Goal: Task Accomplishment & Management: Manage account settings

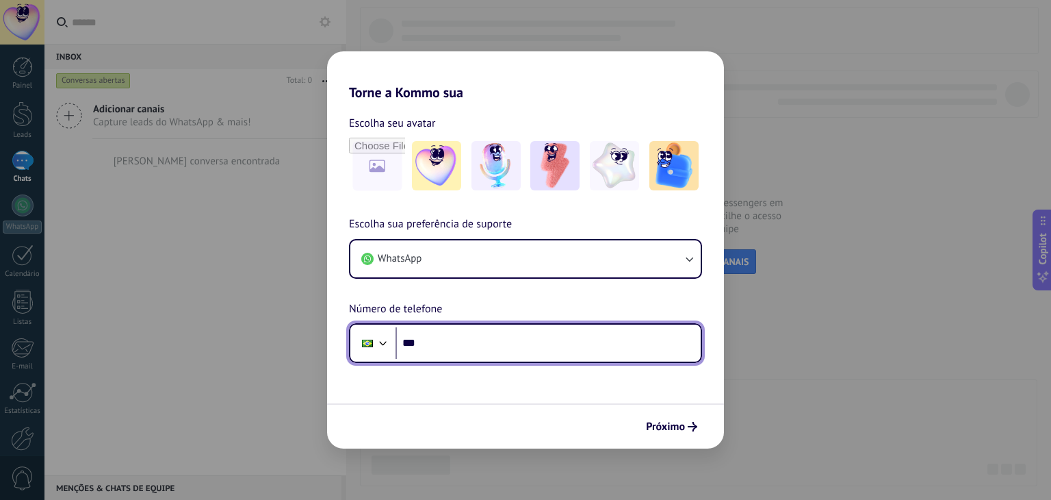
click at [506, 336] on input "***" at bounding box center [548, 342] width 305 height 31
click at [485, 348] on input "***" at bounding box center [548, 342] width 305 height 31
click at [437, 334] on input "***" at bounding box center [548, 342] width 305 height 31
paste input "**********"
click at [435, 342] on input "**********" at bounding box center [548, 342] width 305 height 31
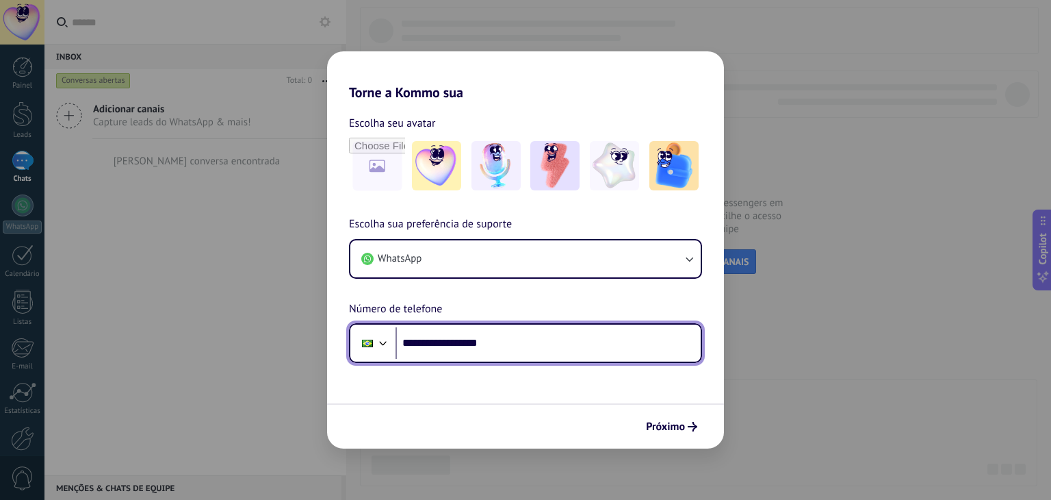
type input "**********"
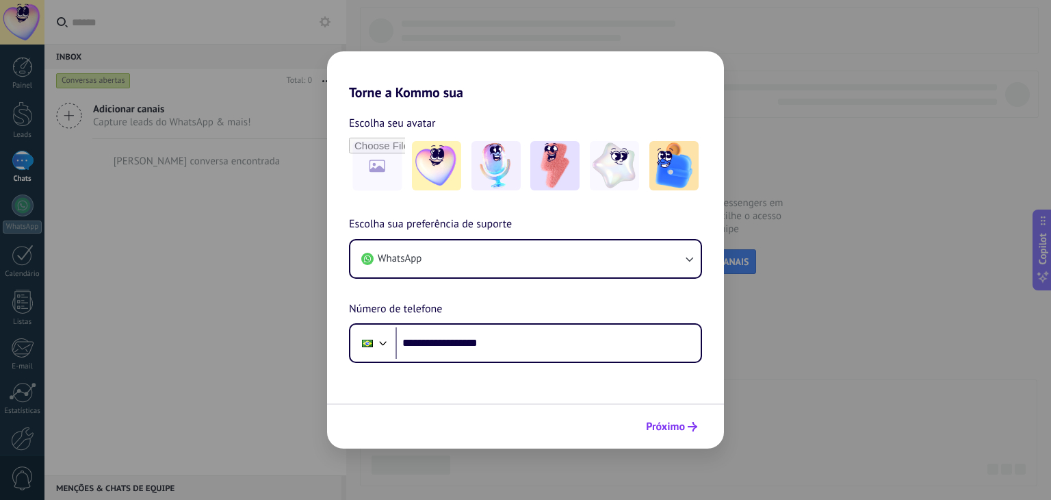
click at [669, 424] on span "Próximo" at bounding box center [665, 427] width 39 height 10
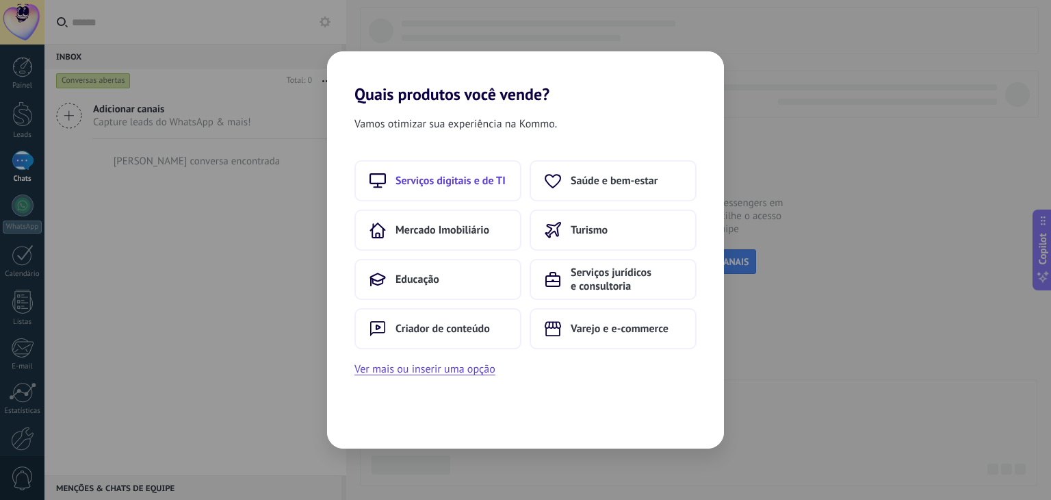
click at [471, 164] on button "Serviços digitais e de TI" at bounding box center [438, 180] width 167 height 41
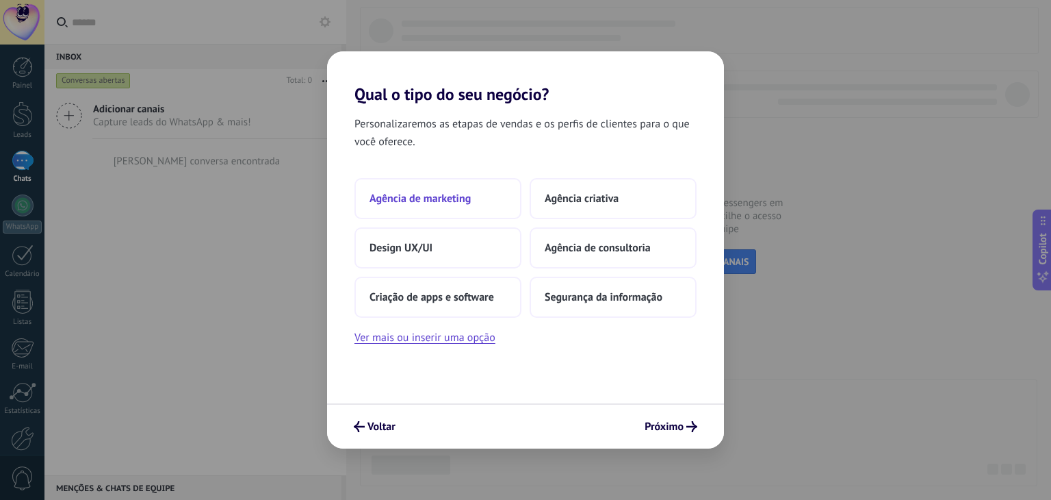
click at [454, 194] on span "Agência de marketing" at bounding box center [420, 199] width 101 height 14
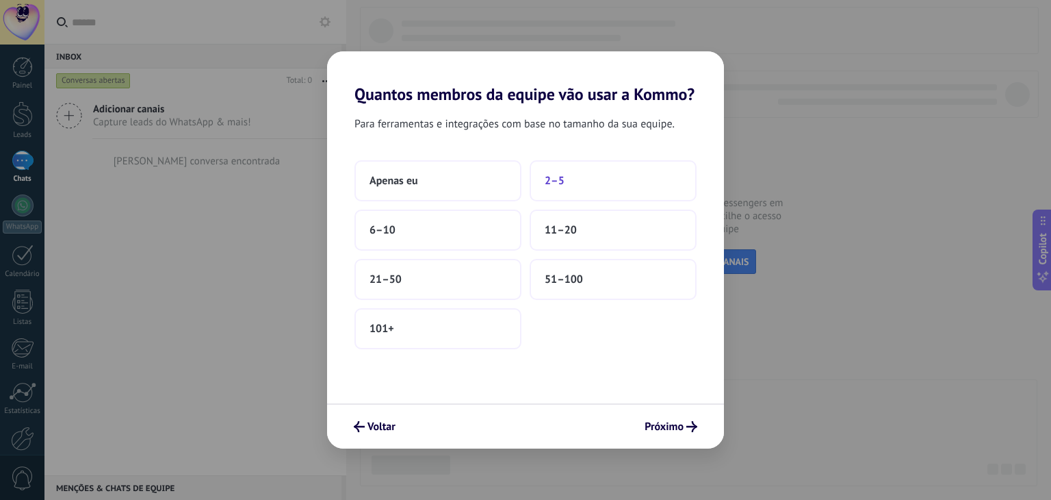
click at [572, 184] on button "2–5" at bounding box center [613, 180] width 167 height 41
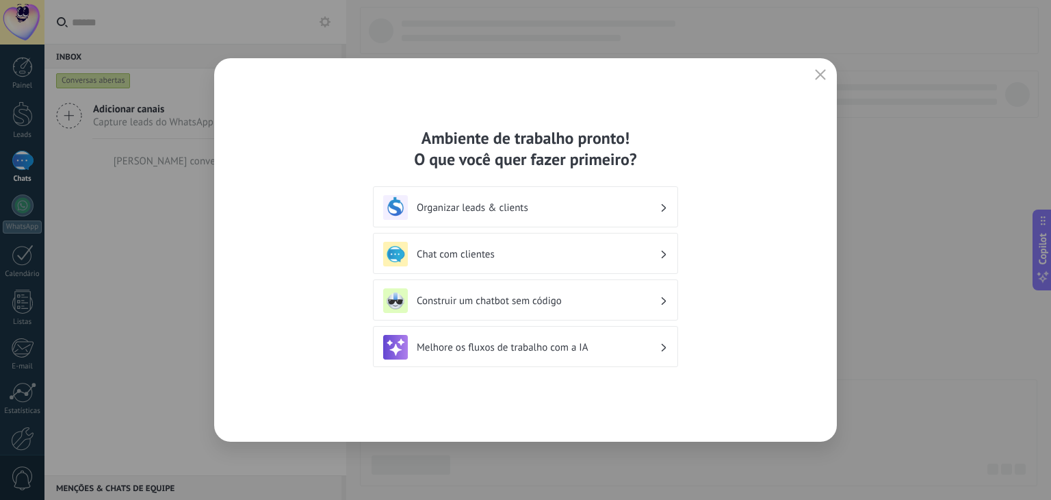
click at [641, 203] on h3 "Organizar leads & clients" at bounding box center [538, 207] width 243 height 13
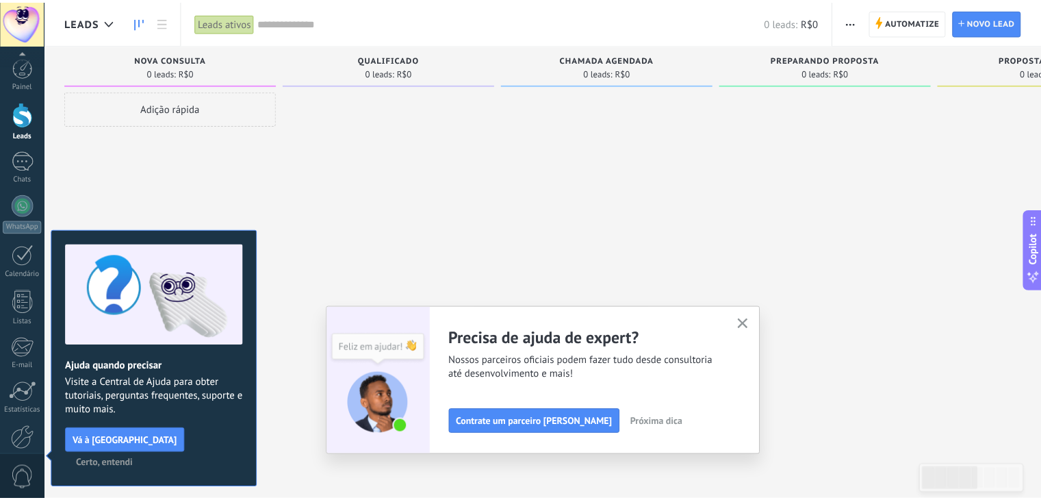
scroll to position [69, 0]
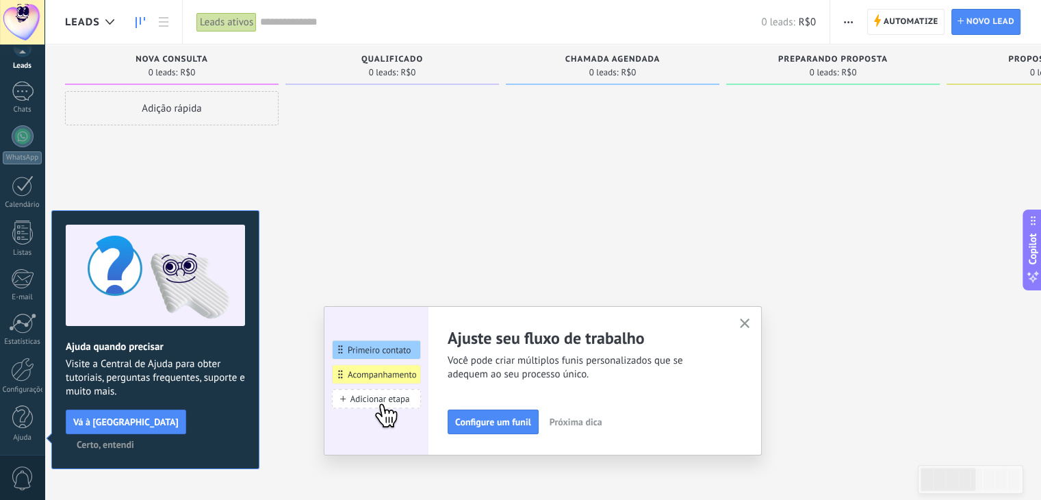
click at [746, 324] on icon "button" at bounding box center [745, 323] width 10 height 10
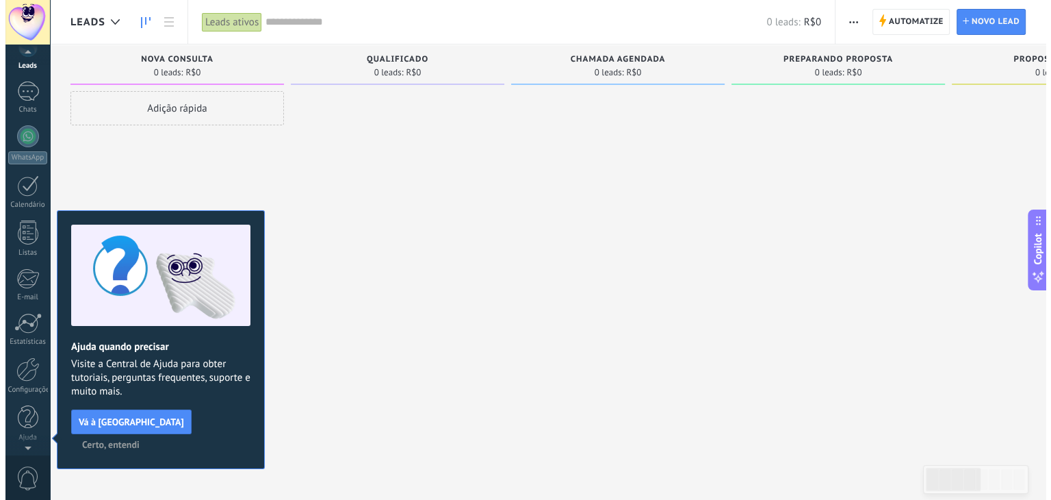
scroll to position [0, 0]
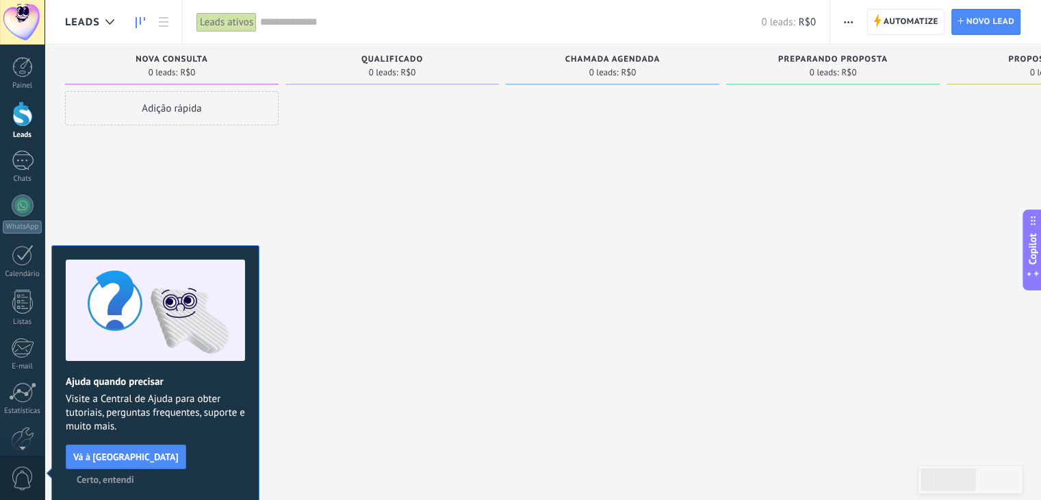
click at [134, 474] on span "Certo, entendi" at bounding box center [105, 479] width 57 height 10
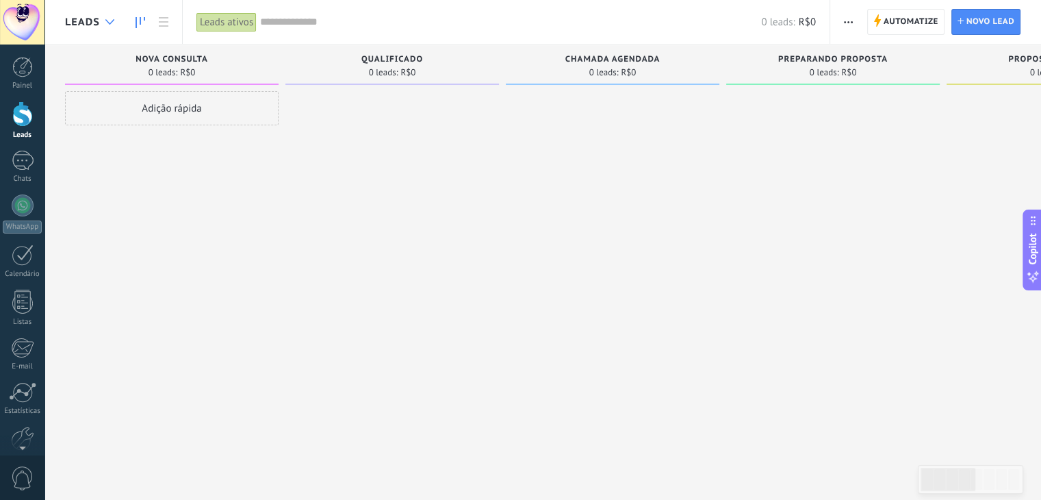
click at [101, 23] on div at bounding box center [110, 22] width 23 height 27
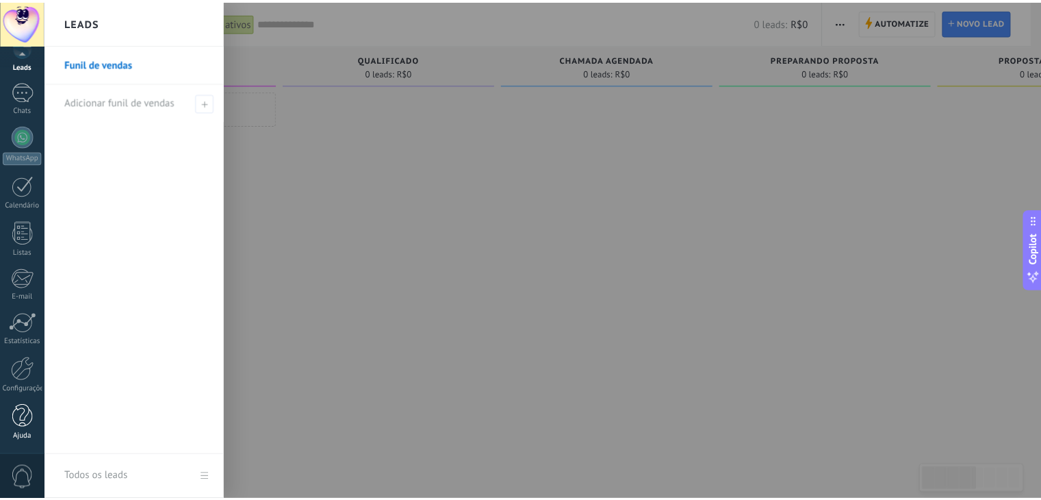
scroll to position [68, 0]
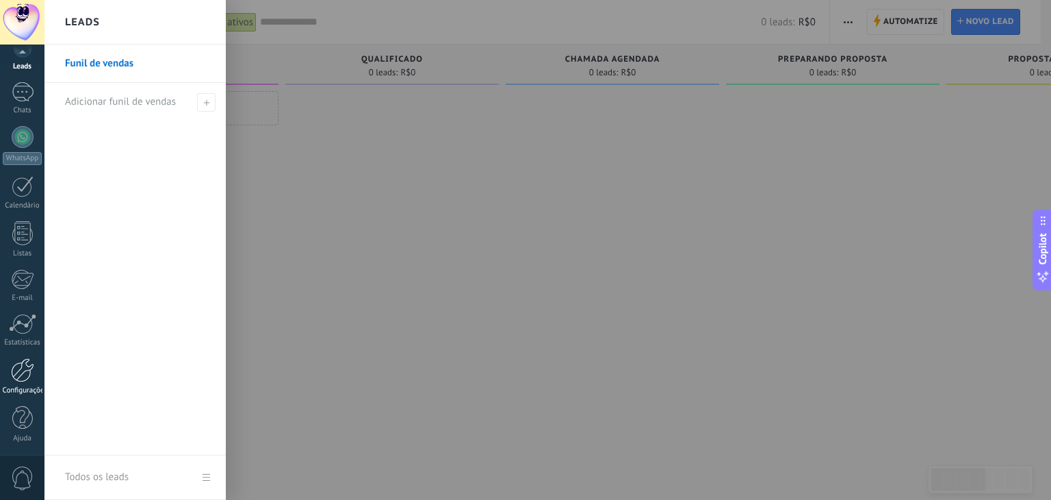
click at [21, 383] on link "Configurações" at bounding box center [22, 376] width 44 height 37
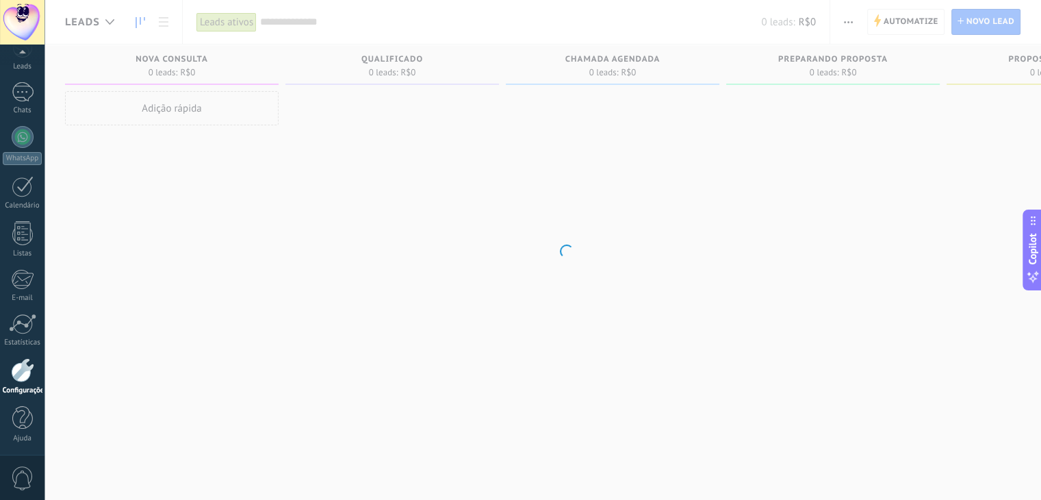
scroll to position [69, 0]
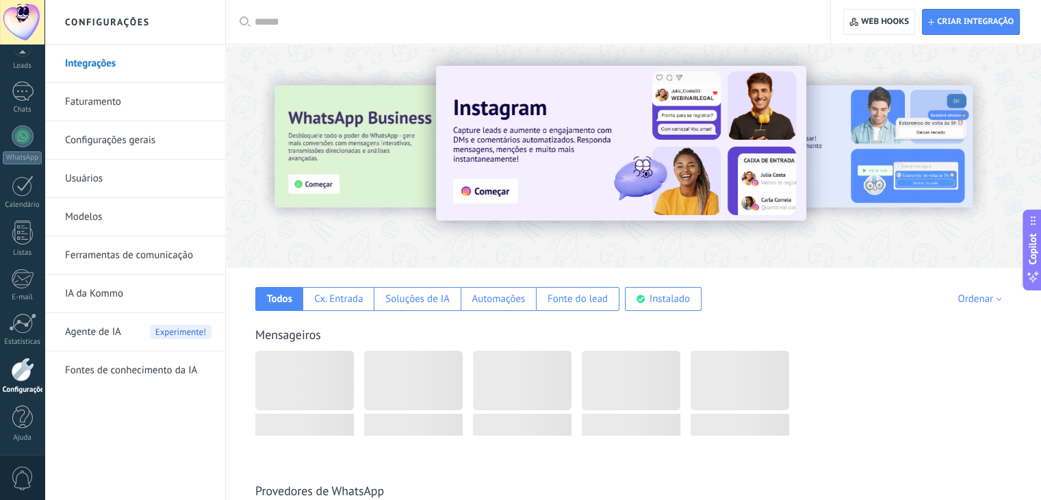
click at [148, 94] on link "Faturamento" at bounding box center [138, 102] width 146 height 38
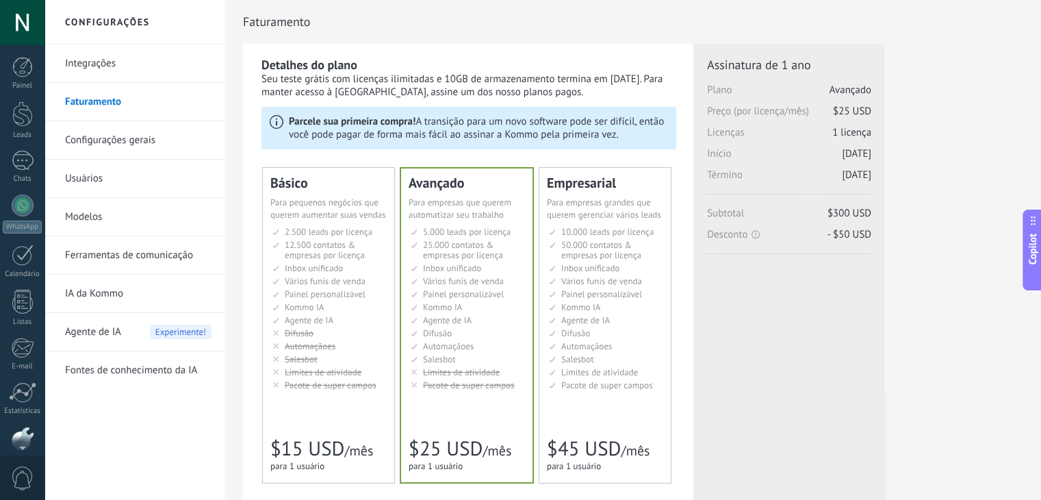
scroll to position [69, 0]
click at [431, 97] on div "Seu teste grátis com licenças ilimitadas e 10GB de armazenamento termina em 19/…" at bounding box center [468, 86] width 415 height 26
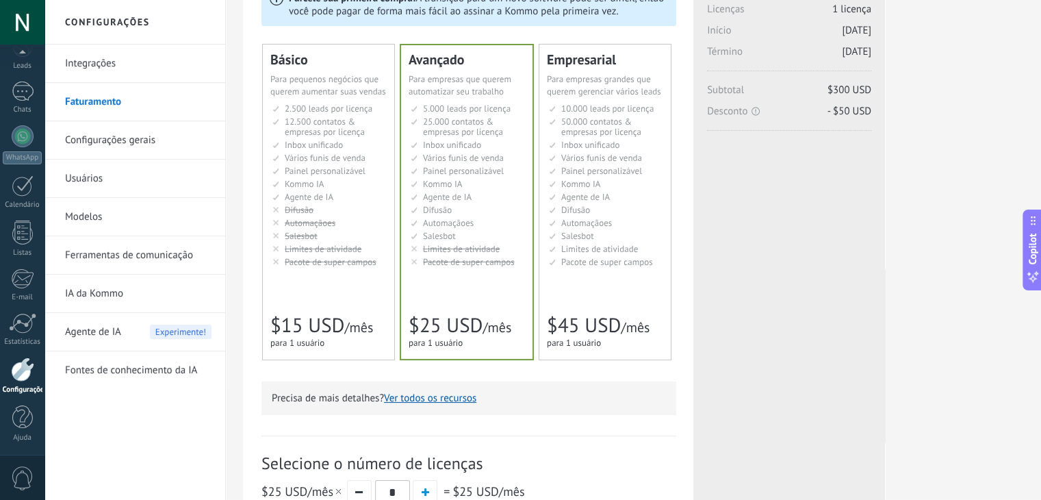
scroll to position [0, 0]
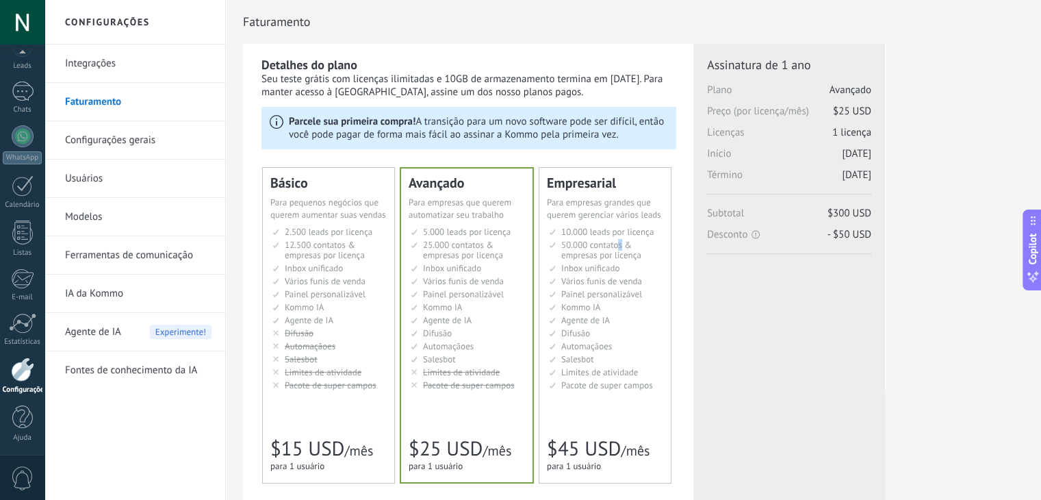
click at [620, 242] on span "50.000 contatos & empresas por licença" at bounding box center [601, 250] width 80 height 22
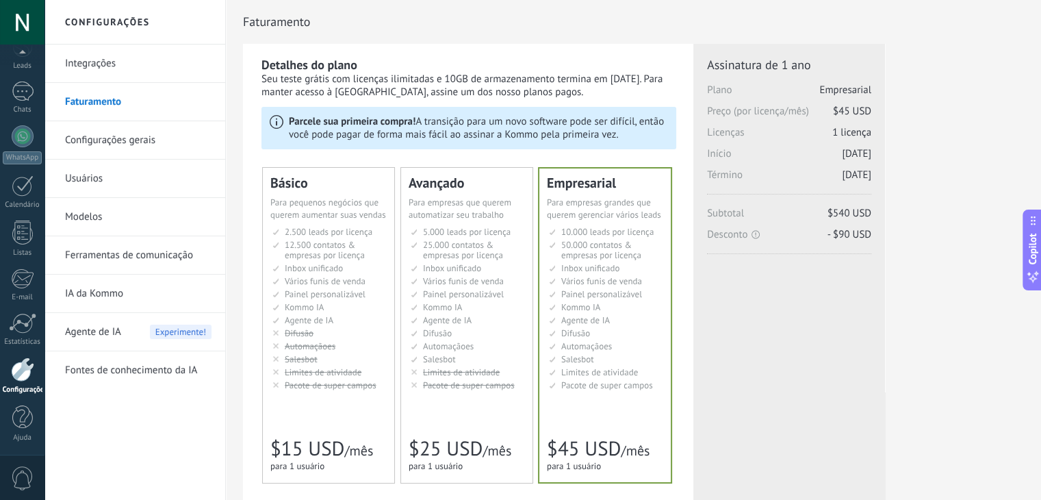
click at [476, 230] on span "5.000 leads por licença" at bounding box center [467, 232] width 88 height 12
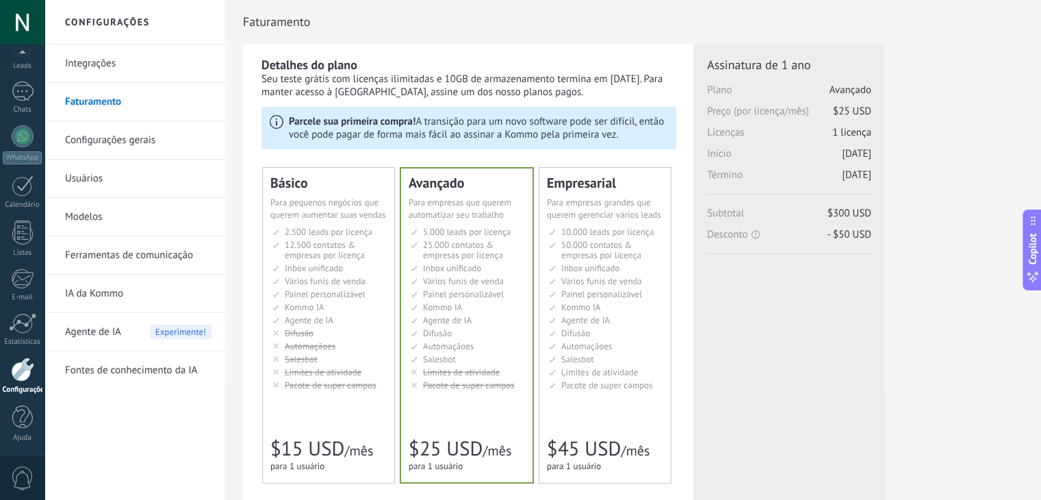
click at [335, 226] on span "2.500 leads por licença" at bounding box center [329, 232] width 88 height 12
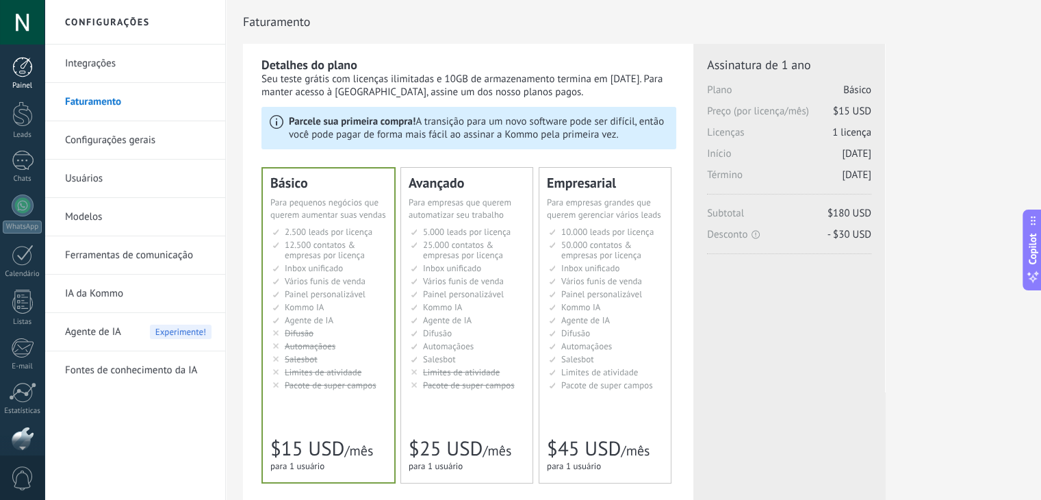
click at [21, 80] on link "Painel" at bounding box center [22, 74] width 44 height 34
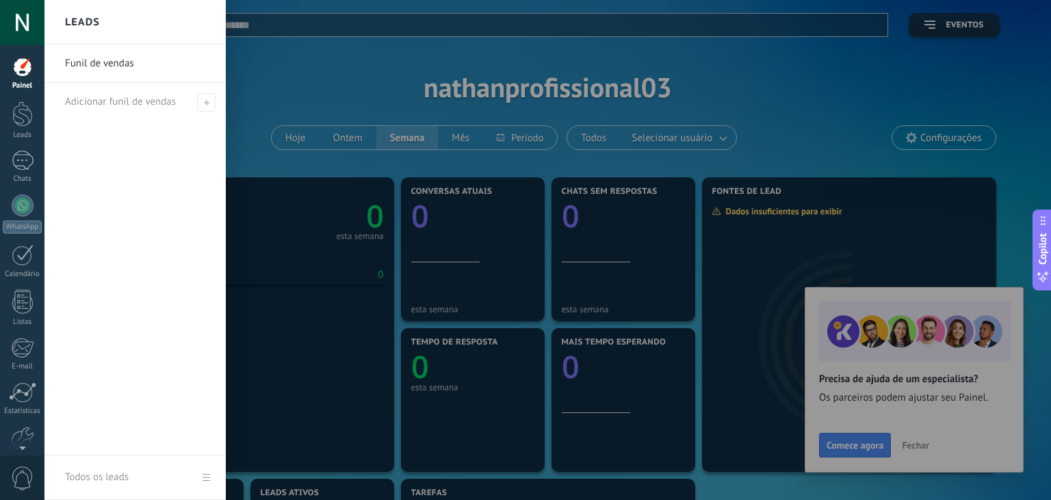
click at [209, 474] on link "Todos os leads" at bounding box center [134, 477] width 181 height 44
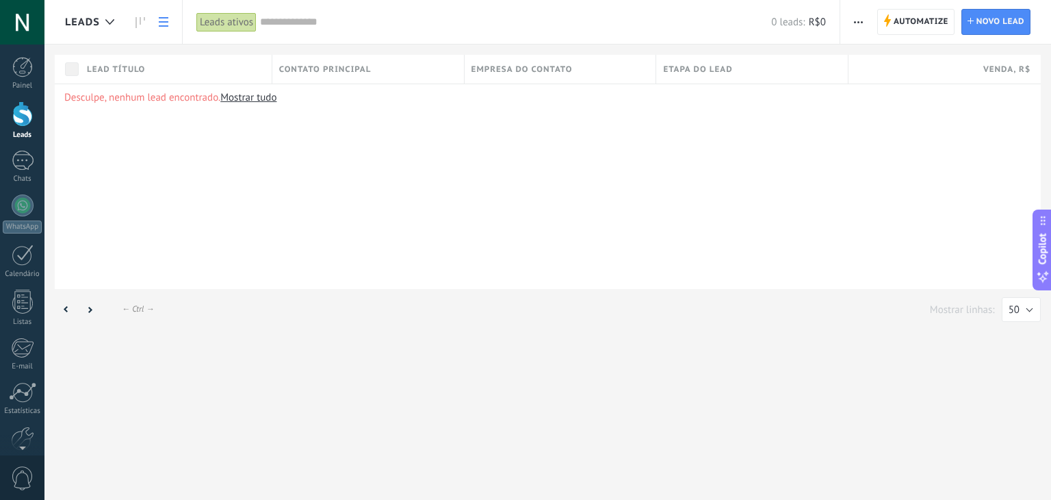
click at [224, 195] on div "Desculpe, nenhum lead encontrado. Mostrar tudo" at bounding box center [548, 186] width 986 height 205
click at [32, 121] on div at bounding box center [22, 113] width 21 height 25
click at [81, 27] on span "Leads" at bounding box center [82, 22] width 35 height 13
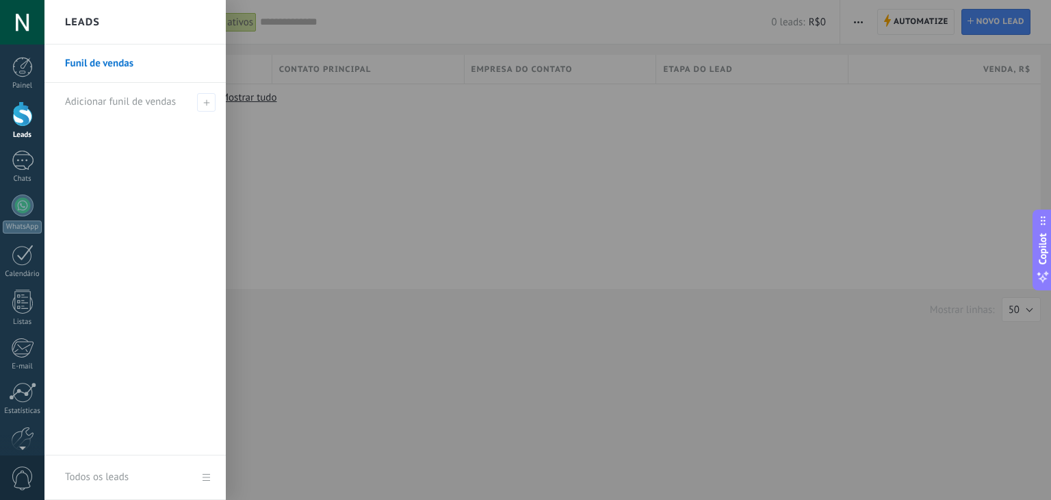
click at [100, 67] on link "Funil de vendas" at bounding box center [138, 63] width 147 height 38
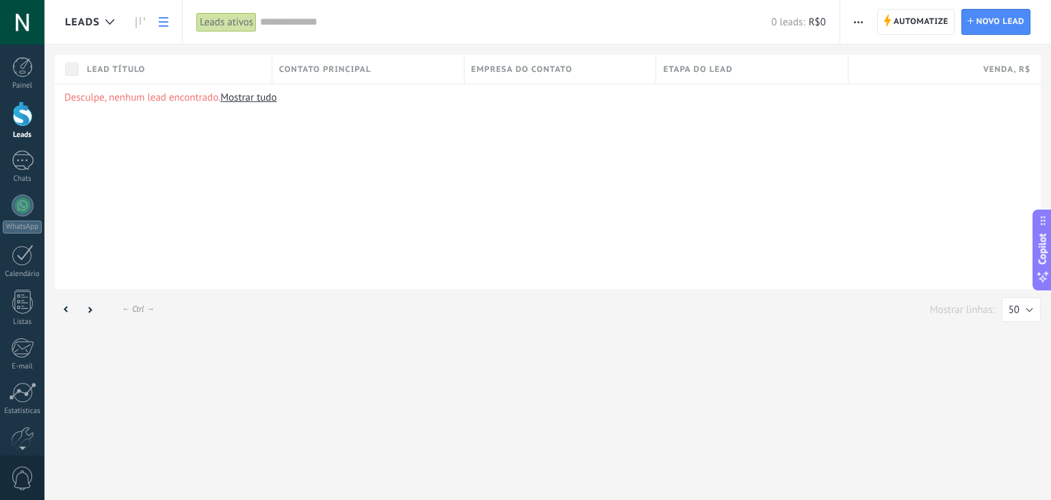
click at [863, 25] on span "button" at bounding box center [858, 22] width 9 height 26
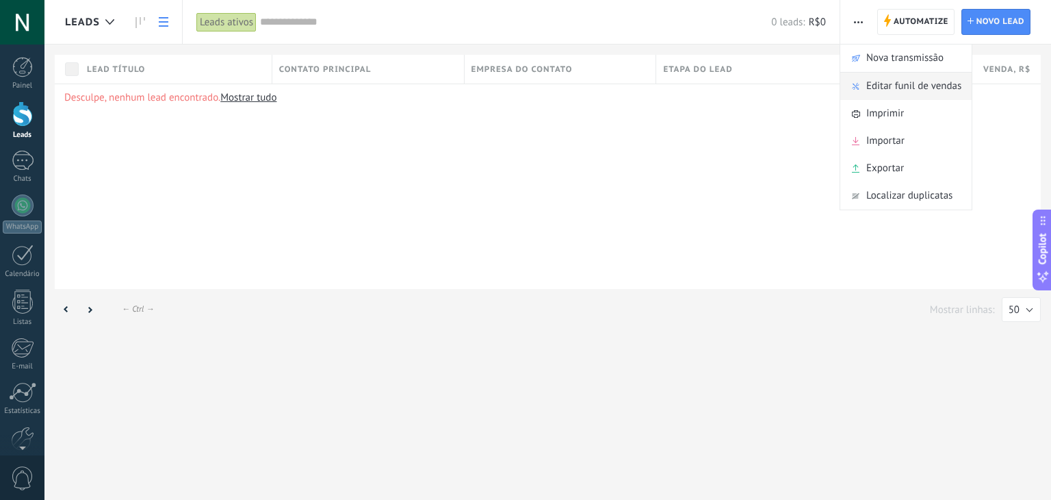
click at [925, 89] on span "Editar funil de vendas" at bounding box center [913, 86] width 95 height 27
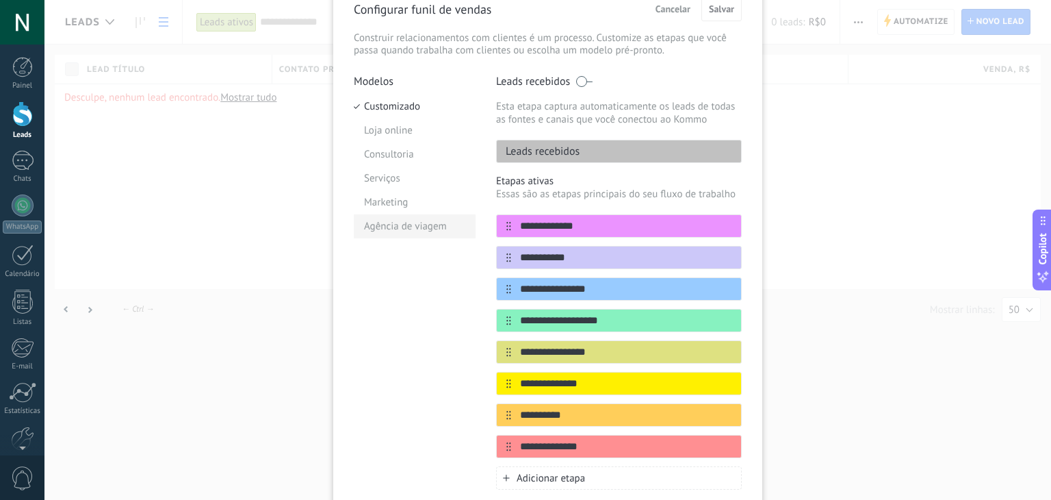
scroll to position [137, 0]
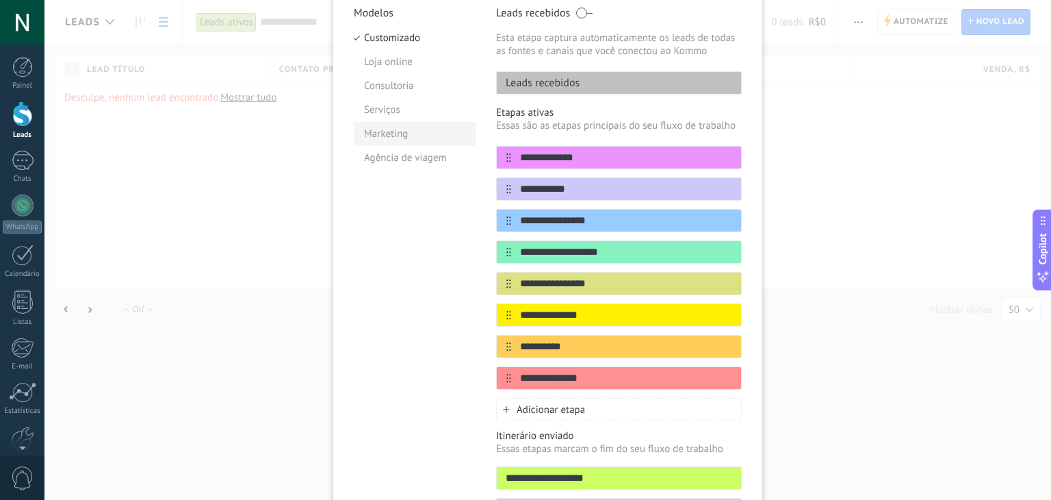
click at [406, 138] on li "Marketing" at bounding box center [415, 134] width 122 height 24
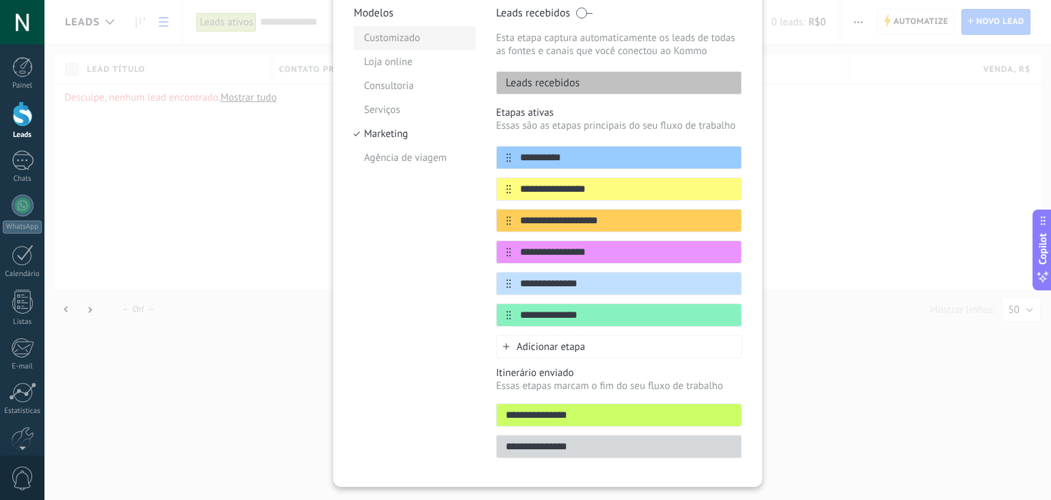
click at [403, 32] on li "Customizado" at bounding box center [415, 38] width 122 height 24
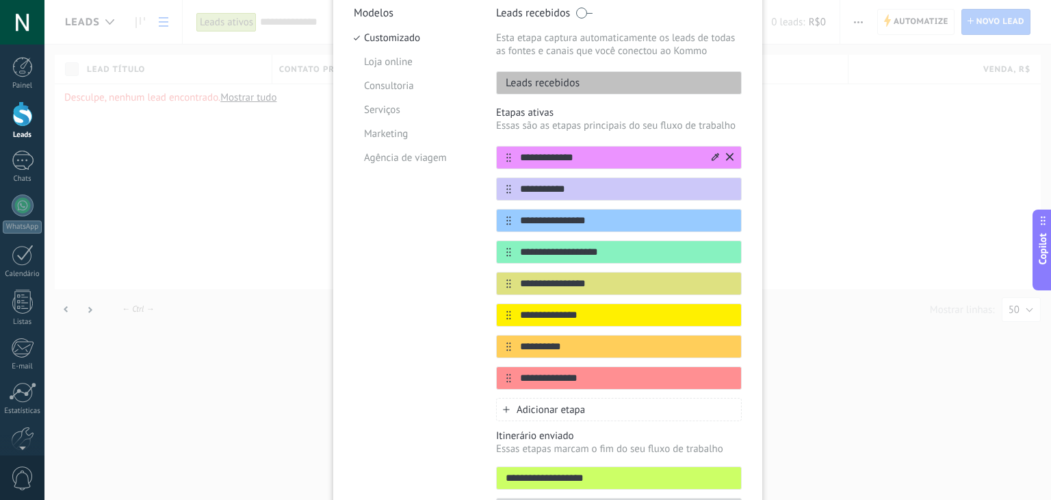
click at [608, 154] on input "**********" at bounding box center [610, 158] width 198 height 14
type input "*********"
click at [605, 194] on input "**********" at bounding box center [610, 189] width 198 height 14
type input "**"
type input "********"
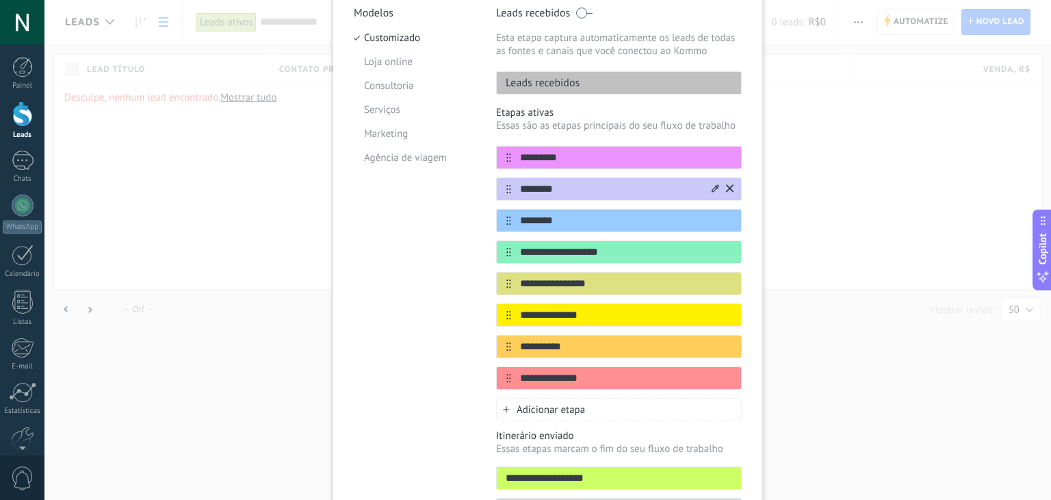
type input "********"
type input "*"
type input "**********"
type input "*"
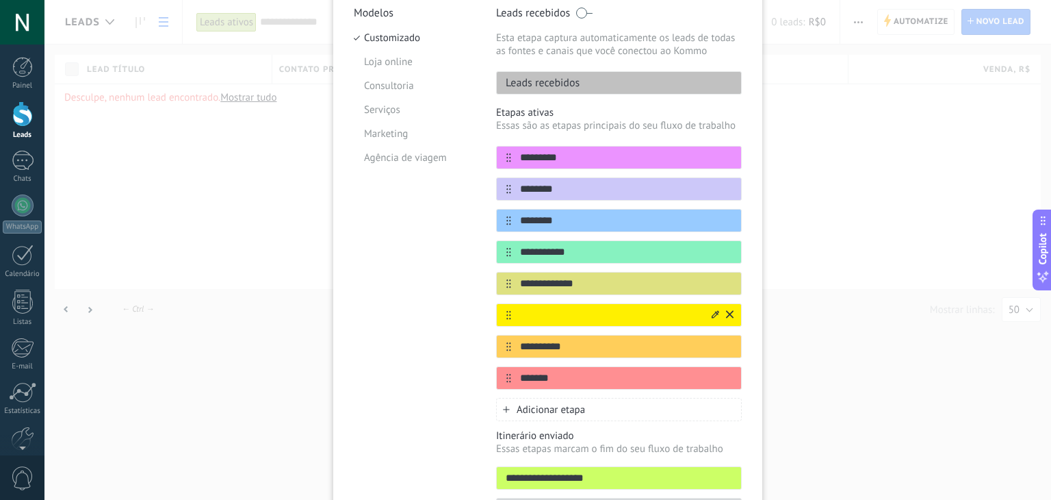
type input "*******"
click at [728, 316] on icon at bounding box center [730, 314] width 8 height 8
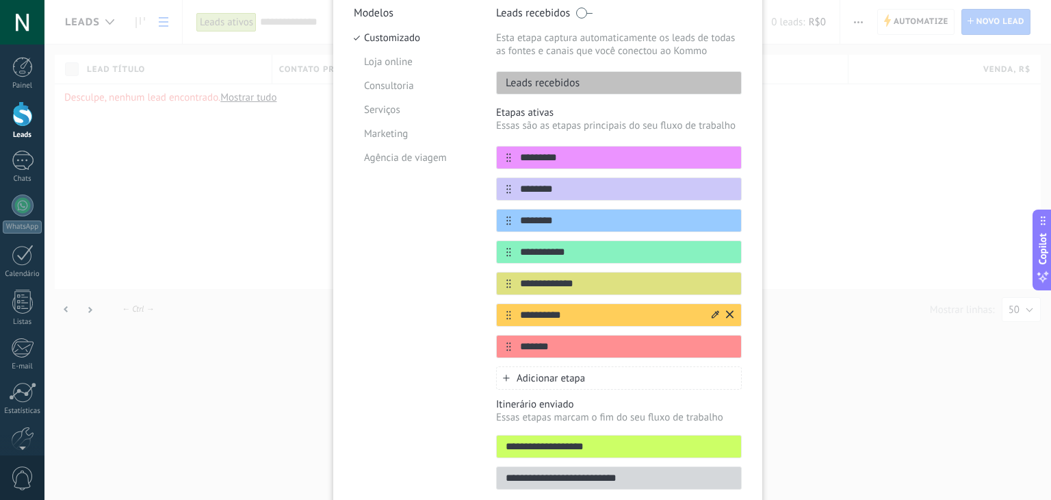
click at [731, 316] on icon at bounding box center [730, 314] width 8 height 8
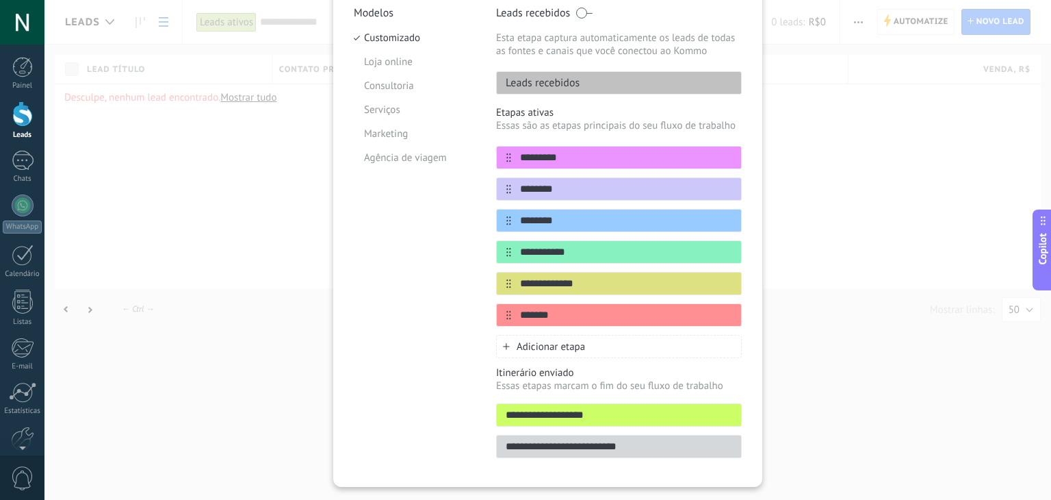
click at [528, 343] on span "Adicionar etapa" at bounding box center [551, 346] width 68 height 13
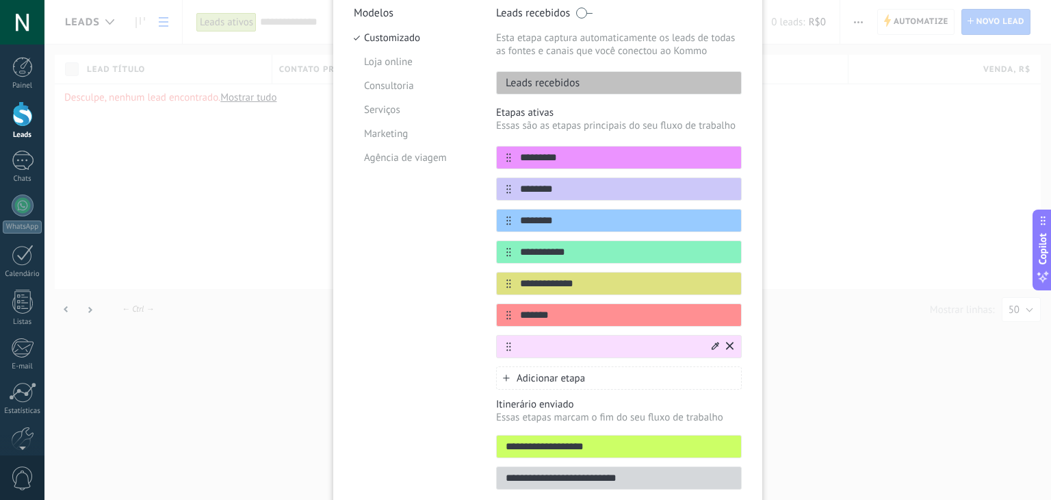
click at [543, 352] on div at bounding box center [619, 346] width 246 height 23
click at [568, 336] on div at bounding box center [619, 346] width 246 height 23
click at [567, 346] on input "text" at bounding box center [610, 346] width 198 height 14
type input "********"
click at [712, 345] on icon at bounding box center [716, 346] width 8 height 8
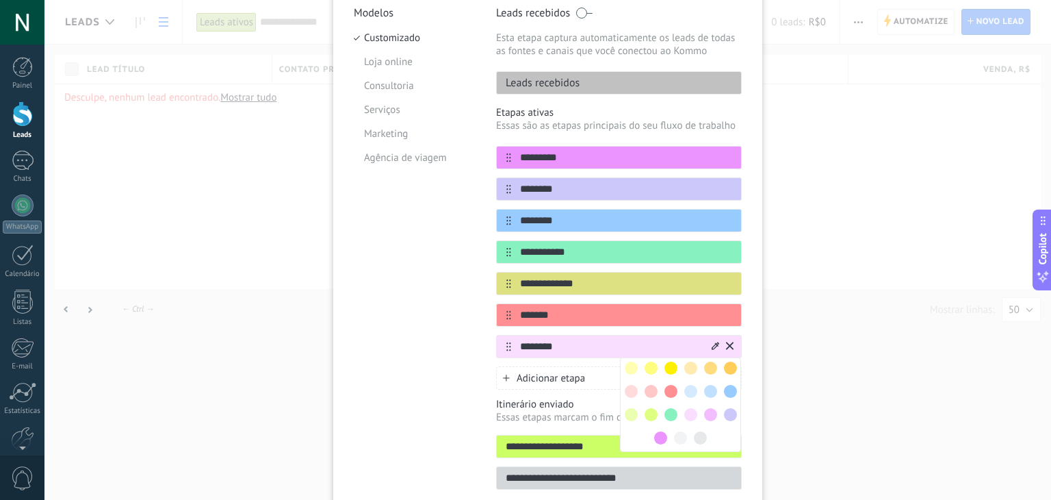
click at [661, 412] on div at bounding box center [671, 415] width 20 height 20
click at [671, 414] on span at bounding box center [671, 414] width 13 height 13
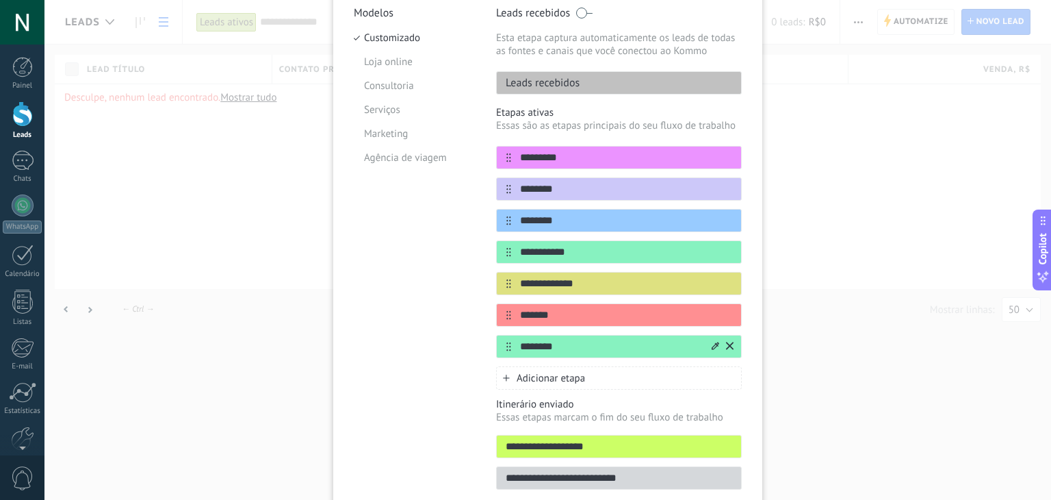
click at [854, 370] on div "**********" at bounding box center [547, 250] width 1007 height 500
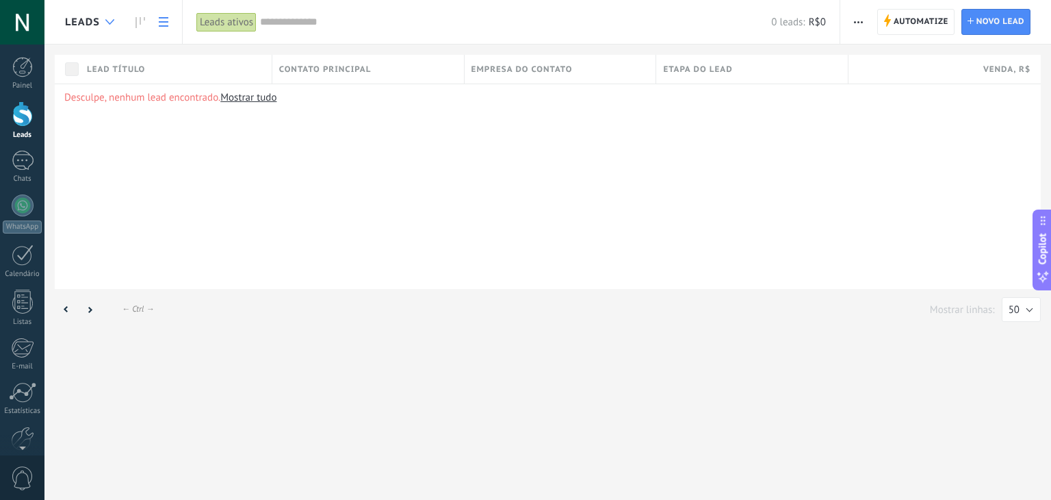
click at [101, 16] on div at bounding box center [110, 22] width 23 height 27
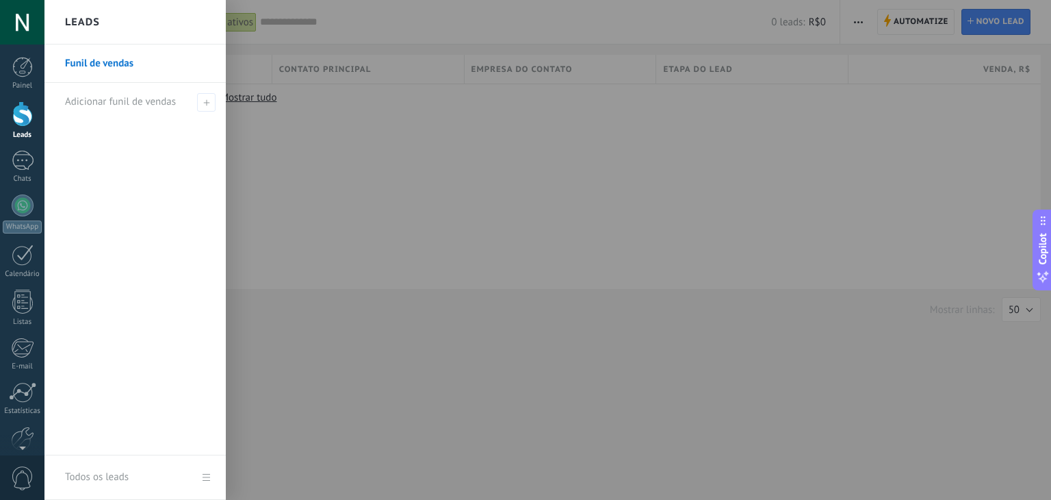
click at [663, 153] on div at bounding box center [569, 250] width 1051 height 500
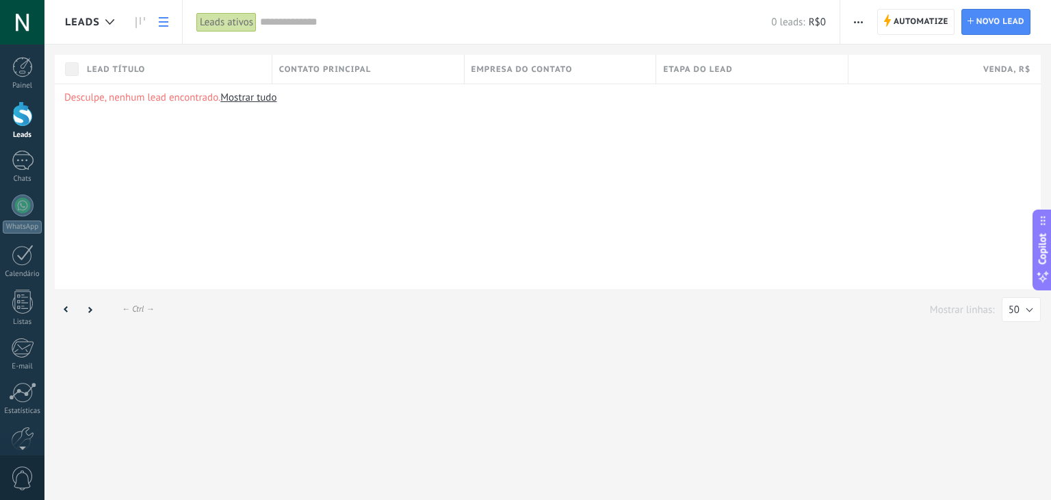
click at [97, 25] on span "Leads" at bounding box center [82, 22] width 35 height 13
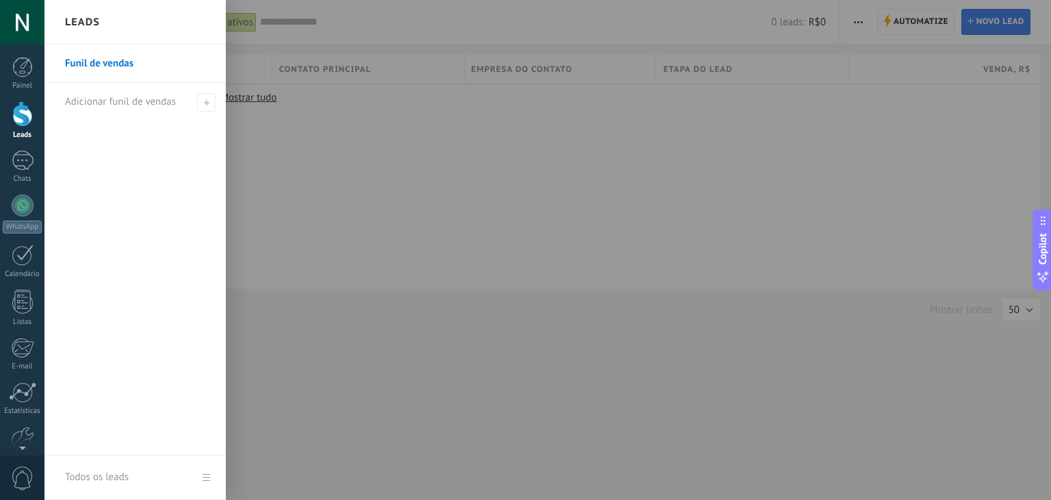
drag, startPoint x: 623, startPoint y: 118, endPoint x: 1008, endPoint y: 13, distance: 399.5
click at [634, 113] on div at bounding box center [569, 250] width 1051 height 500
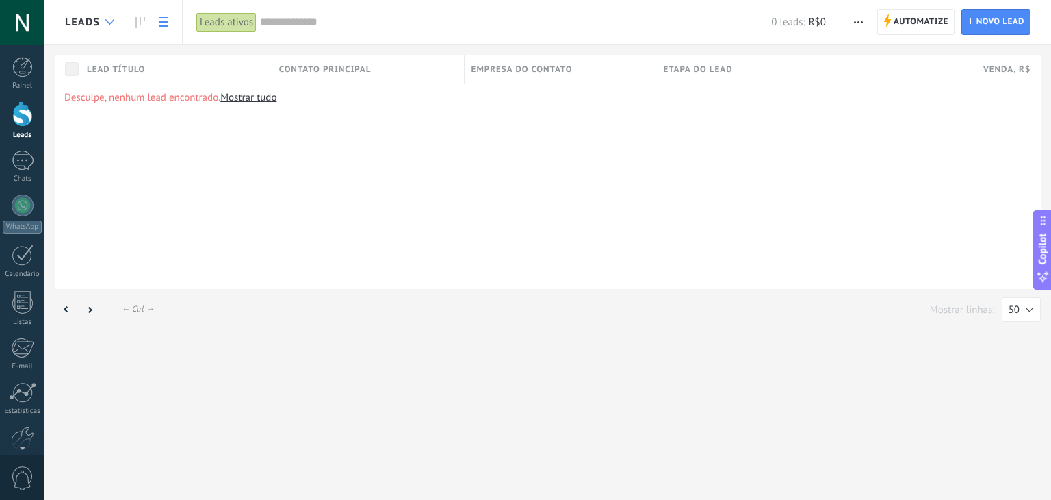
click at [116, 20] on div at bounding box center [110, 22] width 23 height 27
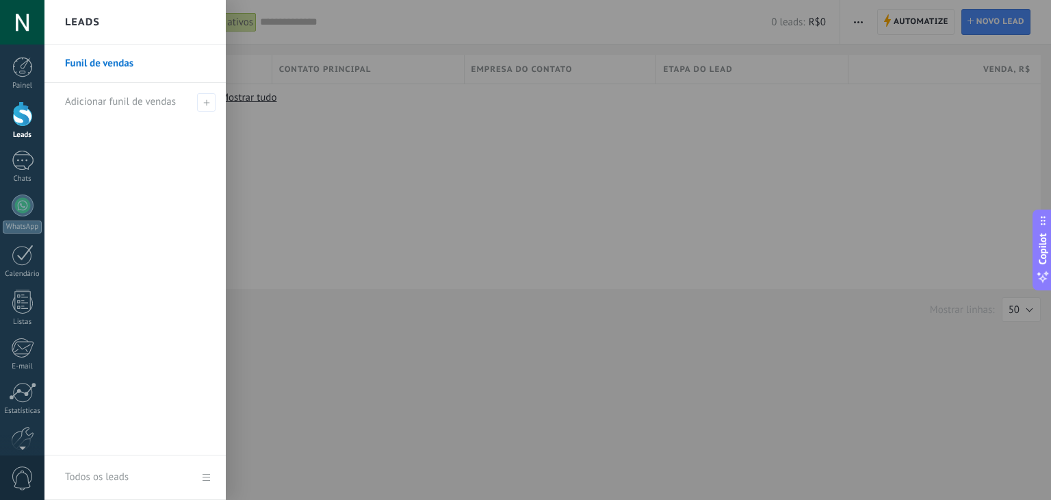
click at [120, 62] on link "Funil de vendas" at bounding box center [138, 63] width 147 height 38
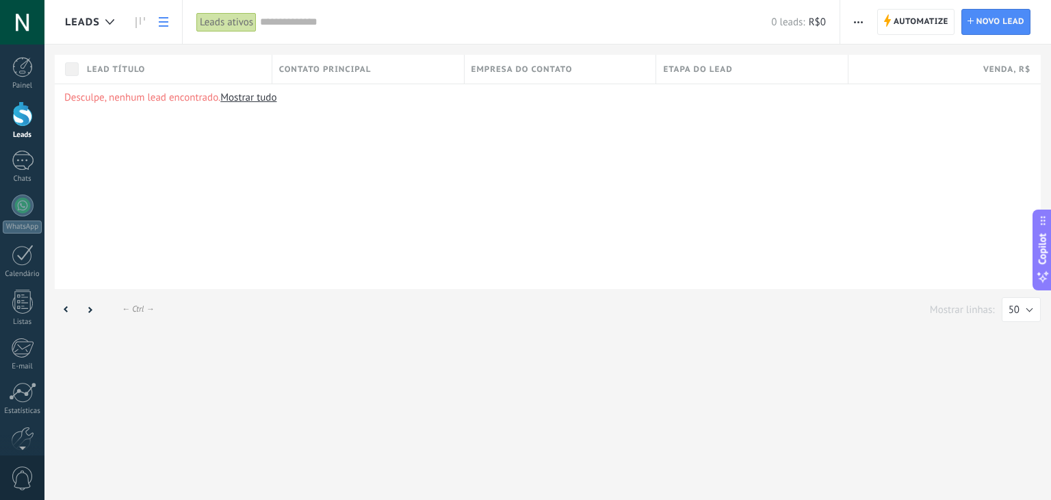
click at [860, 18] on span "button" at bounding box center [858, 22] width 9 height 26
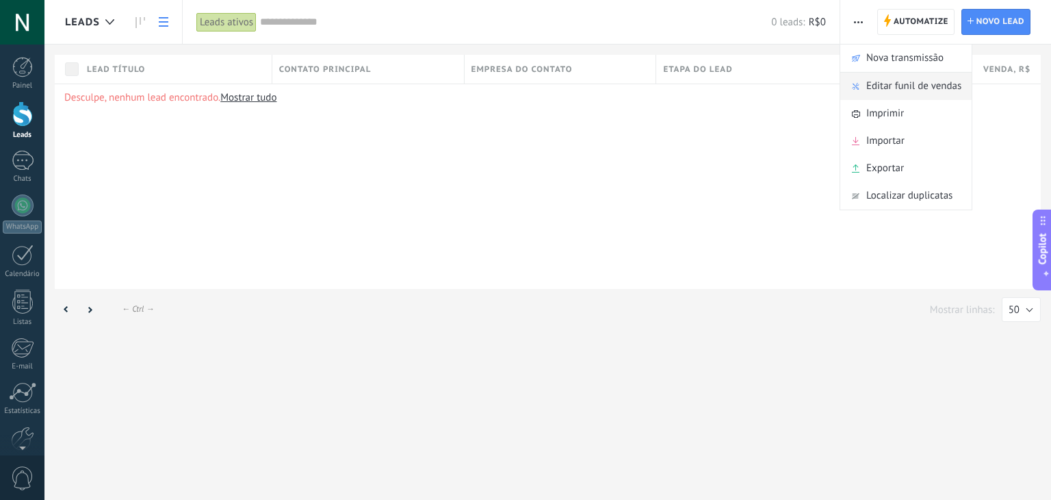
click at [928, 88] on span "Editar funil de vendas" at bounding box center [913, 86] width 95 height 27
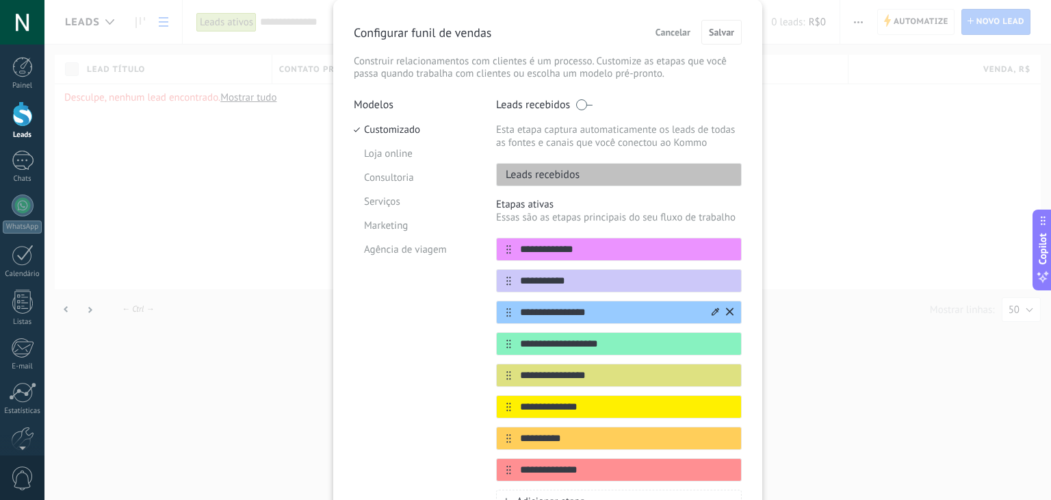
scroll to position [137, 0]
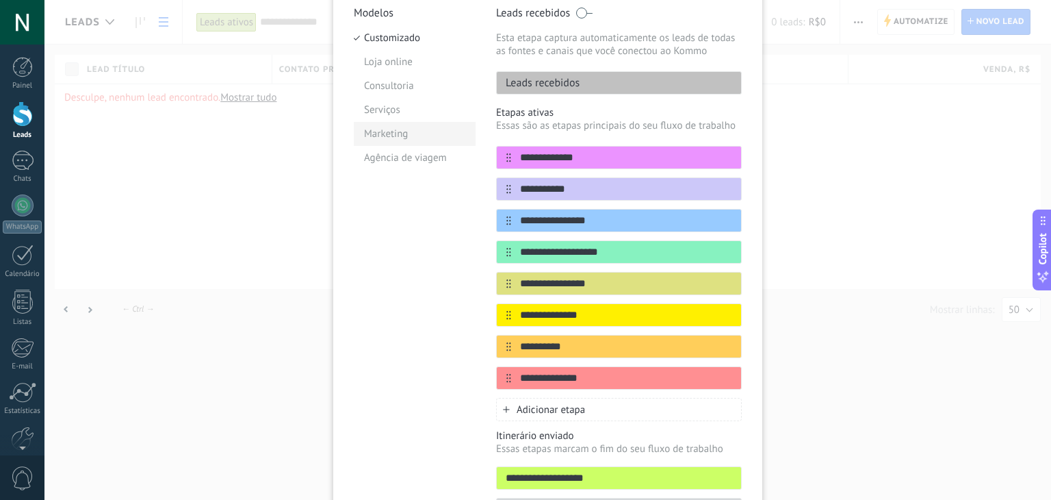
click at [416, 140] on li "Marketing" at bounding box center [415, 134] width 122 height 24
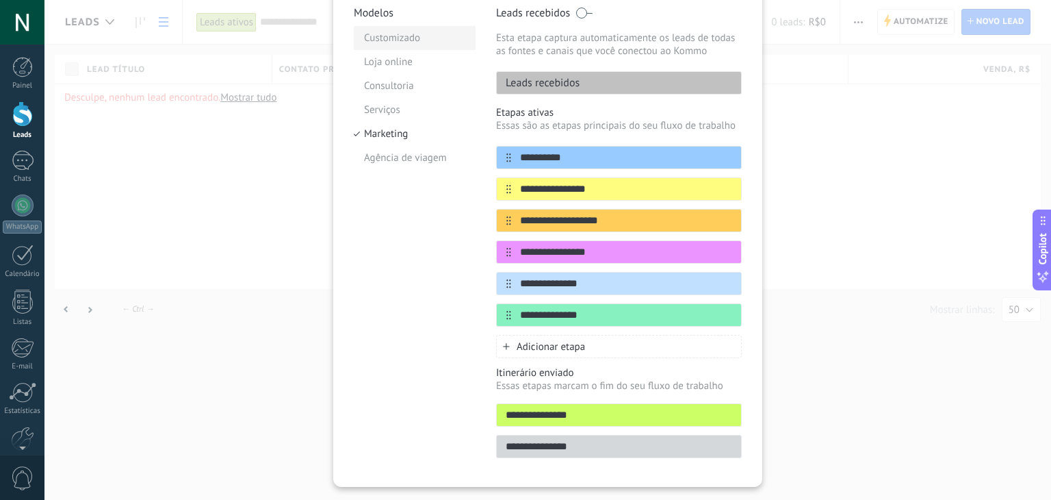
click at [405, 42] on li "Customizado" at bounding box center [415, 38] width 122 height 24
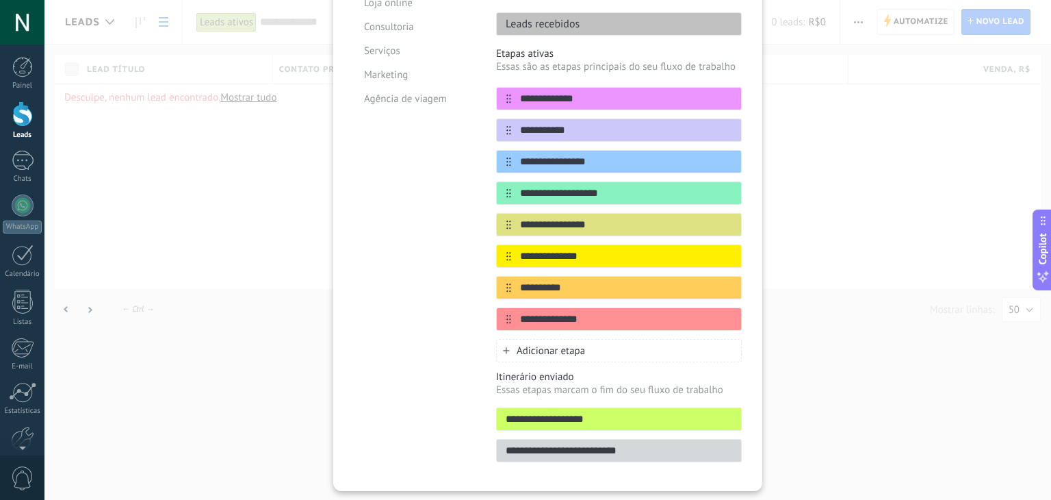
scroll to position [229, 0]
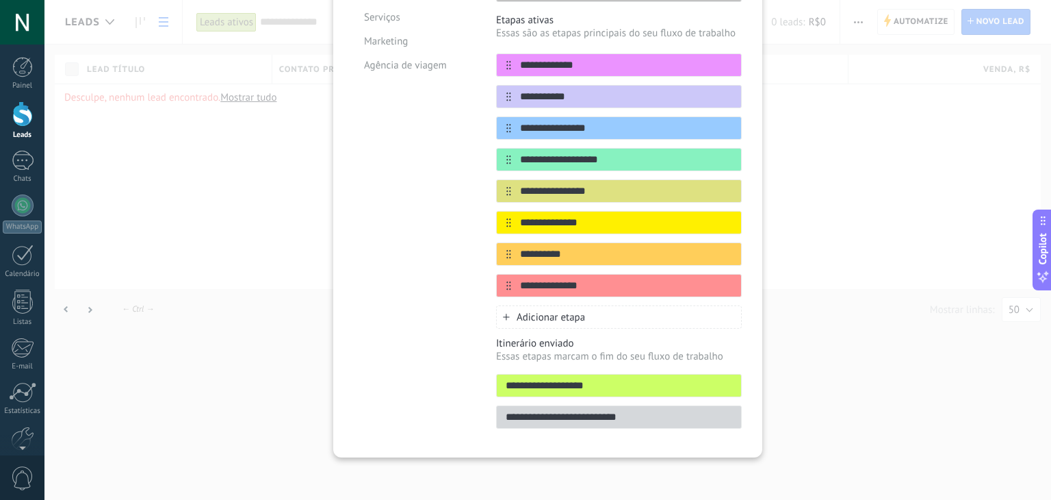
click at [897, 185] on div "**********" at bounding box center [547, 250] width 1007 height 500
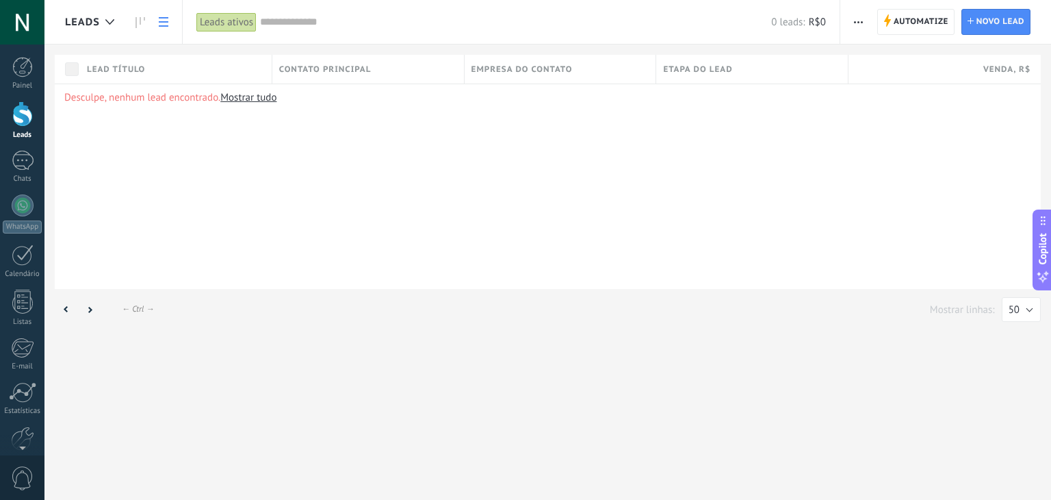
scroll to position [0, 0]
click at [105, 28] on div at bounding box center [110, 22] width 23 height 27
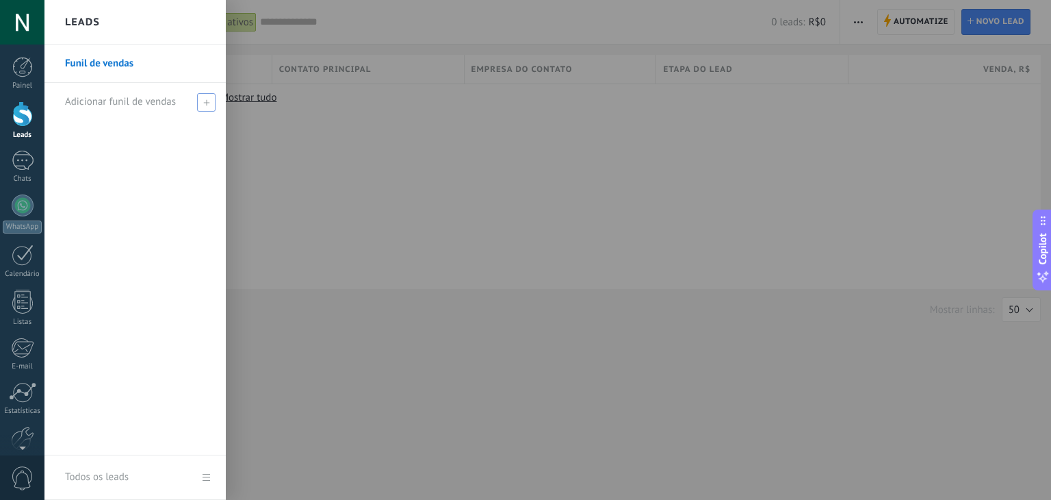
click at [142, 101] on span "Adicionar funil de vendas" at bounding box center [120, 101] width 111 height 13
click at [144, 105] on input "text" at bounding box center [129, 102] width 129 height 22
type input "**********"
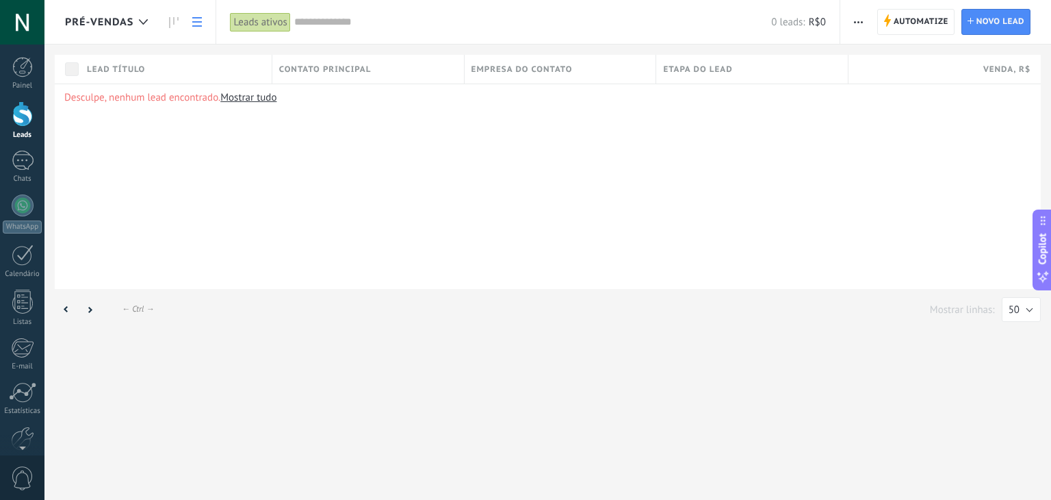
click at [114, 28] on div "Pré-Vendas" at bounding box center [110, 22] width 90 height 44
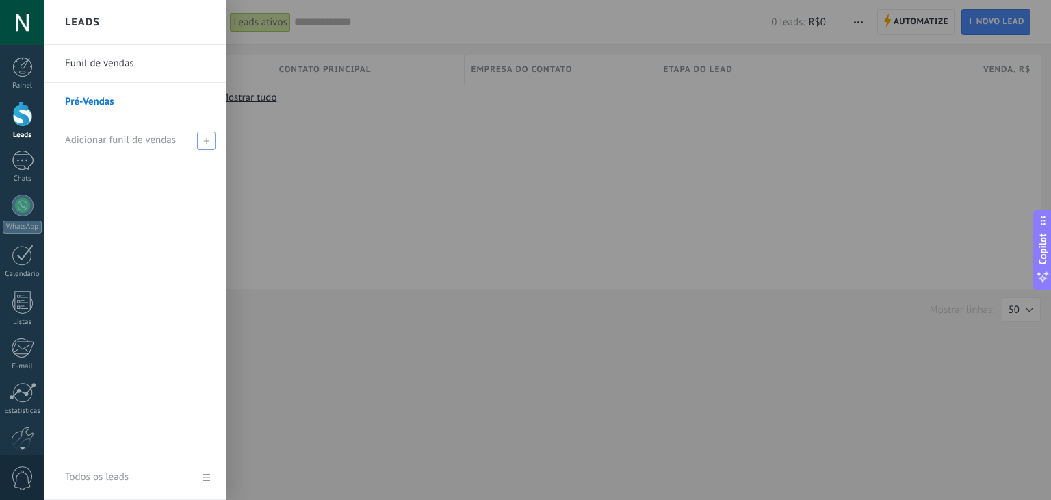
click at [160, 143] on span "Adicionar funil de vendas" at bounding box center [120, 139] width 111 height 13
type input "******"
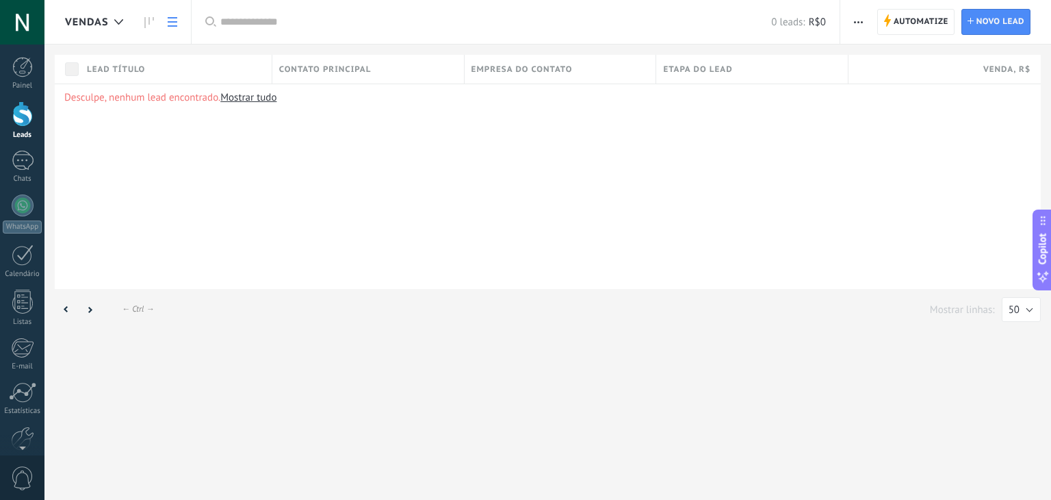
click at [130, 30] on div "Vendas" at bounding box center [101, 22] width 72 height 44
click at [120, 28] on div at bounding box center [118, 22] width 23 height 27
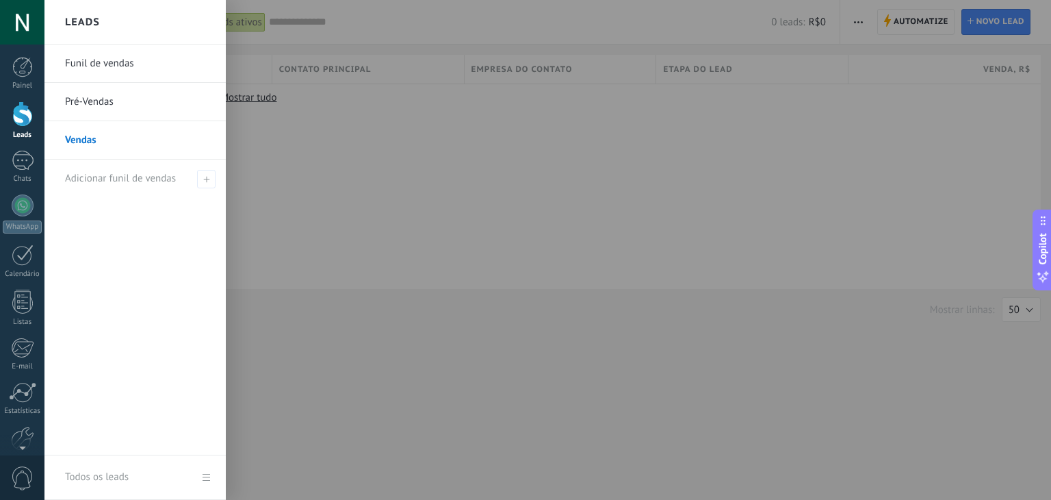
click at [142, 65] on link "Funil de vendas" at bounding box center [138, 63] width 147 height 38
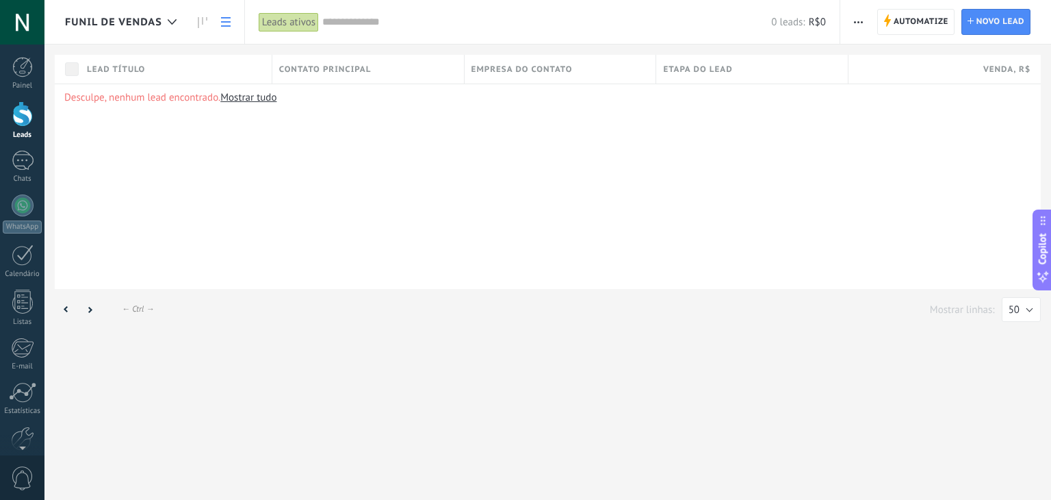
click at [116, 27] on span "Funil de vendas" at bounding box center [113, 22] width 97 height 13
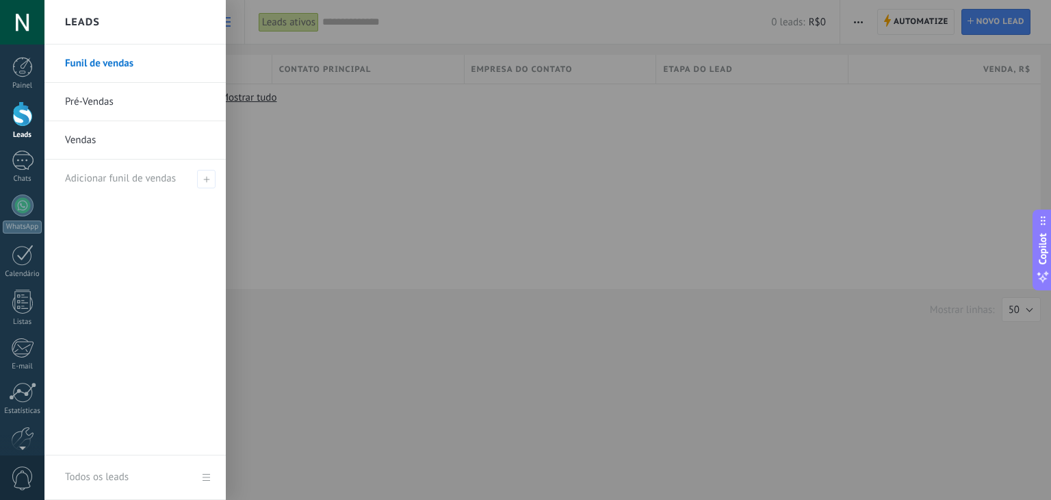
click at [97, 136] on link "Vendas" at bounding box center [138, 140] width 147 height 38
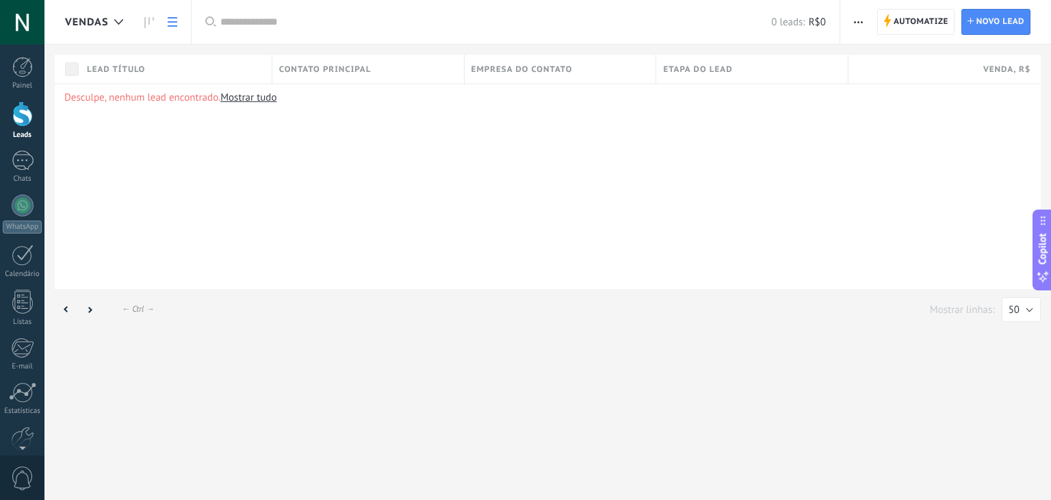
click at [869, 23] on button "button" at bounding box center [859, 22] width 20 height 26
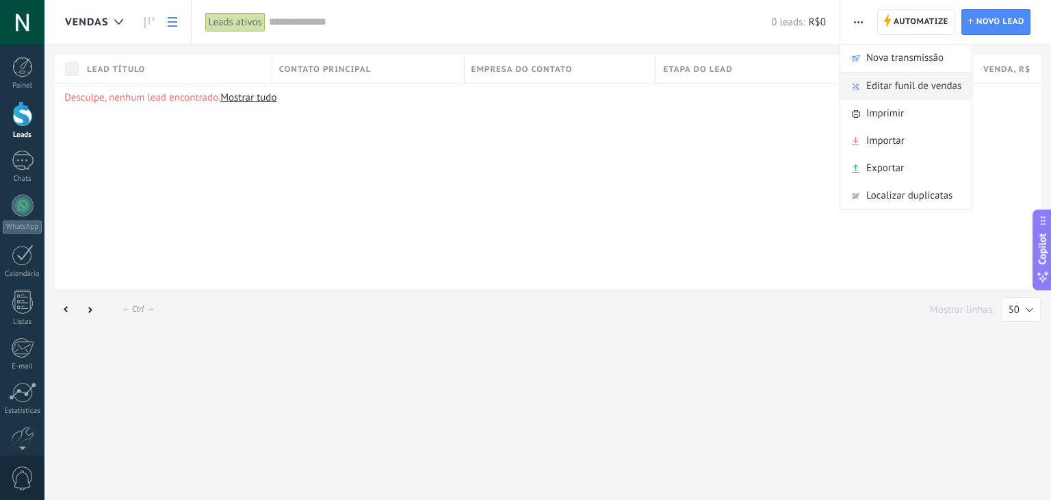
click at [917, 87] on span "Editar funil de vendas" at bounding box center [913, 86] width 95 height 27
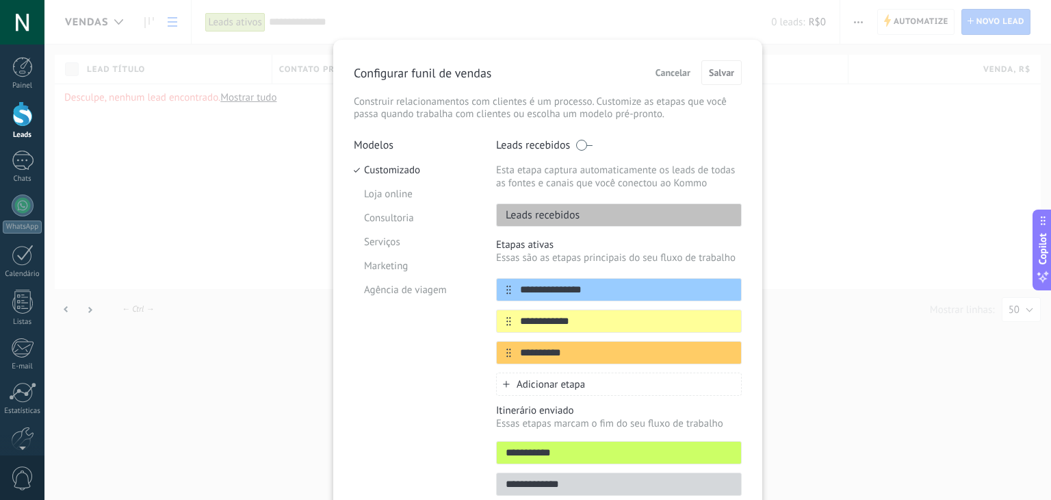
scroll to position [73, 0]
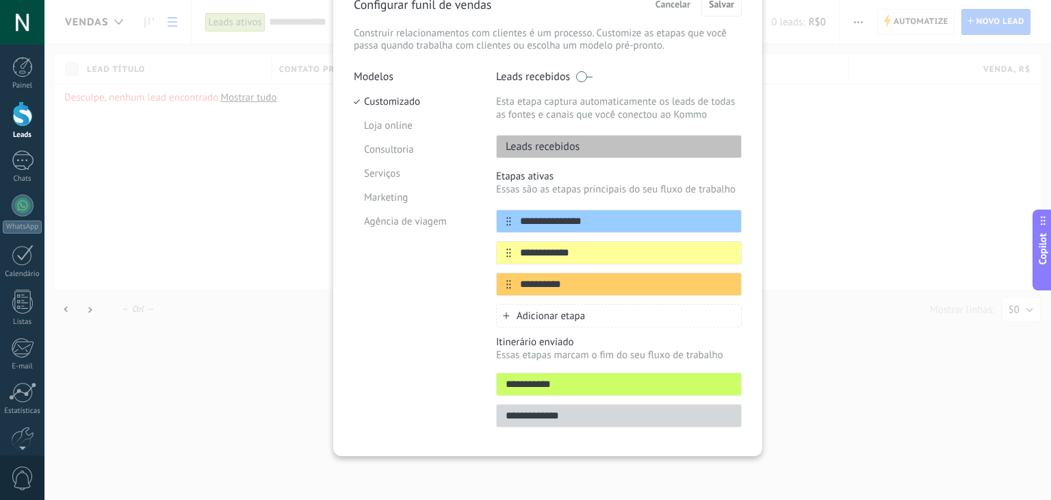
click at [569, 146] on p "Leads recebidos" at bounding box center [538, 147] width 83 height 14
click at [862, 110] on div "**********" at bounding box center [547, 250] width 1007 height 500
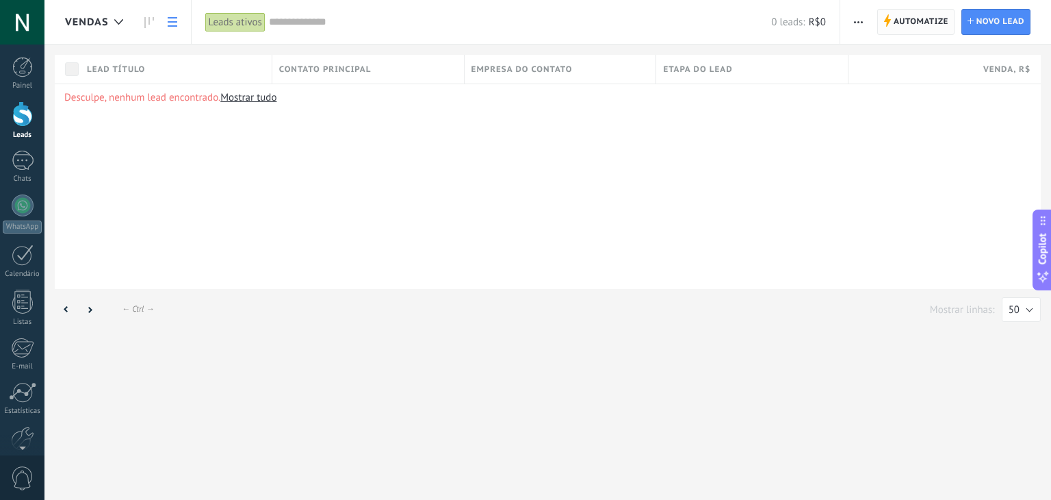
click at [901, 31] on span "Automatize" at bounding box center [921, 22] width 55 height 25
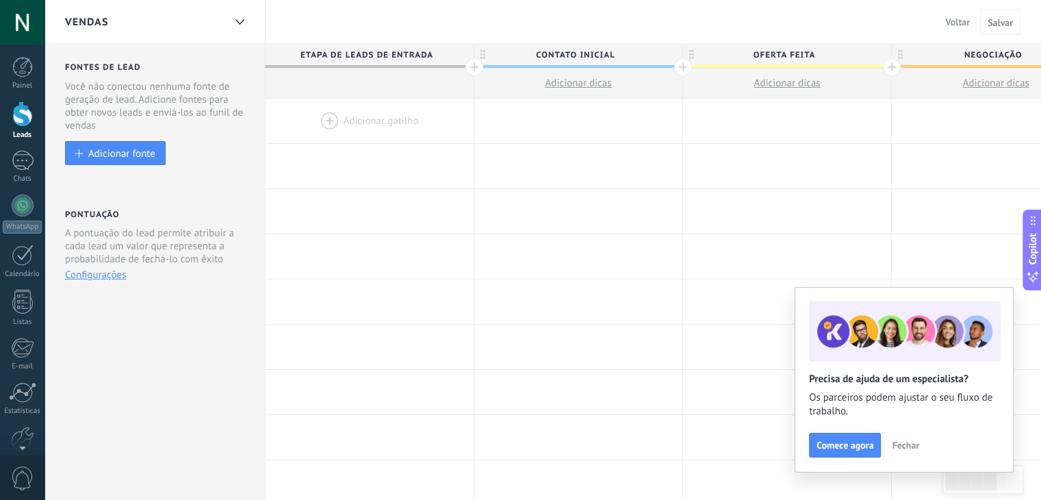
click at [906, 446] on span "Fechar" at bounding box center [905, 445] width 27 height 10
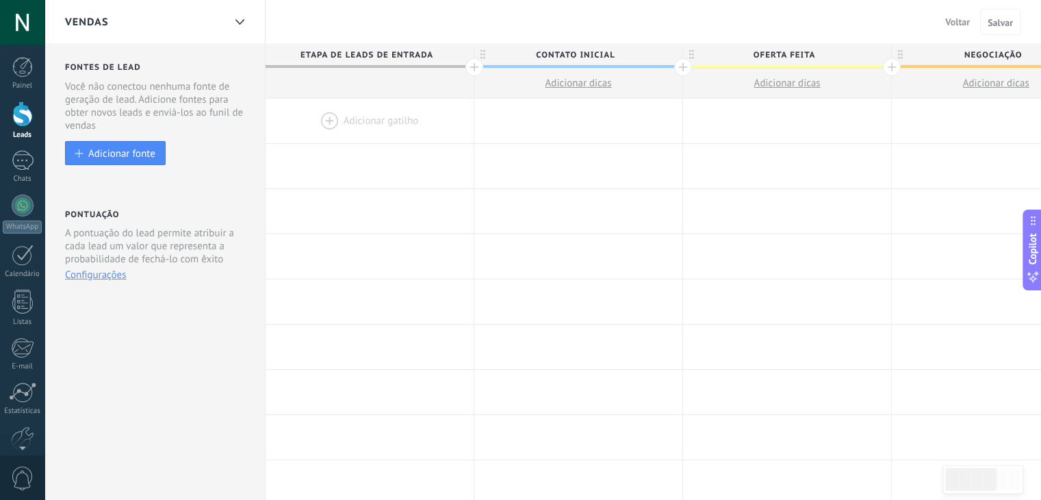
click at [223, 17] on div "Vendas" at bounding box center [144, 22] width 159 height 44
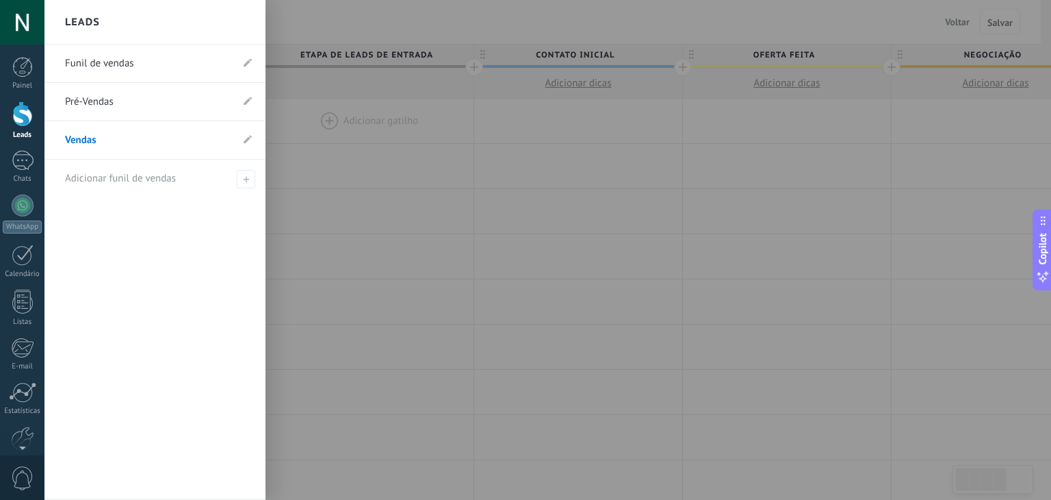
click at [118, 71] on link "Funil de vendas" at bounding box center [148, 63] width 166 height 38
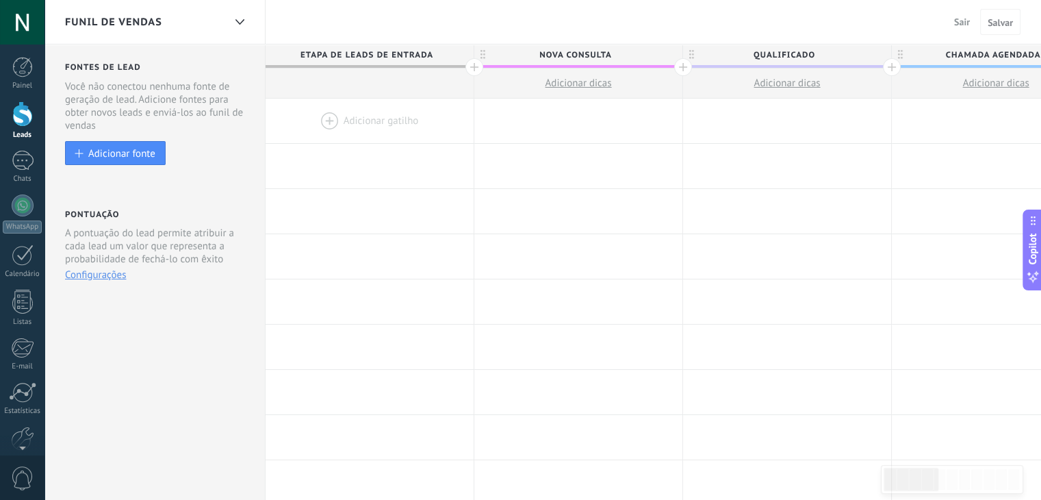
click at [960, 25] on span "Sair" at bounding box center [962, 22] width 16 height 12
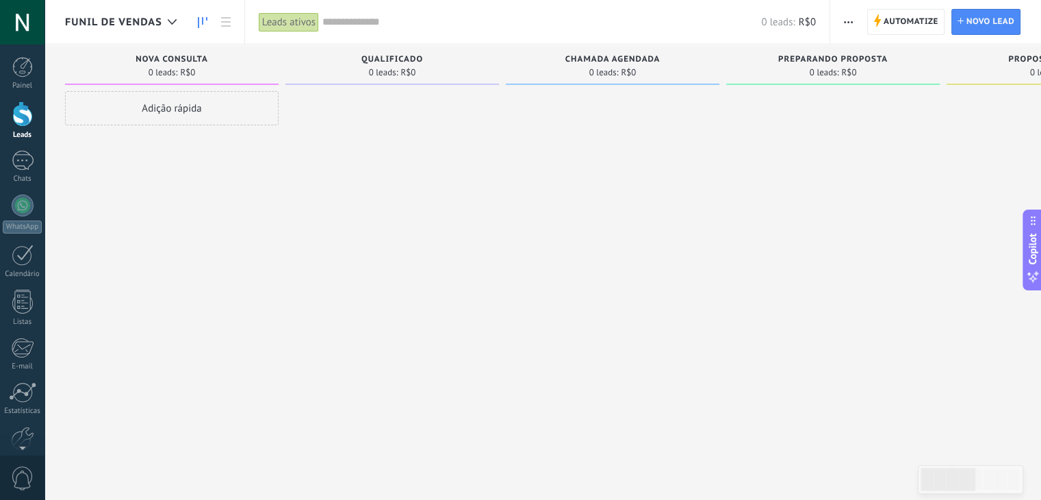
click at [137, 20] on span "Funil de vendas" at bounding box center [113, 22] width 97 height 13
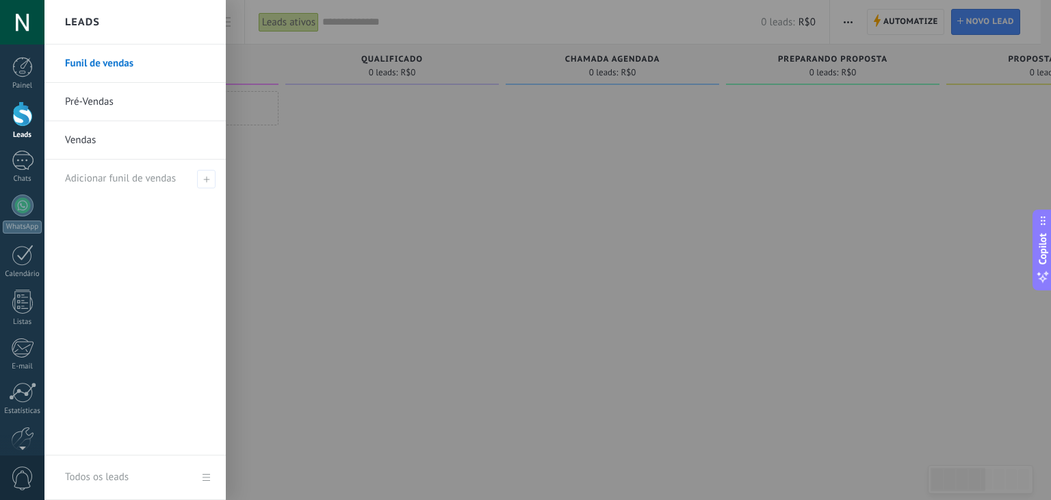
click at [96, 108] on link "Pré-Vendas" at bounding box center [138, 102] width 147 height 38
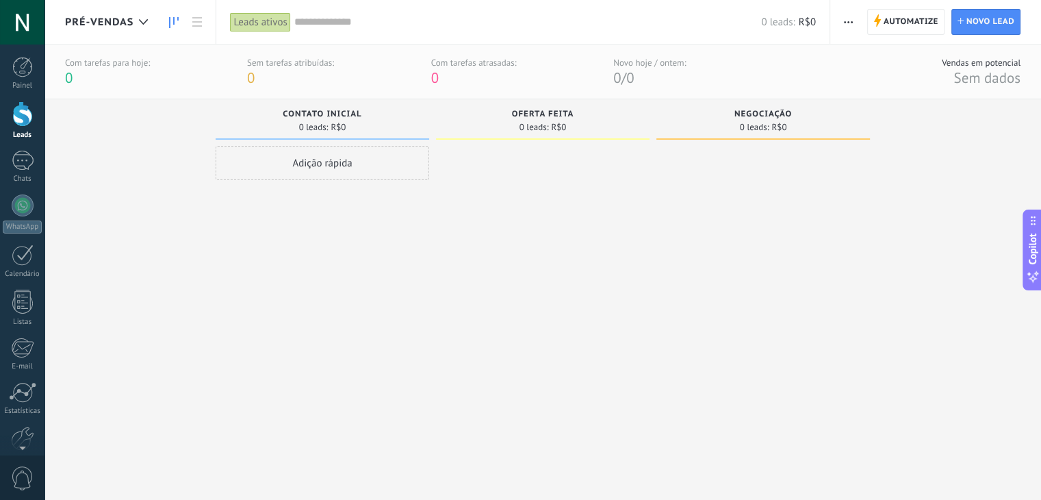
click at [856, 25] on button "button" at bounding box center [848, 22] width 20 height 26
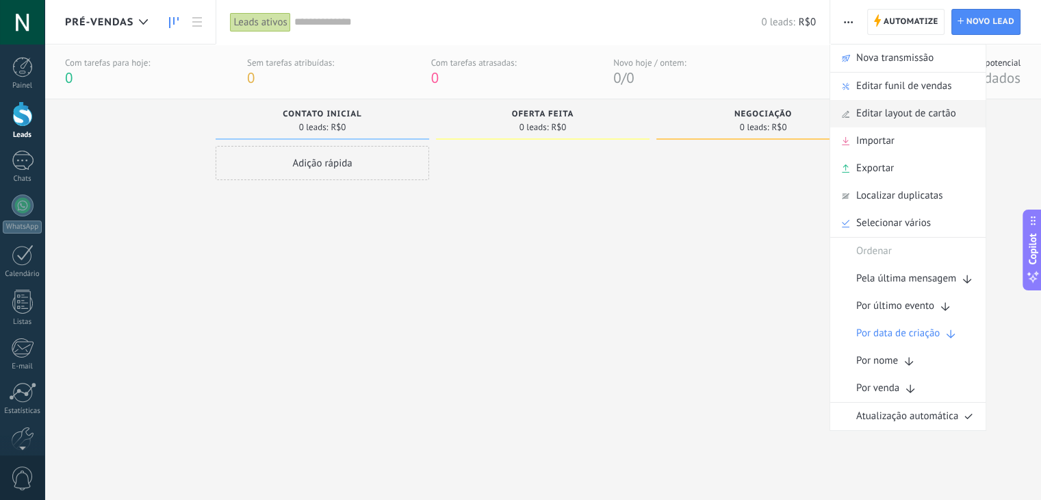
click at [921, 120] on span "Editar layout de cartão" at bounding box center [906, 113] width 100 height 27
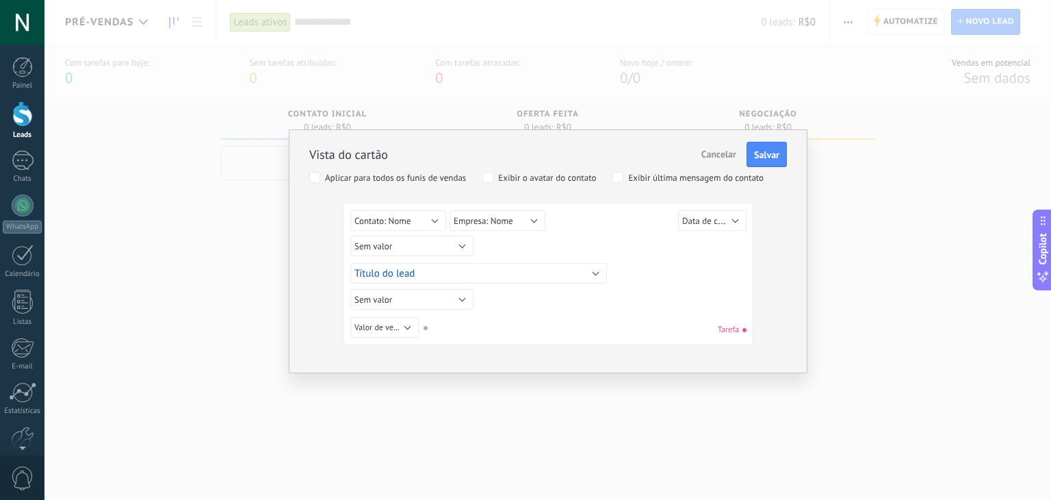
click at [903, 264] on div "Vista do cartão Cancelar Salvar Aplicar para todos os funis de vendas Exibir o …" at bounding box center [547, 250] width 1007 height 500
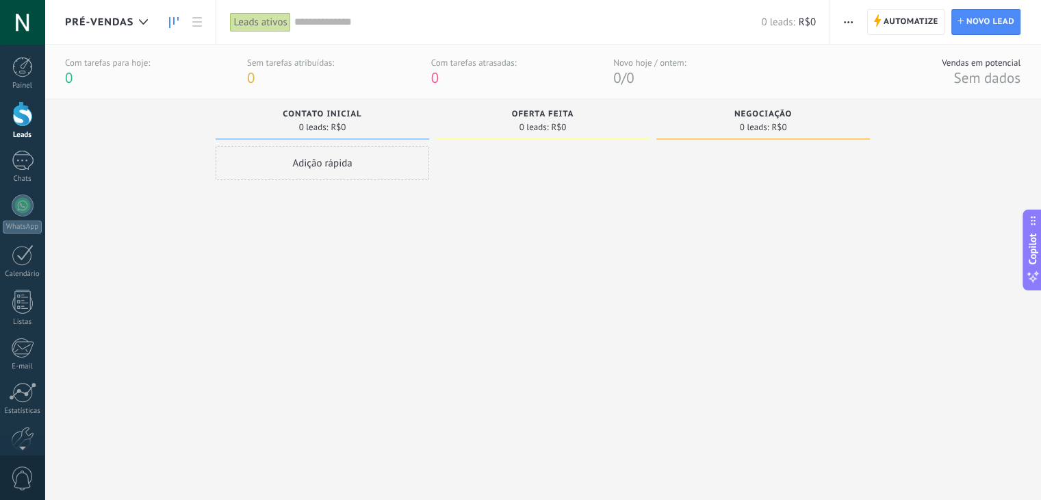
click at [851, 31] on span "button" at bounding box center [848, 22] width 9 height 26
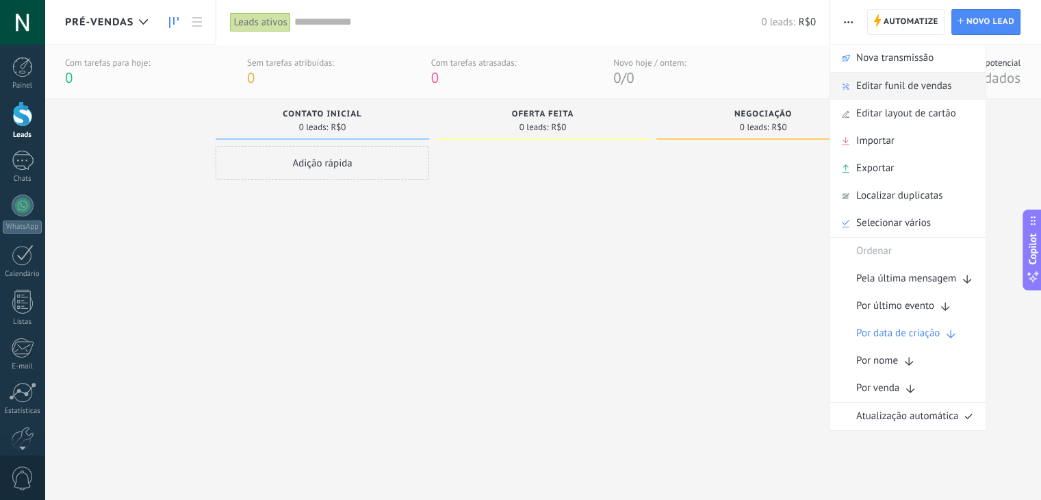
click at [936, 90] on span "Editar funil de vendas" at bounding box center [903, 86] width 95 height 27
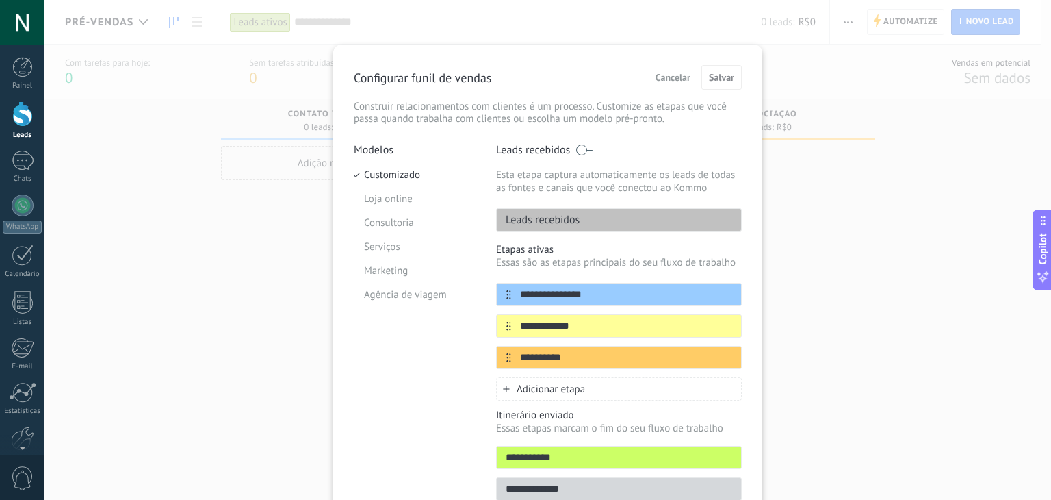
click at [567, 222] on p "Leads recebidos" at bounding box center [538, 220] width 83 height 14
click at [566, 222] on p "Leads recebidos" at bounding box center [538, 220] width 83 height 14
click at [591, 290] on input "**********" at bounding box center [610, 294] width 198 height 14
click at [607, 294] on input "**********" at bounding box center [610, 294] width 198 height 14
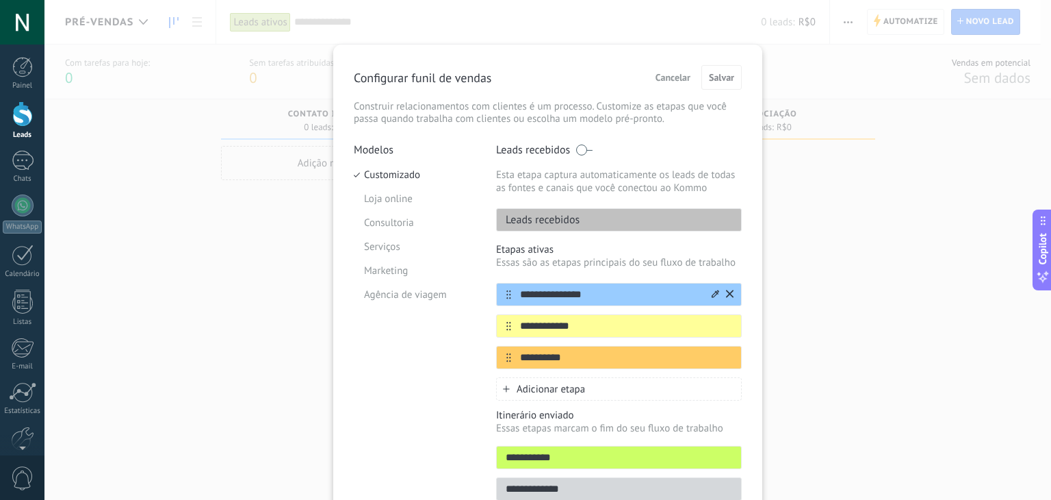
click at [607, 294] on input "**********" at bounding box center [610, 294] width 198 height 14
type input "**********"
click at [575, 332] on input "**********" at bounding box center [610, 326] width 198 height 14
type input "**********"
type input "********"
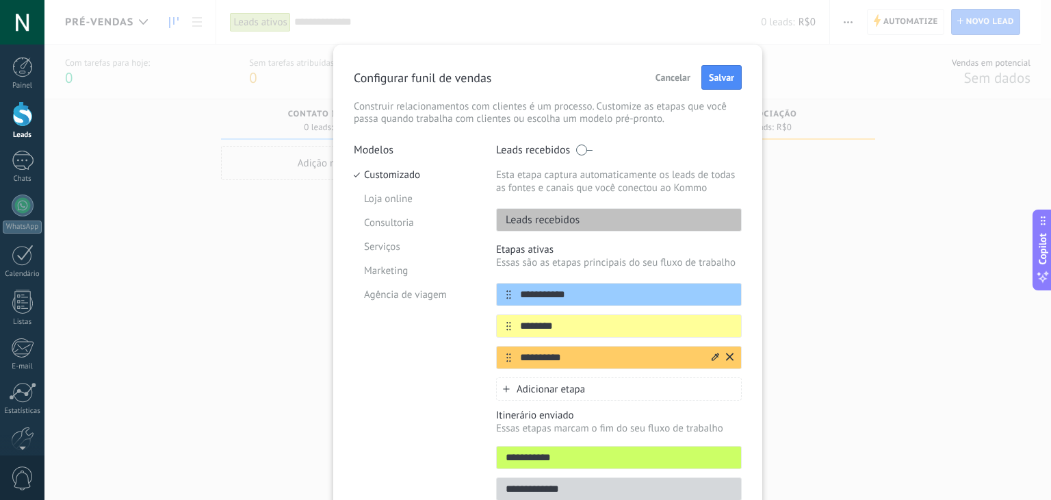
click at [551, 357] on input "**********" at bounding box center [610, 357] width 198 height 14
type input "********"
click at [545, 387] on span "Adicionar etapa" at bounding box center [551, 389] width 68 height 13
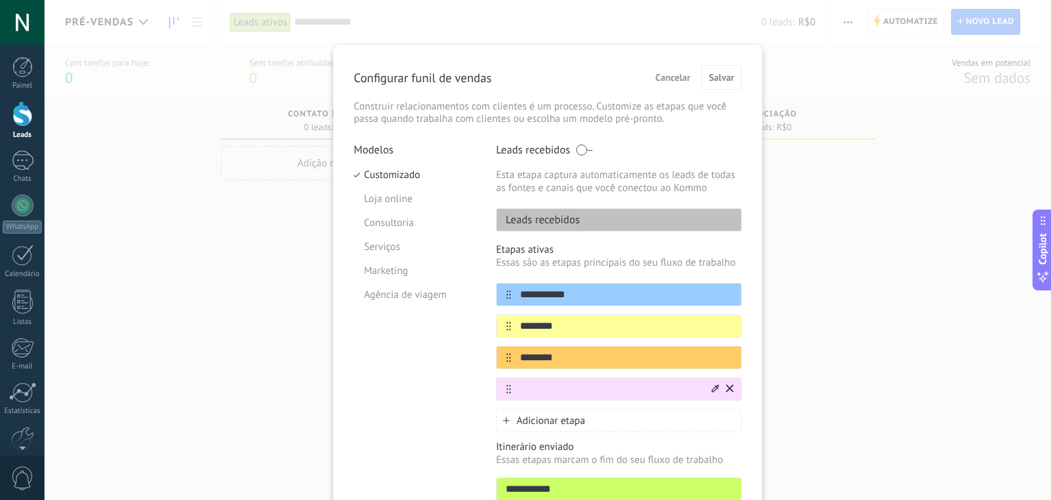
click at [549, 387] on input "text" at bounding box center [610, 389] width 198 height 14
type input "**********"
click at [712, 391] on icon at bounding box center [716, 388] width 8 height 8
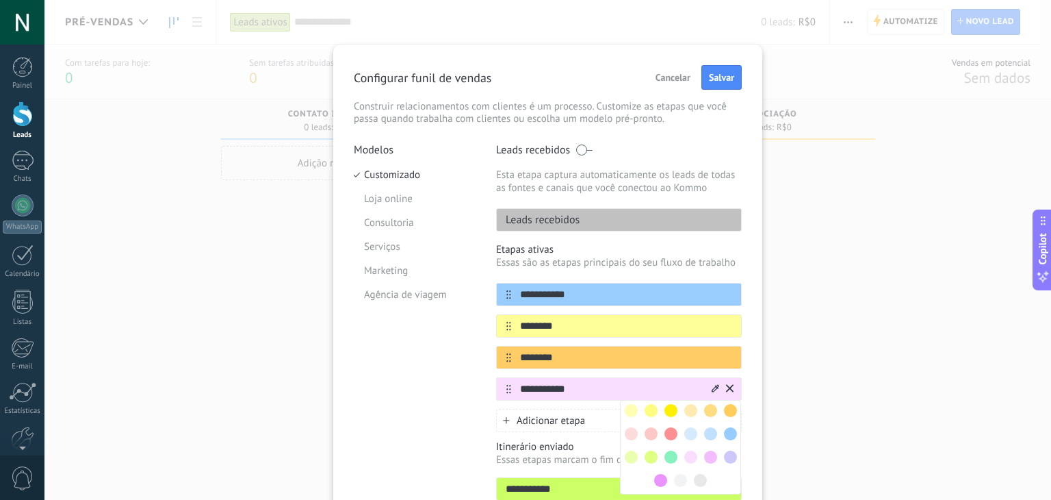
click at [694, 433] on span at bounding box center [690, 433] width 13 height 13
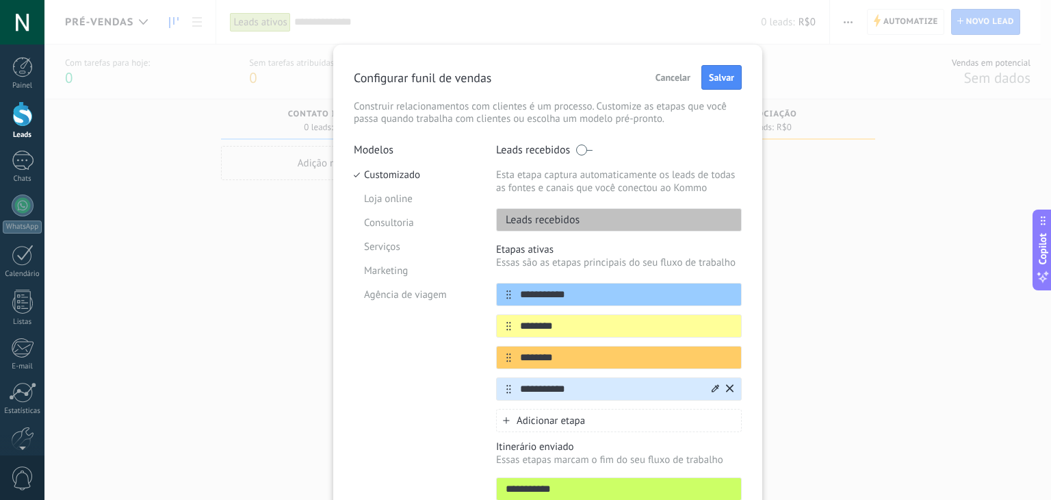
click at [600, 422] on div "Adicionar etapa" at bounding box center [619, 420] width 246 height 23
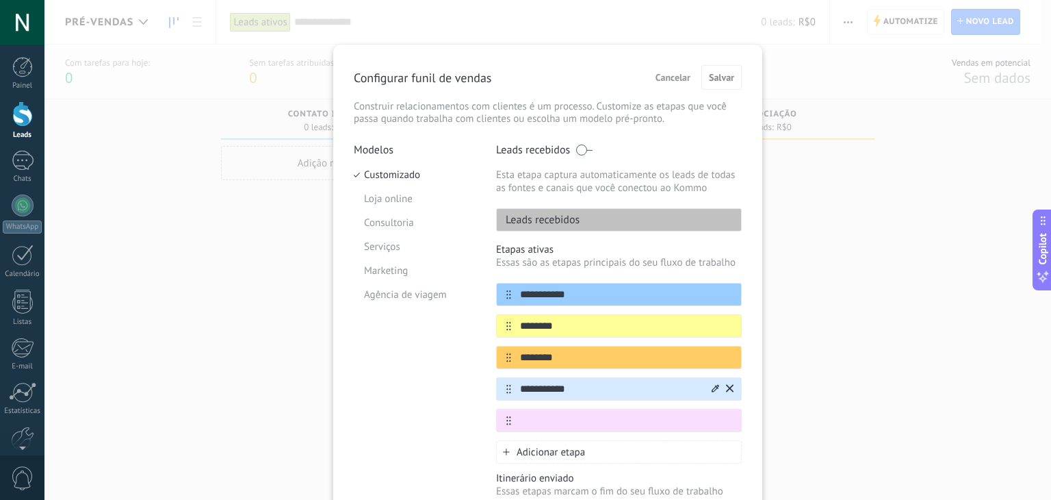
type input "*"
type input "**********"
click at [712, 423] on div at bounding box center [716, 420] width 8 height 13
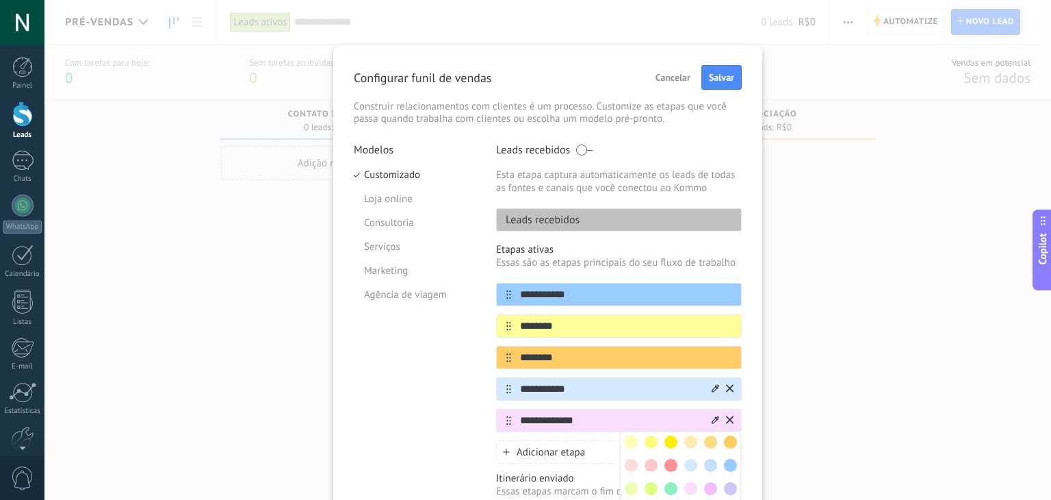
click at [714, 459] on div at bounding box center [711, 465] width 20 height 20
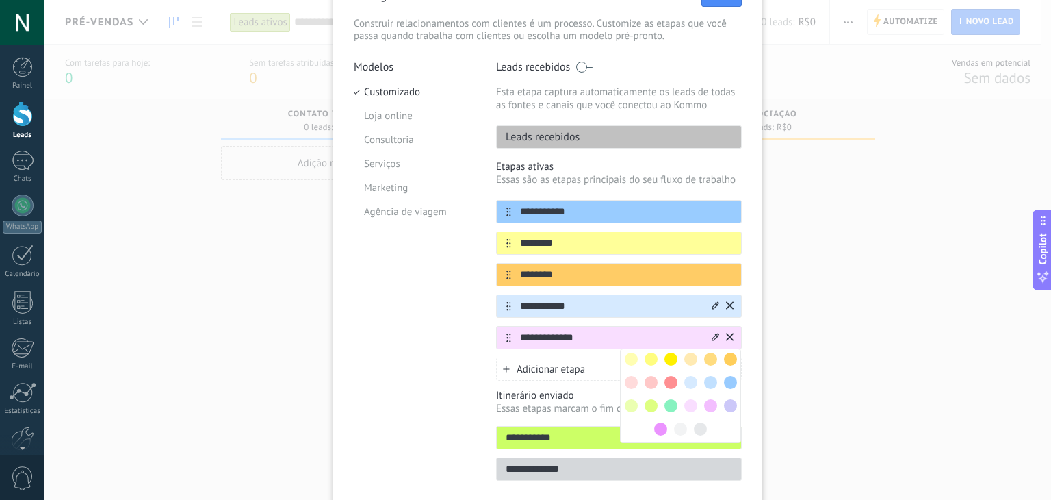
scroll to position [136, 0]
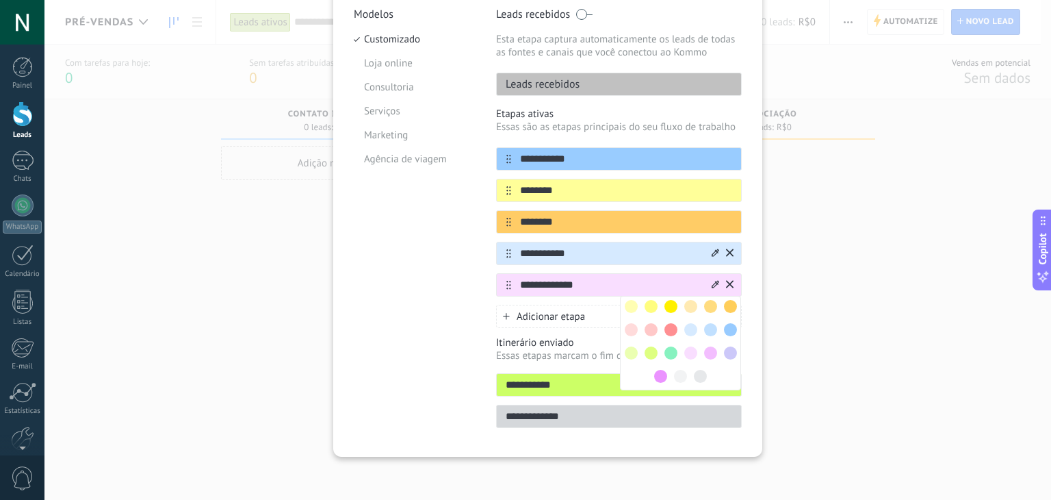
click at [709, 324] on span at bounding box center [710, 329] width 13 height 13
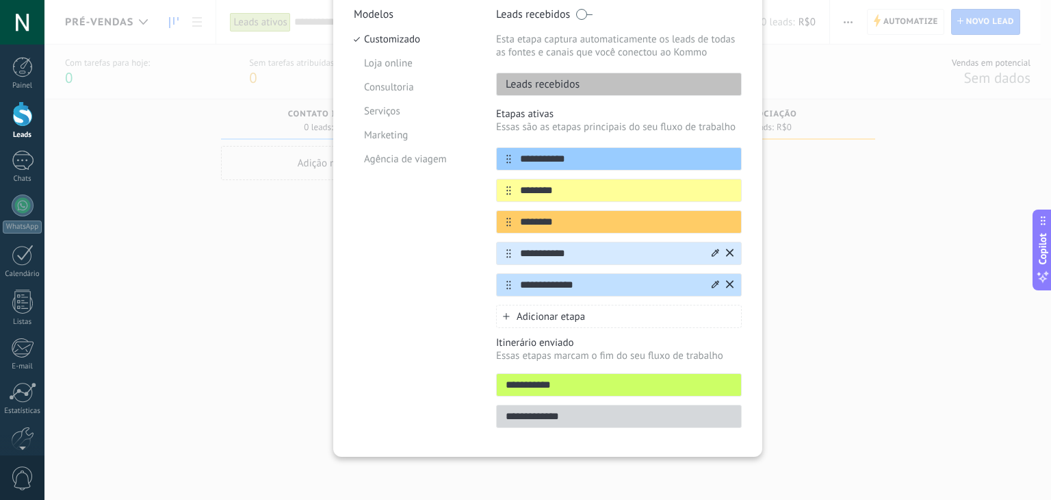
click at [555, 323] on div "Adicionar etapa" at bounding box center [619, 316] width 246 height 23
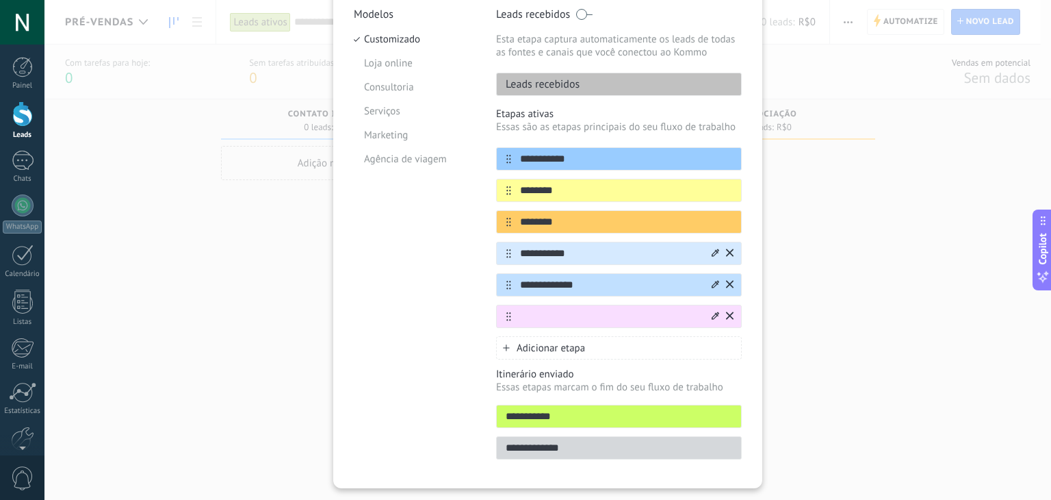
click at [568, 312] on input "text" at bounding box center [610, 316] width 198 height 14
type input "*"
type input "********"
click at [712, 317] on icon at bounding box center [716, 315] width 8 height 8
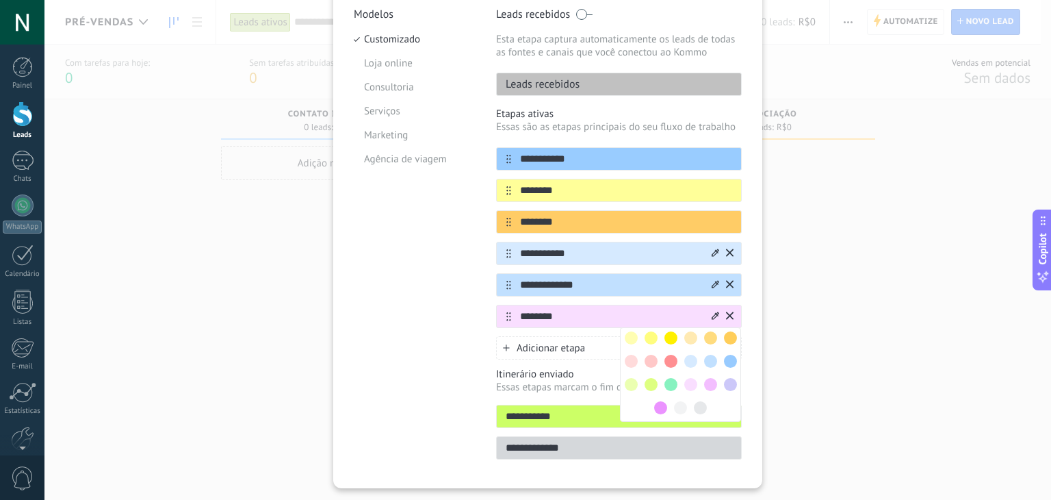
click at [670, 382] on span at bounding box center [671, 384] width 13 height 13
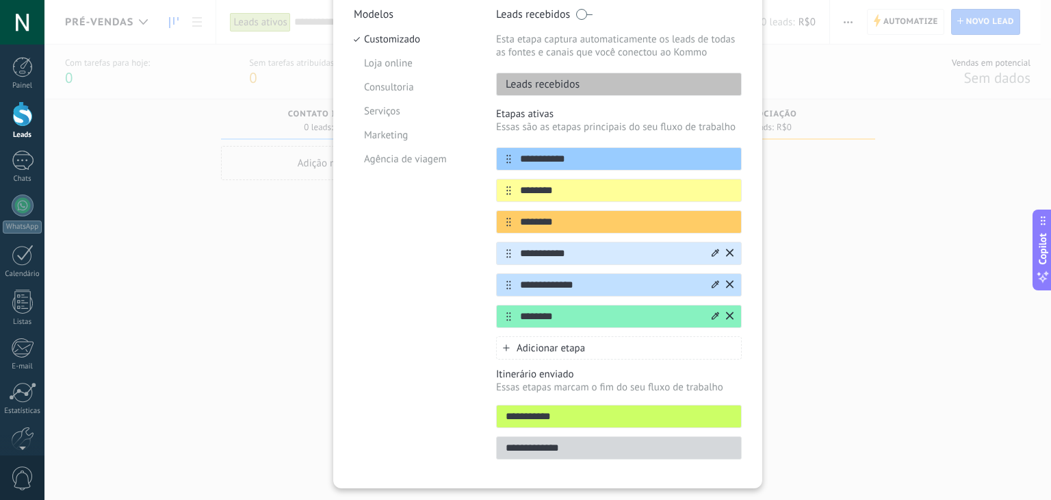
click at [575, 356] on div "Adicionar etapa" at bounding box center [619, 347] width 246 height 23
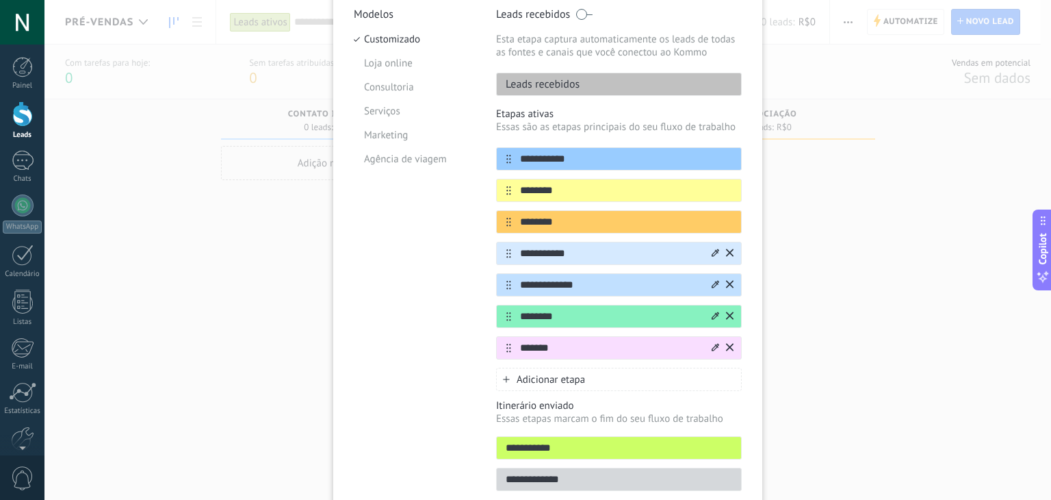
type input "*******"
click at [717, 349] on div at bounding box center [722, 348] width 24 height 22
click at [712, 344] on icon at bounding box center [716, 347] width 8 height 8
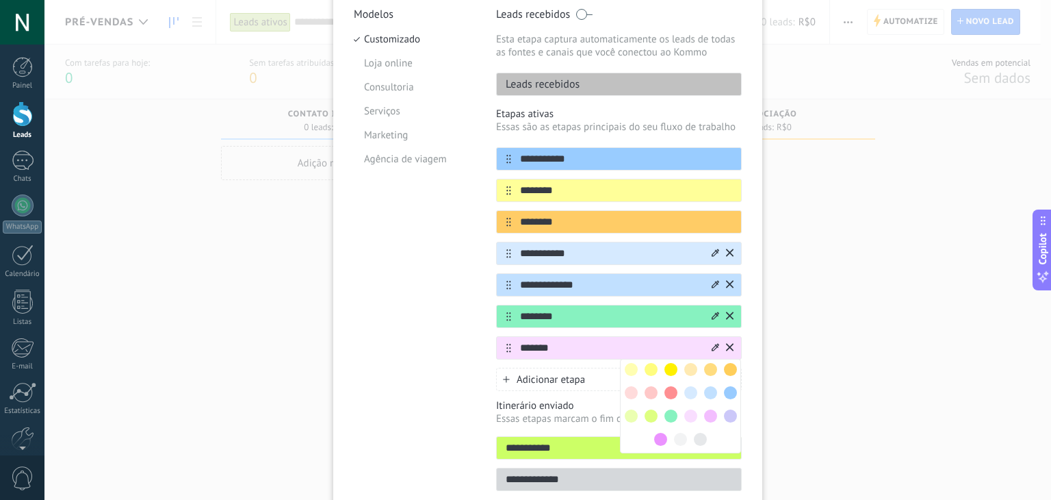
click at [669, 388] on span at bounding box center [671, 392] width 13 height 13
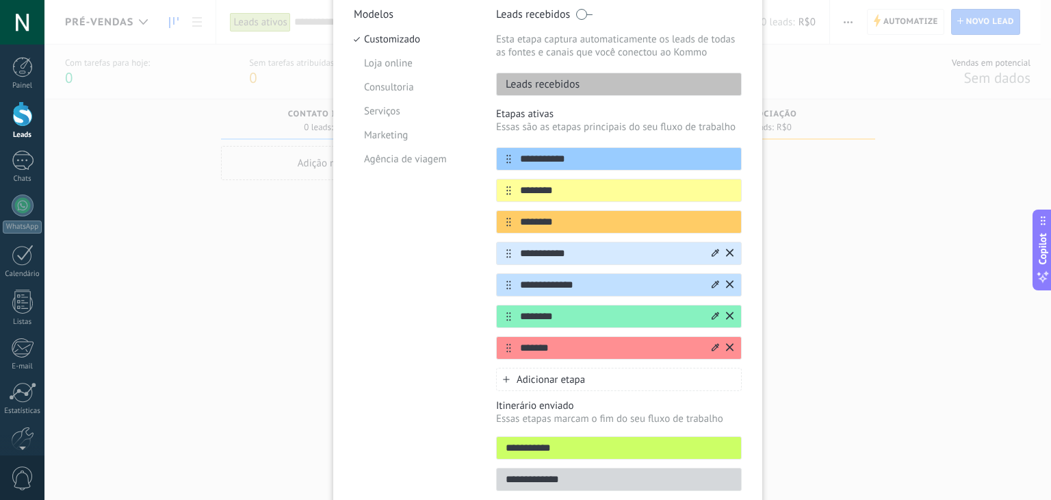
scroll to position [198, 0]
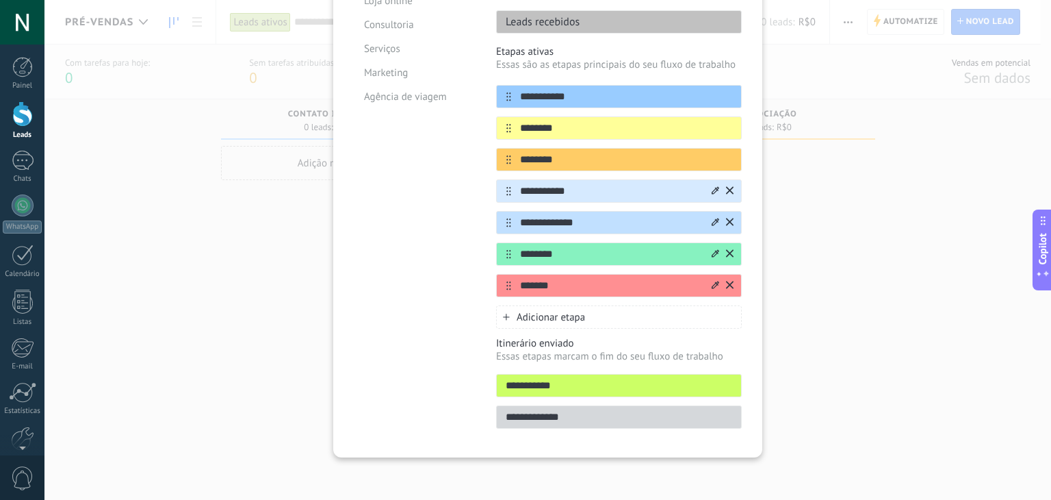
click at [554, 381] on input "**********" at bounding box center [619, 385] width 244 height 14
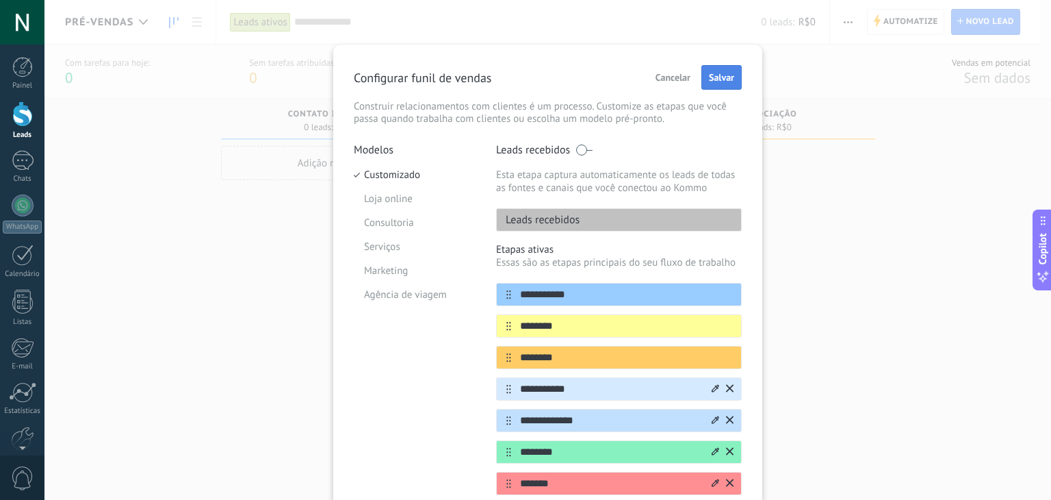
click at [717, 78] on span "Salvar" at bounding box center [721, 78] width 25 height 10
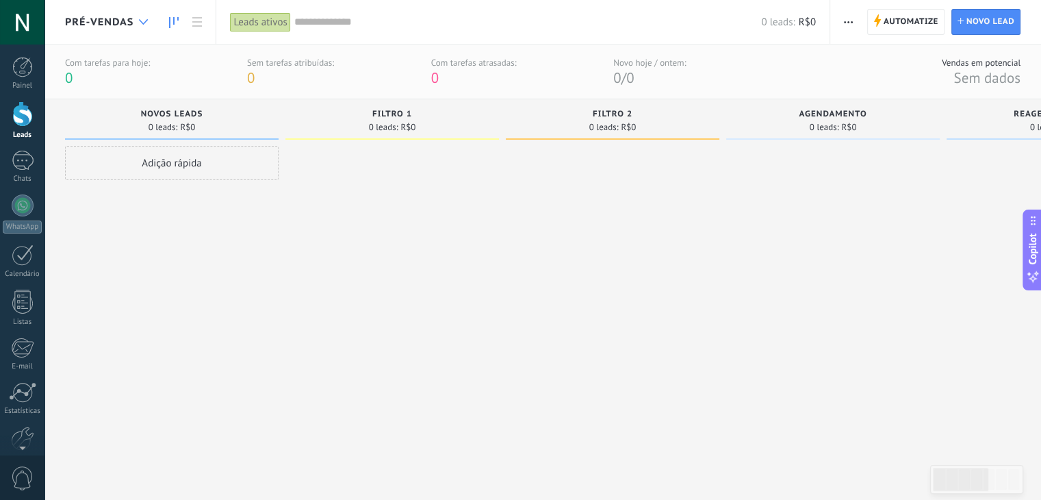
click at [144, 17] on div at bounding box center [143, 22] width 23 height 27
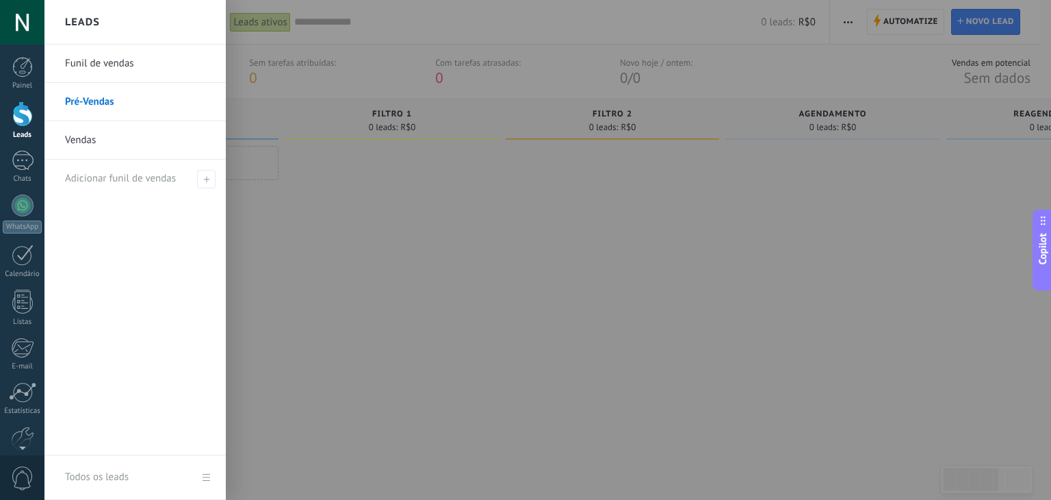
click at [96, 145] on link "Vendas" at bounding box center [138, 140] width 147 height 38
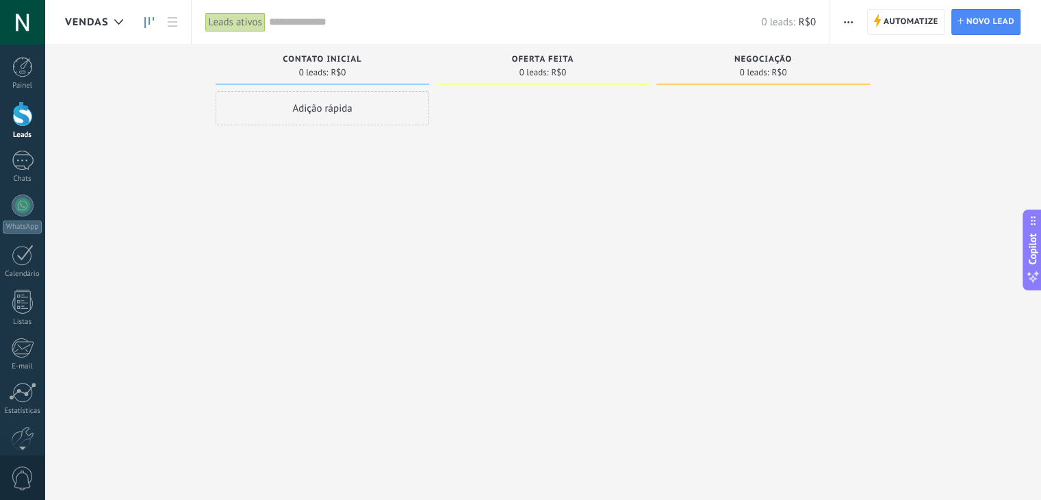
click at [851, 22] on icon "button" at bounding box center [848, 22] width 9 height 2
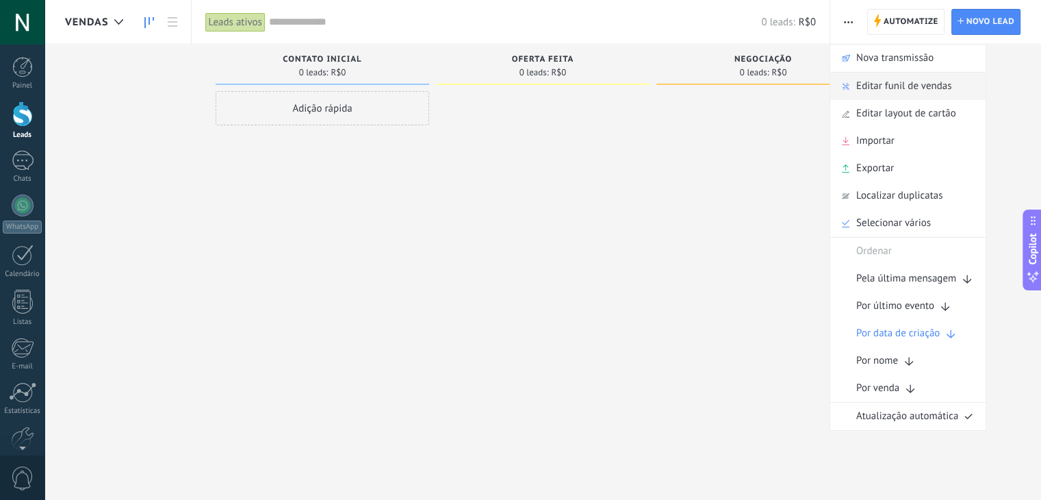
click at [883, 86] on span "Editar funil de vendas" at bounding box center [903, 86] width 95 height 27
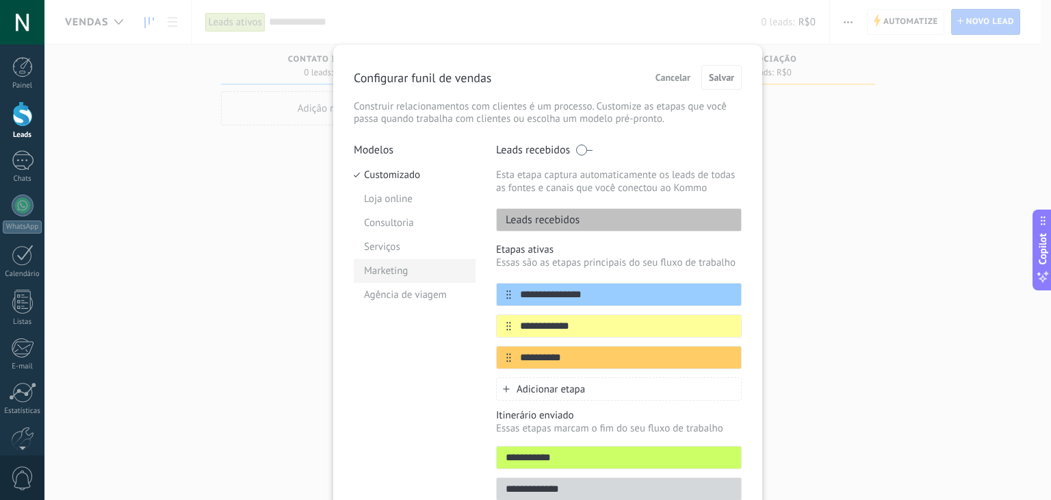
click at [416, 277] on li "Marketing" at bounding box center [415, 271] width 122 height 24
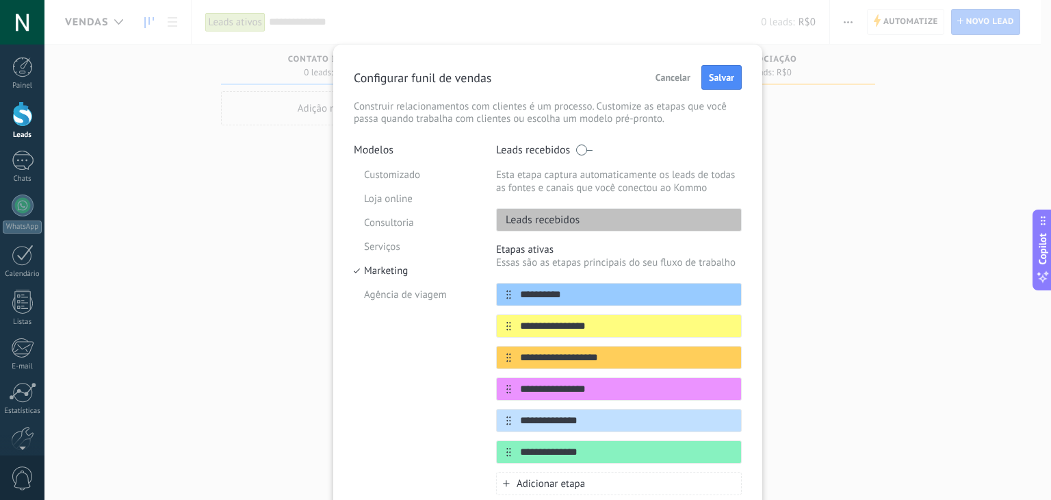
scroll to position [68, 0]
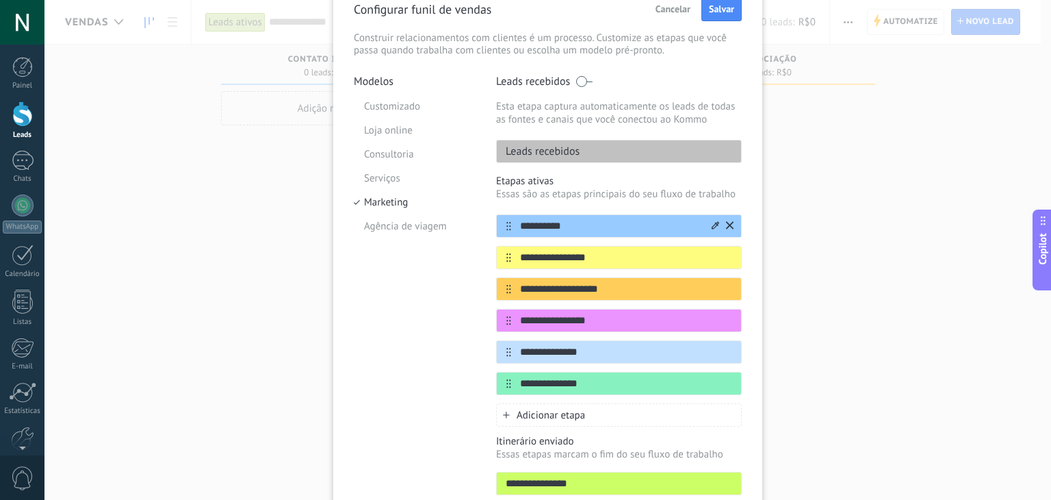
click at [555, 222] on input "**********" at bounding box center [610, 226] width 198 height 14
click at [554, 255] on input "**********" at bounding box center [610, 258] width 198 height 14
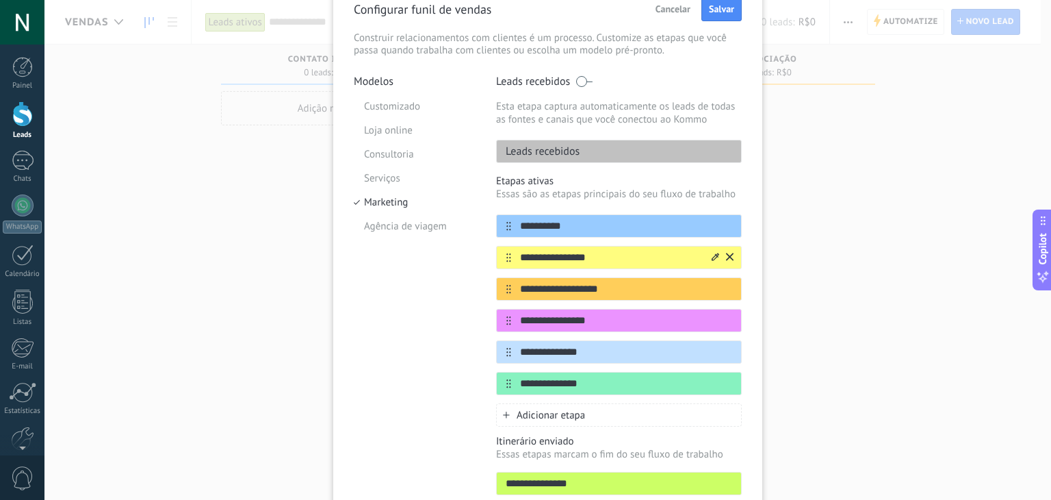
click at [554, 255] on input "**********" at bounding box center [610, 258] width 198 height 14
type input "**********"
click at [580, 225] on input "**********" at bounding box center [610, 226] width 198 height 14
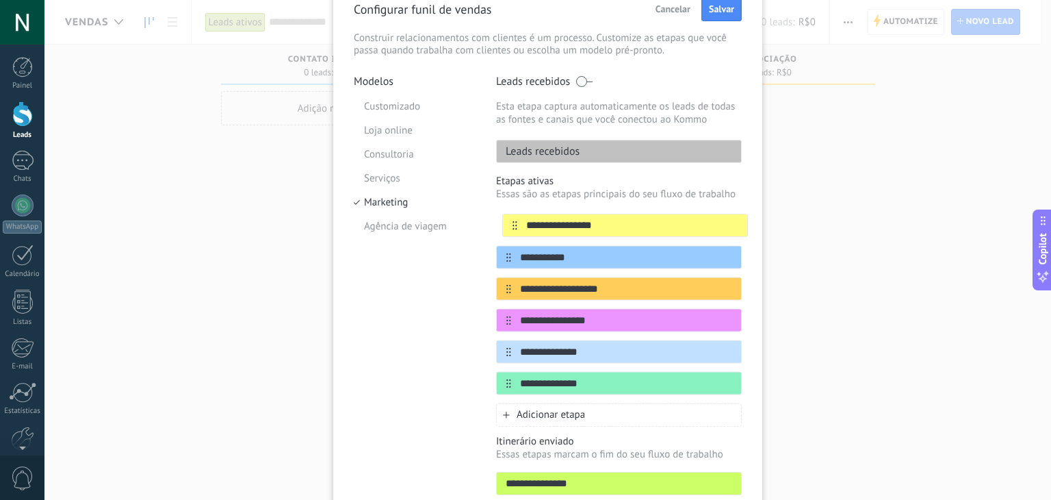
drag, startPoint x: 506, startPoint y: 260, endPoint x: 515, endPoint y: 222, distance: 38.5
click at [515, 222] on div "**********" at bounding box center [619, 304] width 246 height 181
type input "**********"
click at [556, 290] on input "**********" at bounding box center [610, 289] width 198 height 14
click at [556, 288] on input "**********" at bounding box center [610, 289] width 198 height 14
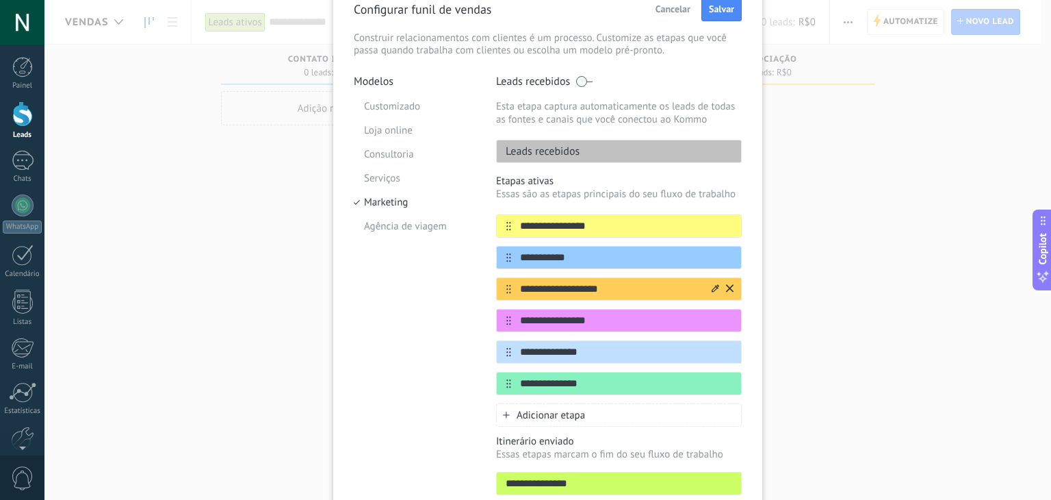
click at [556, 288] on input "**********" at bounding box center [610, 289] width 198 height 14
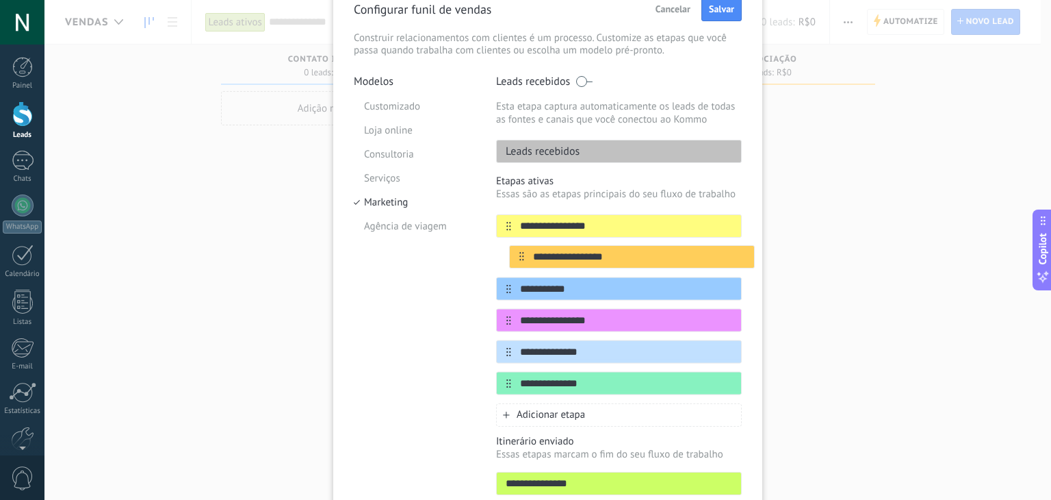
drag, startPoint x: 502, startPoint y: 288, endPoint x: 519, endPoint y: 251, distance: 41.4
click at [519, 251] on div "**********" at bounding box center [619, 304] width 246 height 181
type input "**********"
click at [576, 320] on input "**********" at bounding box center [610, 320] width 198 height 14
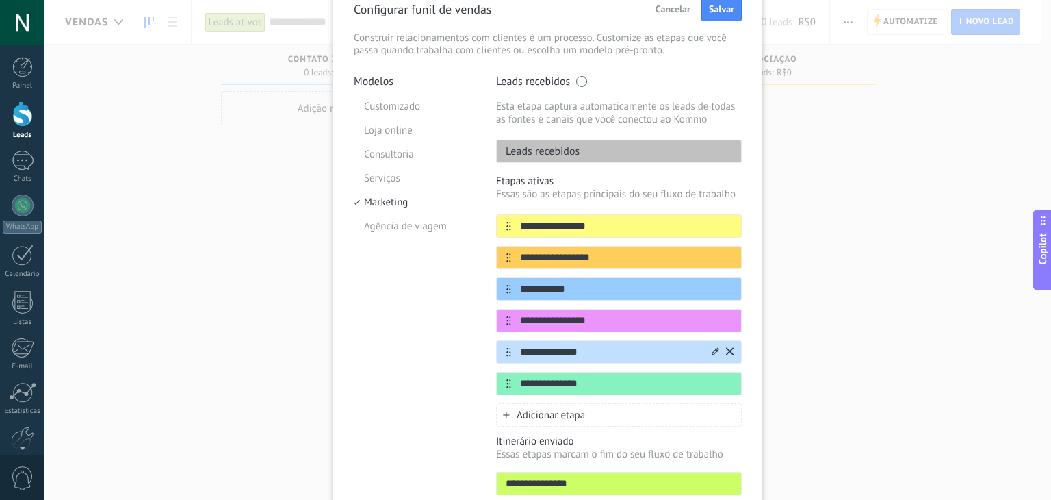
click at [619, 352] on input "**********" at bounding box center [610, 352] width 198 height 14
type input "**********"
click at [578, 381] on input "**********" at bounding box center [610, 383] width 198 height 14
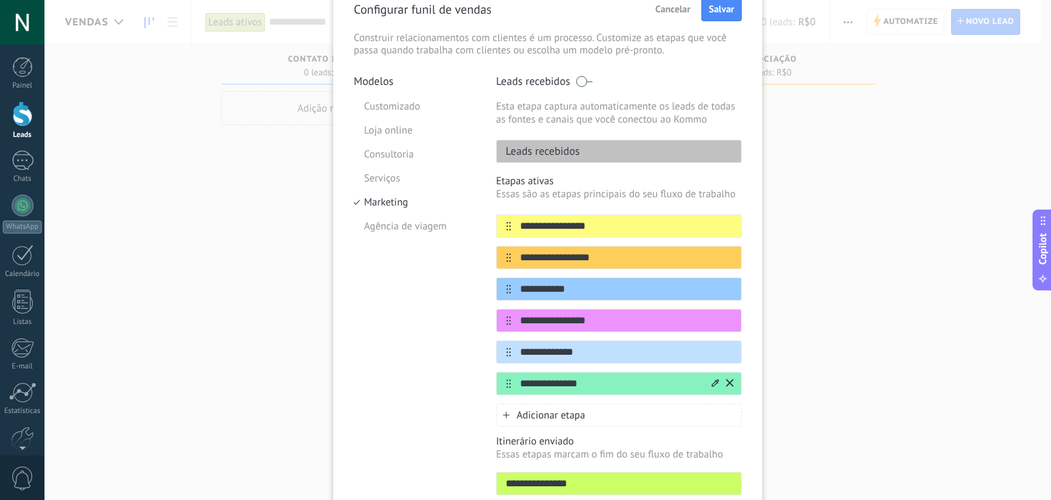
click at [578, 381] on input "**********" at bounding box center [610, 383] width 198 height 14
type input "**********"
click at [598, 412] on div "Adicionar etapa" at bounding box center [619, 414] width 246 height 23
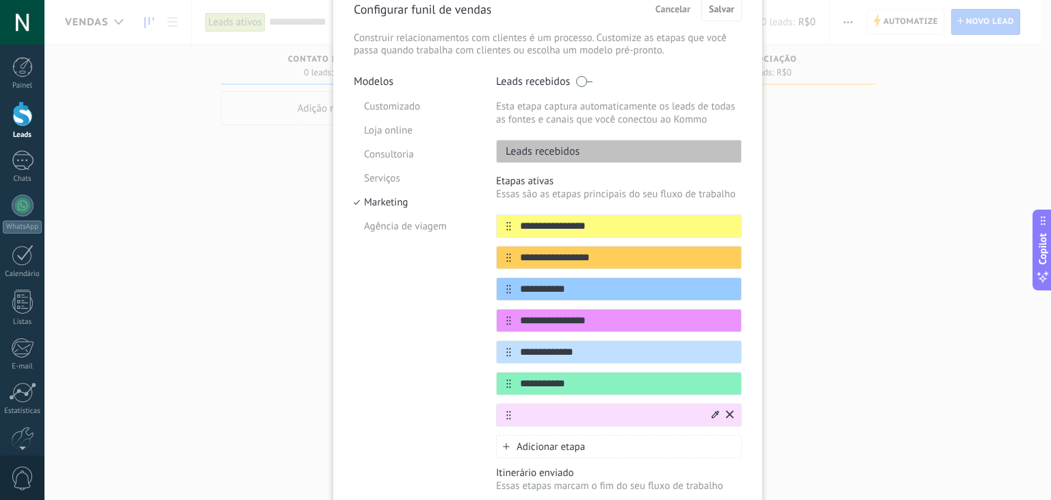
click at [573, 418] on input "text" at bounding box center [610, 415] width 198 height 14
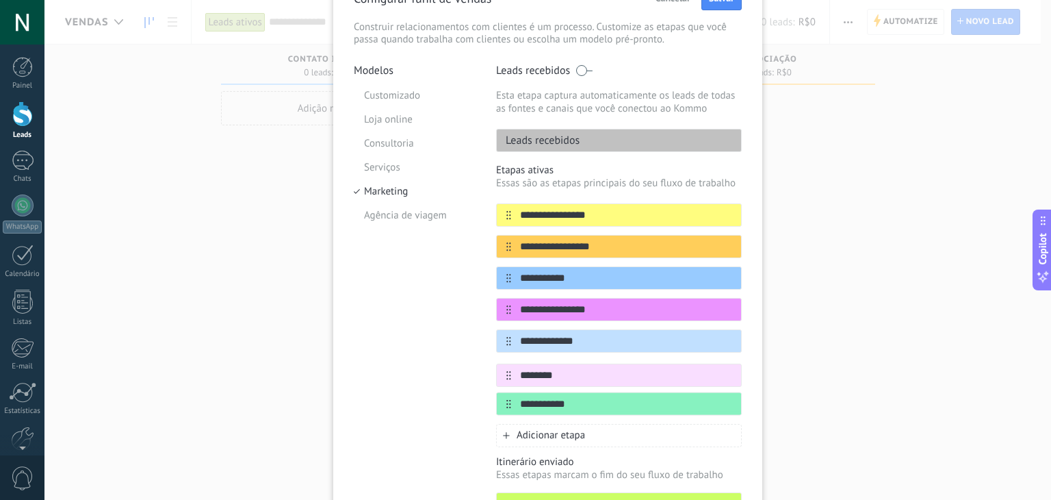
scroll to position [80, 0]
drag, startPoint x: 504, startPoint y: 416, endPoint x: 504, endPoint y: 370, distance: 45.9
click at [504, 370] on div "**********" at bounding box center [619, 309] width 246 height 212
type input "********"
click at [526, 428] on span "Adicionar etapa" at bounding box center [551, 434] width 68 height 13
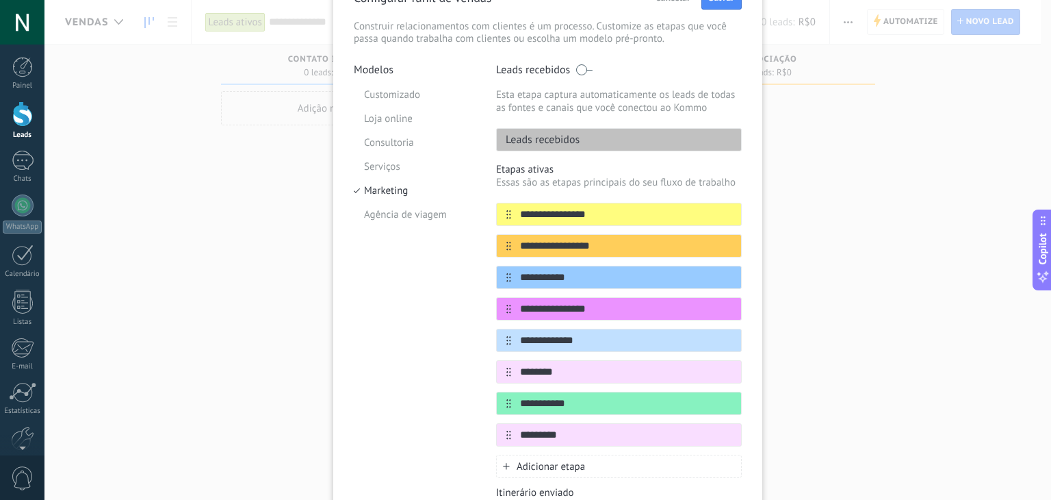
type input "*********"
click at [545, 467] on span "Adicionar etapa" at bounding box center [551, 466] width 68 height 13
click at [545, 465] on input "text" at bounding box center [610, 466] width 198 height 14
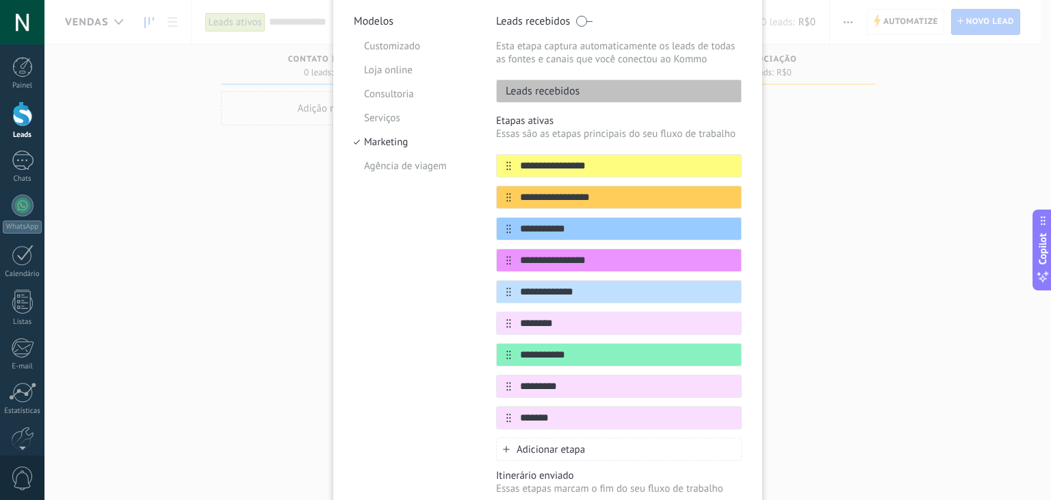
scroll to position [149, 0]
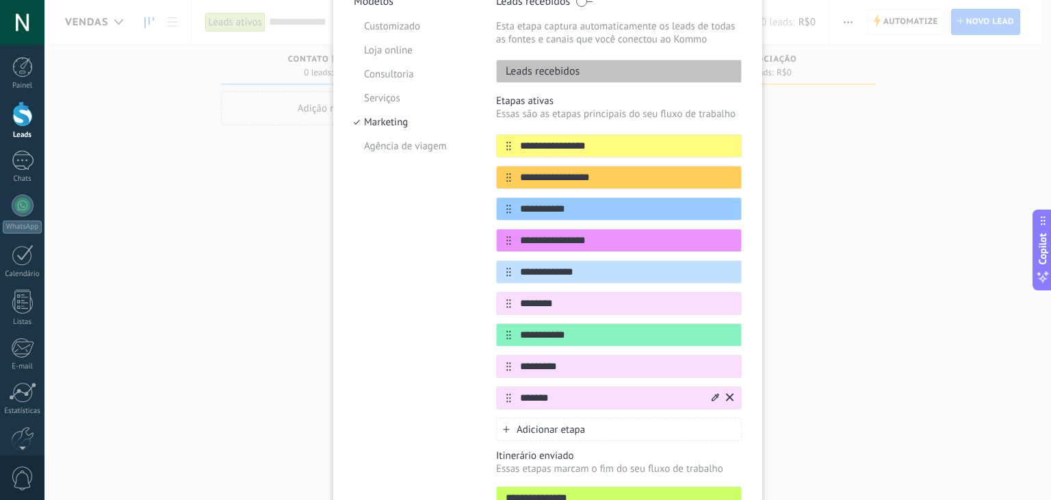
click at [712, 397] on icon at bounding box center [716, 397] width 8 height 8
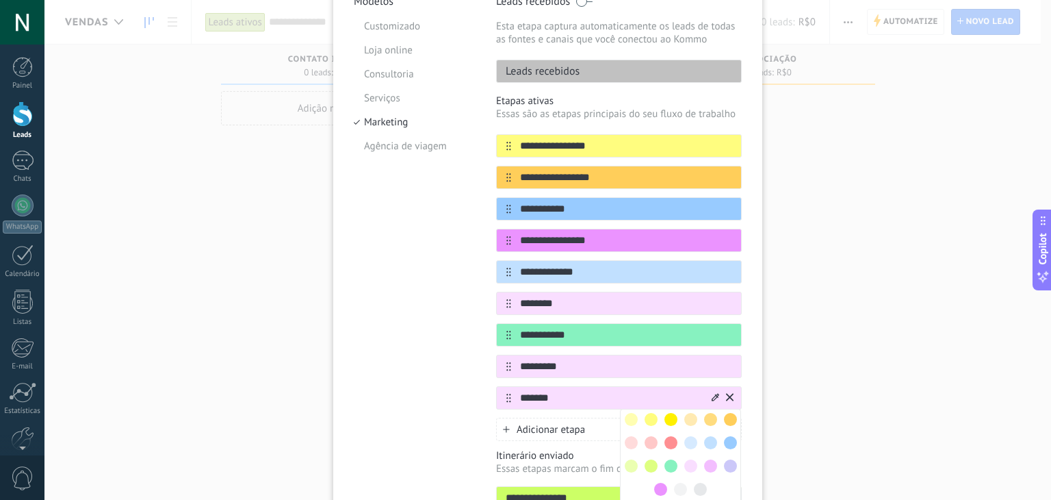
click at [667, 436] on span at bounding box center [671, 442] width 13 height 13
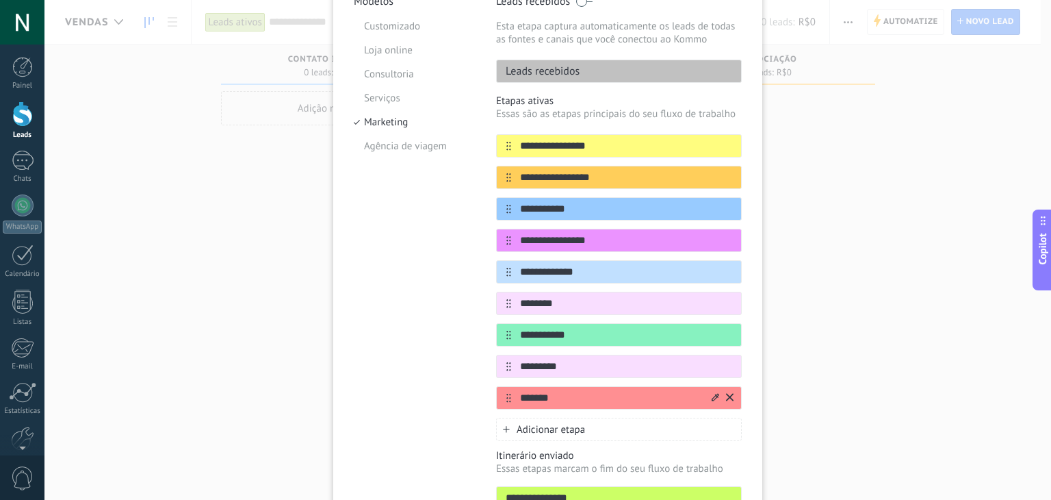
click at [715, 398] on icon at bounding box center [716, 397] width 8 height 8
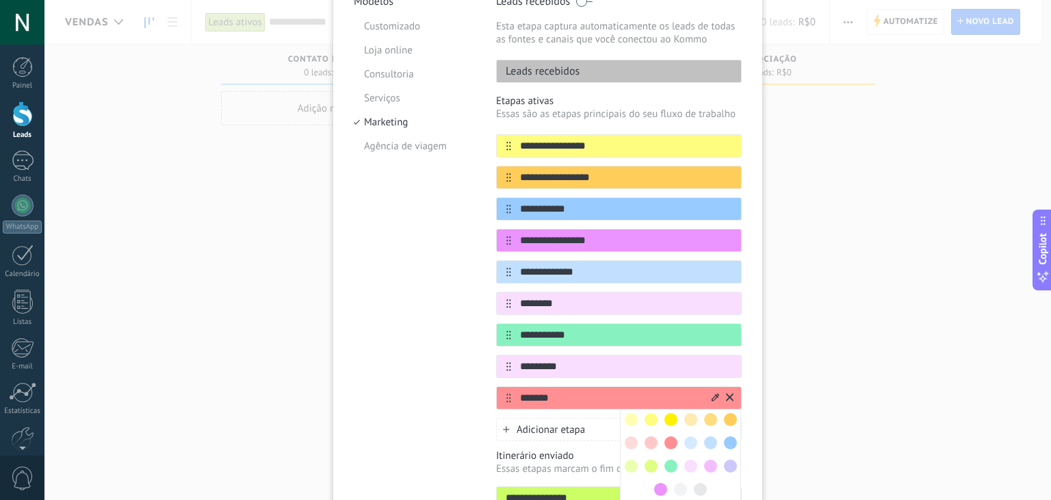
click at [689, 466] on span at bounding box center [690, 465] width 13 height 13
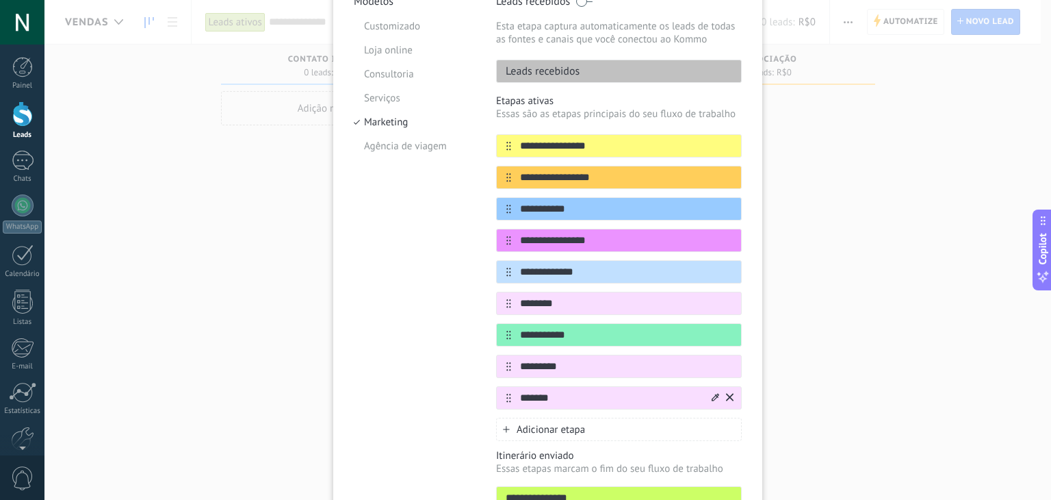
click at [580, 391] on input "*******" at bounding box center [610, 398] width 198 height 14
type input "**********"
click at [567, 425] on span "Adicionar etapa" at bounding box center [551, 429] width 68 height 13
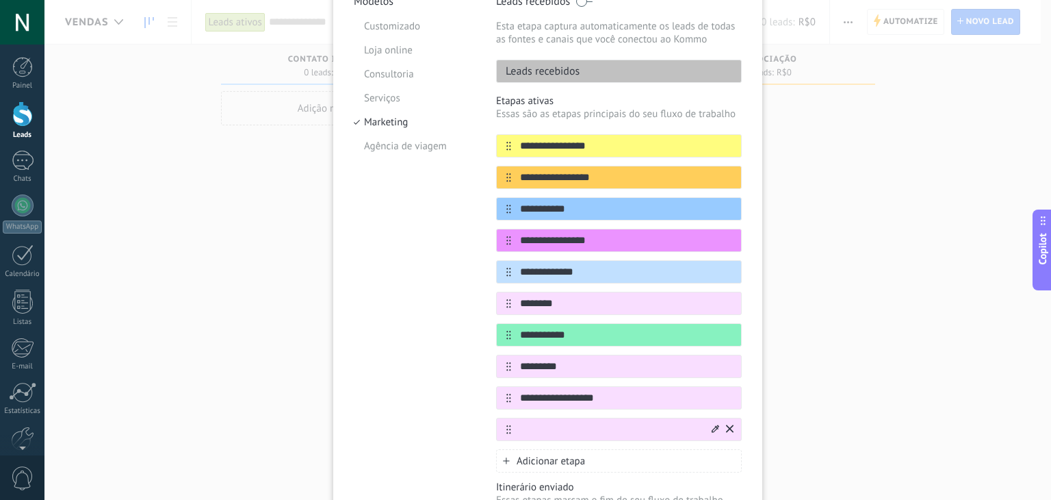
click at [552, 430] on input "text" at bounding box center [610, 429] width 198 height 14
type input "*"
type input "*****"
click at [715, 428] on icon at bounding box center [716, 428] width 8 height 8
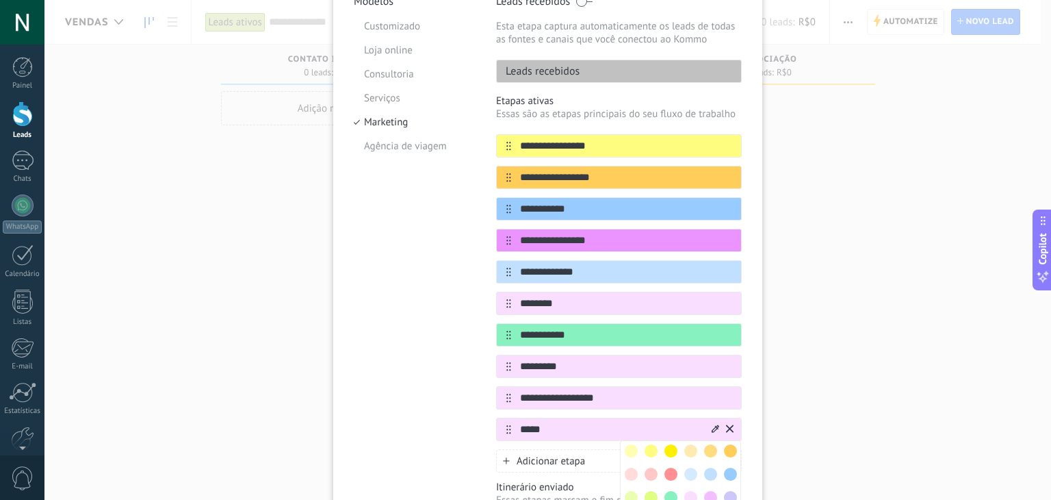
click at [670, 491] on span at bounding box center [671, 497] width 13 height 13
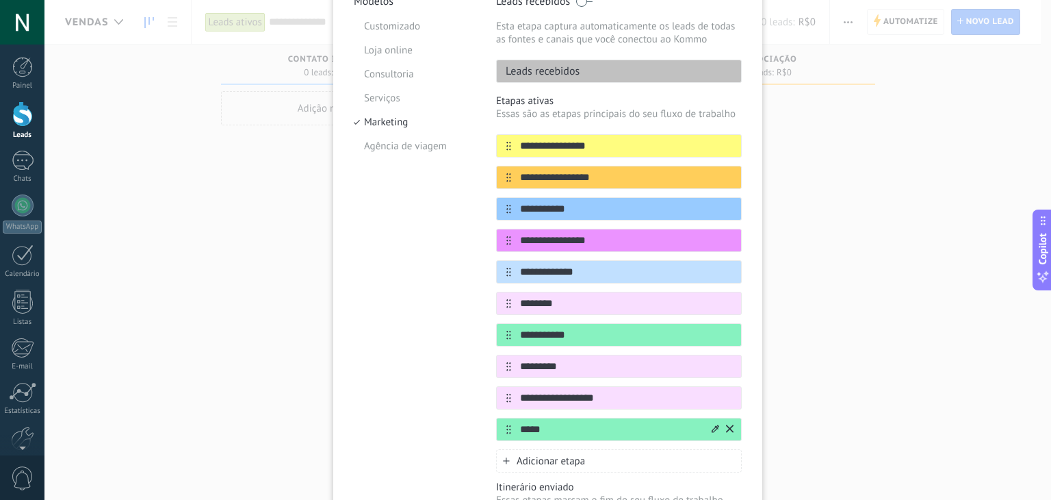
click at [894, 415] on div "**********" at bounding box center [547, 250] width 1007 height 500
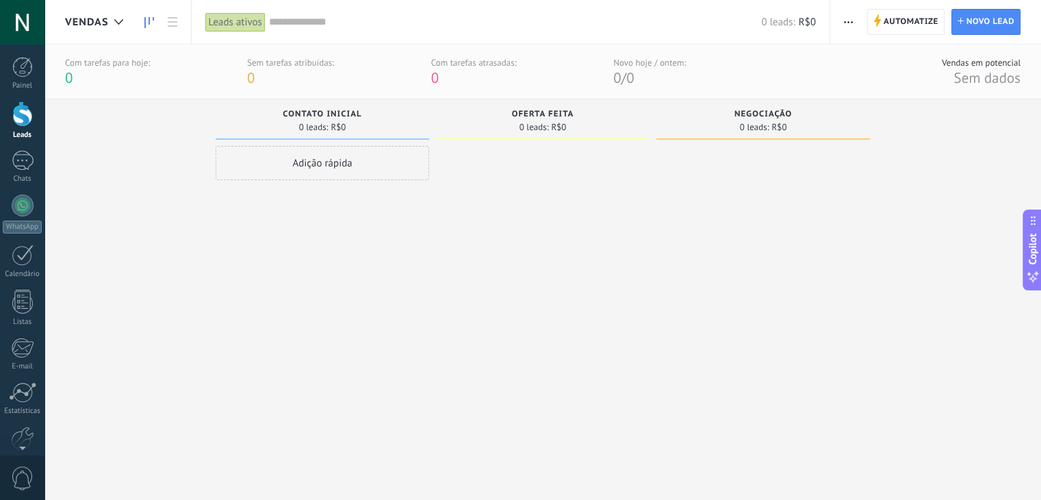
click at [843, 18] on button "button" at bounding box center [848, 22] width 20 height 26
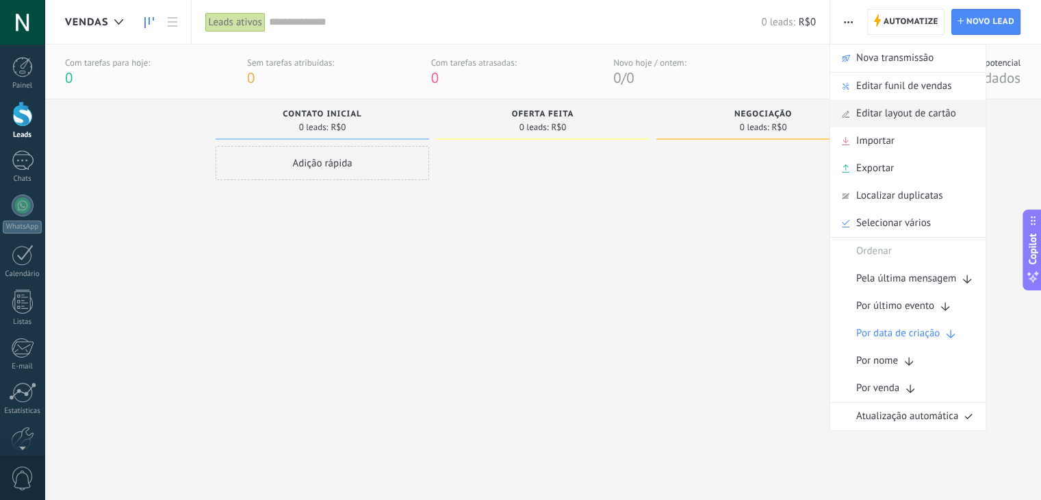
click at [912, 105] on span "Editar layout de cartão" at bounding box center [906, 113] width 100 height 27
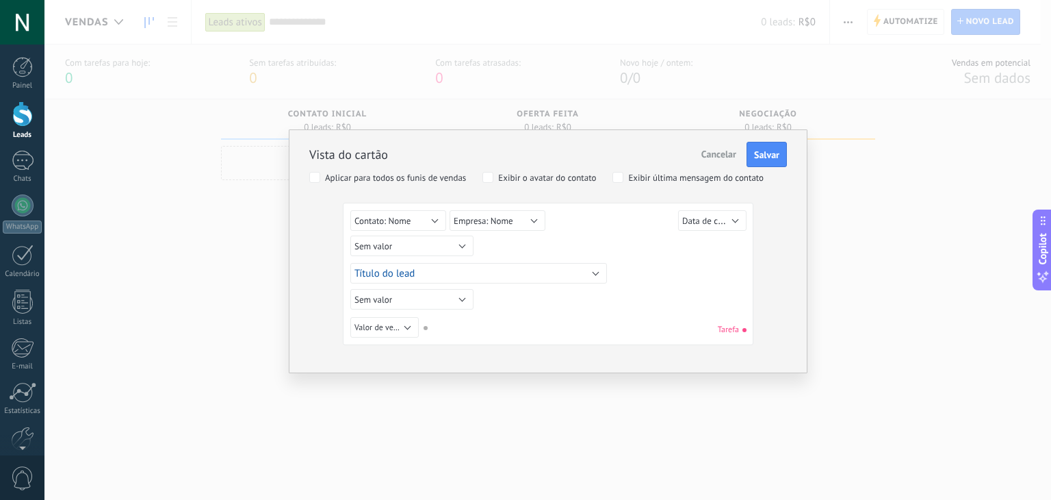
click at [860, 151] on div "Vista do cartão Cancelar Salvar Aplicar para todos os funis de vendas Exibir o …" at bounding box center [547, 250] width 1007 height 500
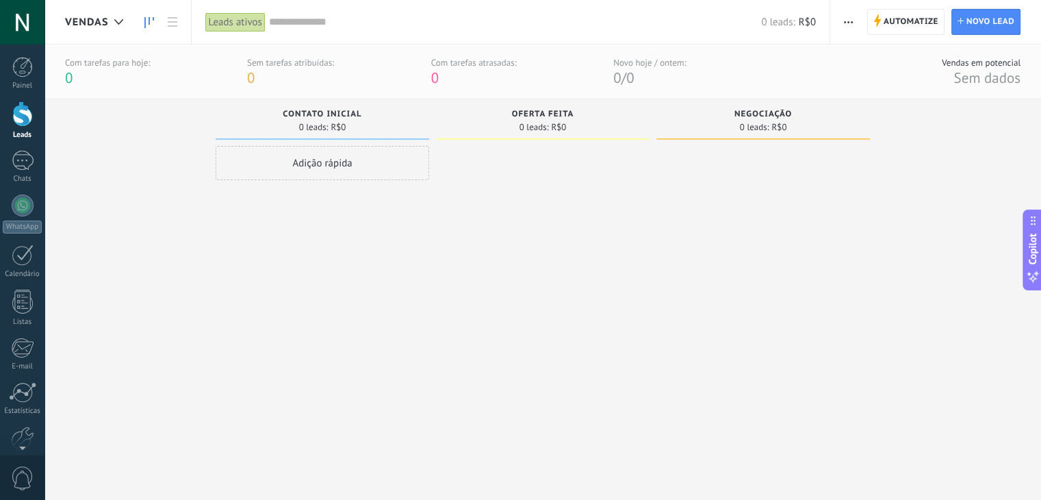
click at [854, 21] on button "button" at bounding box center [848, 22] width 20 height 26
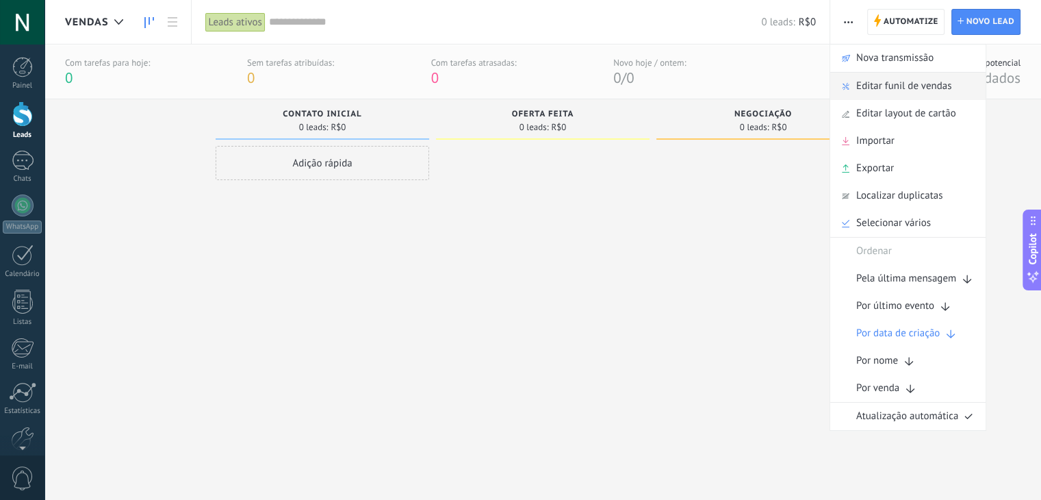
click at [910, 78] on span "Editar funil de vendas" at bounding box center [903, 86] width 95 height 27
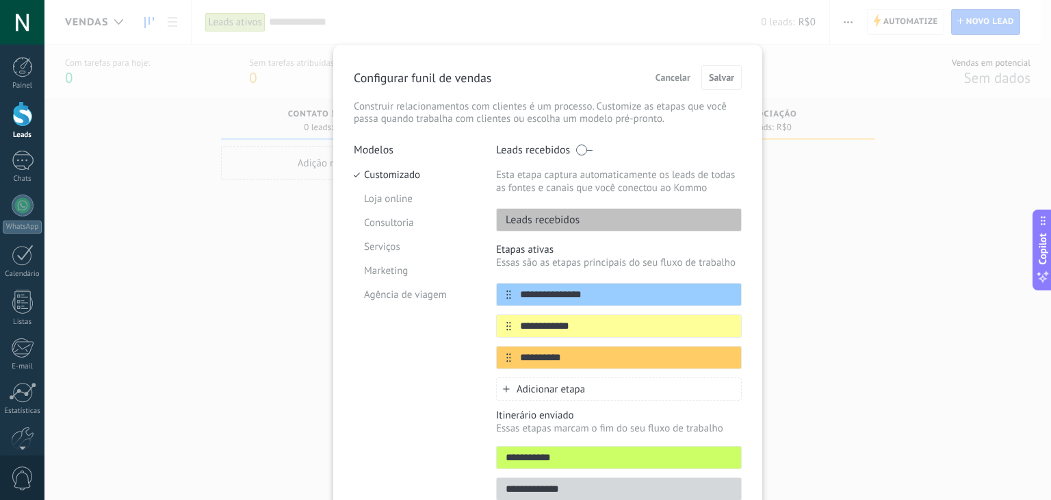
scroll to position [68, 0]
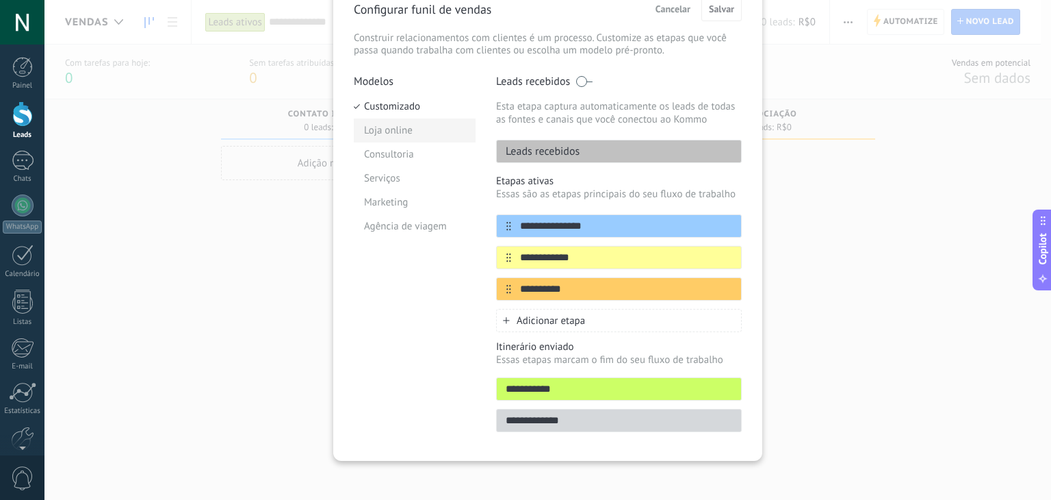
click at [394, 133] on li "Loja online" at bounding box center [415, 130] width 122 height 24
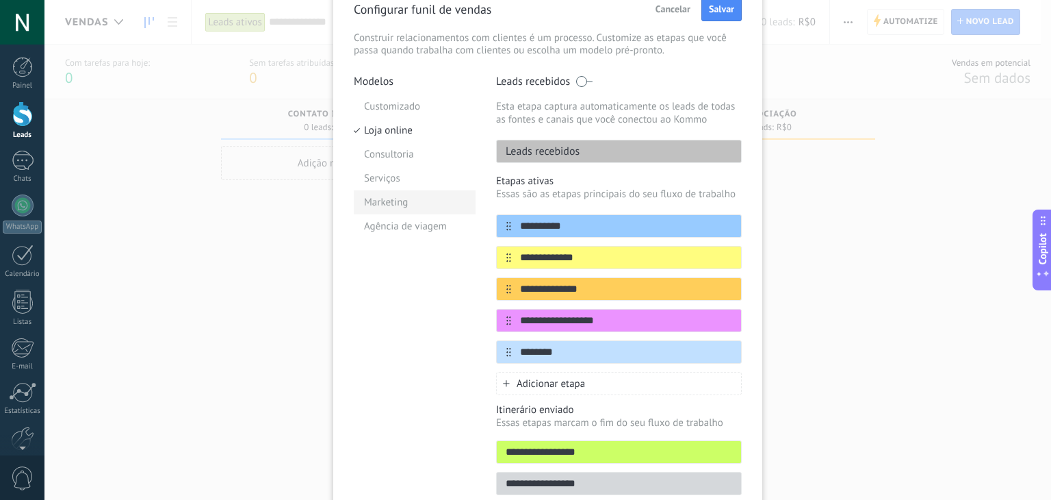
click at [385, 206] on li "Marketing" at bounding box center [415, 202] width 122 height 24
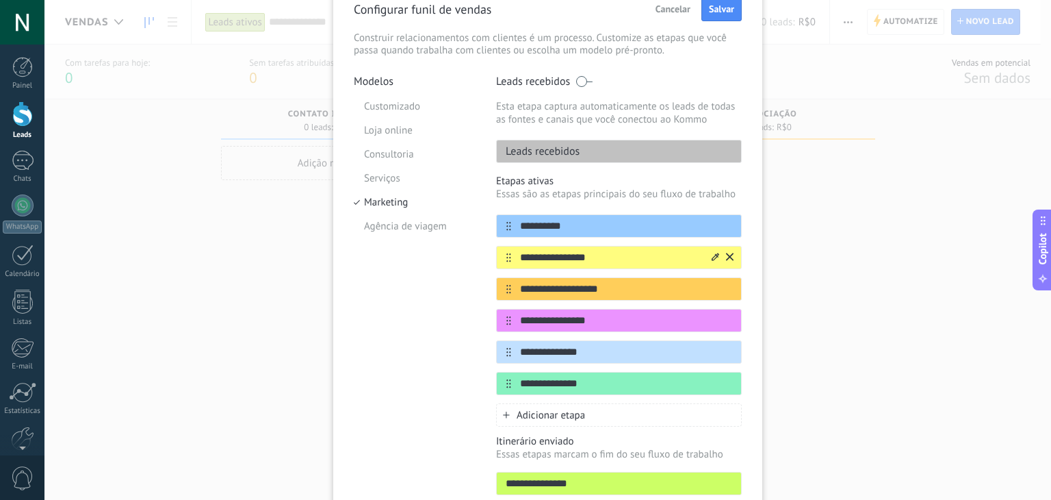
click at [619, 255] on input "**********" at bounding box center [610, 258] width 198 height 14
drag, startPoint x: 605, startPoint y: 261, endPoint x: 485, endPoint y: 269, distance: 120.1
click at [485, 269] on div "**********" at bounding box center [548, 305] width 388 height 460
type input "**********"
drag, startPoint x: 614, startPoint y: 283, endPoint x: 459, endPoint y: 303, distance: 156.0
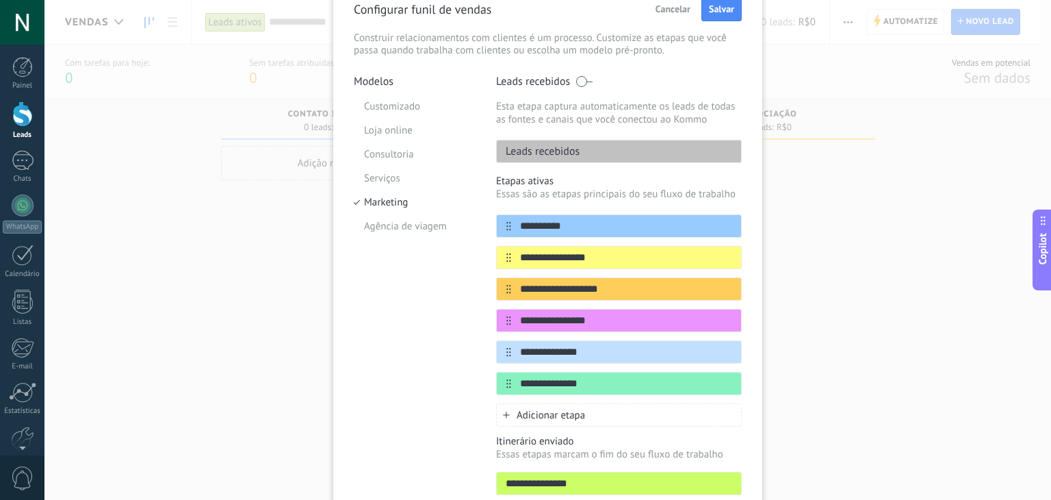
click at [459, 303] on div "**********" at bounding box center [548, 305] width 388 height 460
drag, startPoint x: 580, startPoint y: 218, endPoint x: 504, endPoint y: 237, distance: 79.0
click at [491, 228] on div "**********" at bounding box center [548, 305] width 388 height 460
click at [561, 284] on input "**********" at bounding box center [610, 289] width 198 height 14
type input "**********"
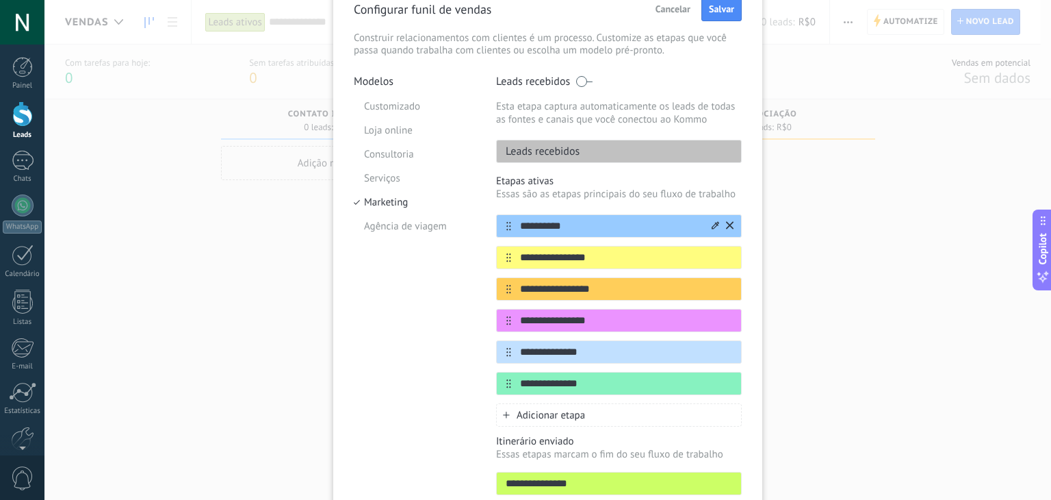
click at [591, 226] on input "**********" at bounding box center [610, 226] width 198 height 14
type input "**********"
drag, startPoint x: 512, startPoint y: 353, endPoint x: 485, endPoint y: 351, distance: 27.5
click at [485, 351] on div "**********" at bounding box center [548, 305] width 388 height 460
type input "**********"
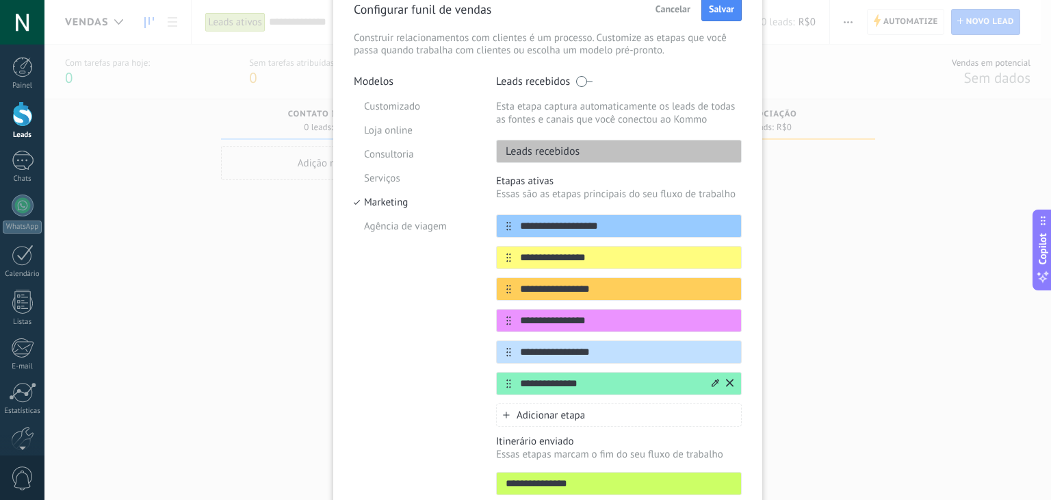
click at [545, 383] on input "**********" at bounding box center [610, 383] width 198 height 14
type input "**********"
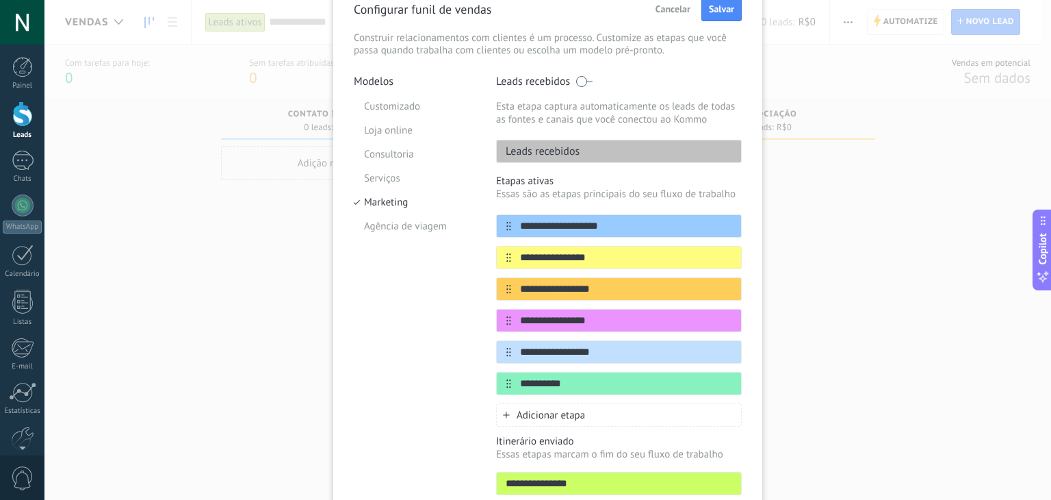
click at [532, 409] on span "Adicionar etapa" at bounding box center [551, 415] width 68 height 13
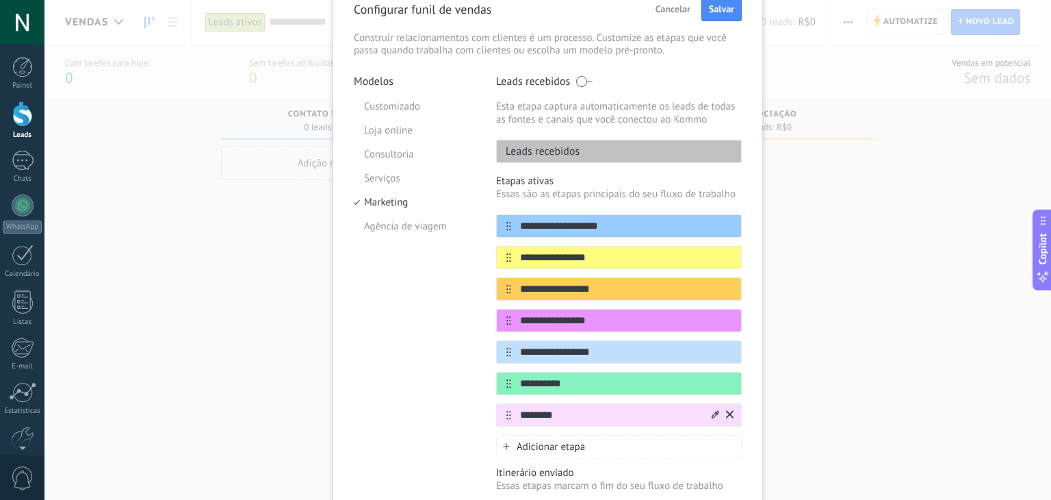
type input "********"
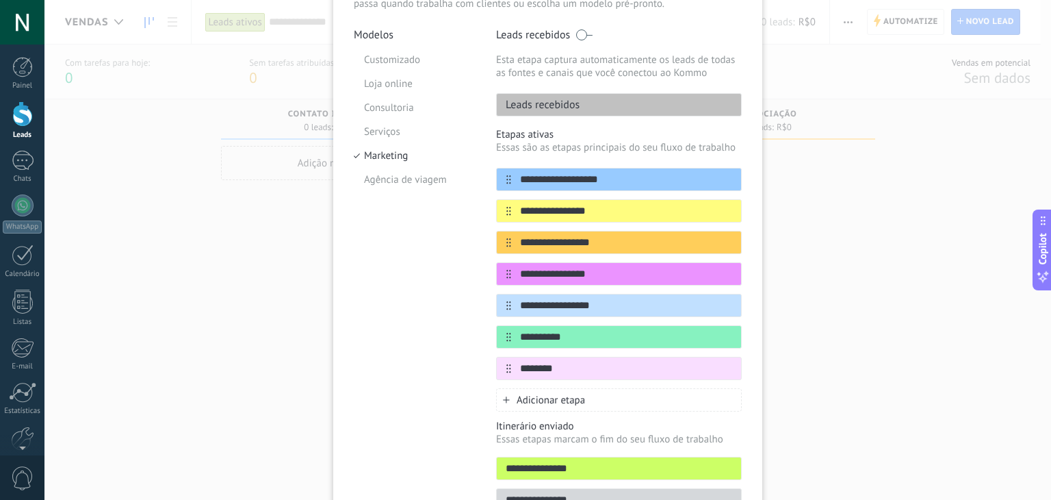
scroll to position [137, 0]
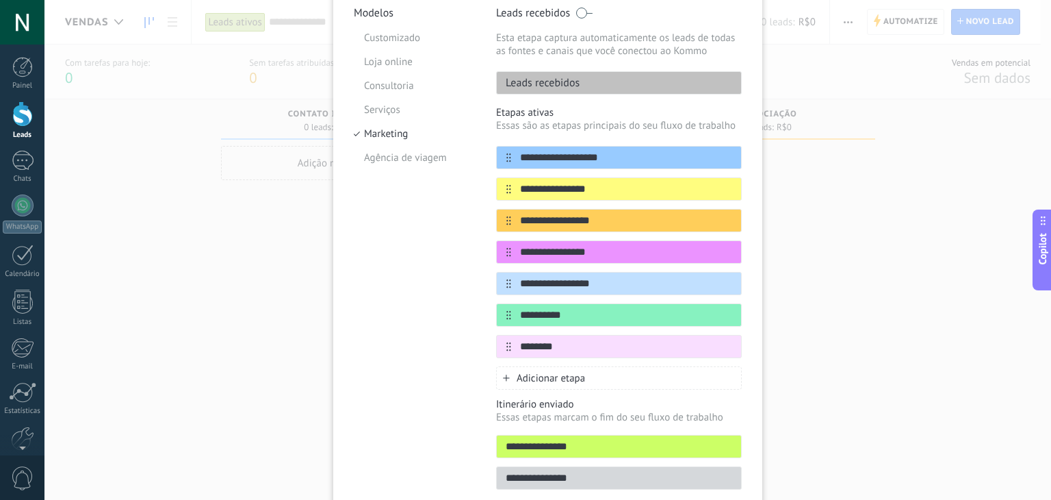
click at [583, 375] on div "Adicionar etapa" at bounding box center [619, 377] width 246 height 23
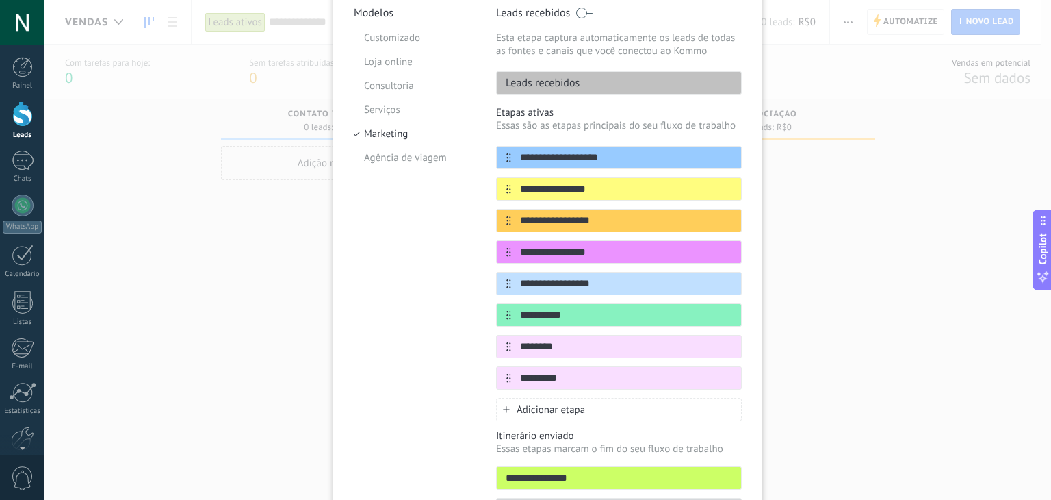
type input "*********"
click at [558, 408] on span "Adicionar etapa" at bounding box center [551, 409] width 68 height 13
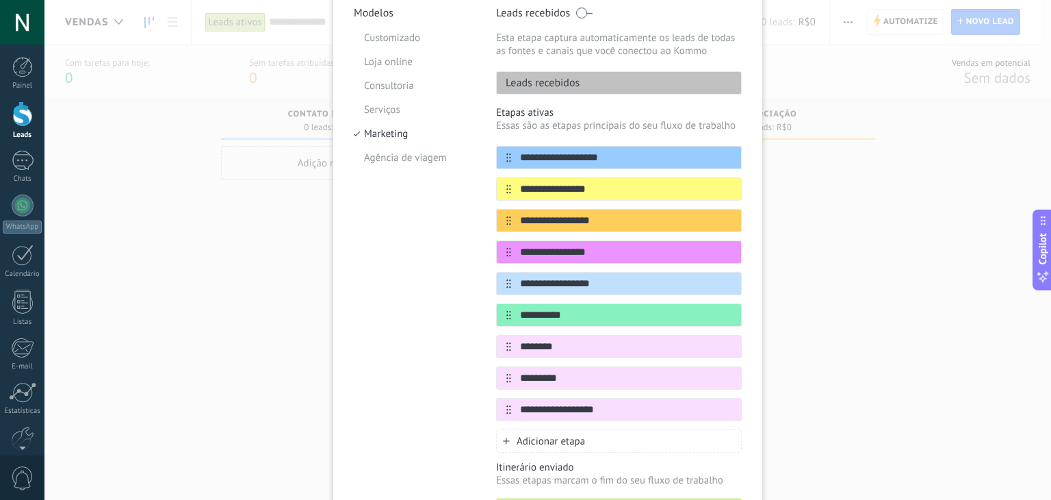
type input "**********"
click at [550, 437] on span "Adicionar etapa" at bounding box center [551, 441] width 68 height 13
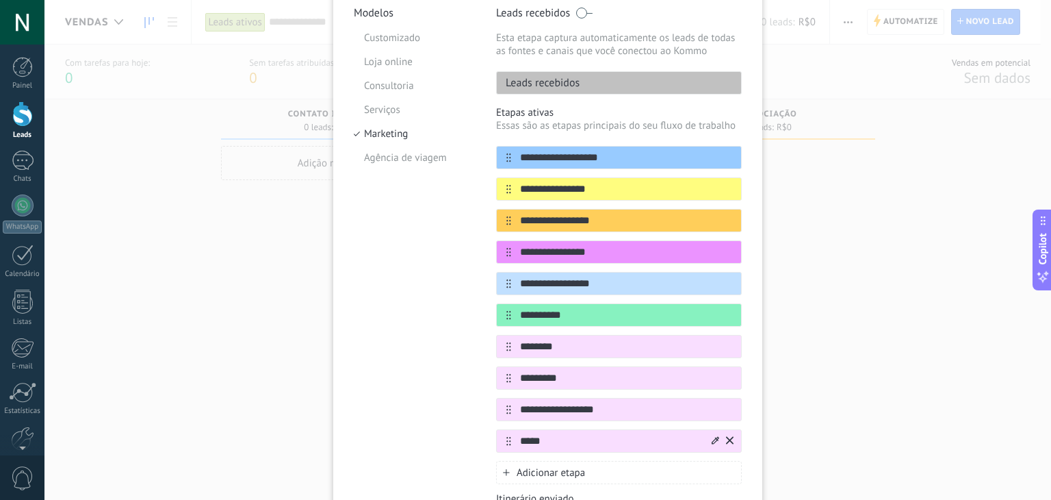
type input "*****"
click at [548, 461] on div "Adicionar etapa" at bounding box center [619, 472] width 246 height 23
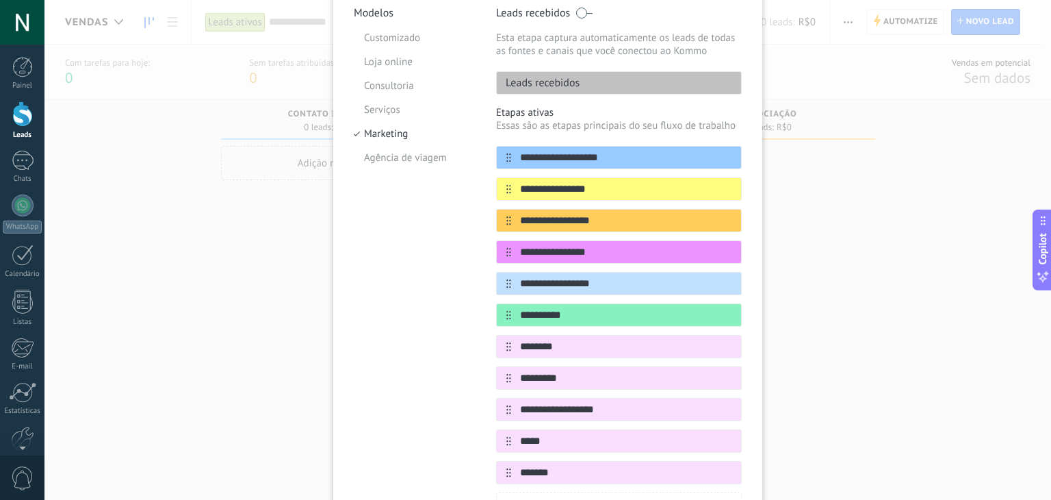
type input "*******"
click at [817, 398] on div "**********" at bounding box center [547, 250] width 1007 height 500
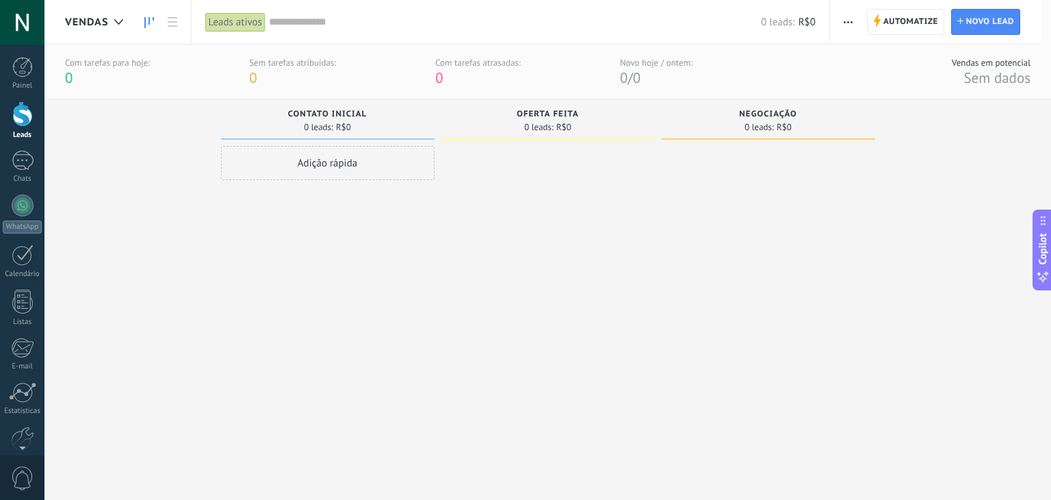
scroll to position [0, 0]
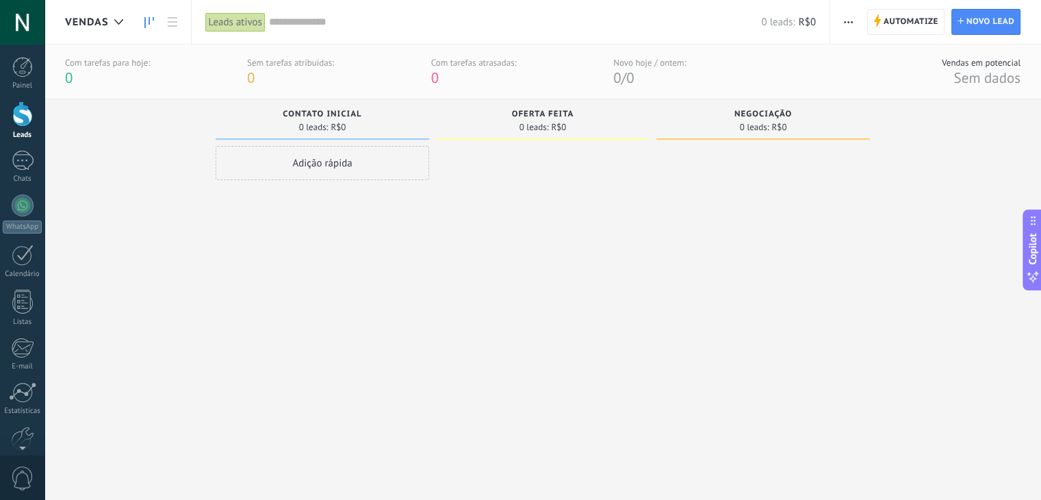
click at [849, 28] on span "button" at bounding box center [848, 22] width 9 height 26
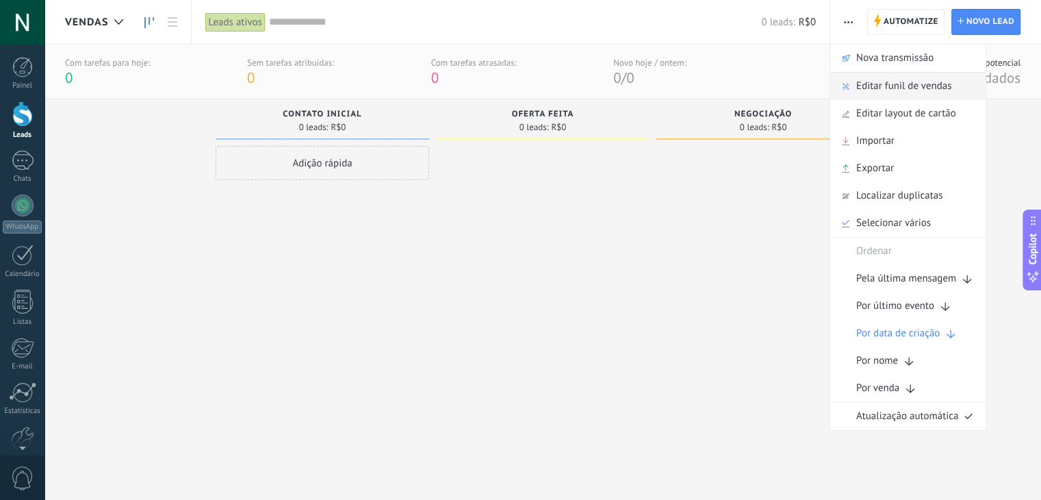
click at [916, 79] on span "Editar funil de vendas" at bounding box center [903, 86] width 95 height 27
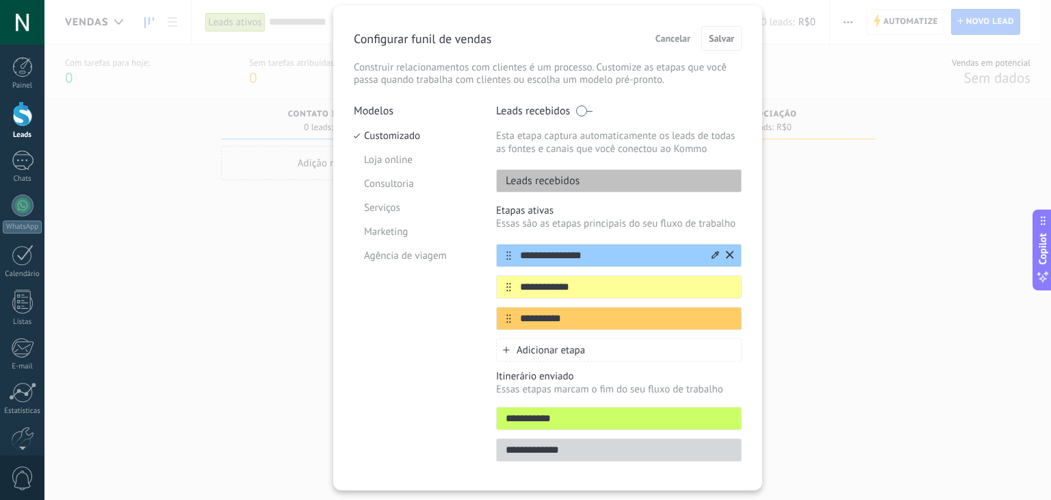
scroll to position [73, 0]
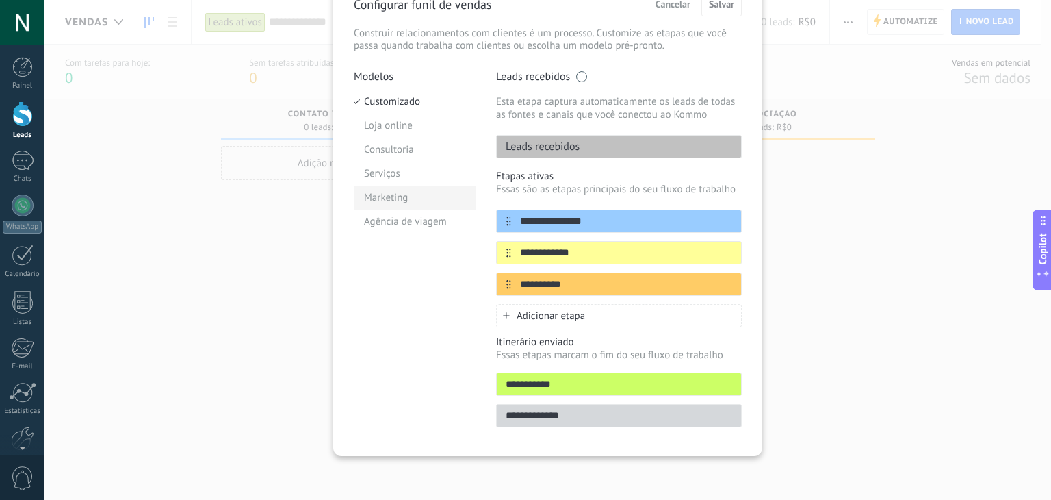
click at [400, 203] on li "Marketing" at bounding box center [415, 197] width 122 height 24
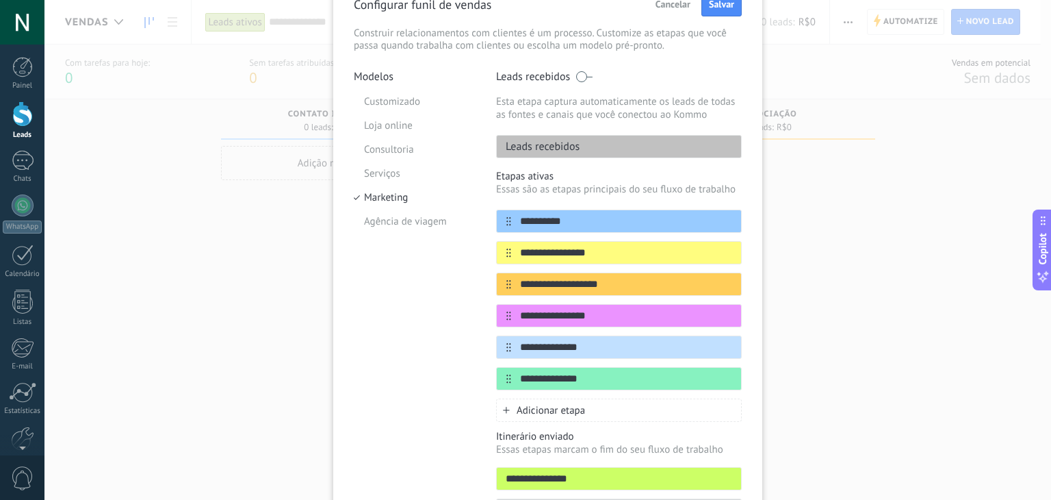
drag, startPoint x: 606, startPoint y: 220, endPoint x: 424, endPoint y: 234, distance: 183.3
click at [424, 234] on div "**********" at bounding box center [548, 300] width 388 height 460
type input "*"
type input "**********"
drag, startPoint x: 615, startPoint y: 255, endPoint x: 485, endPoint y: 261, distance: 130.2
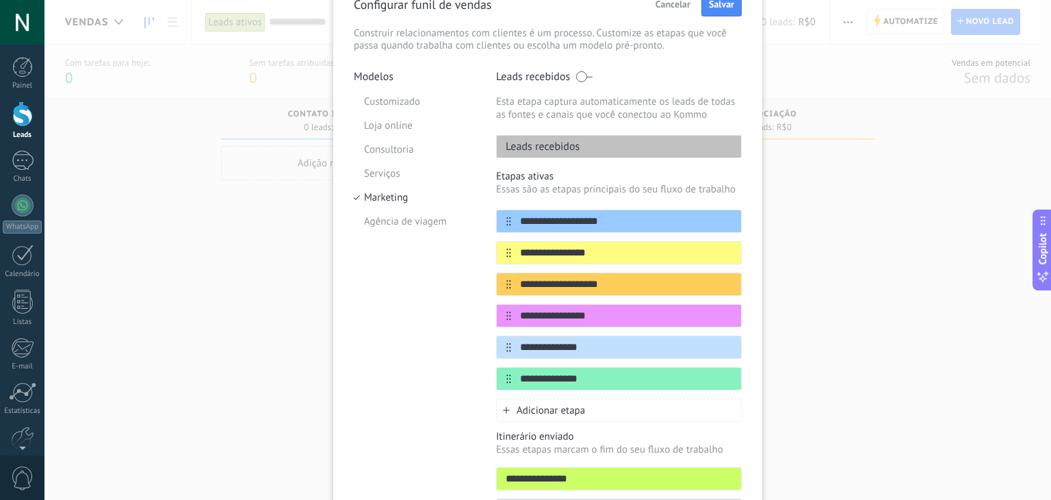
click at [485, 261] on div "**********" at bounding box center [548, 300] width 388 height 460
type input "**********"
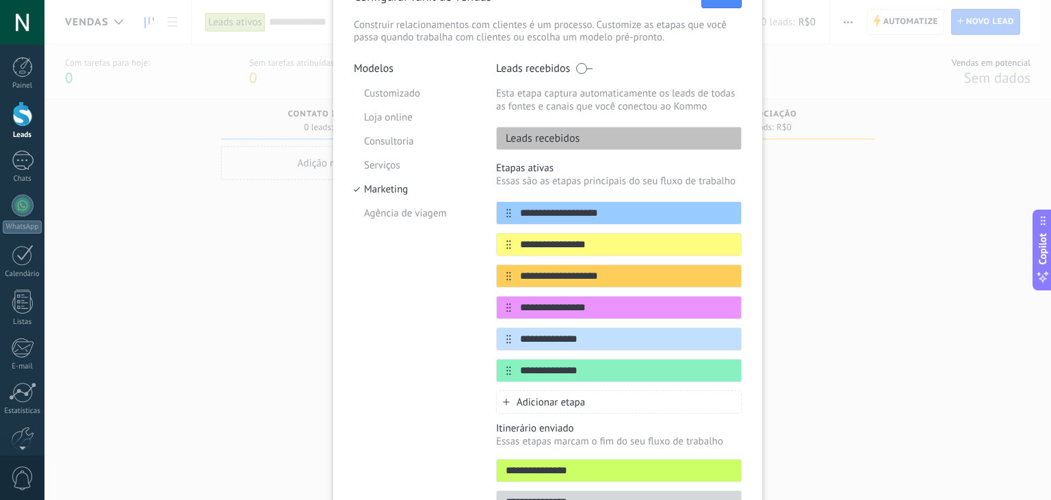
scroll to position [99, 0]
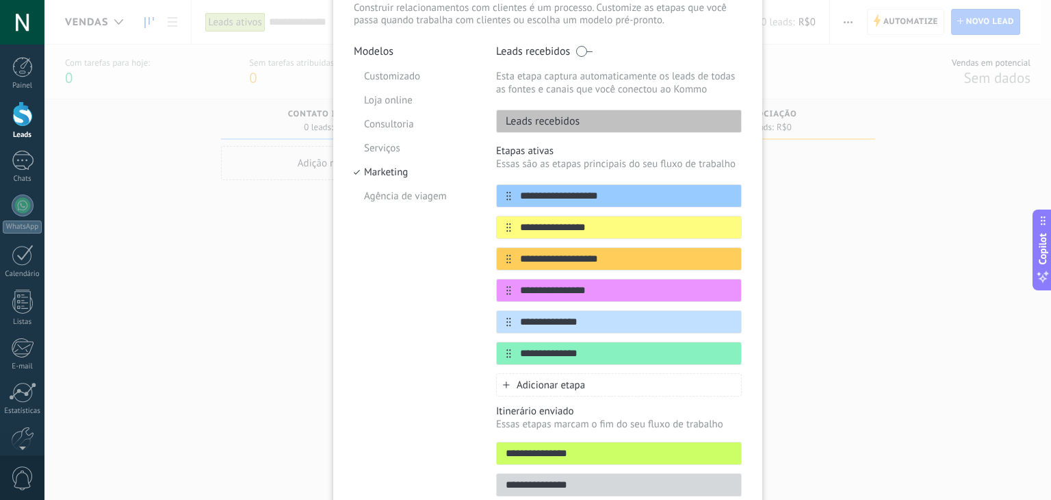
drag, startPoint x: 622, startPoint y: 258, endPoint x: 475, endPoint y: 269, distance: 147.6
click at [475, 269] on div "**********" at bounding box center [548, 274] width 388 height 460
type input "**********"
drag, startPoint x: 618, startPoint y: 321, endPoint x: 491, endPoint y: 335, distance: 128.1
click at [491, 335] on div "**********" at bounding box center [548, 274] width 388 height 460
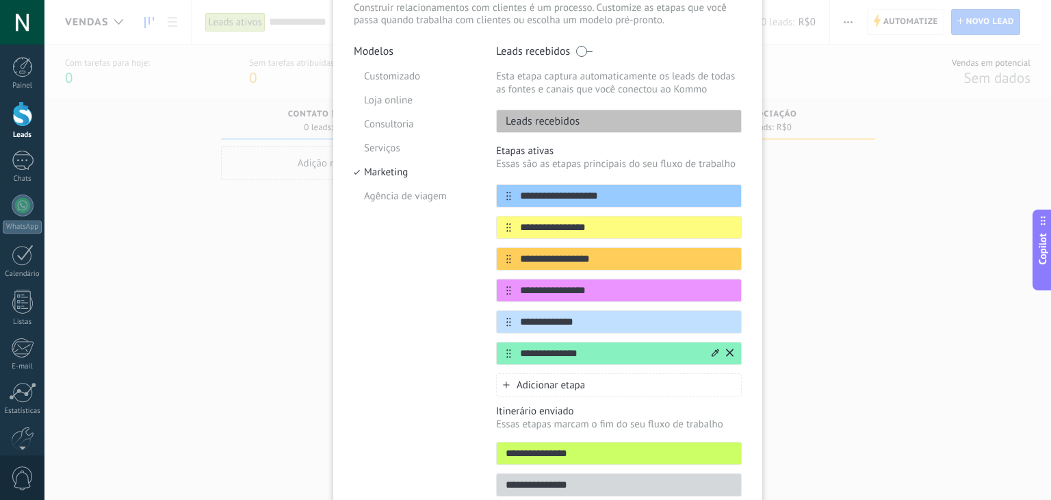
type input "**********"
drag, startPoint x: 587, startPoint y: 355, endPoint x: 492, endPoint y: 365, distance: 95.0
click at [492, 365] on div "**********" at bounding box center [548, 274] width 388 height 460
click at [622, 356] on input "*****" at bounding box center [610, 353] width 198 height 14
type input "**********"
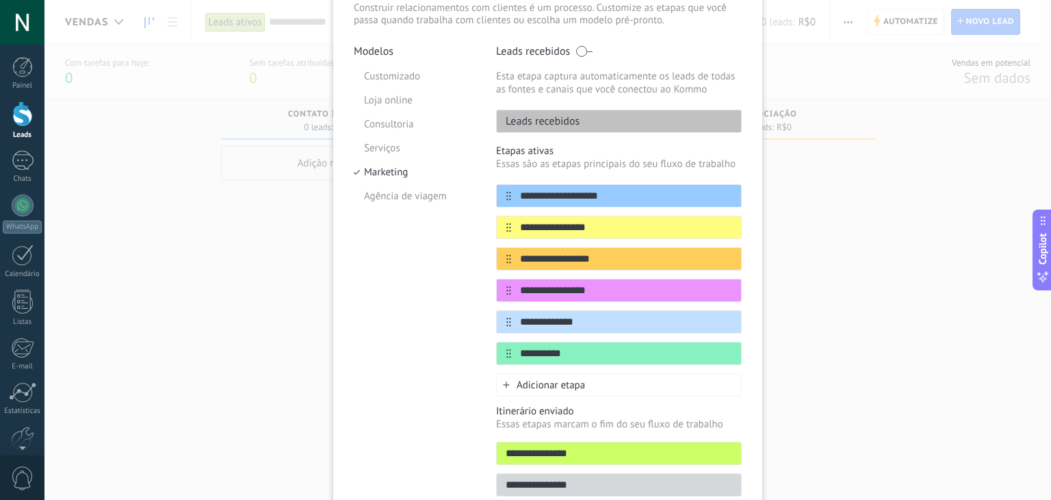
click at [554, 383] on span "Adicionar etapa" at bounding box center [551, 384] width 68 height 13
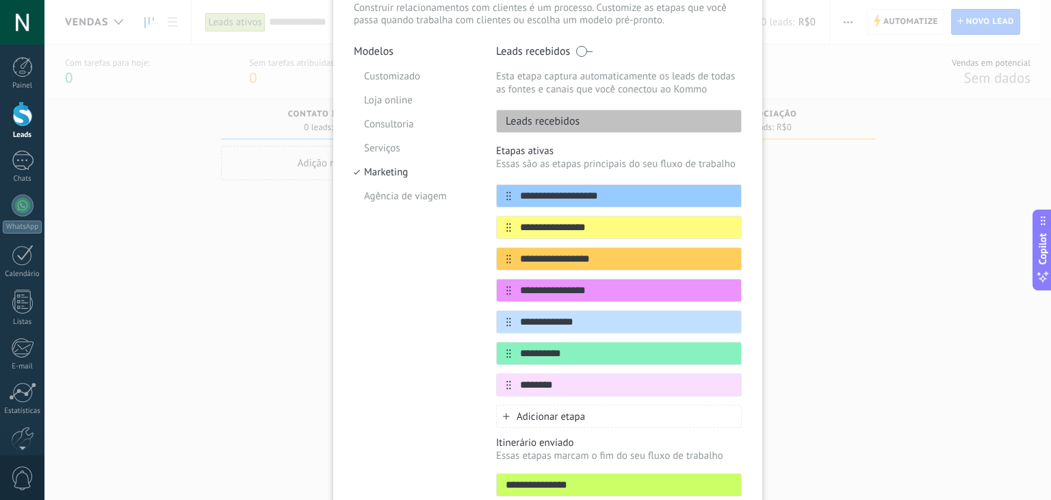
type input "********"
click at [606, 412] on div "Adicionar etapa" at bounding box center [619, 416] width 246 height 23
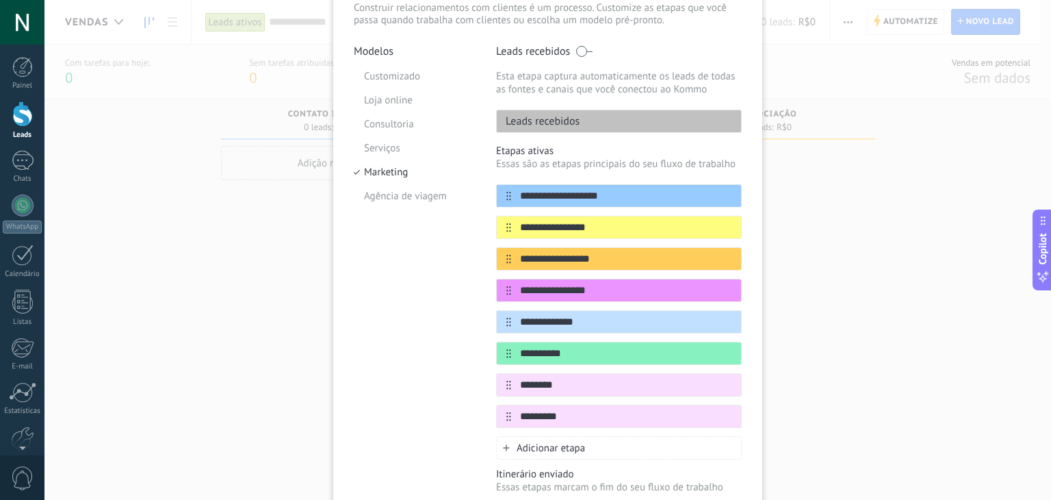
type input "*********"
click at [604, 443] on div "Adicionar etapa" at bounding box center [619, 447] width 246 height 23
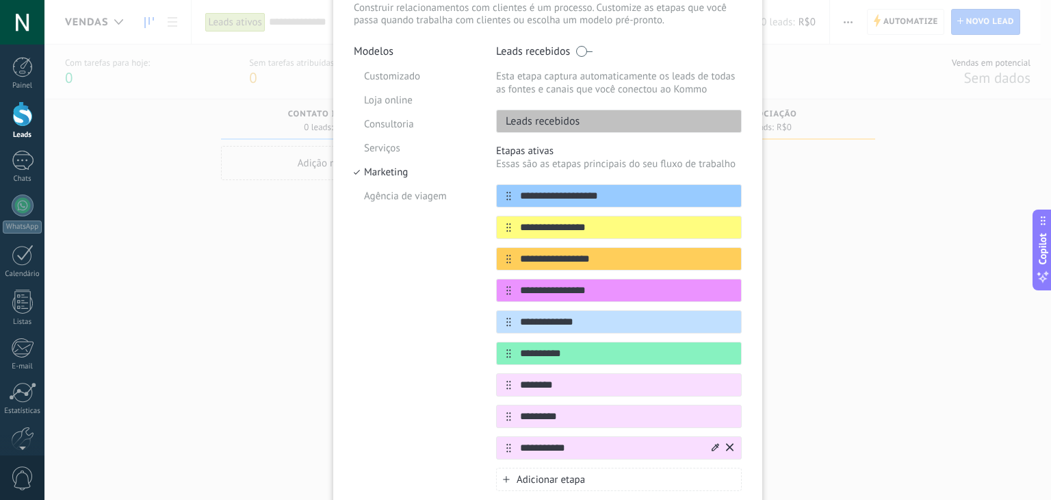
click at [555, 446] on input "**********" at bounding box center [610, 448] width 198 height 14
type input "**********"
click at [598, 469] on div "Adicionar etapa" at bounding box center [619, 478] width 246 height 23
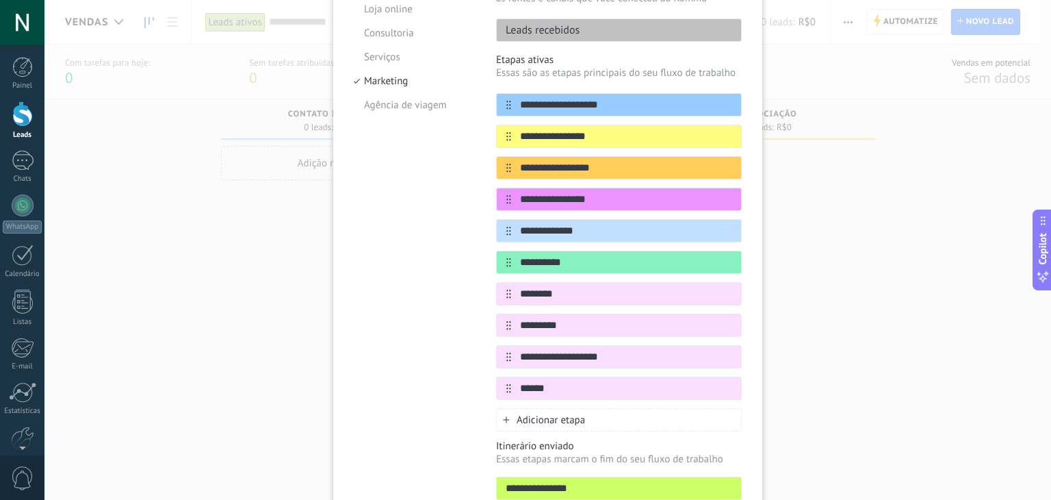
scroll to position [292, 0]
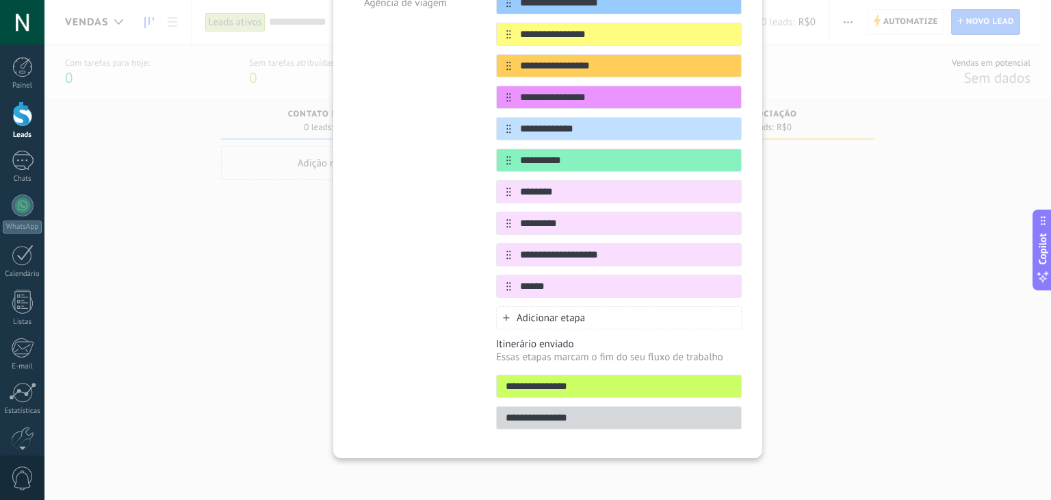
type input "*****"
click at [563, 316] on span "Adicionar etapa" at bounding box center [551, 317] width 68 height 13
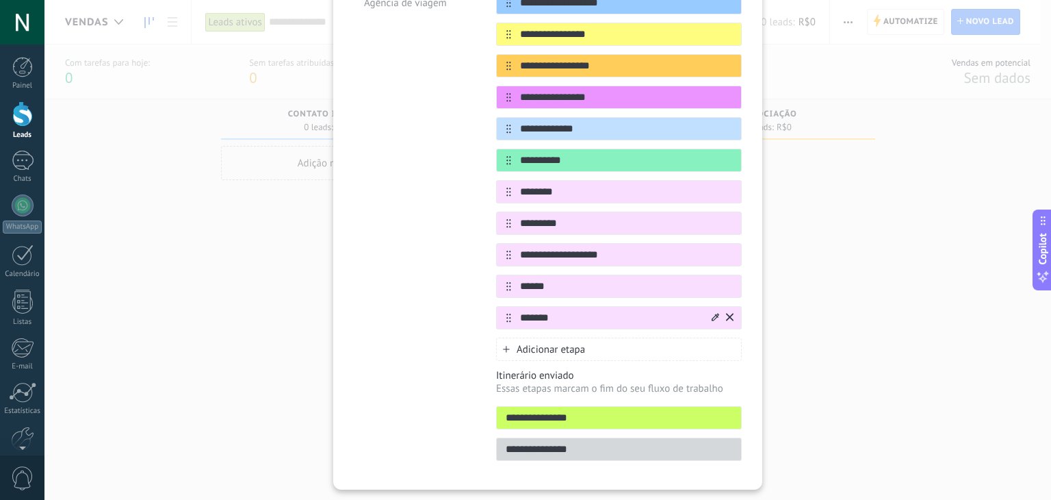
type input "*******"
click at [712, 316] on icon at bounding box center [716, 317] width 8 height 8
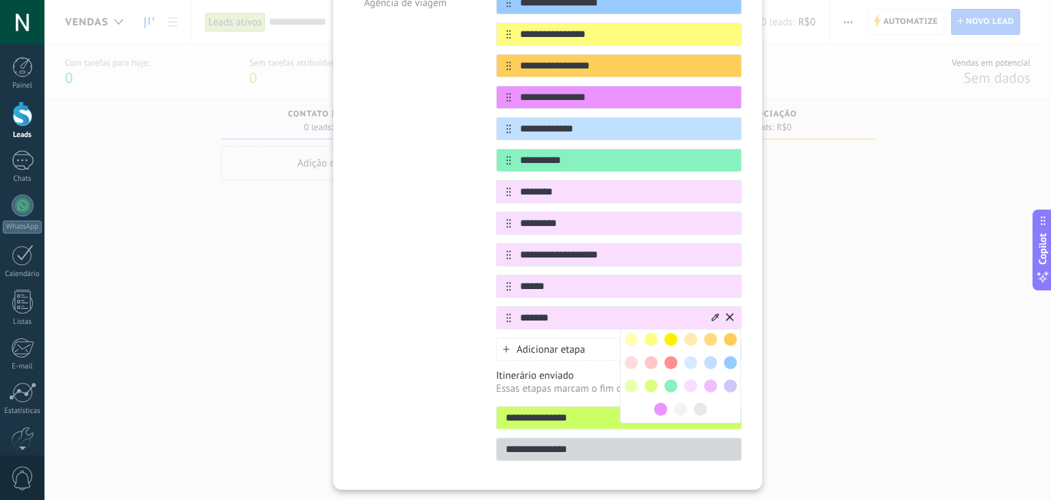
click at [666, 363] on span at bounding box center [671, 362] width 13 height 13
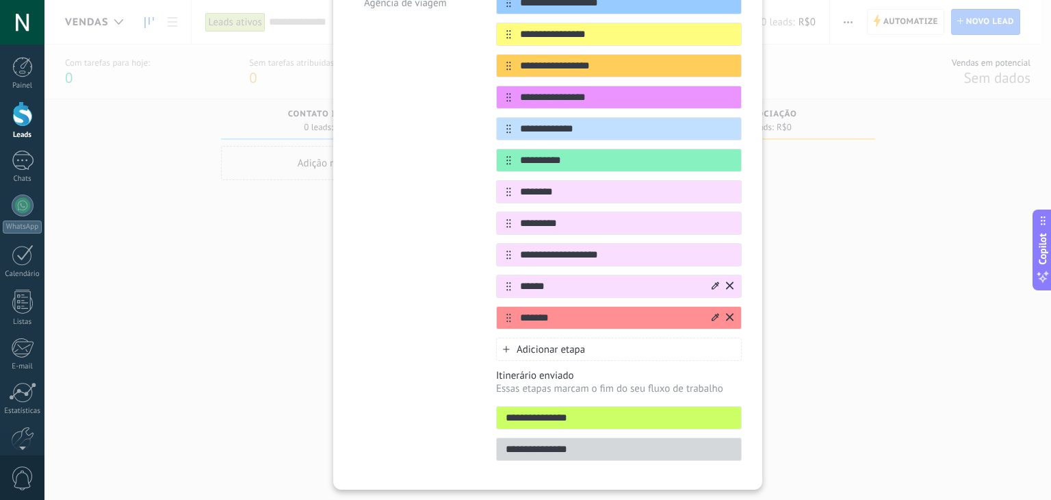
click at [712, 284] on icon at bounding box center [716, 285] width 8 height 8
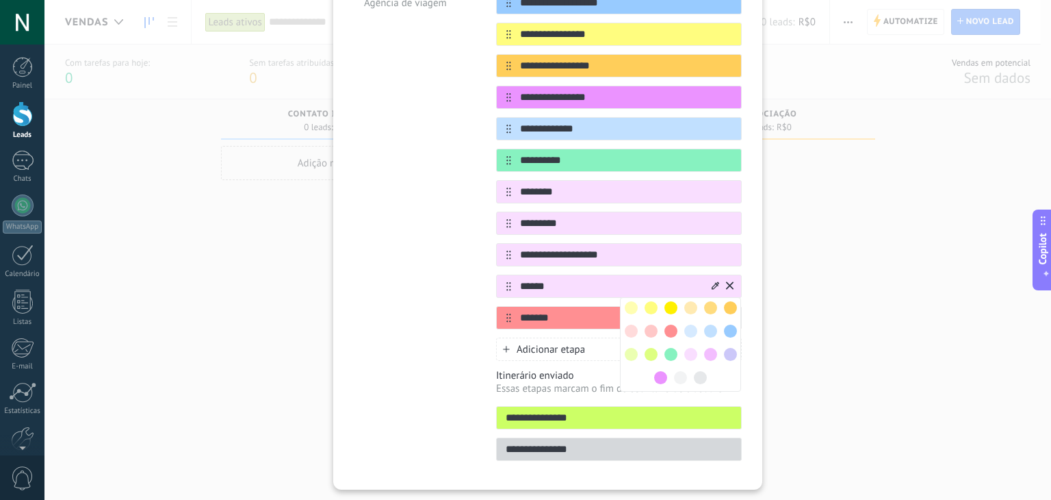
click at [666, 348] on span at bounding box center [671, 354] width 13 height 13
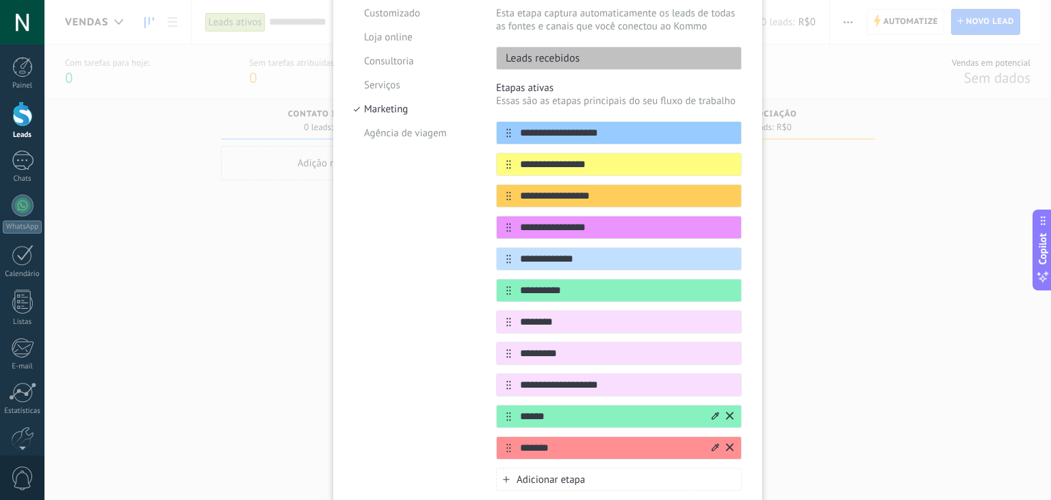
scroll to position [155, 0]
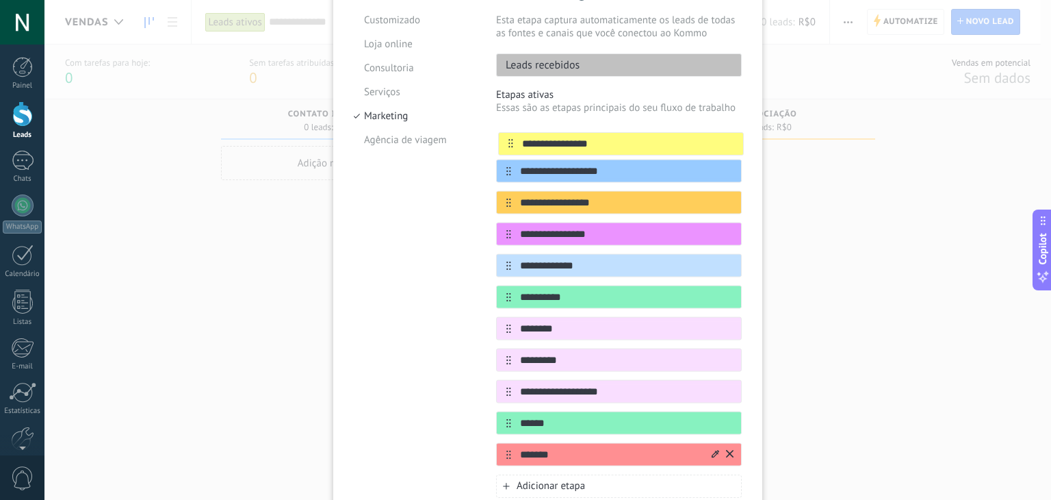
drag, startPoint x: 502, startPoint y: 173, endPoint x: 509, endPoint y: 140, distance: 33.4
click at [509, 140] on div "**********" at bounding box center [619, 297] width 246 height 338
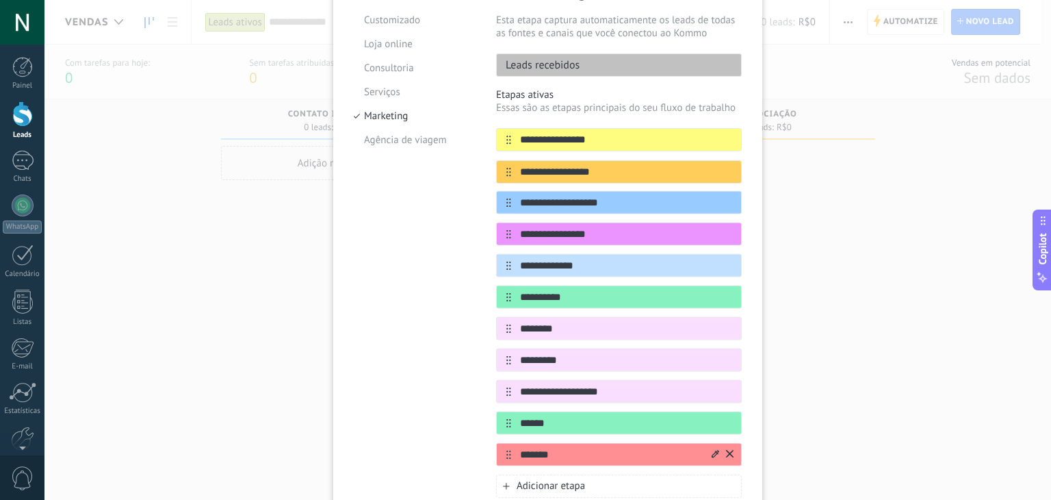
drag, startPoint x: 507, startPoint y: 201, endPoint x: 509, endPoint y: 165, distance: 35.6
click at [509, 165] on div "**********" at bounding box center [619, 297] width 246 height 338
drag, startPoint x: 560, startPoint y: 235, endPoint x: 602, endPoint y: 231, distance: 42.0
click at [602, 231] on input "**********" at bounding box center [610, 234] width 198 height 14
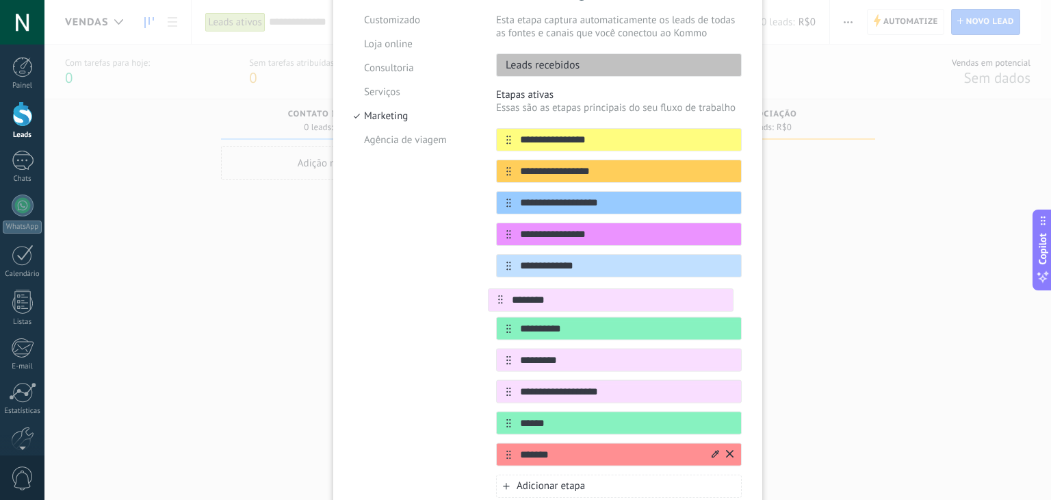
drag, startPoint x: 506, startPoint y: 329, endPoint x: 501, endPoint y: 296, distance: 32.5
click at [501, 296] on div "**********" at bounding box center [619, 297] width 246 height 338
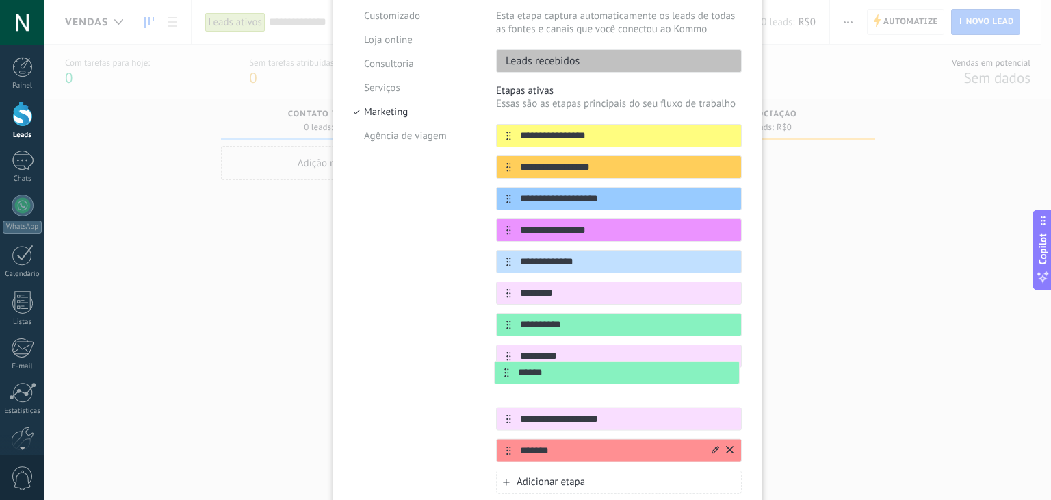
scroll to position [162, 0]
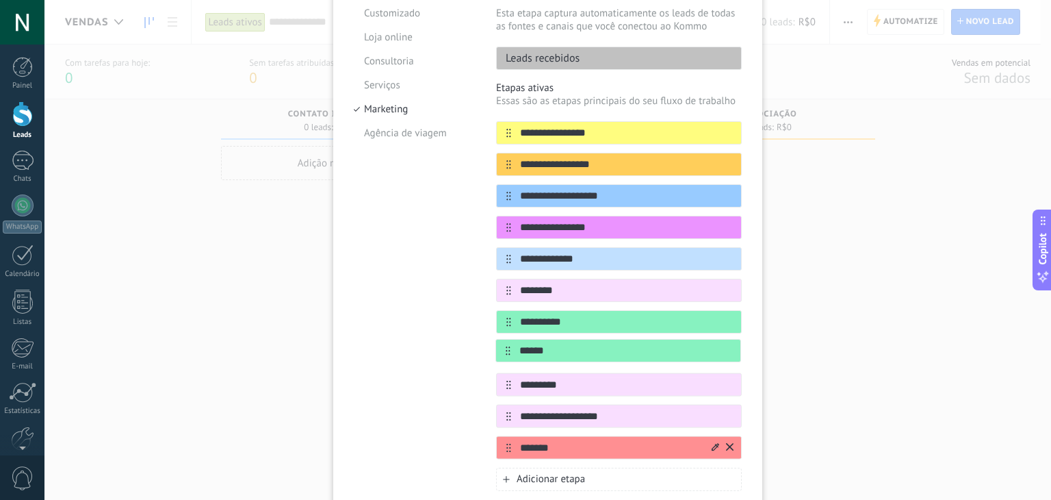
drag, startPoint x: 501, startPoint y: 422, endPoint x: 502, endPoint y: 348, distance: 73.2
click at [502, 348] on div "**********" at bounding box center [619, 290] width 246 height 338
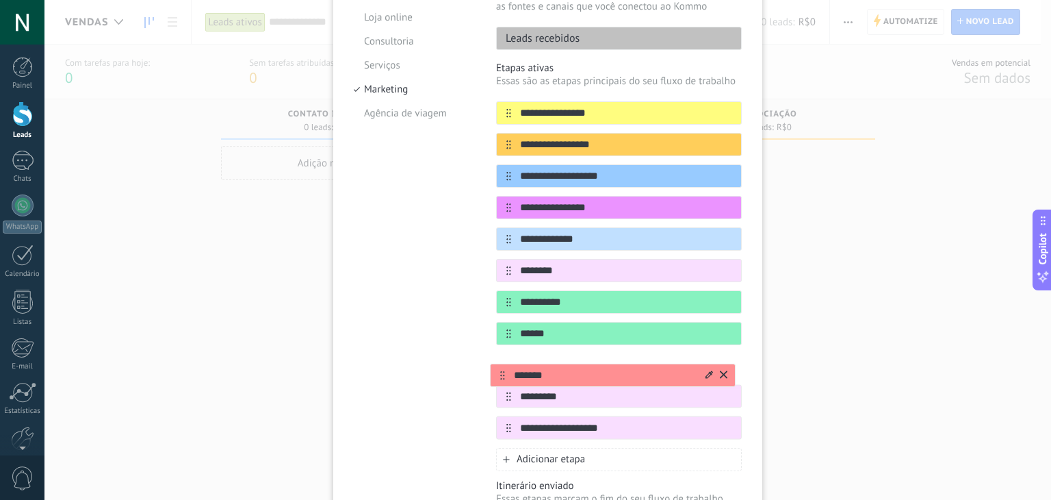
drag, startPoint x: 506, startPoint y: 446, endPoint x: 502, endPoint y: 368, distance: 78.2
click at [502, 368] on div "**********" at bounding box center [619, 270] width 246 height 338
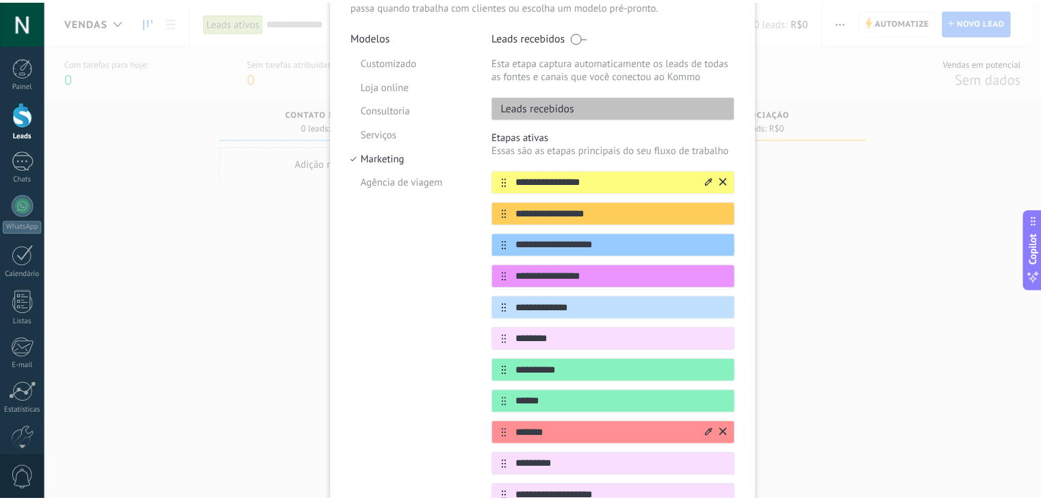
scroll to position [0, 0]
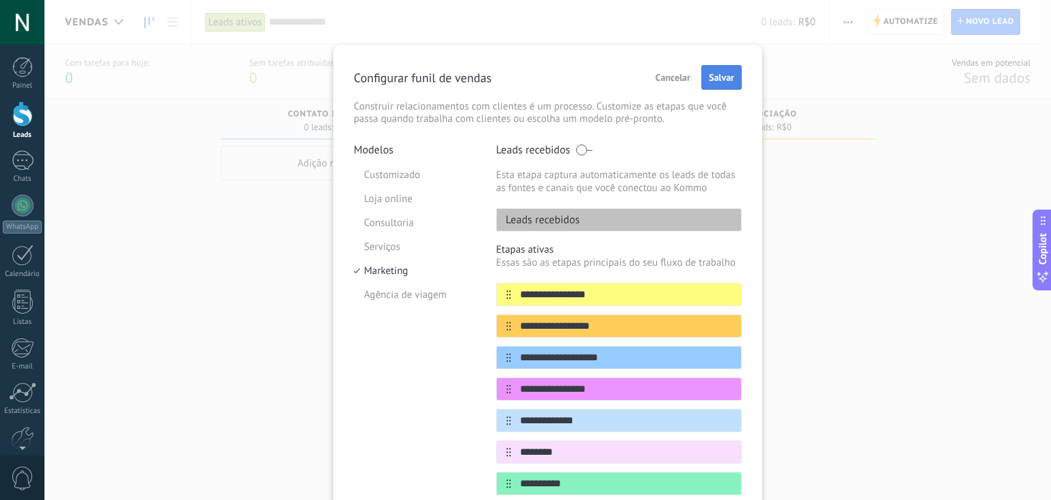
click at [717, 75] on span "Salvar" at bounding box center [721, 78] width 25 height 10
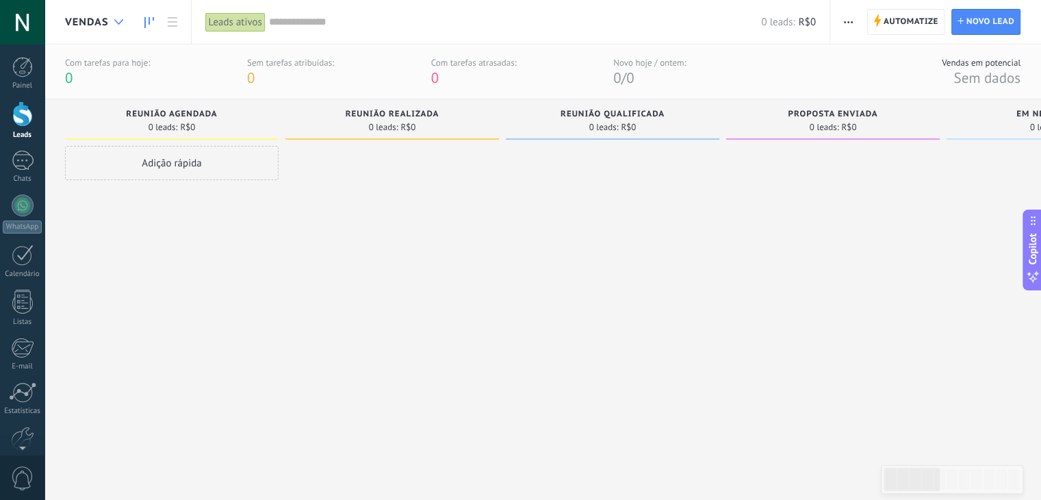
click at [108, 21] on div at bounding box center [118, 22] width 23 height 27
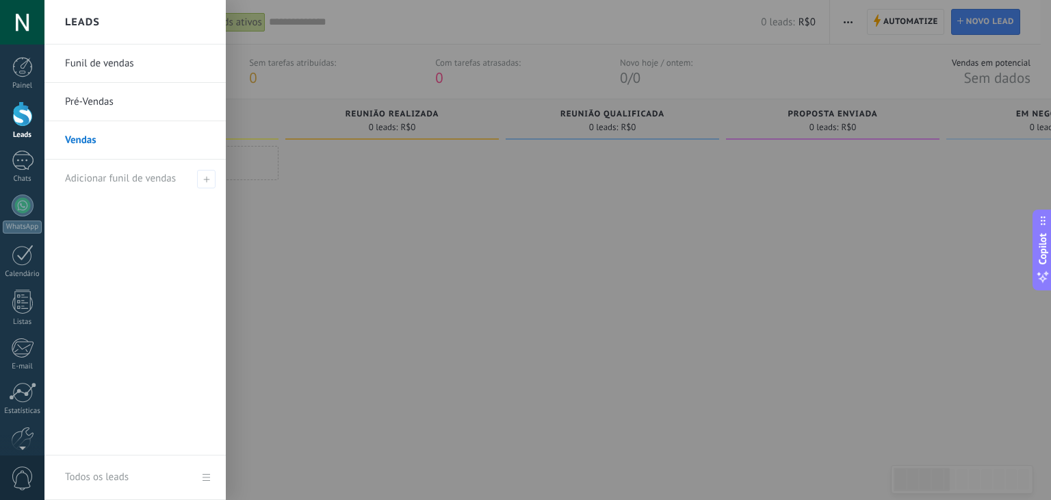
click at [114, 99] on link "Pré-Vendas" at bounding box center [138, 102] width 147 height 38
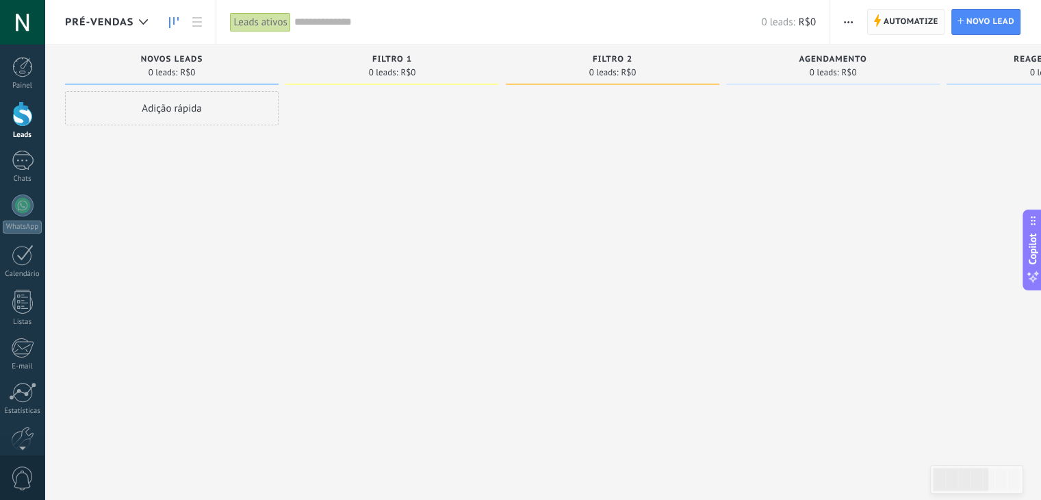
click at [887, 13] on span "Automatize" at bounding box center [911, 22] width 55 height 25
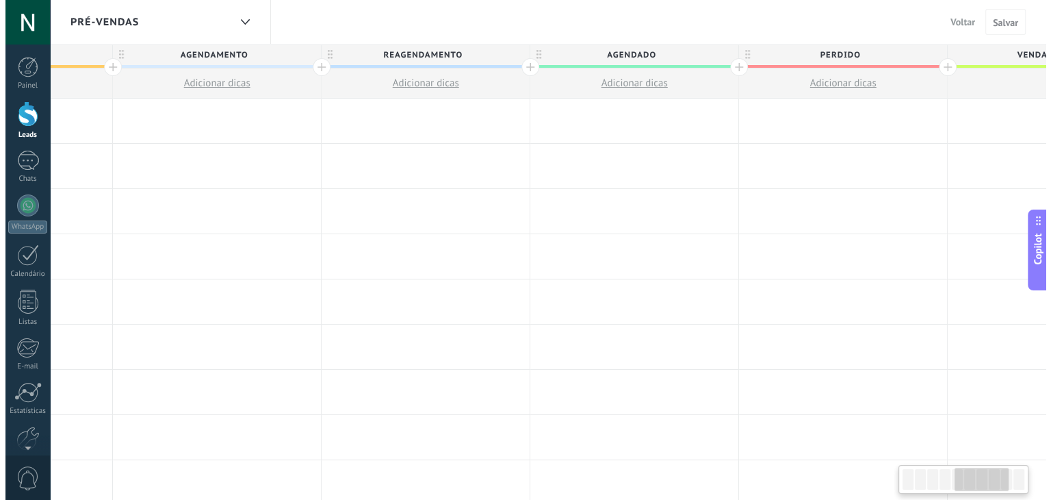
scroll to position [0, 994]
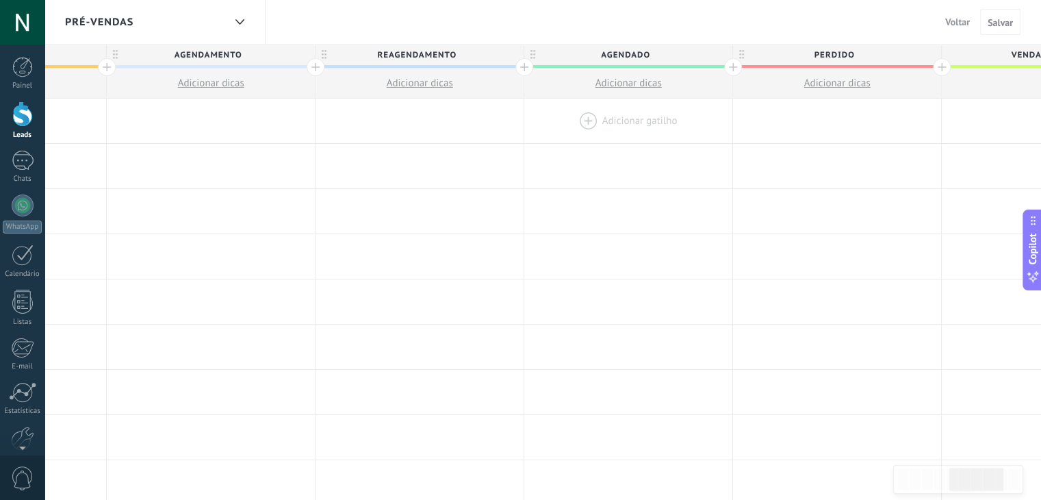
click at [580, 116] on div at bounding box center [628, 121] width 208 height 44
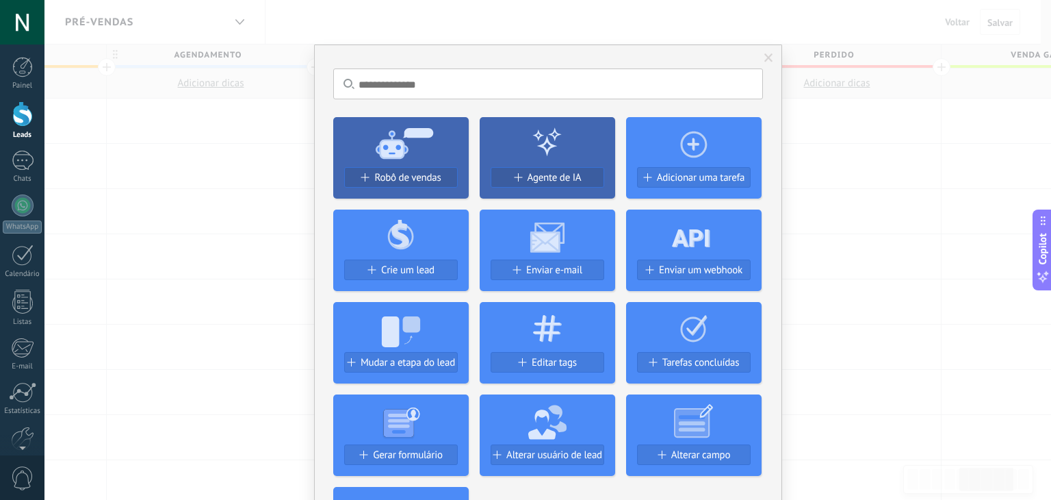
click at [407, 251] on icon at bounding box center [401, 234] width 136 height 49
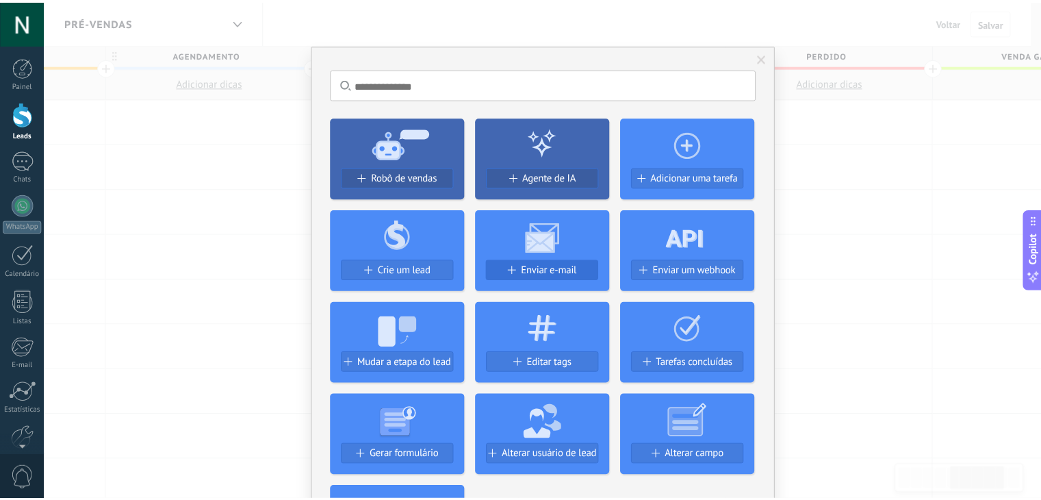
scroll to position [68, 0]
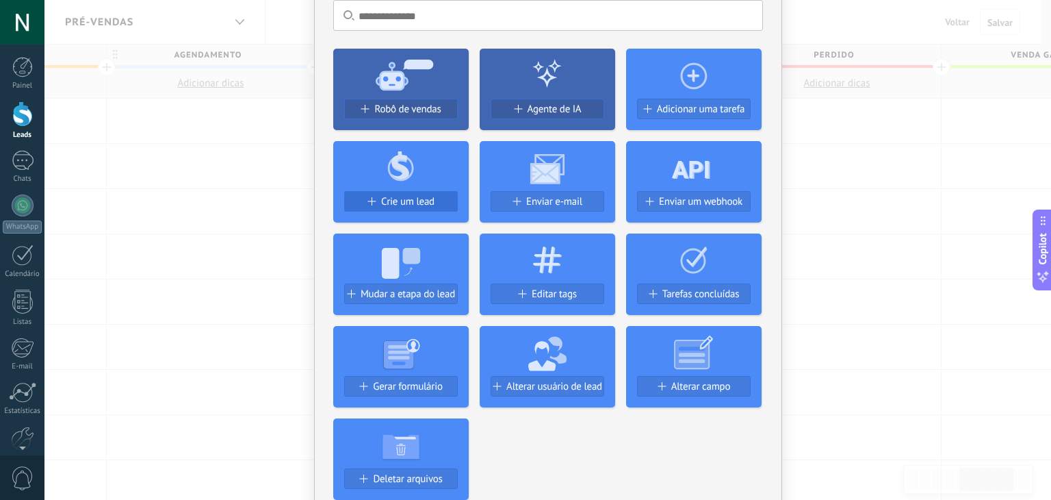
click at [376, 202] on div "Crie um lead" at bounding box center [401, 202] width 112 height 12
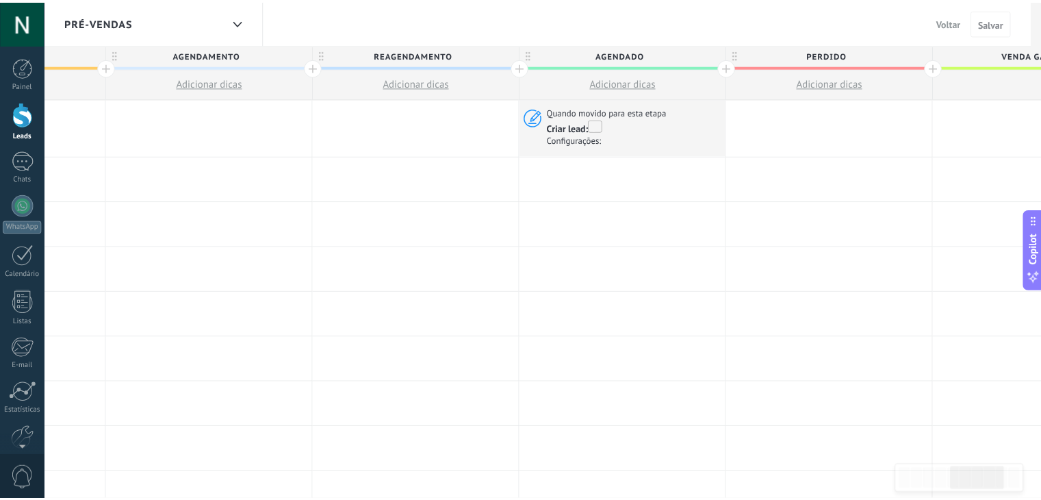
scroll to position [0, 0]
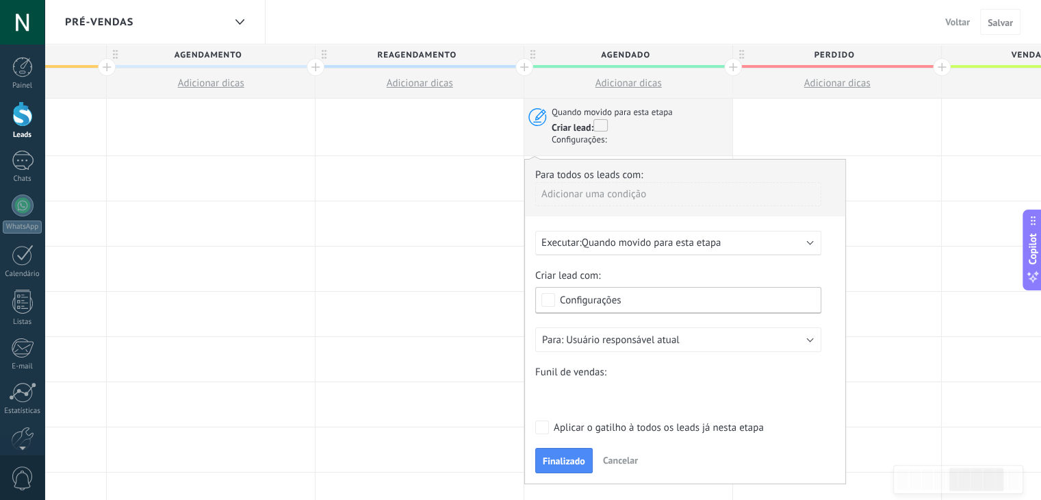
click at [567, 298] on div "Configurações" at bounding box center [590, 300] width 61 height 10
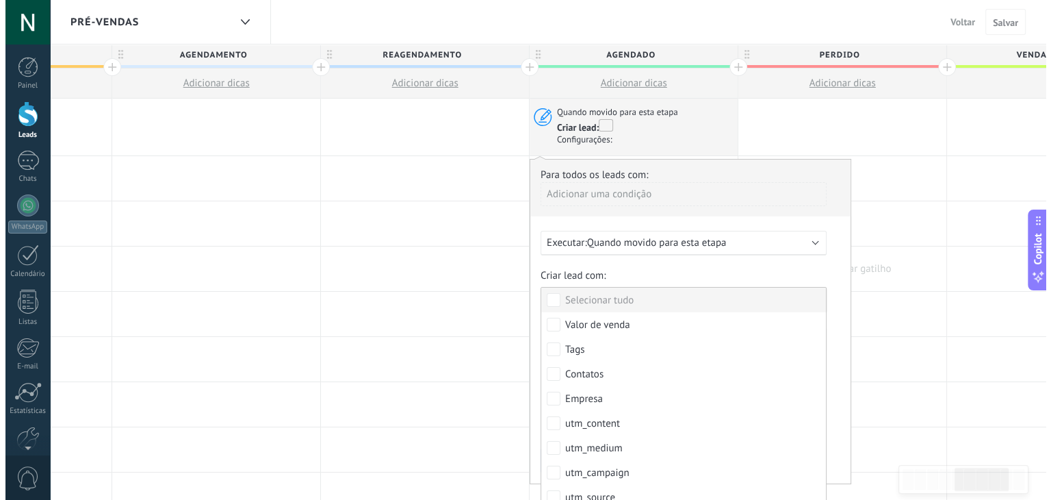
scroll to position [68, 0]
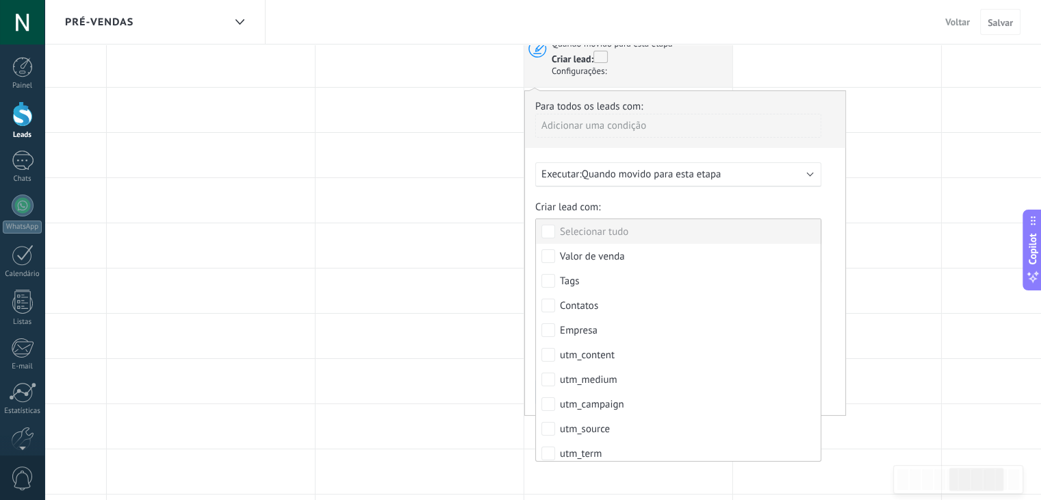
click at [616, 202] on label "Criar lead com:" at bounding box center [678, 207] width 286 height 13
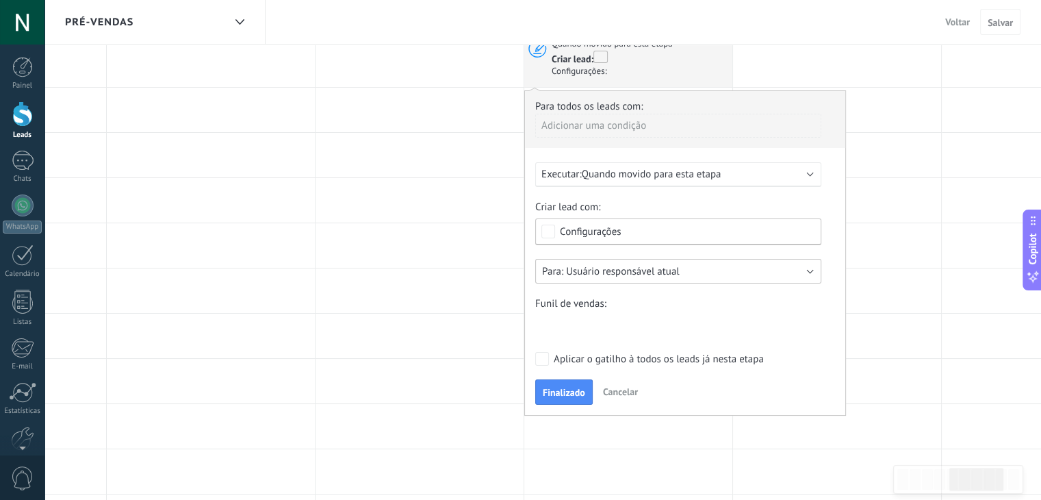
click at [660, 263] on button "Usuário responsável atual" at bounding box center [678, 271] width 286 height 25
click at [632, 274] on span "Usuário responsável atual" at bounding box center [672, 271] width 290 height 13
click at [0, 0] on div "Nova consulta Qualificado Chamada agendada Preparando proposta Proposta enviada…" at bounding box center [0, 0] width 0 height 0
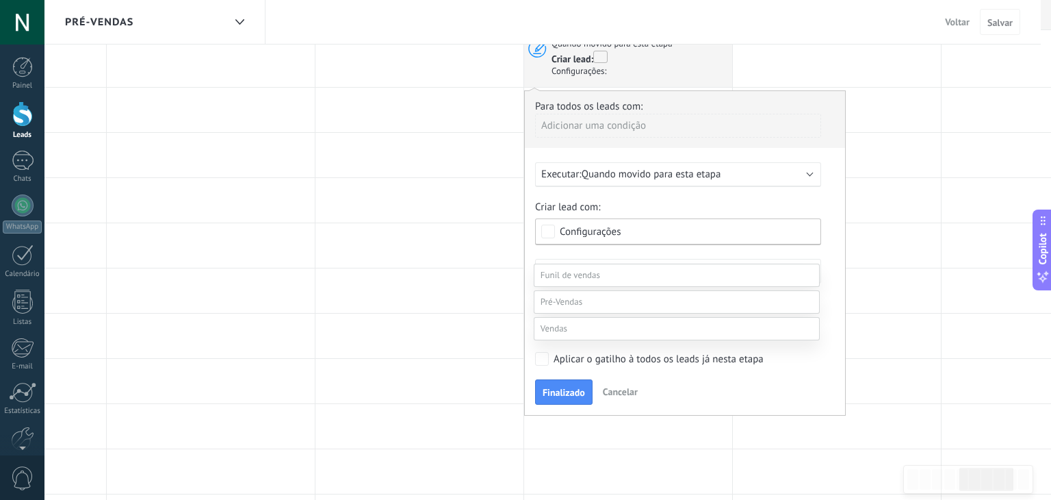
scroll to position [0, 0]
click at [595, 324] on label at bounding box center [677, 328] width 286 height 23
click at [0, 0] on label "Reunião agendada" at bounding box center [0, 0] width 0 height 0
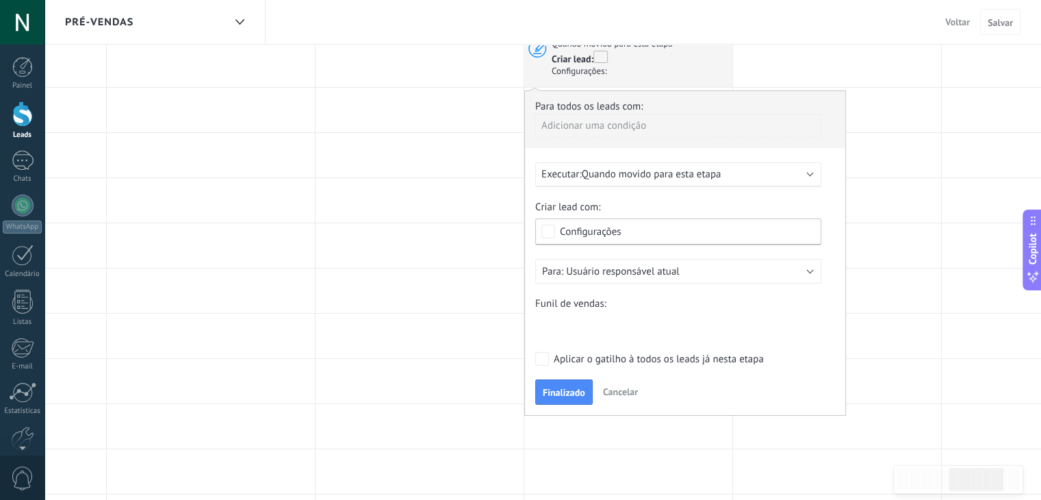
click at [593, 235] on div "Configurações" at bounding box center [590, 232] width 61 height 10
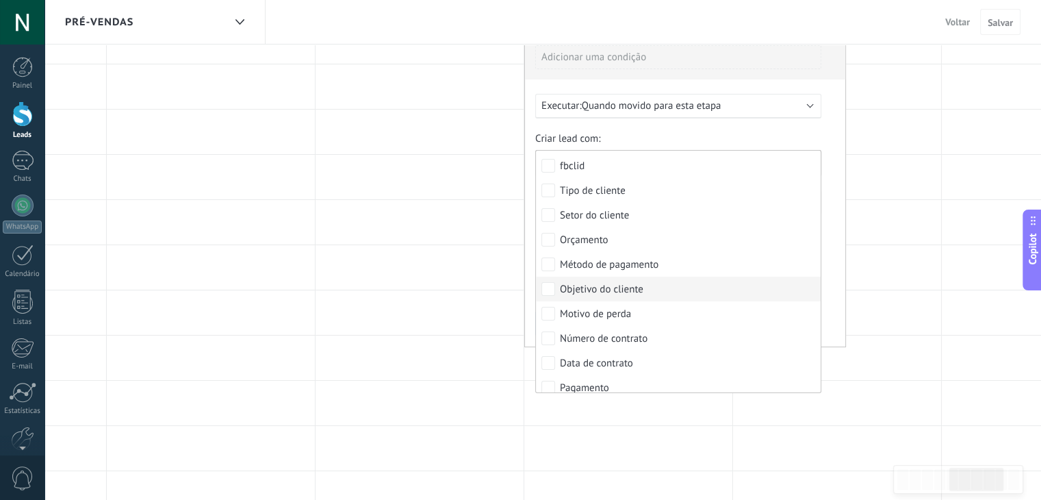
scroll to position [374, 0]
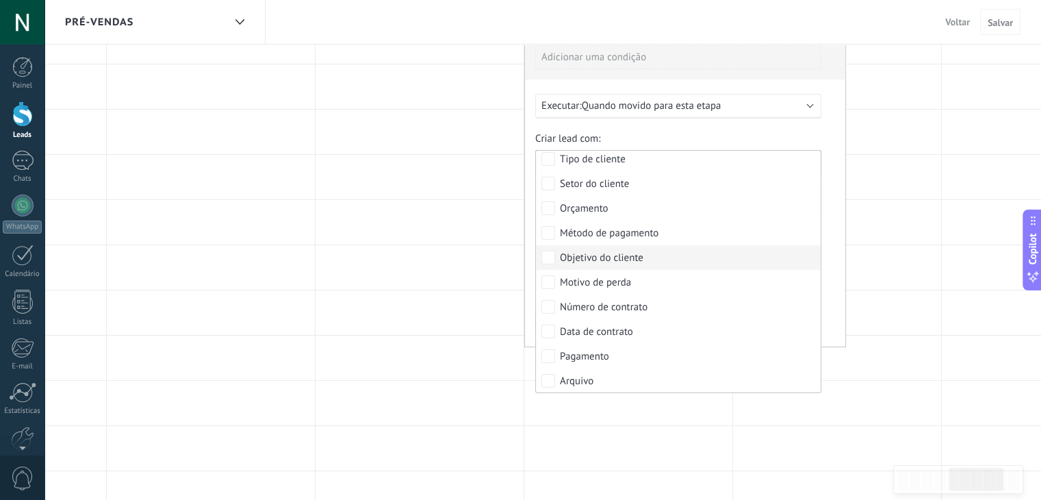
click at [827, 210] on div "Usuário responsável atual Criador de lead Nathan Albuquerque Usuário responsáve…" at bounding box center [685, 202] width 300 height 25
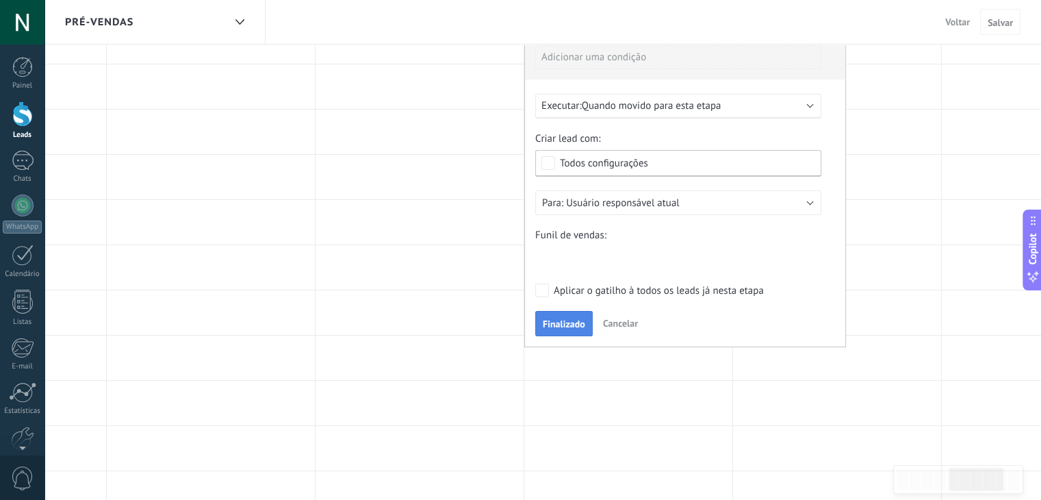
click at [562, 326] on span "Finalizado" at bounding box center [564, 324] width 42 height 10
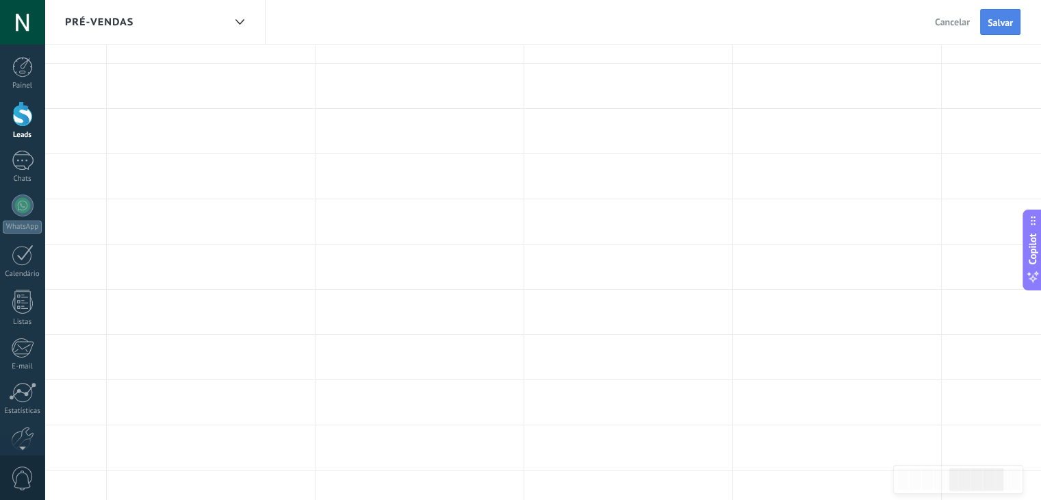
click at [995, 25] on span "Salvar" at bounding box center [1000, 23] width 25 height 10
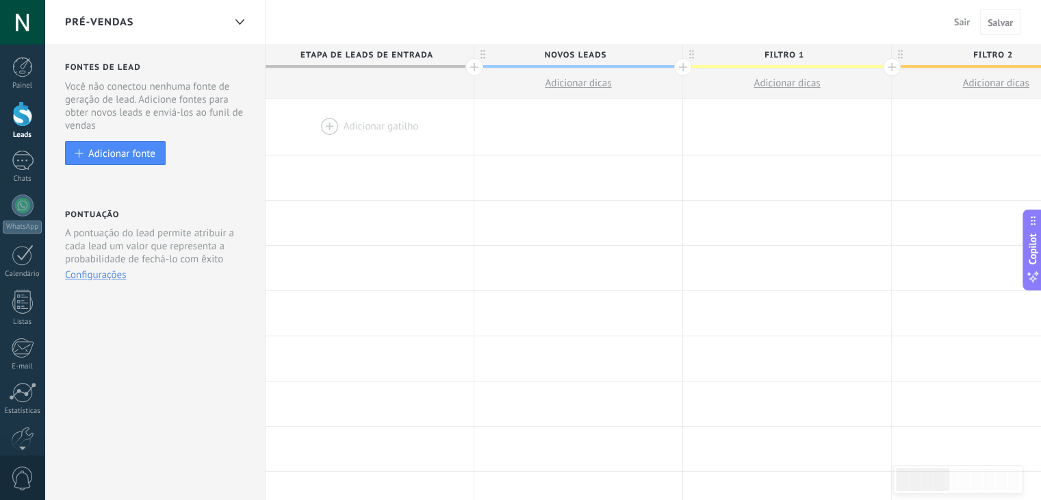
click at [127, 18] on span "Pré-Vendas" at bounding box center [99, 22] width 68 height 13
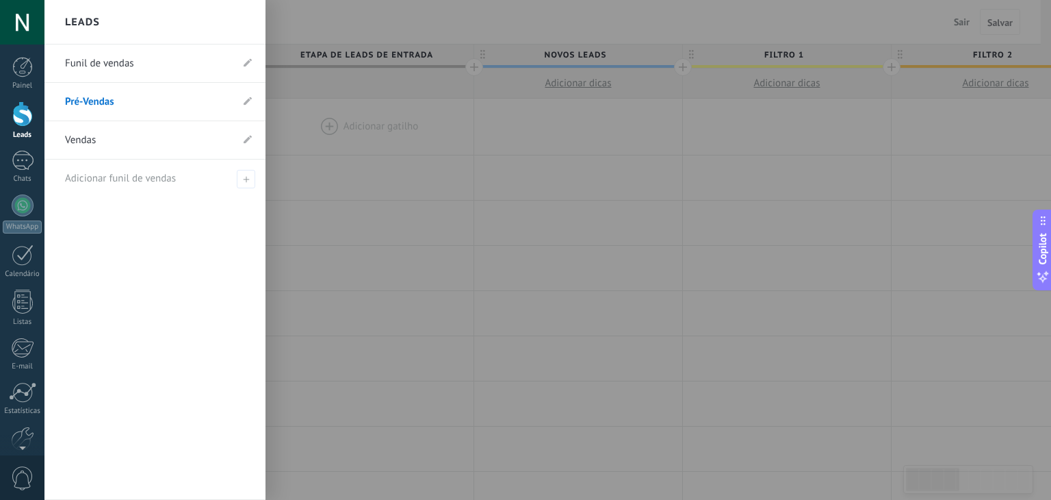
click at [23, 123] on div at bounding box center [22, 113] width 21 height 25
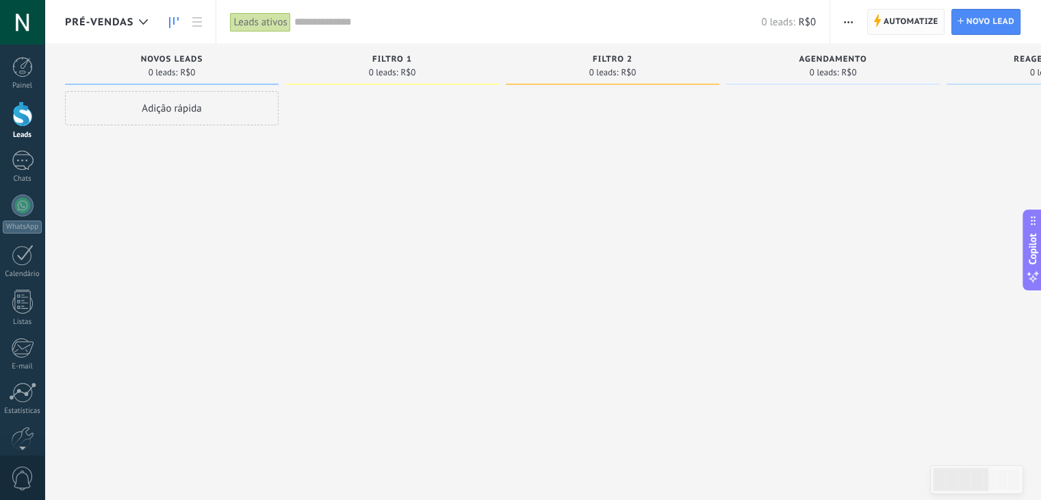
click at [899, 25] on span "Automatize" at bounding box center [911, 22] width 55 height 25
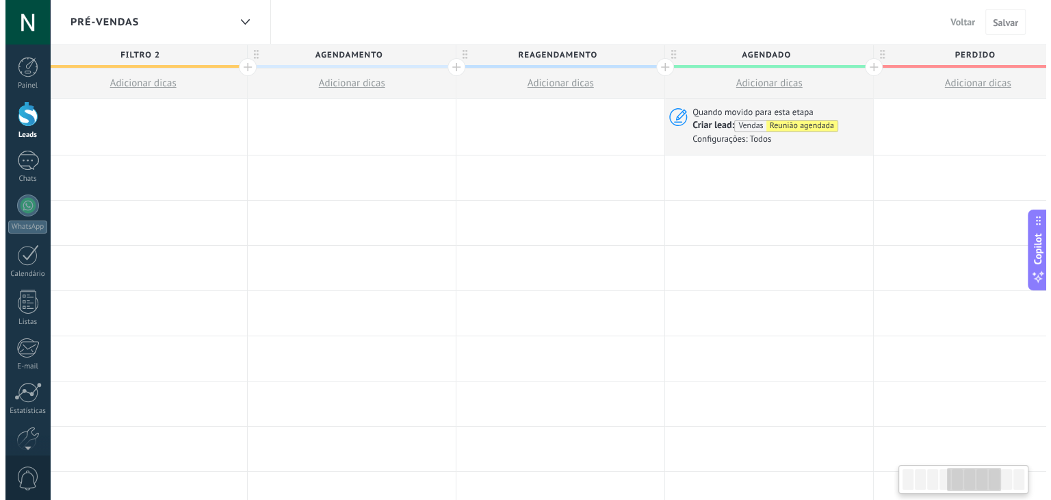
scroll to position [0, 859]
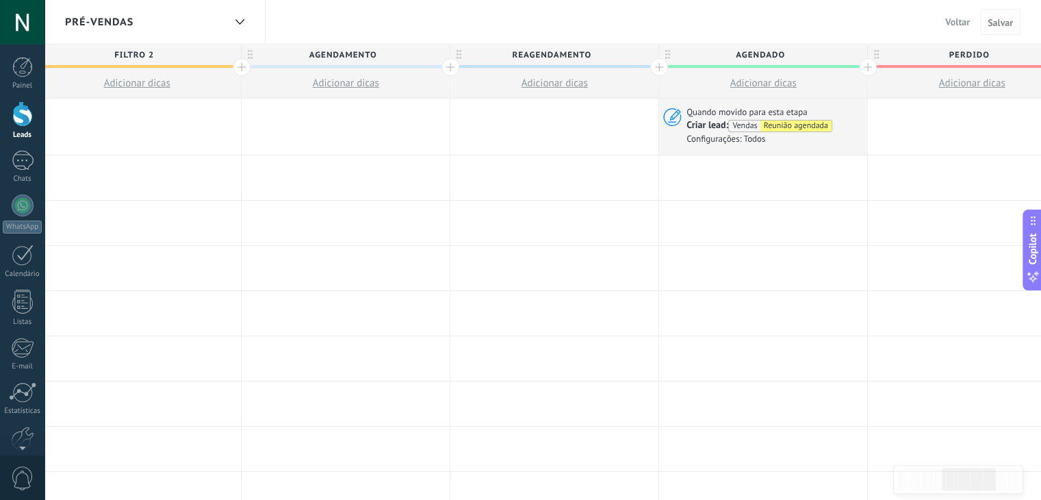
click at [1001, 21] on span "Salvar" at bounding box center [1000, 23] width 25 height 10
click at [957, 20] on span "Voltar" at bounding box center [957, 22] width 25 height 12
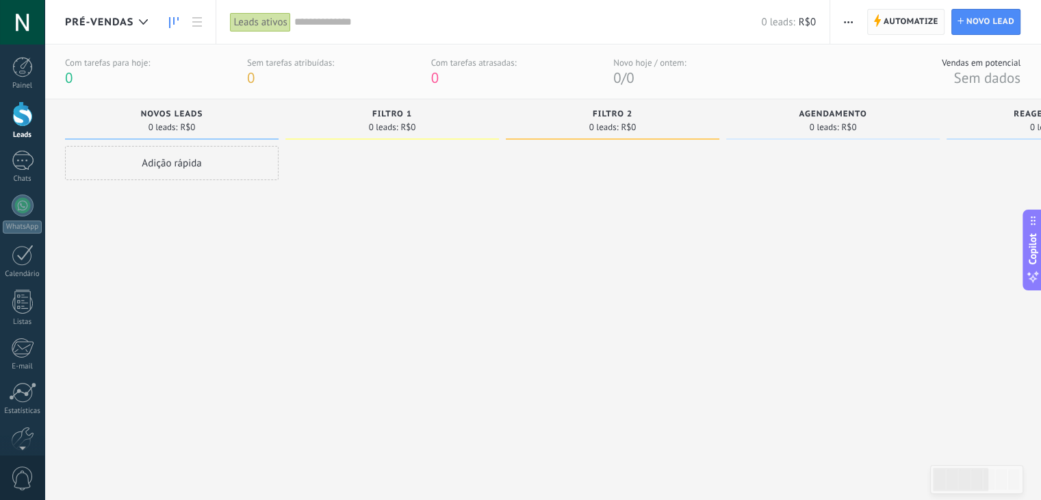
click at [929, 27] on span "Automatize" at bounding box center [911, 22] width 55 height 25
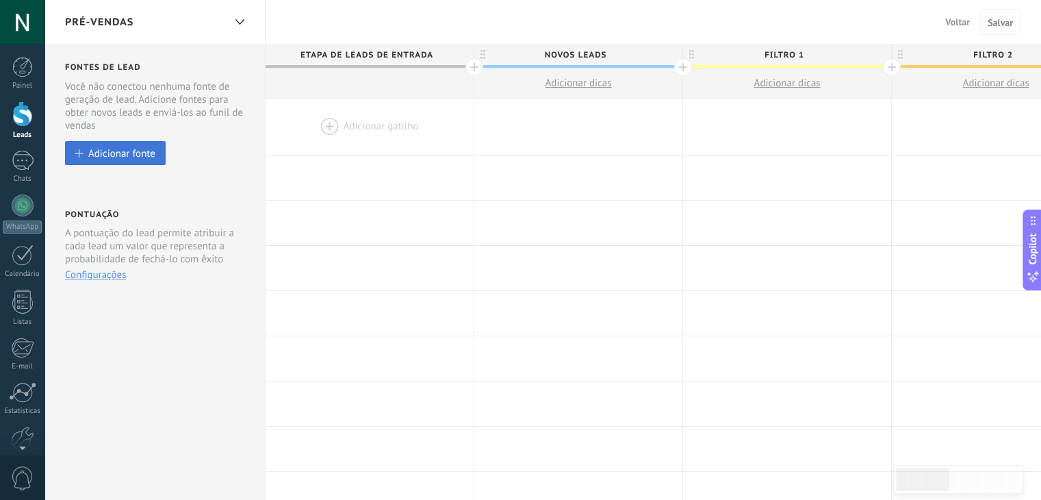
click at [150, 149] on div "Adicionar fonte" at bounding box center [121, 153] width 67 height 12
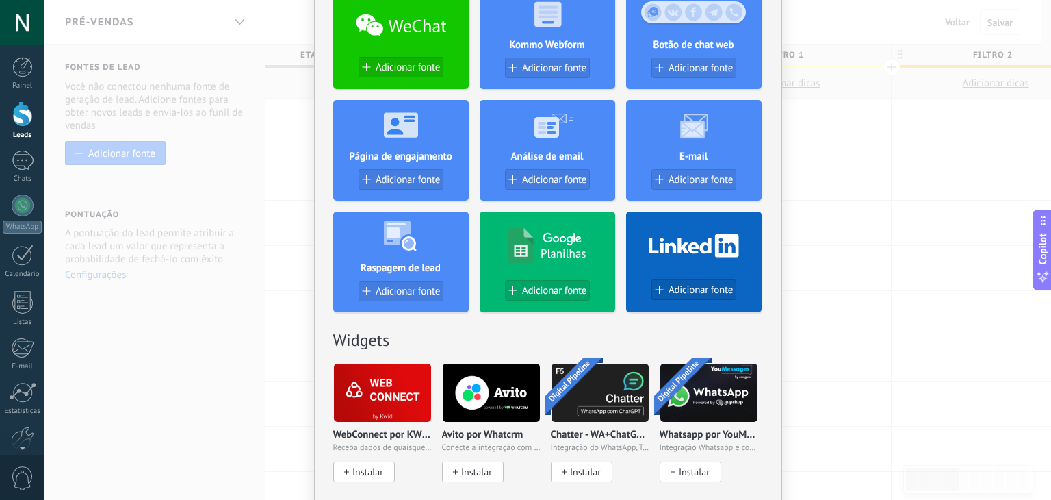
scroll to position [266, 0]
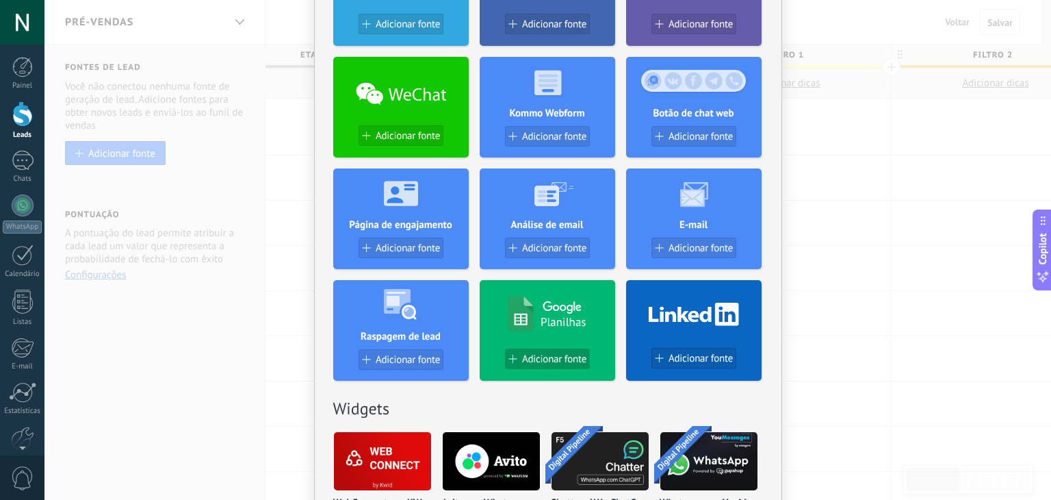
click at [525, 353] on span "Adicionar fonte" at bounding box center [554, 359] width 64 height 12
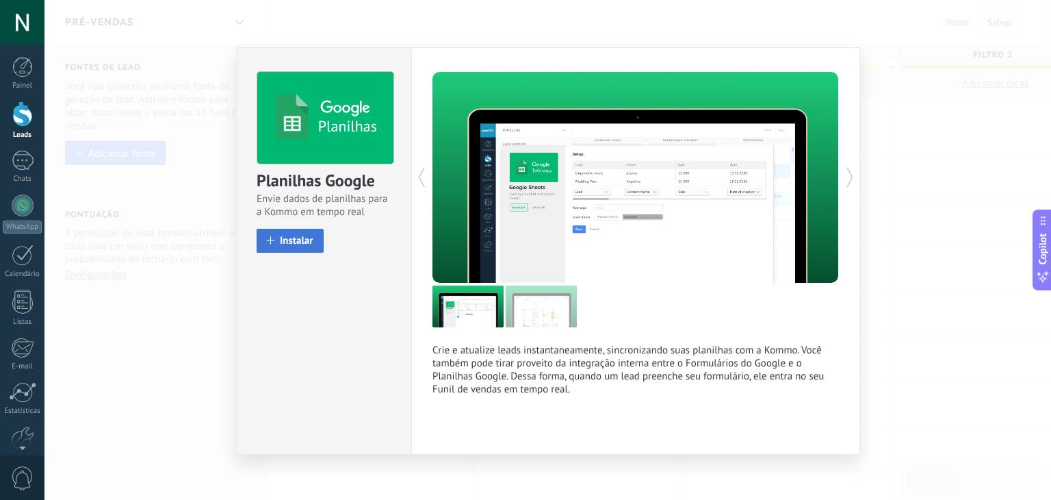
click at [304, 238] on span "Instalar" at bounding box center [297, 240] width 34 height 10
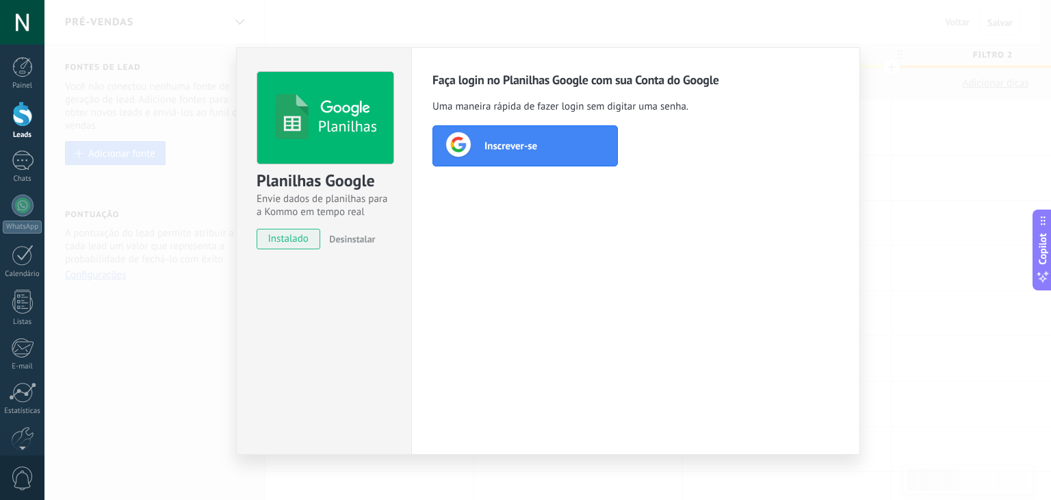
click at [550, 149] on div "Inscrever-se" at bounding box center [525, 145] width 185 height 41
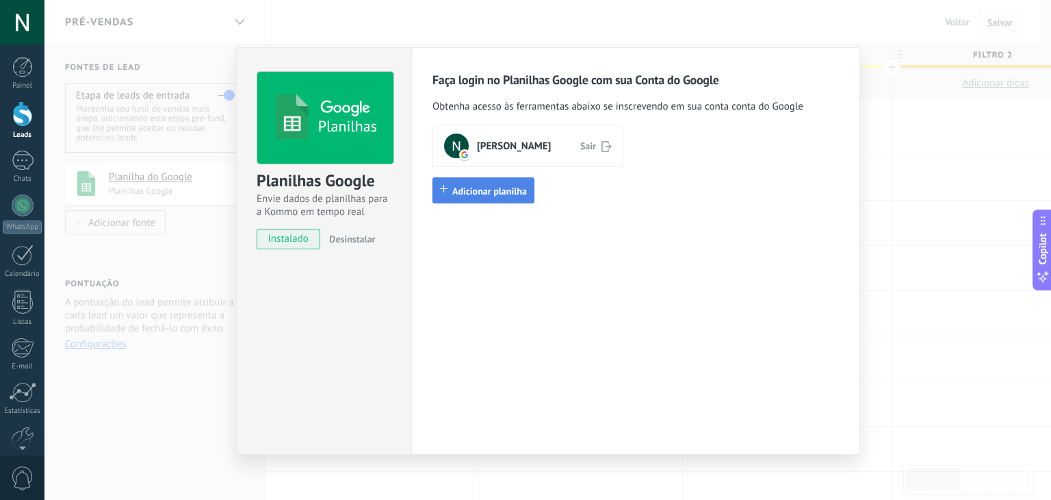
click at [493, 194] on span "Adicionar planilha" at bounding box center [489, 191] width 75 height 12
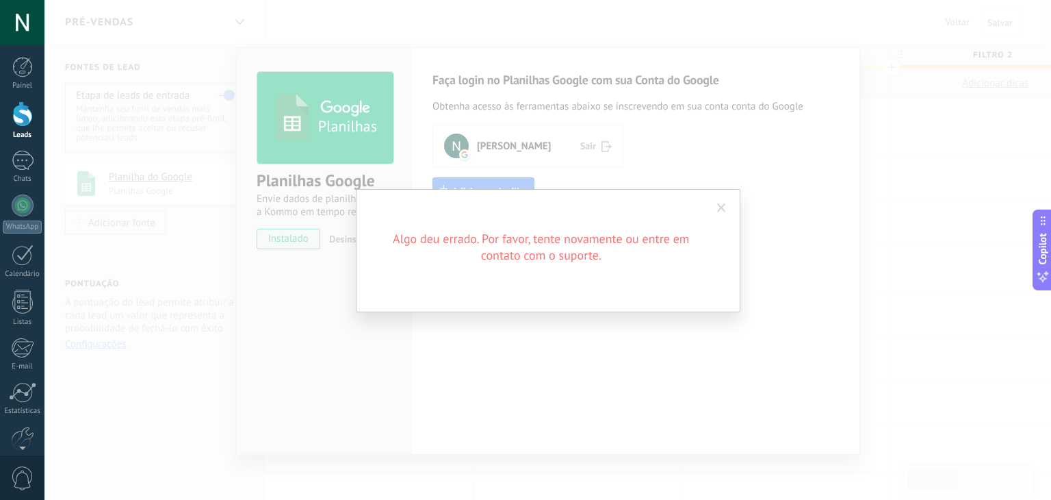
click at [721, 207] on span at bounding box center [721, 208] width 9 height 10
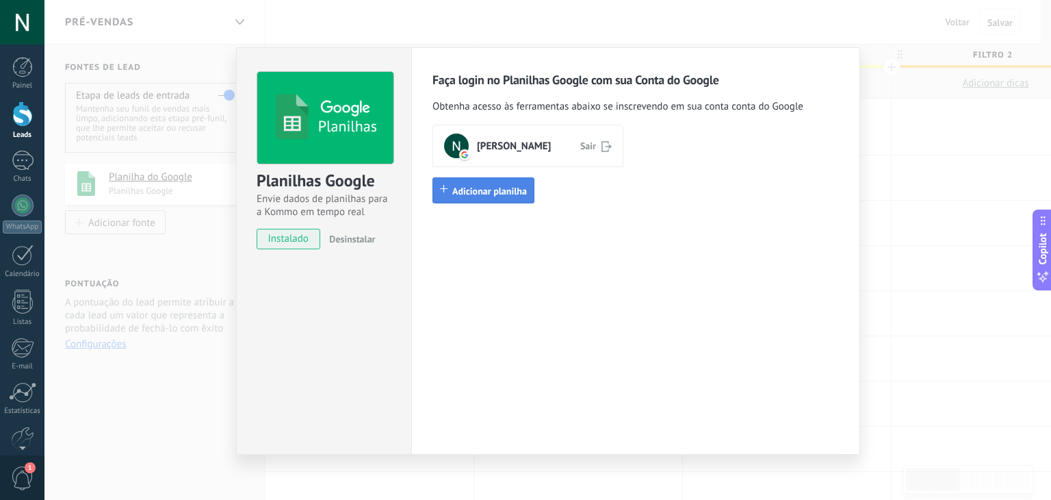
click at [483, 193] on span "Adicionar planilha" at bounding box center [489, 191] width 75 height 12
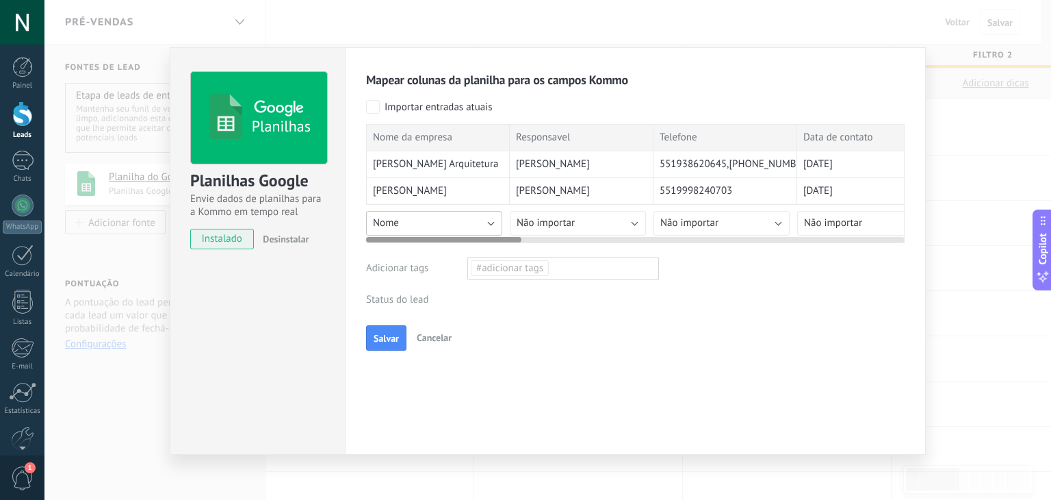
click at [480, 220] on button "Nome" at bounding box center [434, 223] width 136 height 25
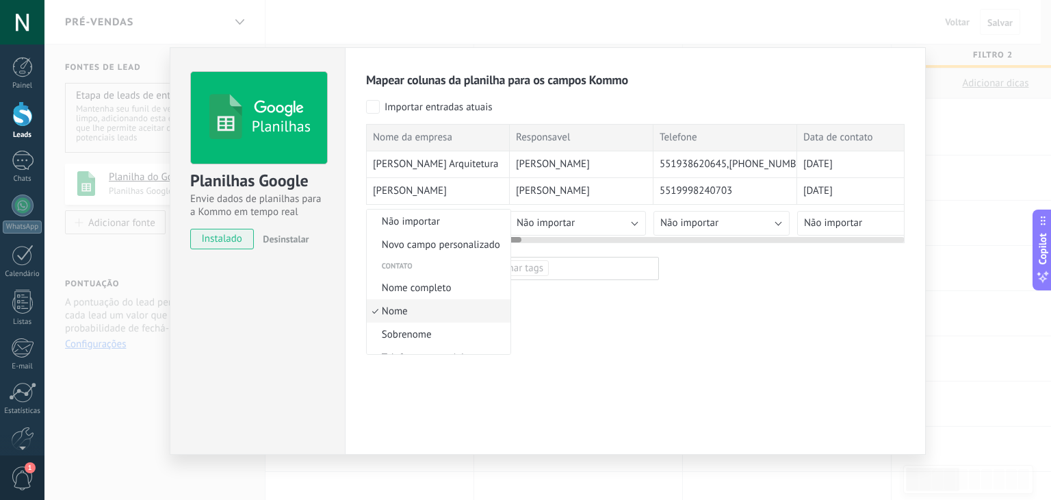
scroll to position [31, 0]
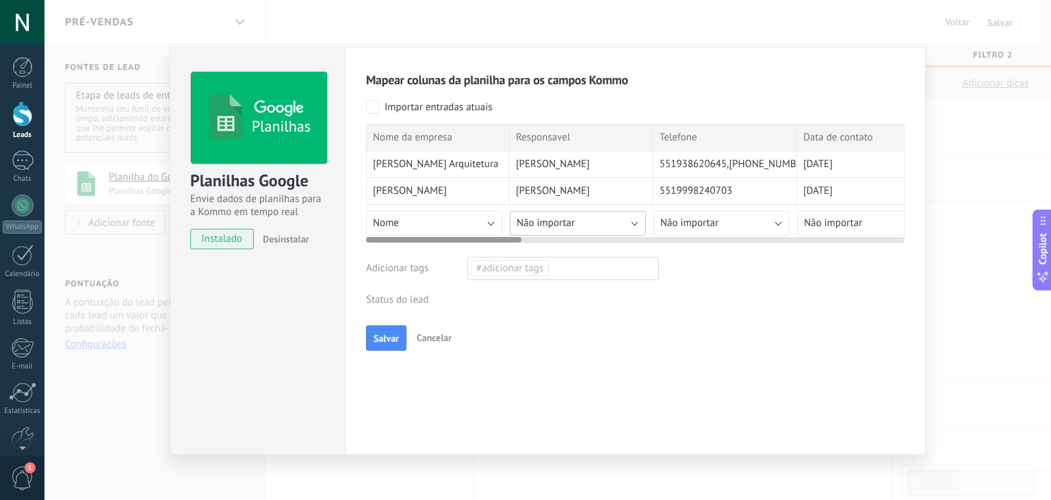
click at [570, 221] on span "Não importar" at bounding box center [546, 222] width 58 height 13
click at [0, 0] on div "Etapa de leads de entrada Nova consulta Qualificado Chamada agendada Preparando…" at bounding box center [0, 0] width 0 height 0
click at [528, 285] on label at bounding box center [563, 273] width 192 height 23
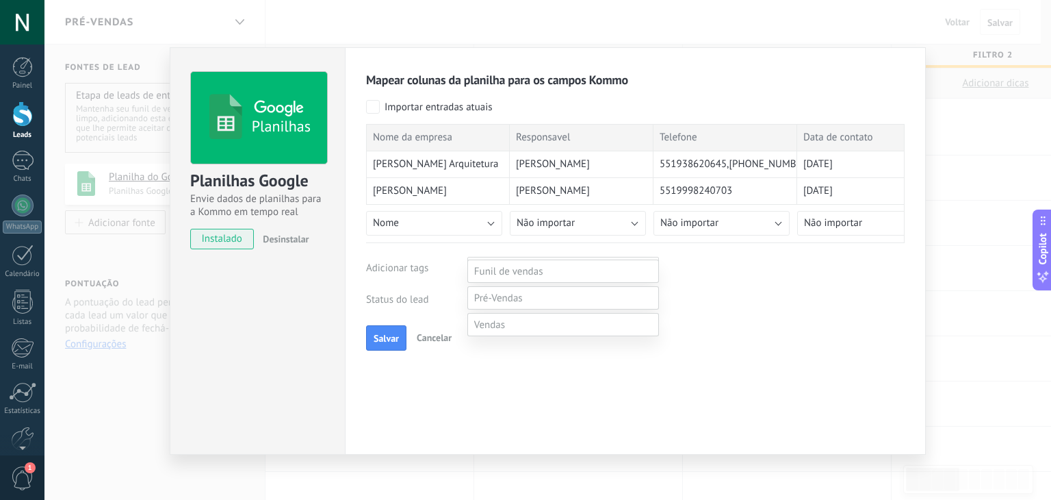
click at [0, 0] on label "Novos Leads" at bounding box center [0, 0] width 0 height 0
click at [568, 333] on div "[PERSON_NAME]" at bounding box center [563, 331] width 192 height 23
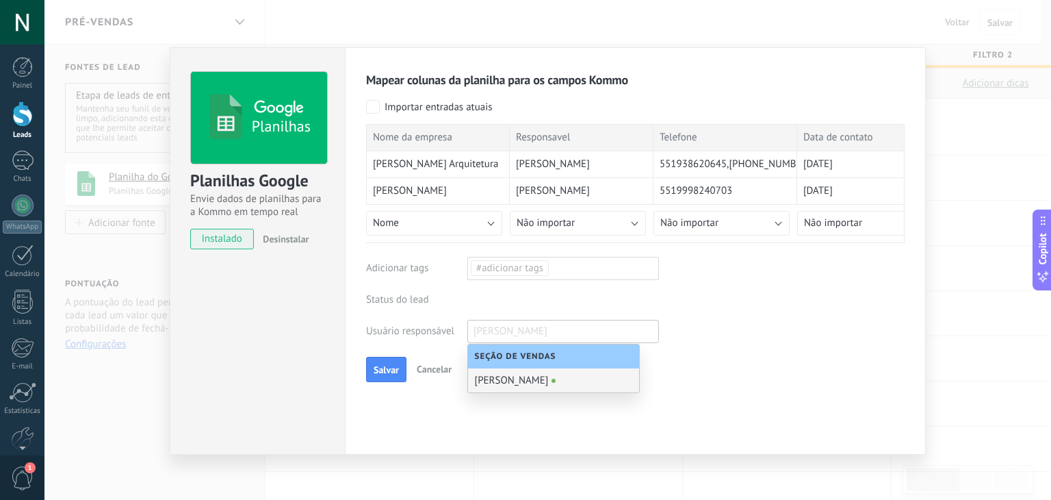
click at [581, 379] on div "[PERSON_NAME]" at bounding box center [553, 380] width 171 height 24
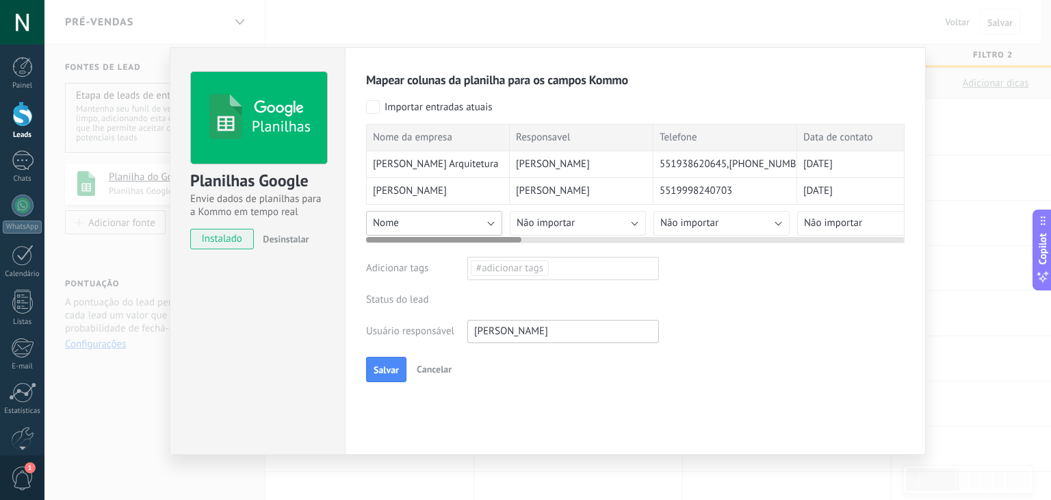
click at [441, 211] on button "Nome" at bounding box center [434, 223] width 136 height 25
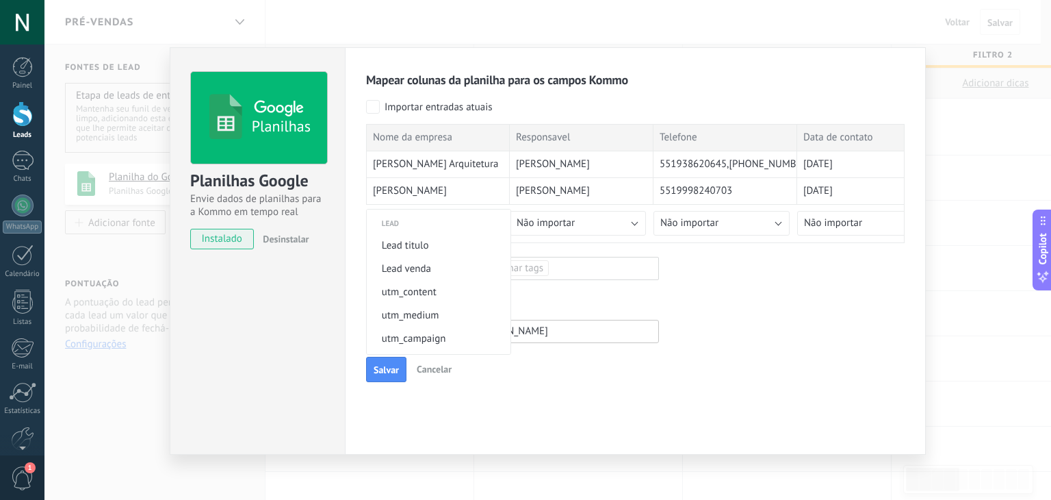
scroll to position [342, 0]
click at [415, 273] on span "Lead titulo" at bounding box center [437, 267] width 140 height 13
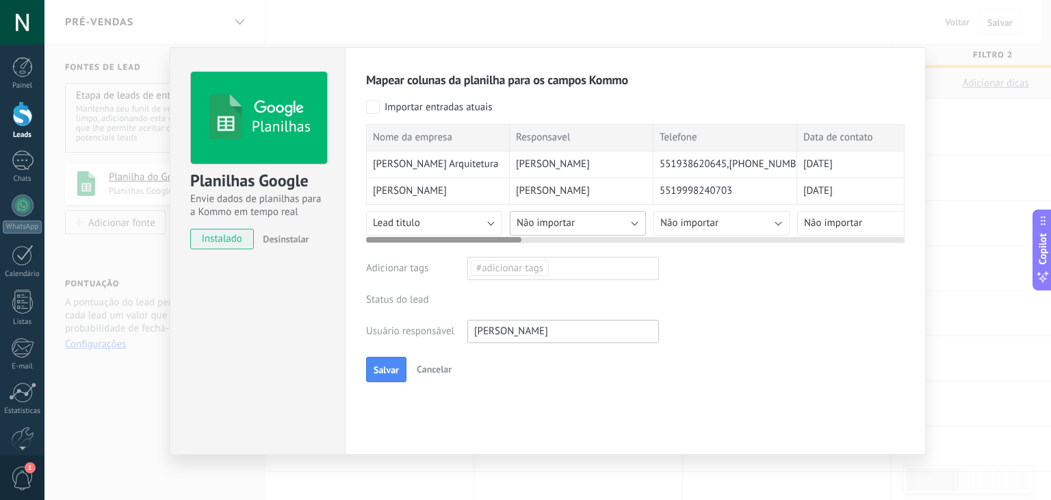
click at [558, 218] on span "Não importar" at bounding box center [546, 222] width 58 height 13
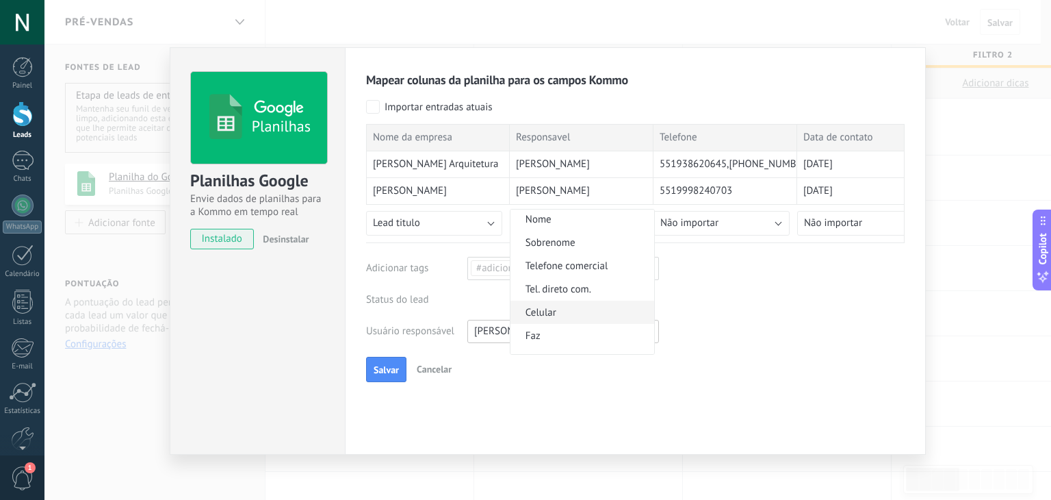
scroll to position [68, 0]
click at [570, 249] on span "Nome" at bounding box center [581, 242] width 140 height 13
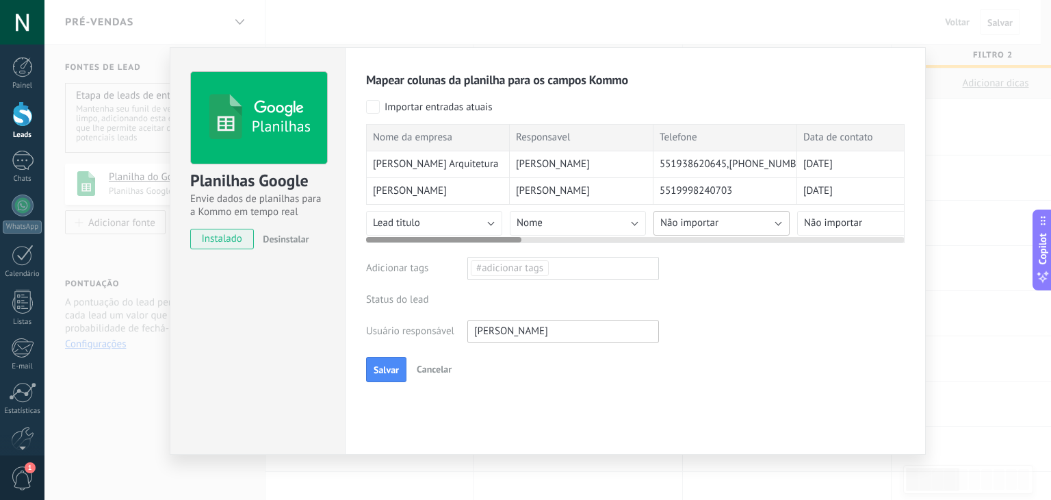
click at [673, 222] on span "Não importar" at bounding box center [689, 222] width 58 height 13
click at [730, 226] on button "Não importar" at bounding box center [722, 223] width 136 height 25
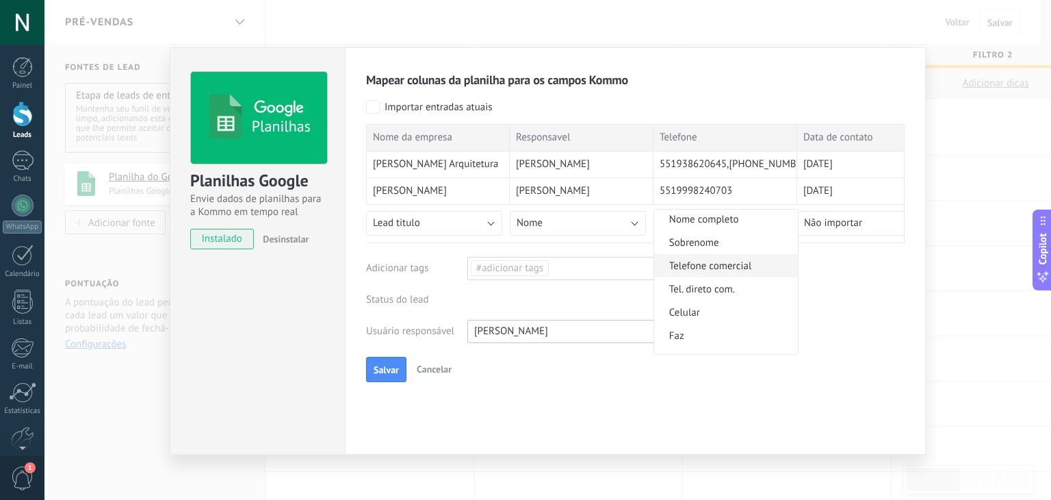
click at [723, 266] on span "Telefone comercial" at bounding box center [724, 265] width 140 height 13
click at [710, 272] on div "Mapear colunas da planilha para os campos Kommo Importar entradas atuais Nome d…" at bounding box center [635, 227] width 539 height 311
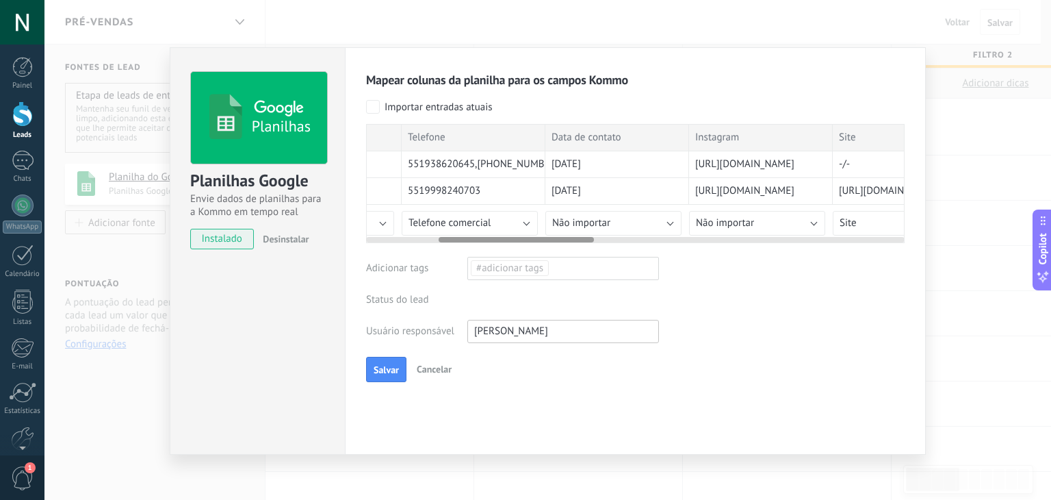
scroll to position [0, 252]
click at [637, 217] on button "Não importar" at bounding box center [613, 223] width 136 height 25
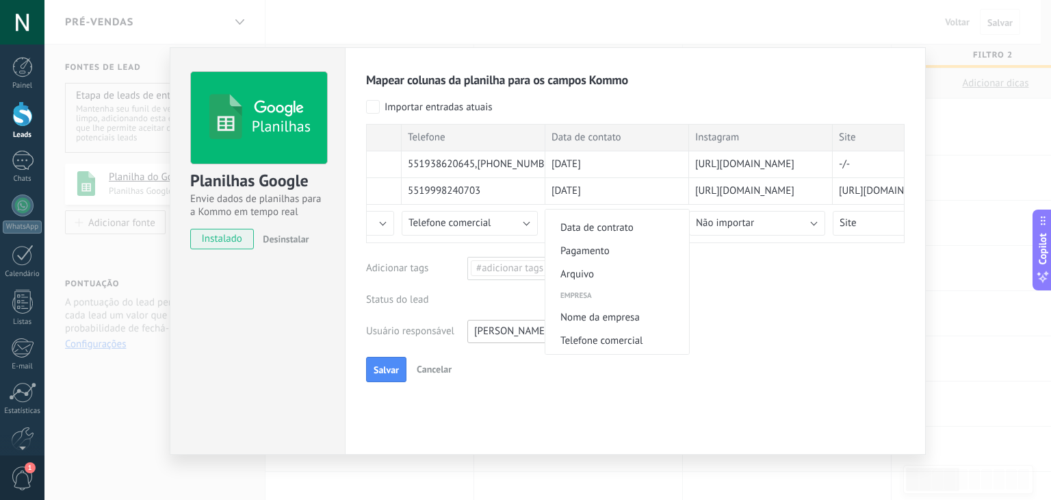
scroll to position [695, 0]
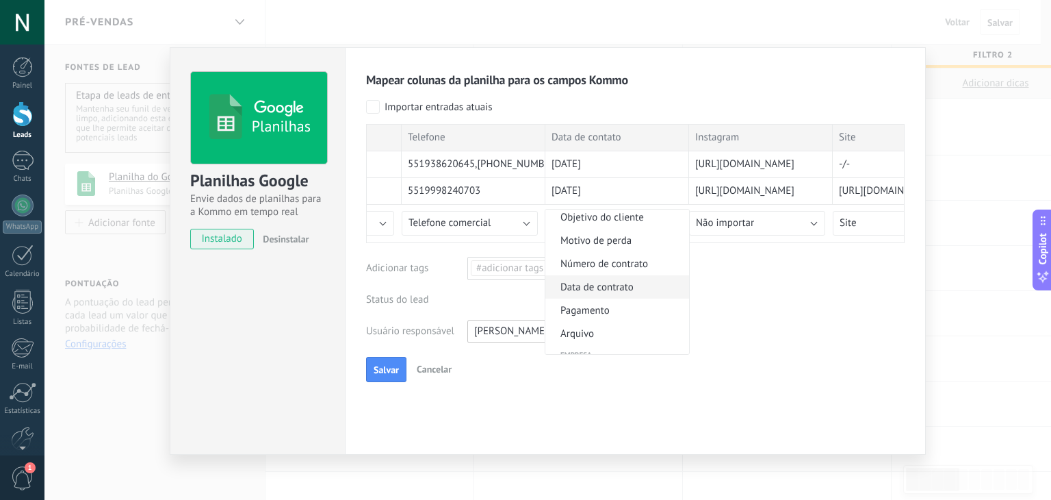
click at [638, 294] on span "Data de contrato" at bounding box center [615, 287] width 140 height 13
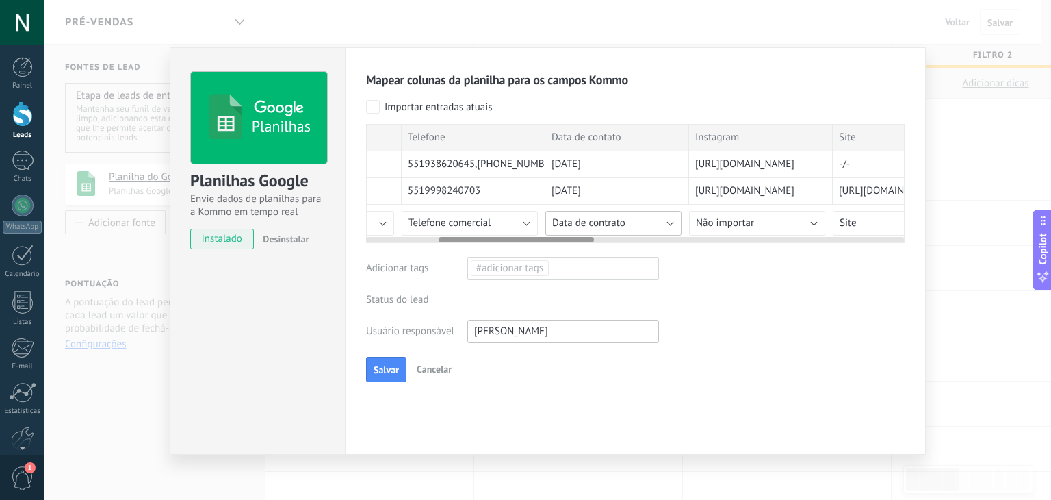
click at [621, 222] on span "Data de contrato" at bounding box center [588, 222] width 73 height 13
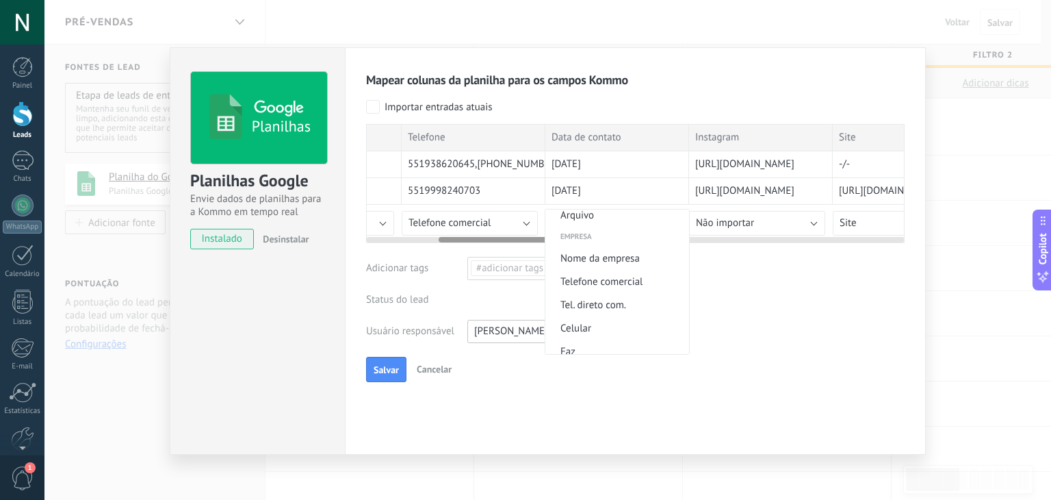
scroll to position [821, 0]
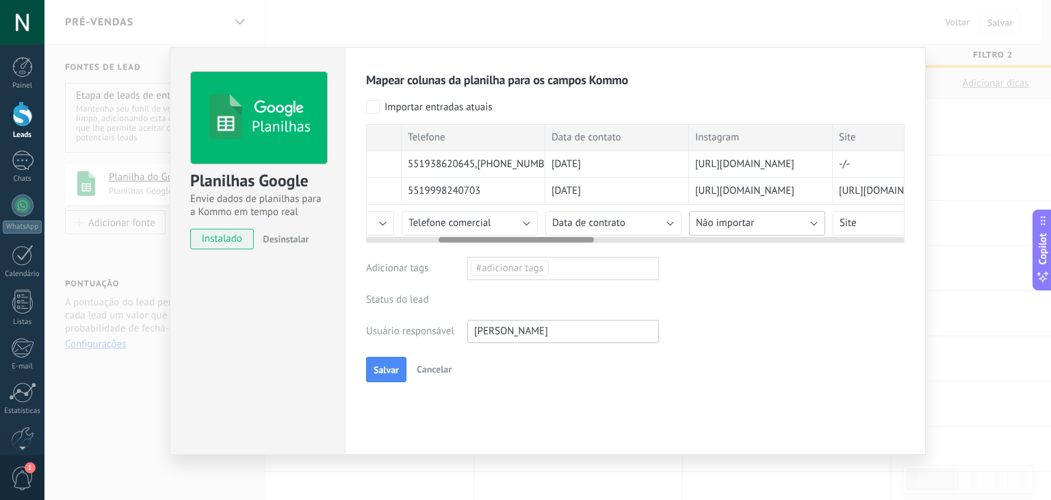
click at [739, 227] on span "Não importar" at bounding box center [725, 222] width 58 height 13
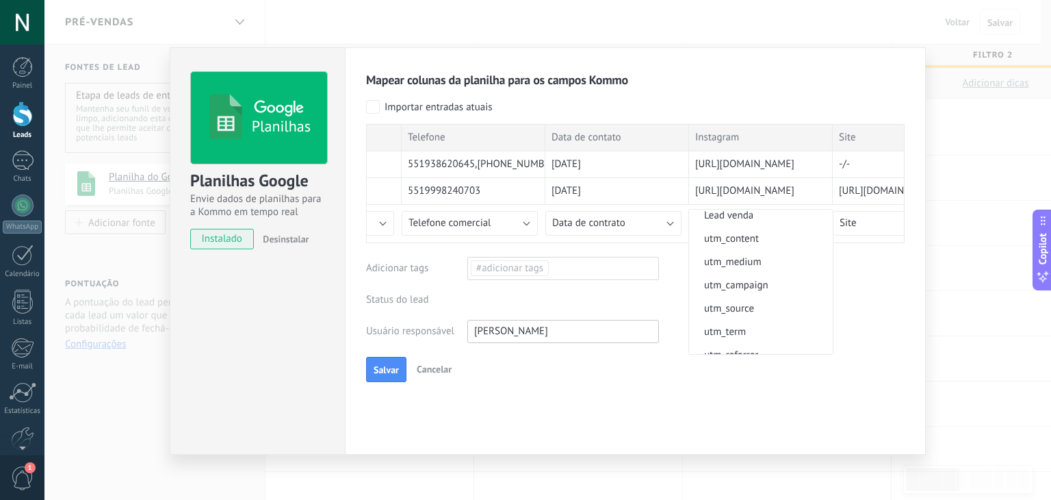
scroll to position [342, 0]
click at [785, 294] on span "utm_campaign" at bounding box center [759, 291] width 140 height 13
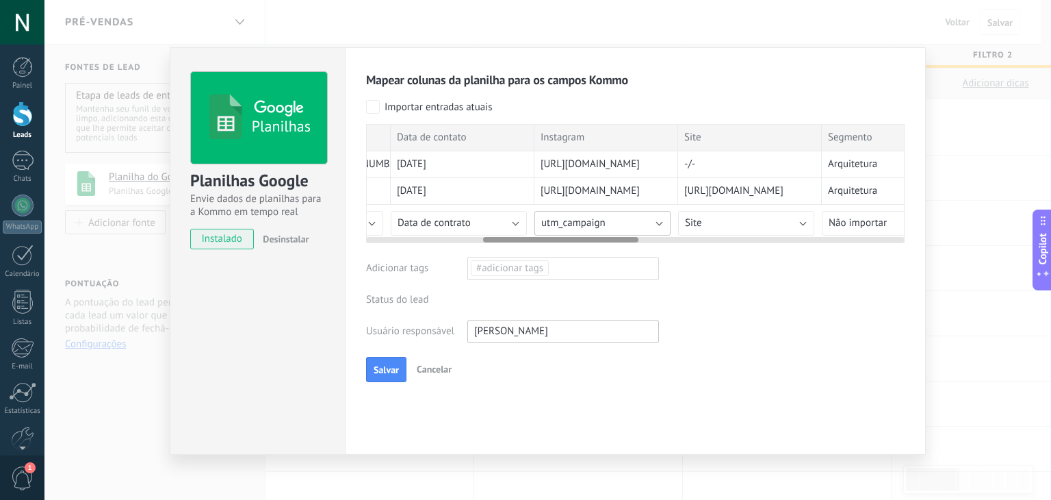
scroll to position [0, 418]
click at [612, 222] on button "utm_campaign" at bounding box center [591, 223] width 136 height 25
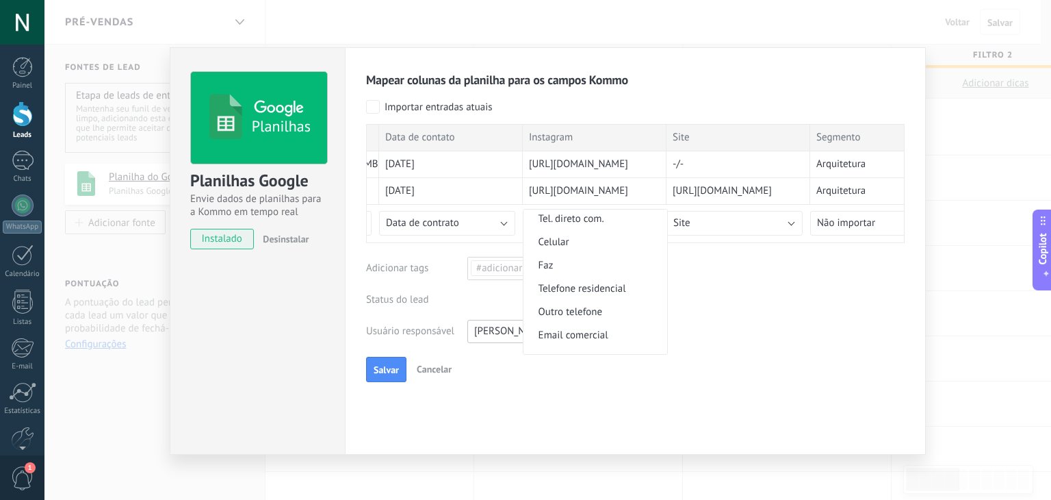
scroll to position [808, 0]
click at [729, 220] on button "Site" at bounding box center [735, 223] width 136 height 25
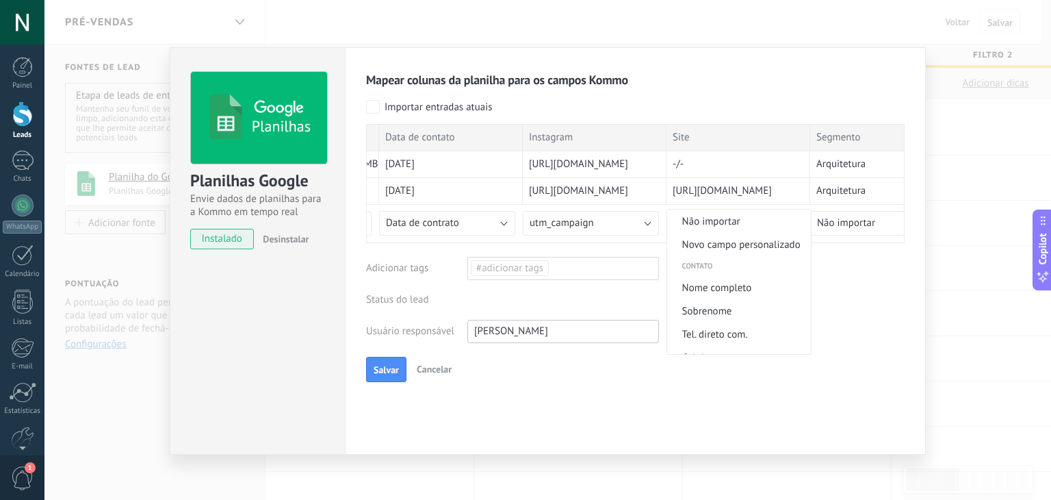
scroll to position [945, 0]
click at [736, 326] on li "Site" at bounding box center [739, 318] width 144 height 23
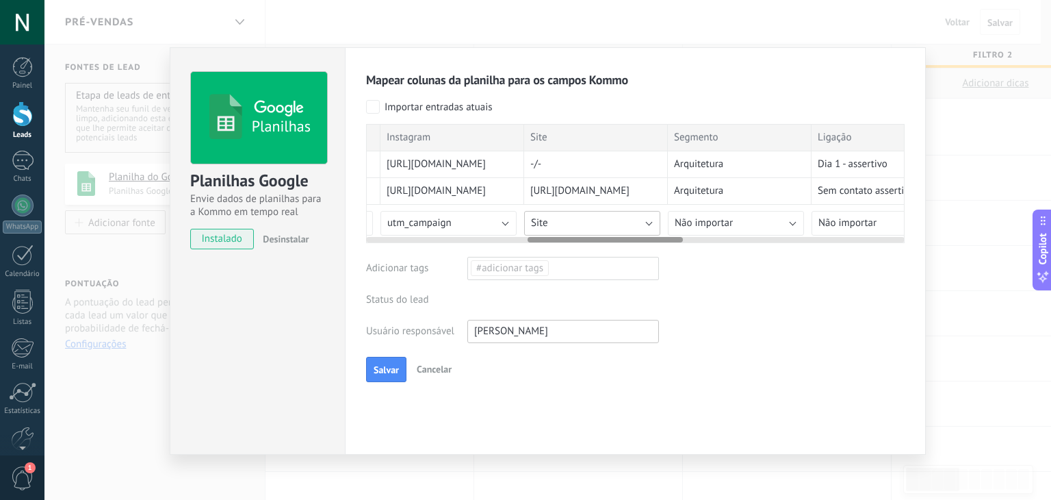
scroll to position [0, 575]
click at [454, 220] on button "utm_campaign" at bounding box center [434, 223] width 136 height 25
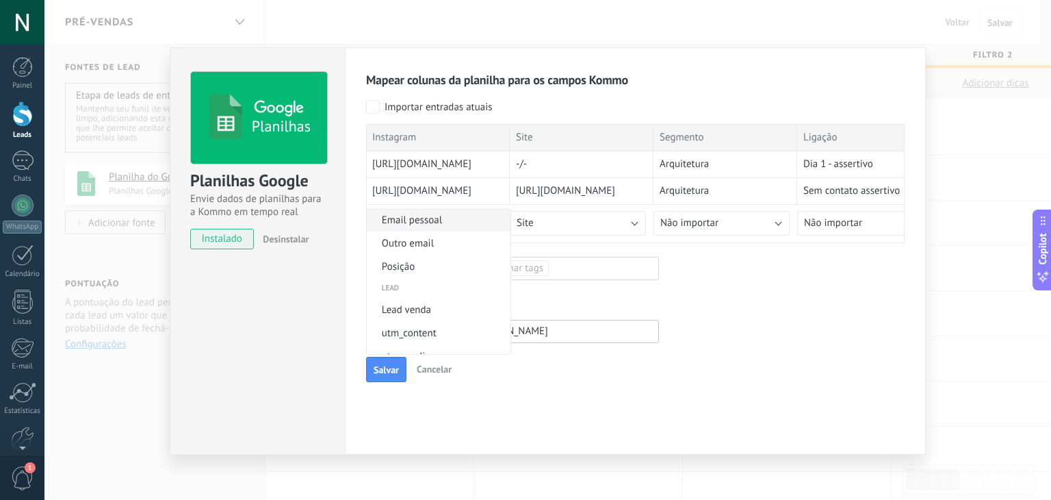
scroll to position [287, 0]
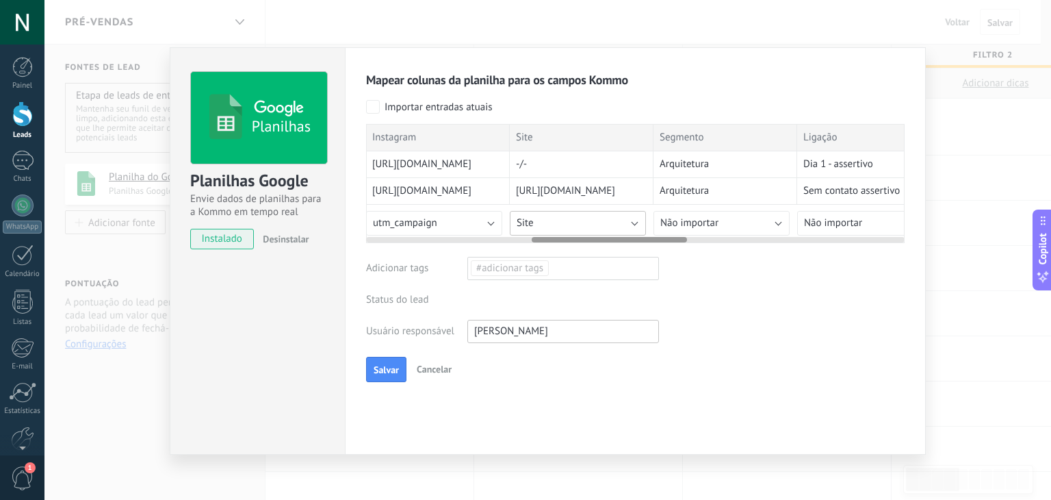
click at [606, 220] on button "Site" at bounding box center [578, 223] width 136 height 25
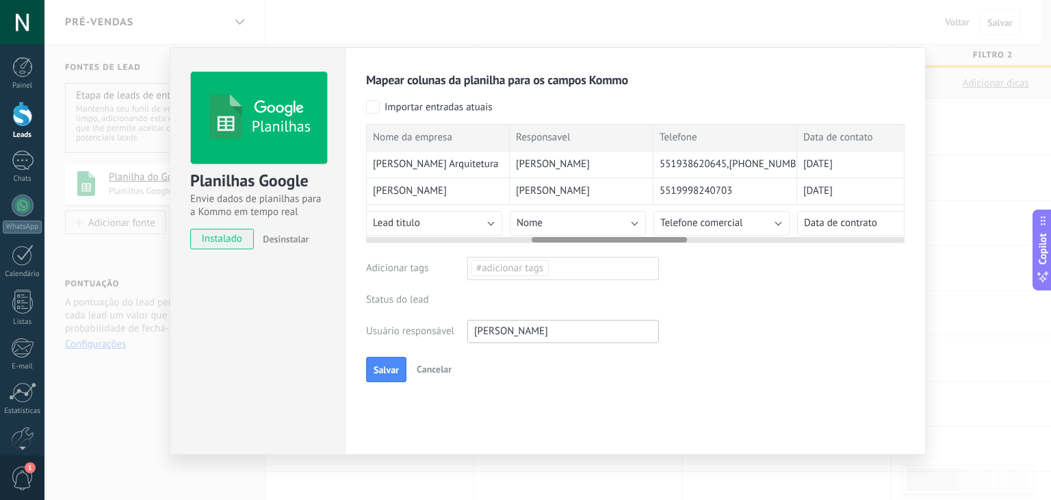
click at [941, 222] on button "utm_campaign" at bounding box center [1009, 223] width 136 height 25
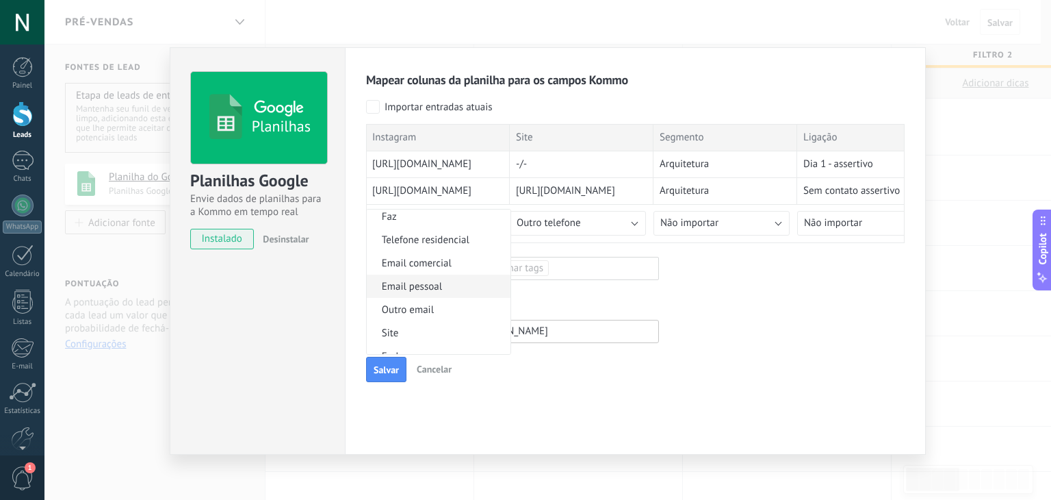
scroll to position [945, 0]
click at [407, 315] on span "Site" at bounding box center [437, 319] width 140 height 13
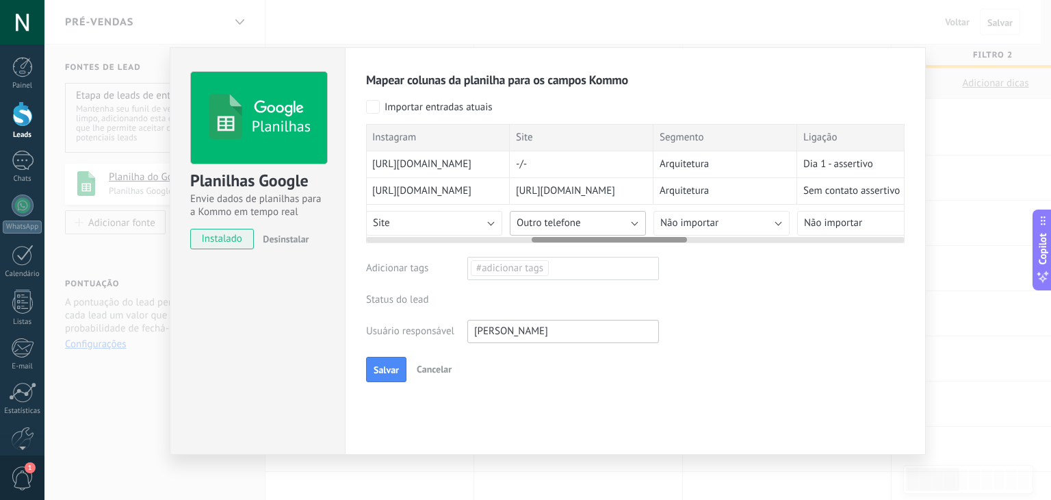
click at [573, 225] on span "Outro telefone" at bounding box center [549, 222] width 64 height 13
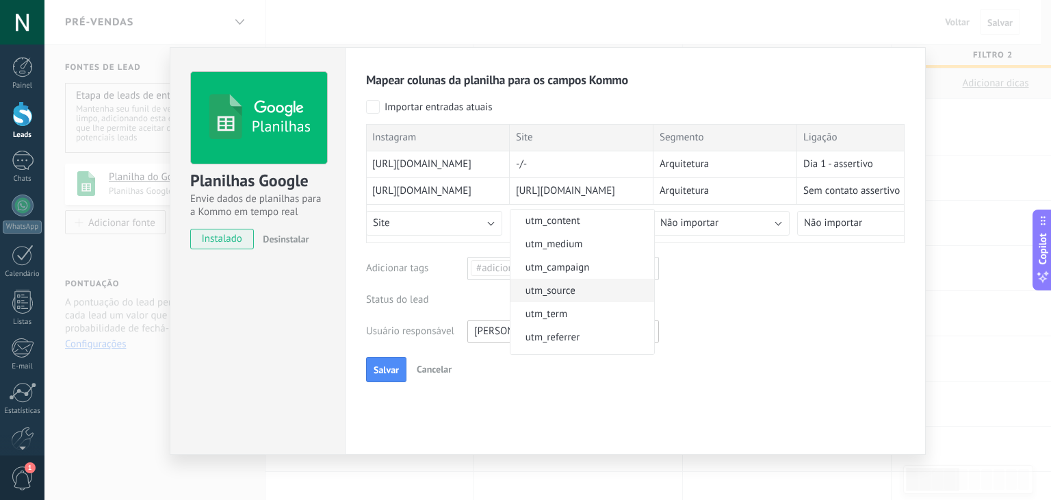
click at [584, 281] on li "utm_source" at bounding box center [583, 290] width 144 height 23
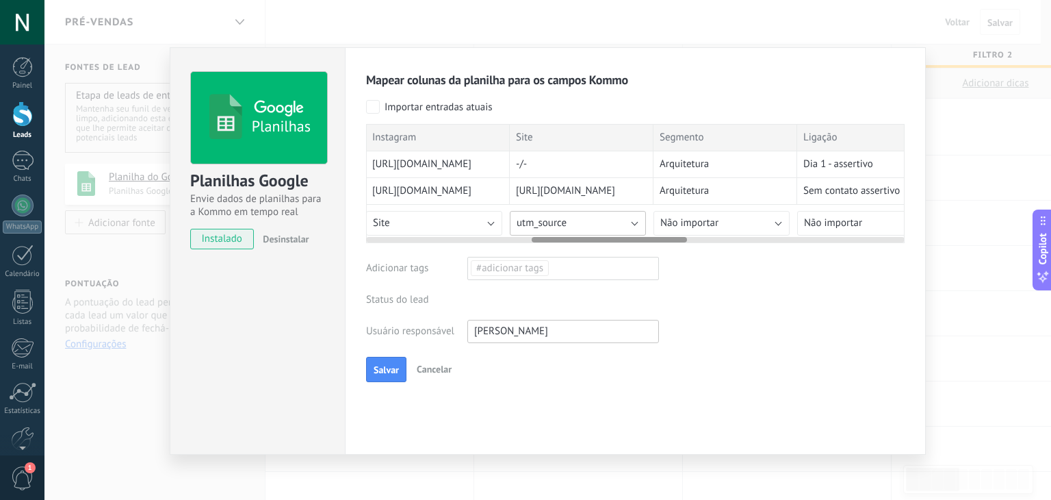
click at [597, 217] on button "utm_source" at bounding box center [578, 223] width 136 height 25
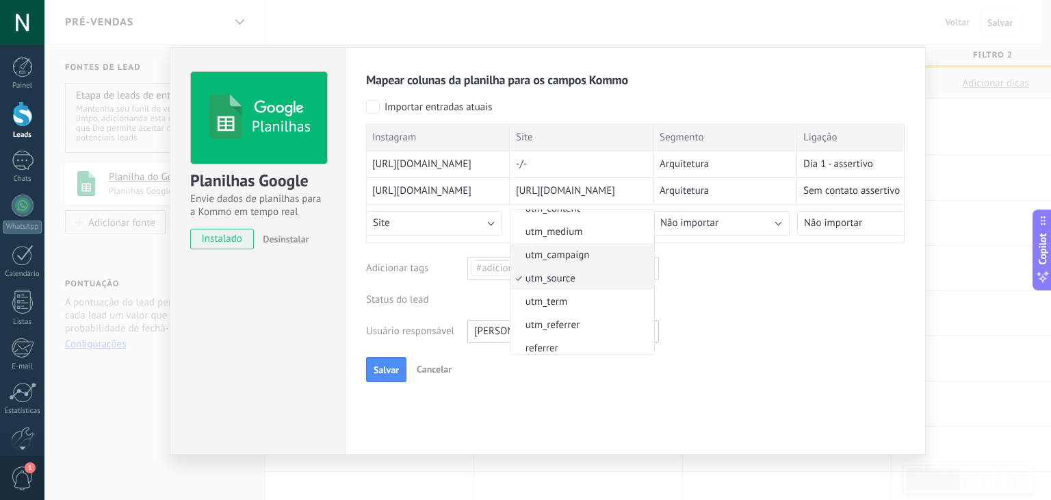
click at [590, 261] on span "utm_campaign" at bounding box center [581, 254] width 140 height 13
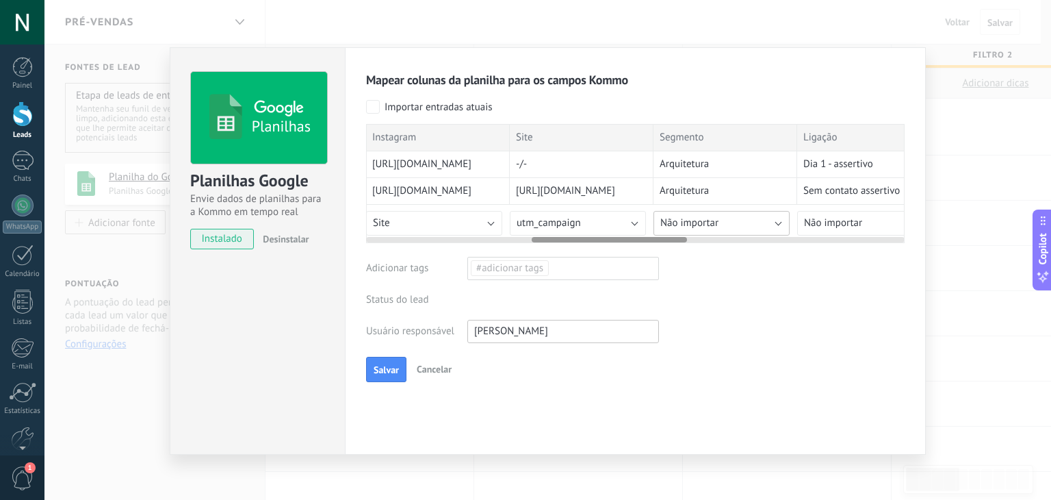
click at [725, 221] on button "Não importar" at bounding box center [722, 223] width 136 height 25
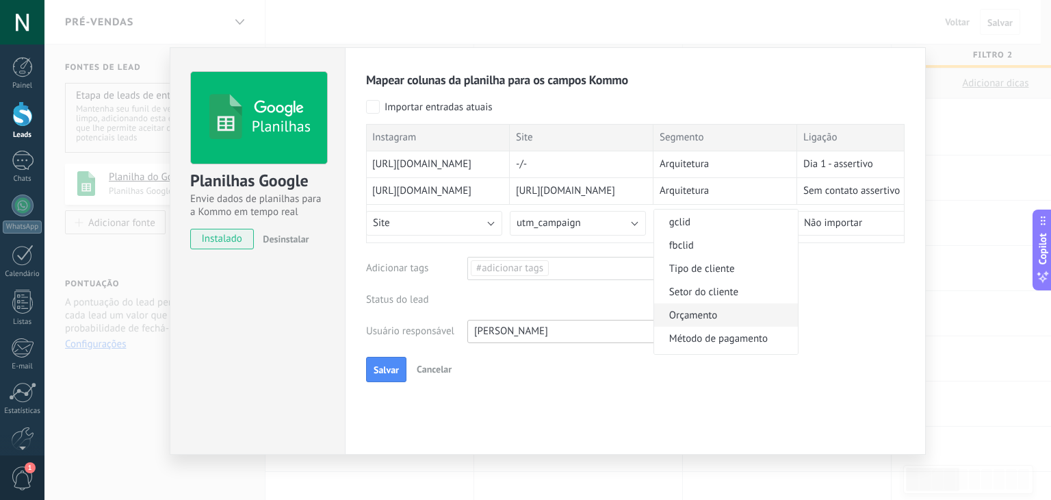
scroll to position [548, 0]
click at [744, 283] on li "Setor do cliente" at bounding box center [726, 271] width 144 height 23
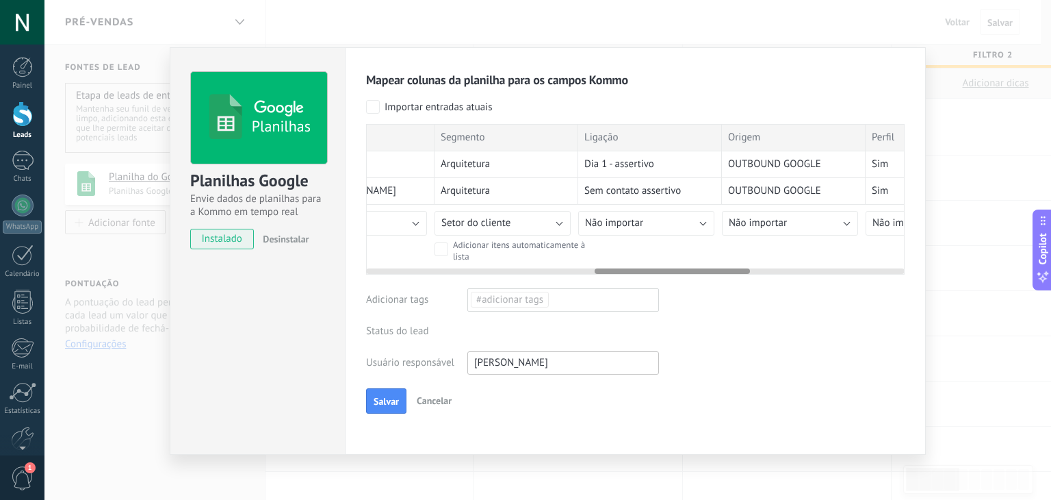
scroll to position [0, 794]
click at [656, 217] on button "Não importar" at bounding box center [646, 223] width 136 height 25
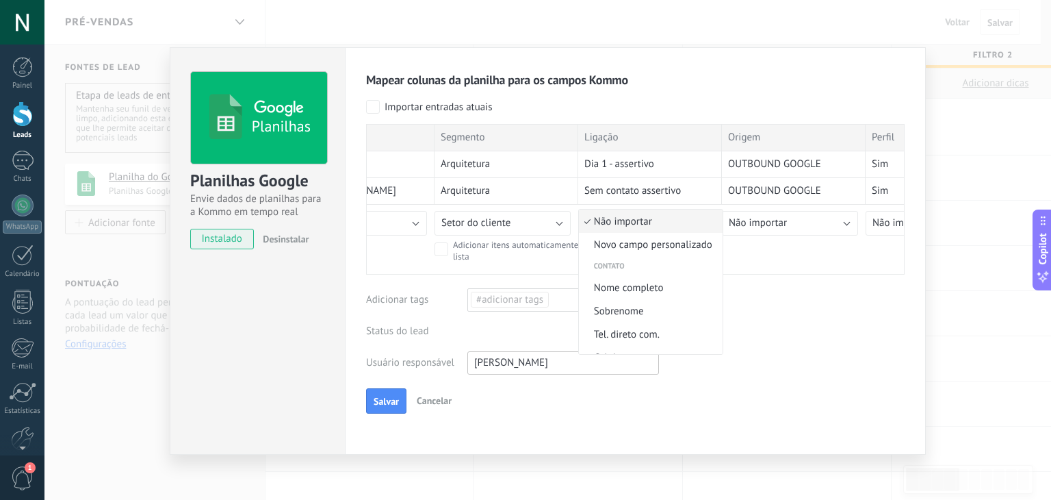
click at [660, 221] on span "Não importar" at bounding box center [649, 221] width 140 height 13
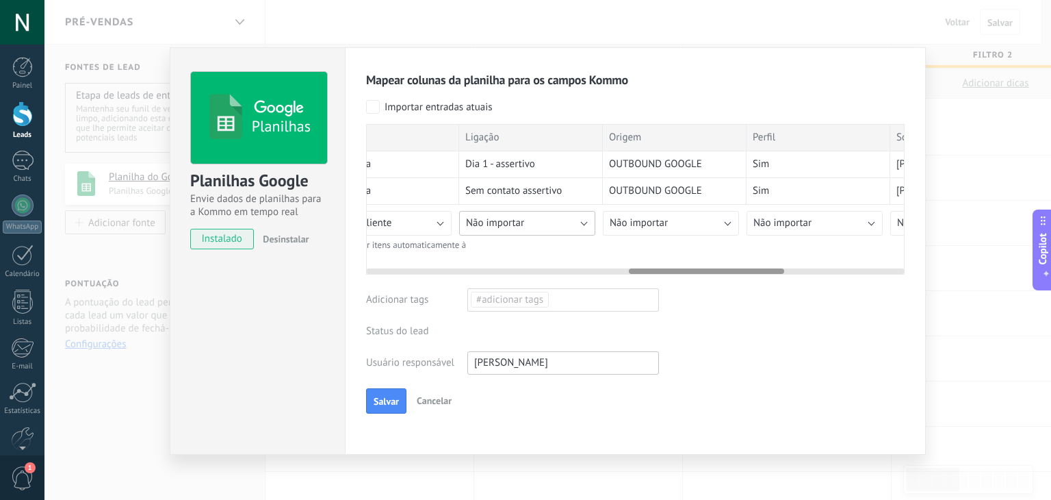
scroll to position [0, 914]
click at [647, 217] on span "Não importar" at bounding box center [638, 222] width 58 height 13
click at [676, 279] on span "Tipo de cliente" at bounding box center [673, 272] width 140 height 13
click at [822, 217] on button "Não importar" at bounding box center [814, 223] width 136 height 25
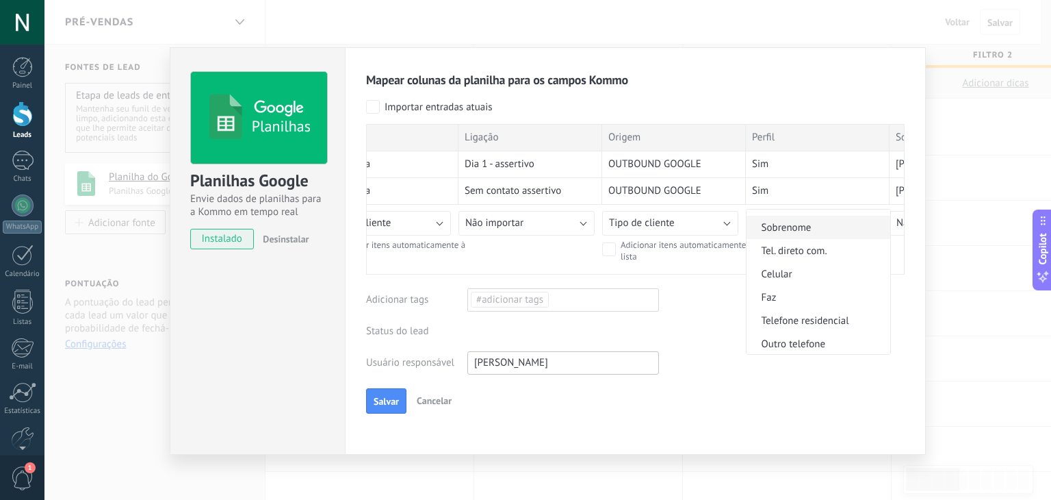
scroll to position [0, 0]
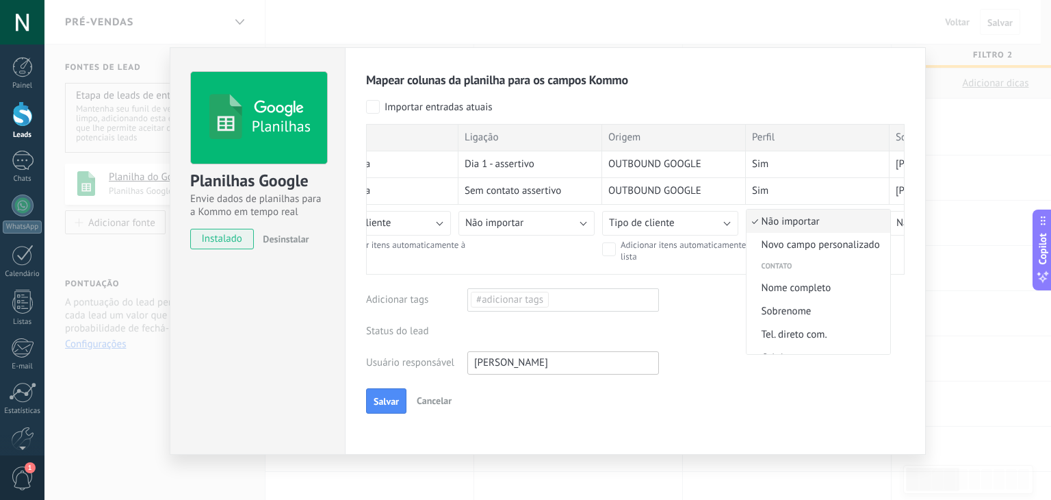
click at [801, 222] on span "Não importar" at bounding box center [817, 221] width 140 height 13
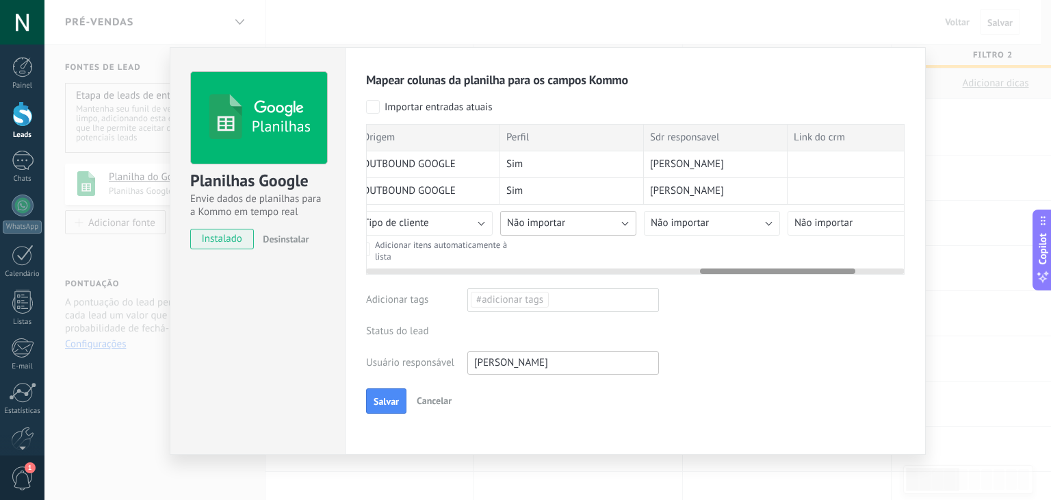
scroll to position [0, 1159]
click at [702, 222] on span "Não importar" at bounding box center [680, 222] width 58 height 13
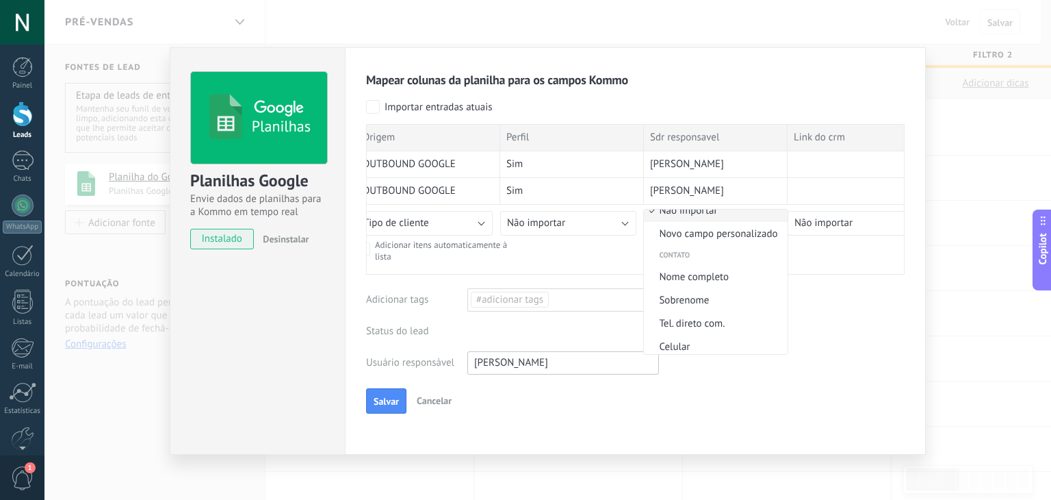
scroll to position [0, 0]
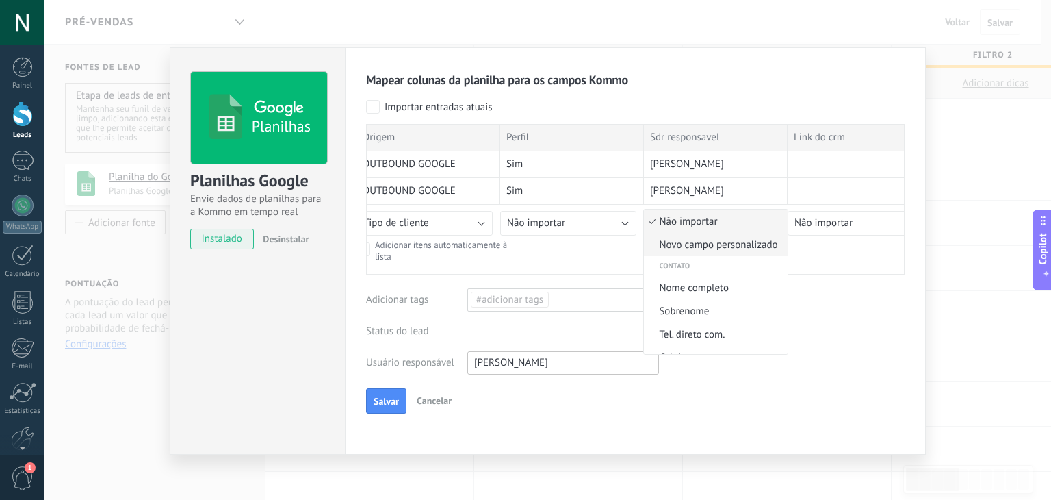
click at [728, 248] on span "Novo campo personalizado" at bounding box center [714, 244] width 140 height 13
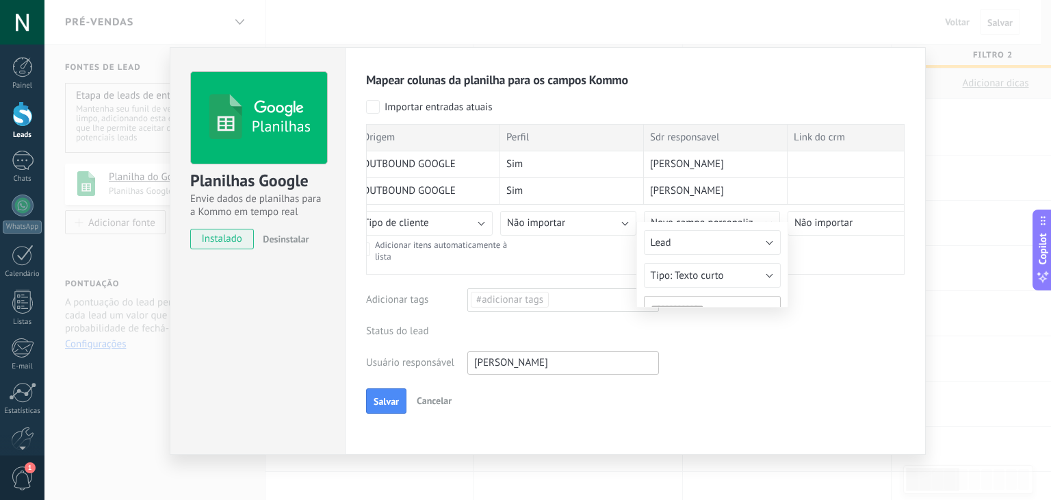
type input "**********"
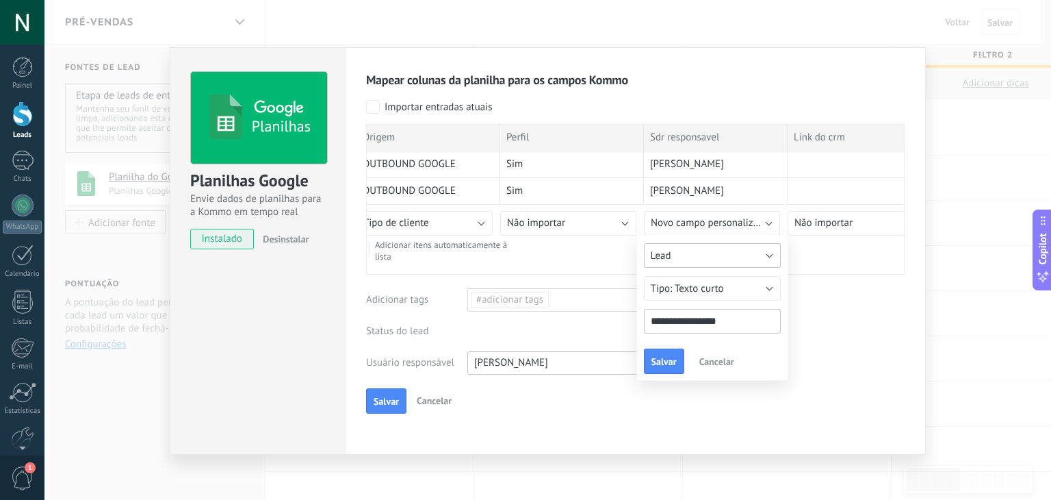
click at [732, 256] on button "Lead" at bounding box center [712, 255] width 137 height 25
click at [699, 279] on span "Lead" at bounding box center [706, 278] width 140 height 13
click at [739, 294] on button "Texto curto" at bounding box center [712, 288] width 137 height 25
click at [714, 293] on span "Texto curto" at bounding box center [706, 288] width 140 height 13
click at [667, 368] on button "Salvar" at bounding box center [664, 361] width 40 height 26
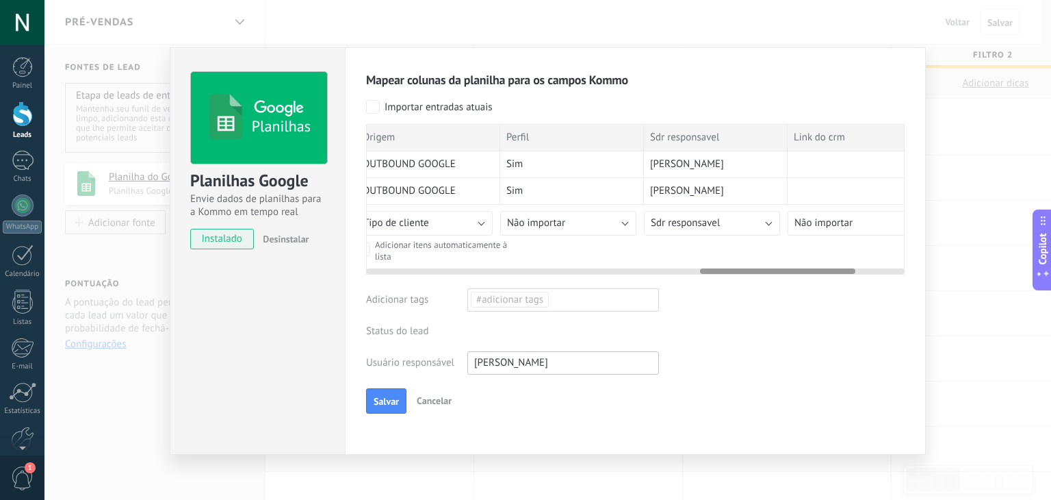
drag, startPoint x: 667, startPoint y: 368, endPoint x: 803, endPoint y: 233, distance: 191.2
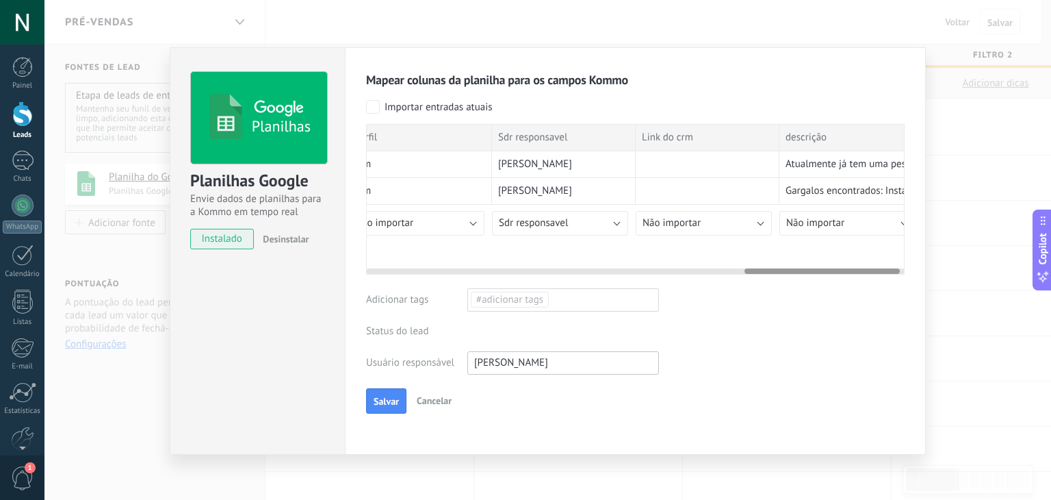
scroll to position [0, 1329]
click at [855, 224] on button "Não importar" at bounding box center [830, 223] width 136 height 25
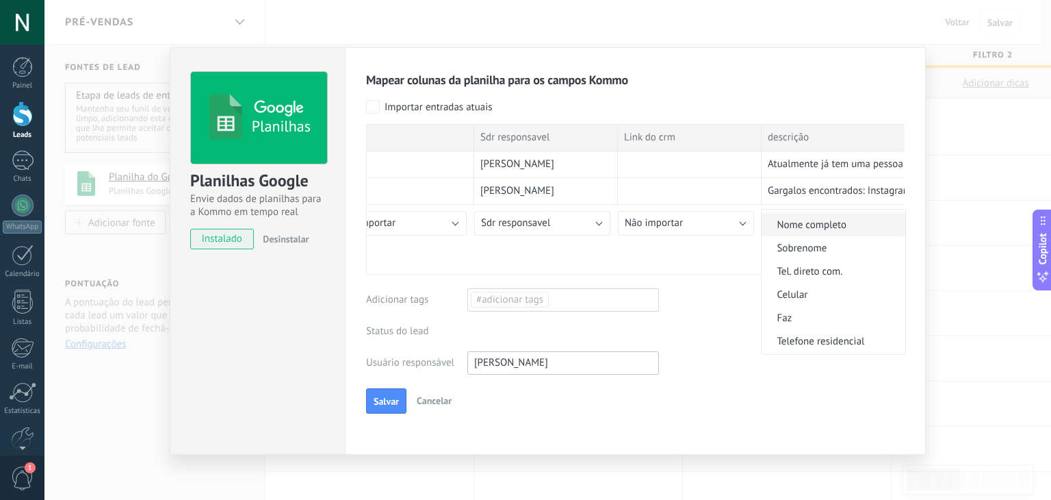
scroll to position [0, 0]
click at [838, 246] on span "Novo campo personalizado" at bounding box center [832, 244] width 140 height 13
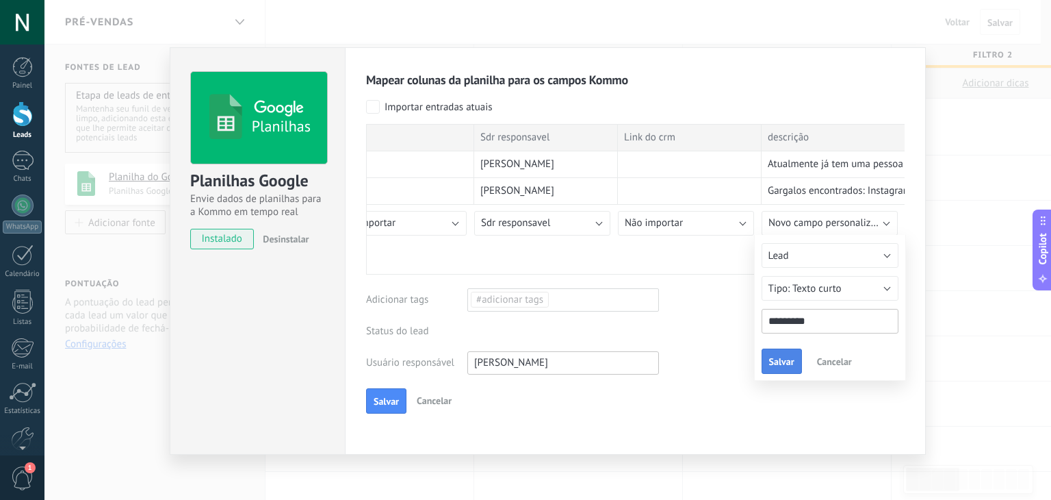
type input "*********"
click at [784, 364] on span "Salvar" at bounding box center [781, 362] width 25 height 10
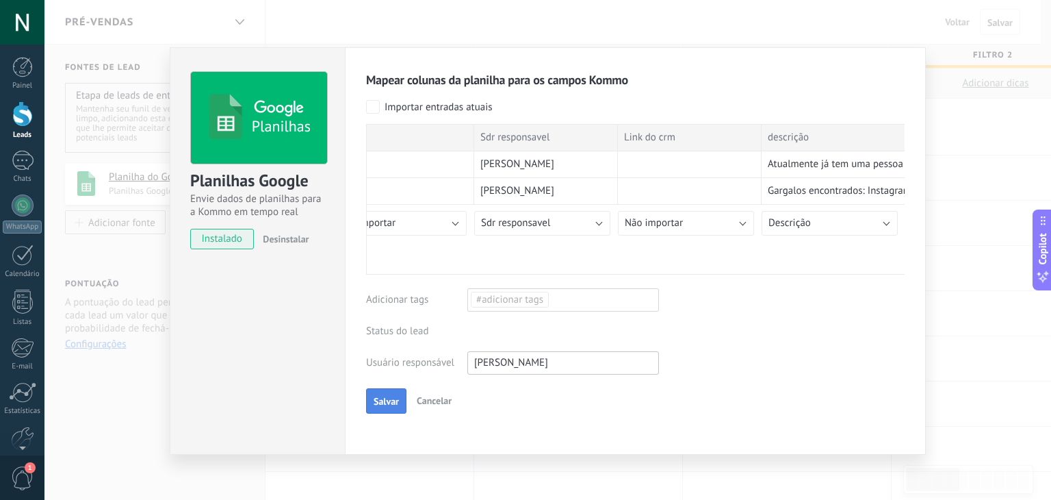
click at [396, 402] on span "Salvar" at bounding box center [386, 401] width 25 height 10
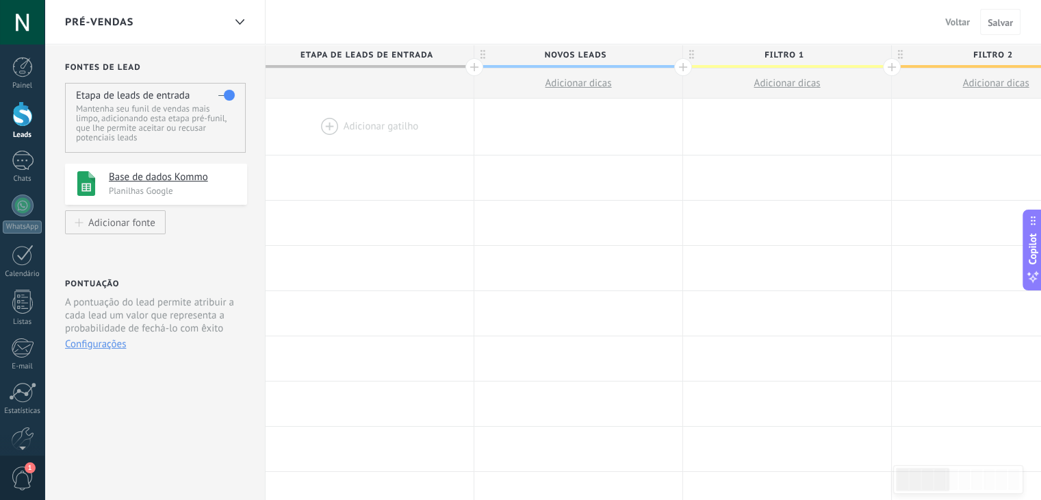
click at [161, 18] on div "Pré-Vendas" at bounding box center [144, 22] width 159 height 44
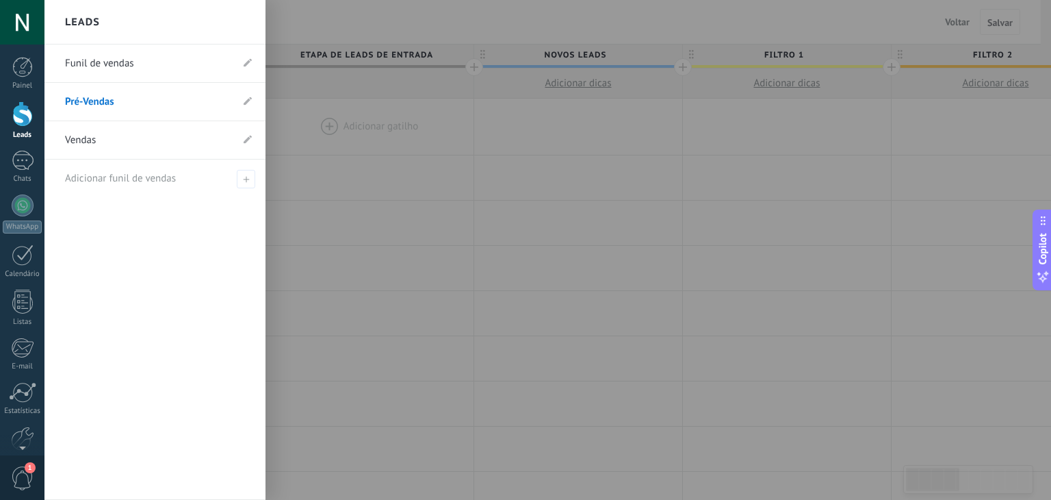
click at [350, 18] on div at bounding box center [569, 250] width 1051 height 500
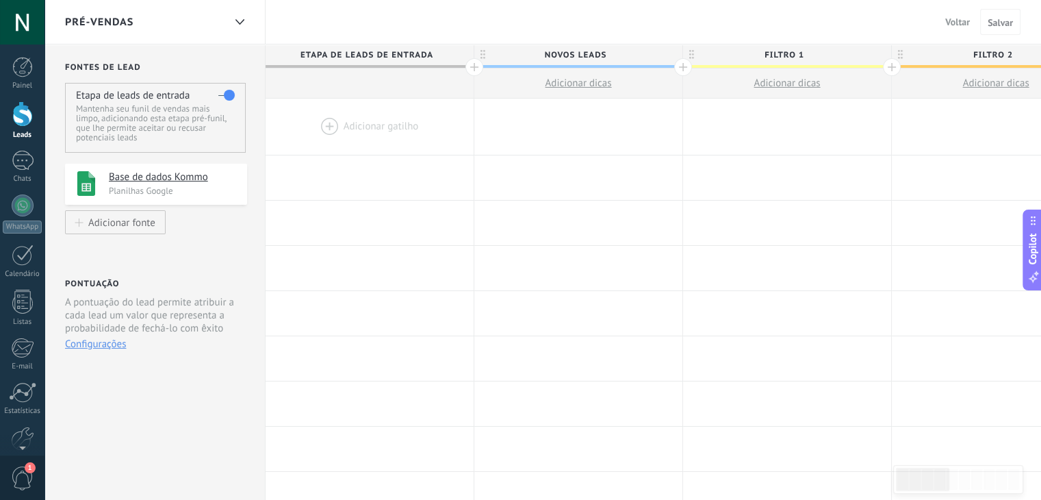
click at [372, 126] on div at bounding box center [370, 127] width 208 height 56
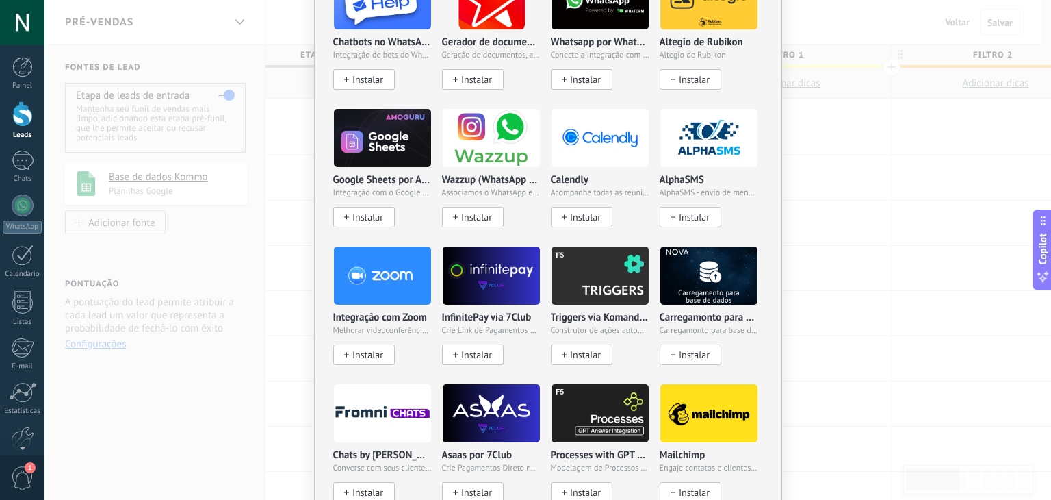
scroll to position [1095, 0]
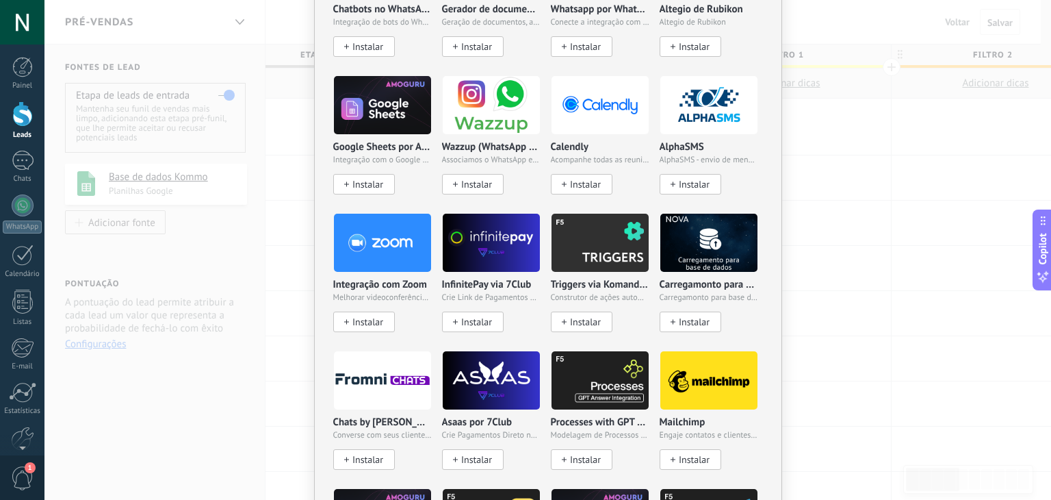
click at [840, 335] on div "Sem resultados. Robô de vendas Agente de IA Adicionar uma tarefa Crie um lead E…" at bounding box center [547, 250] width 1007 height 500
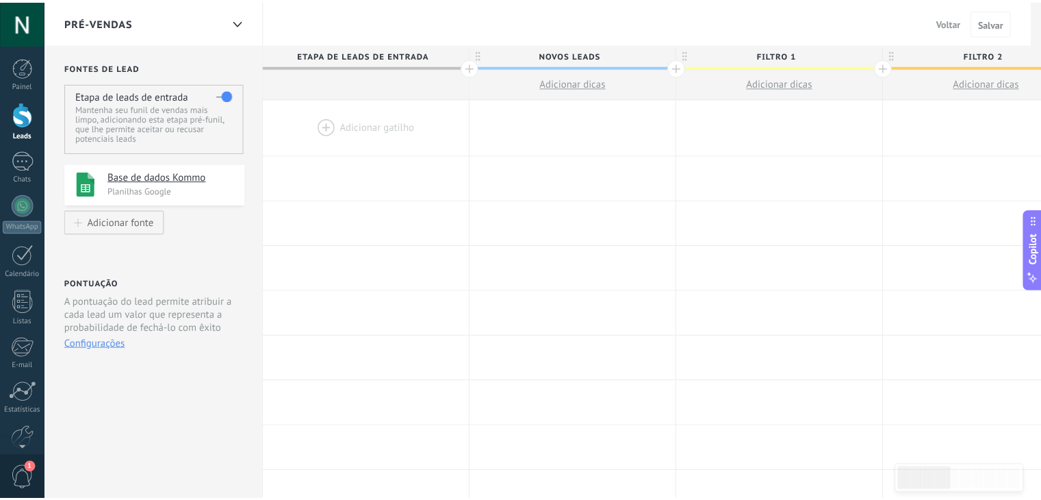
scroll to position [0, 0]
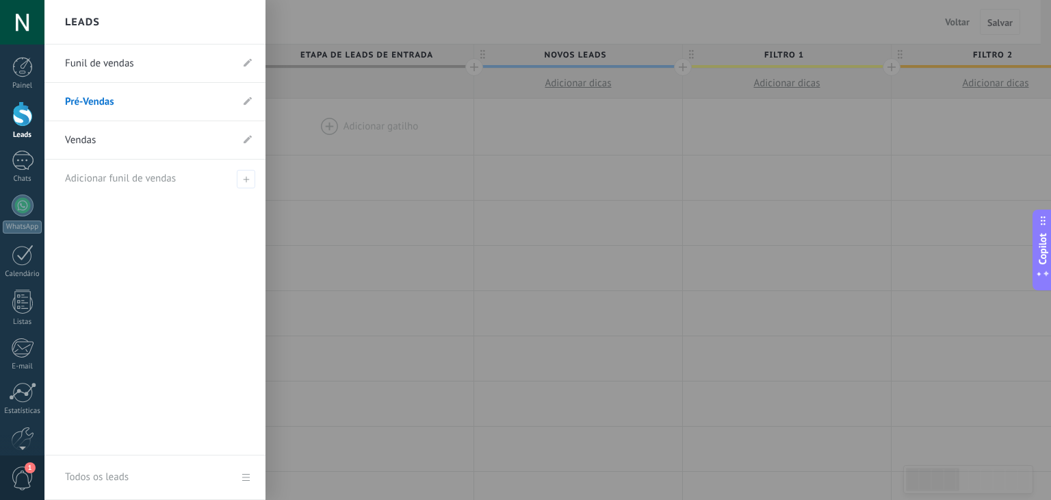
click at [17, 124] on div at bounding box center [22, 113] width 21 height 25
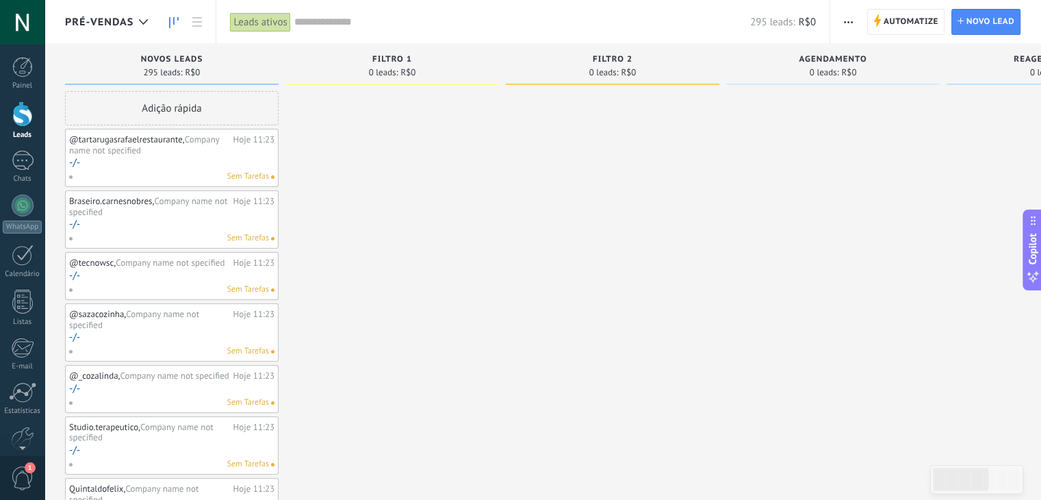
scroll to position [274, 0]
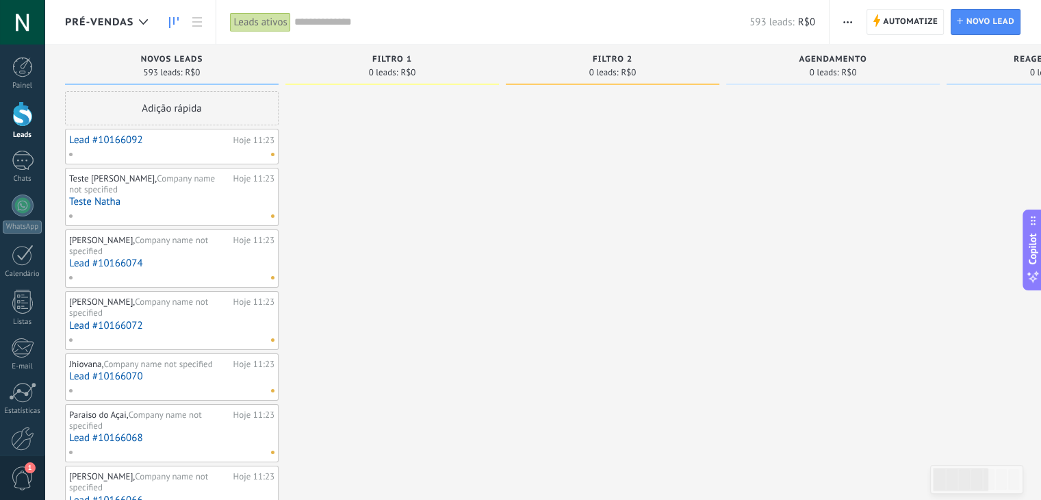
drag, startPoint x: 144, startPoint y: 44, endPoint x: 126, endPoint y: 27, distance: 24.7
drag, startPoint x: 126, startPoint y: 27, endPoint x: 490, endPoint y: 203, distance: 404.1
click at [890, 28] on span "Automatize" at bounding box center [910, 22] width 55 height 25
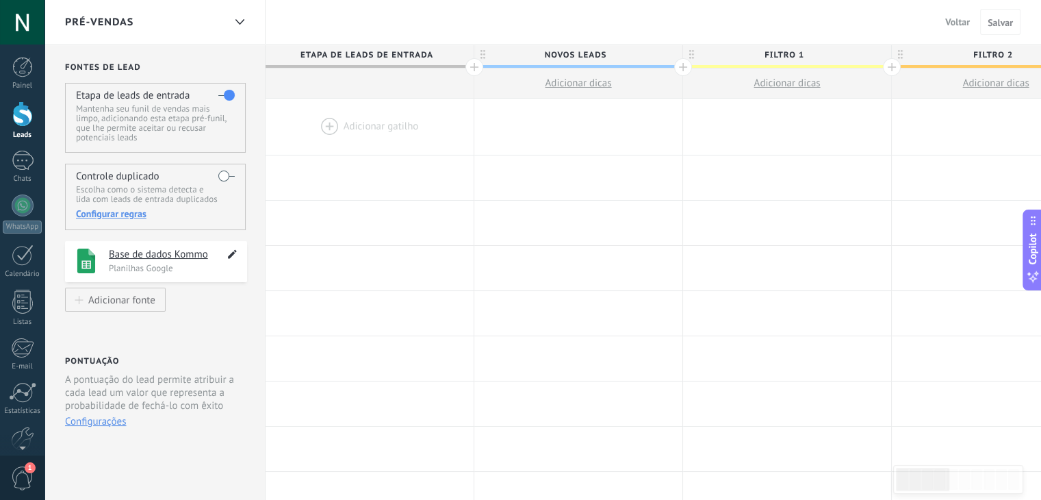
click at [226, 253] on icon at bounding box center [232, 254] width 16 height 16
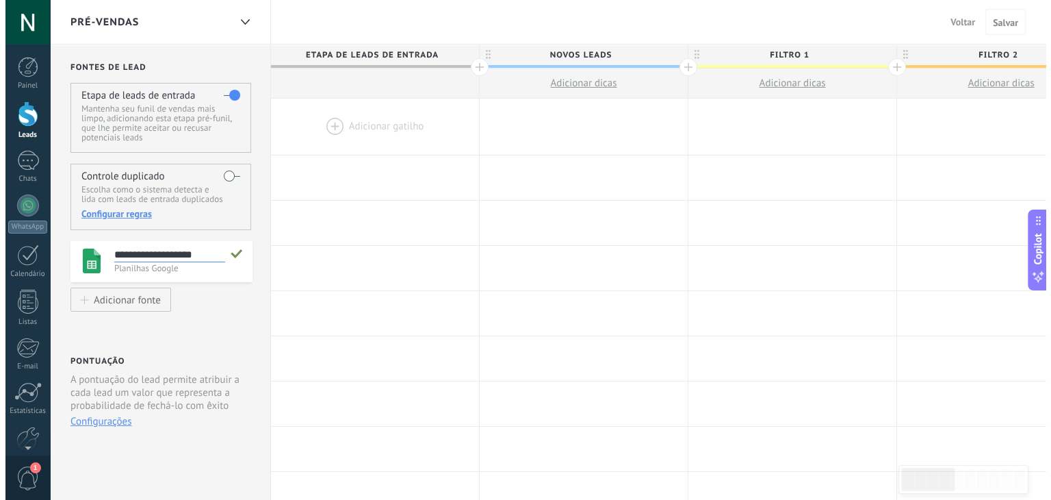
scroll to position [13, 0]
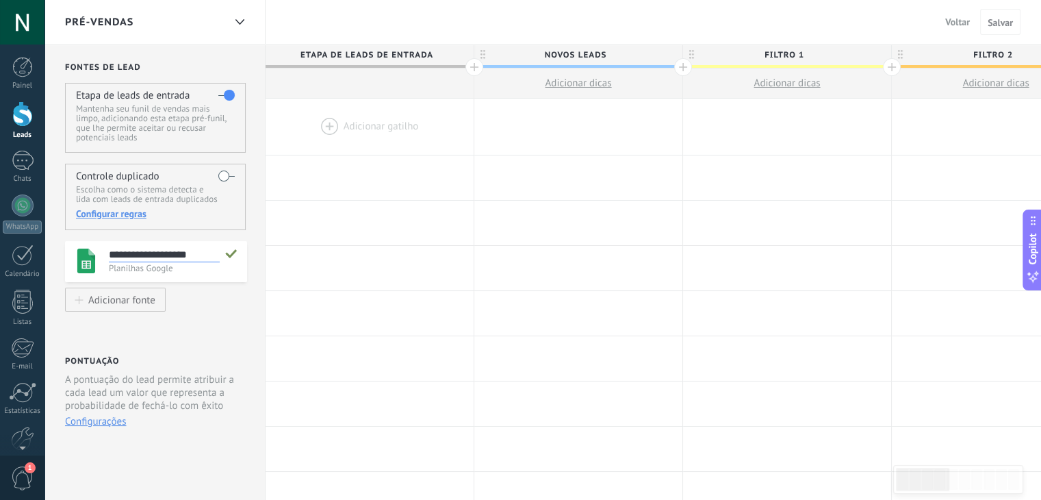
click at [235, 253] on use at bounding box center [231, 253] width 12 height 9
click at [128, 252] on h4 "Base de dados Kommo" at bounding box center [167, 255] width 116 height 14
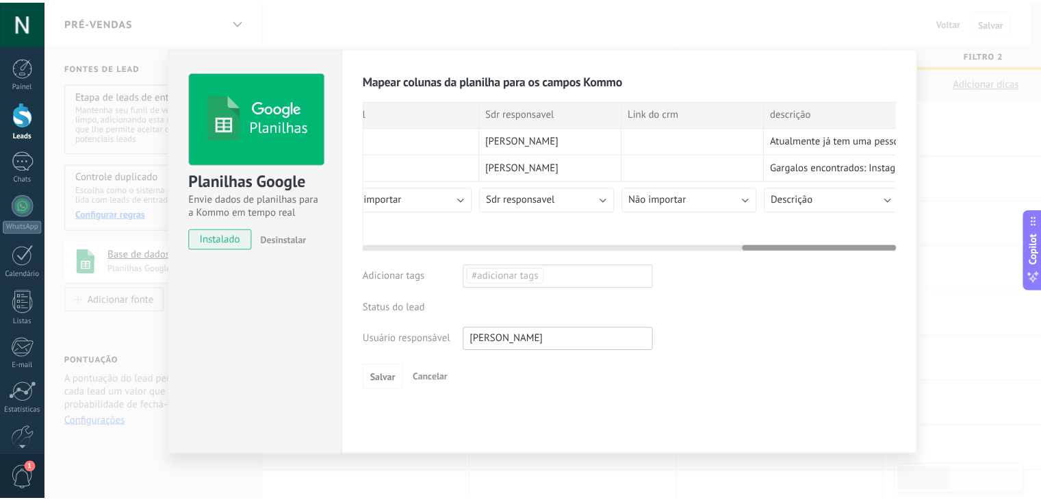
scroll to position [0, 1330]
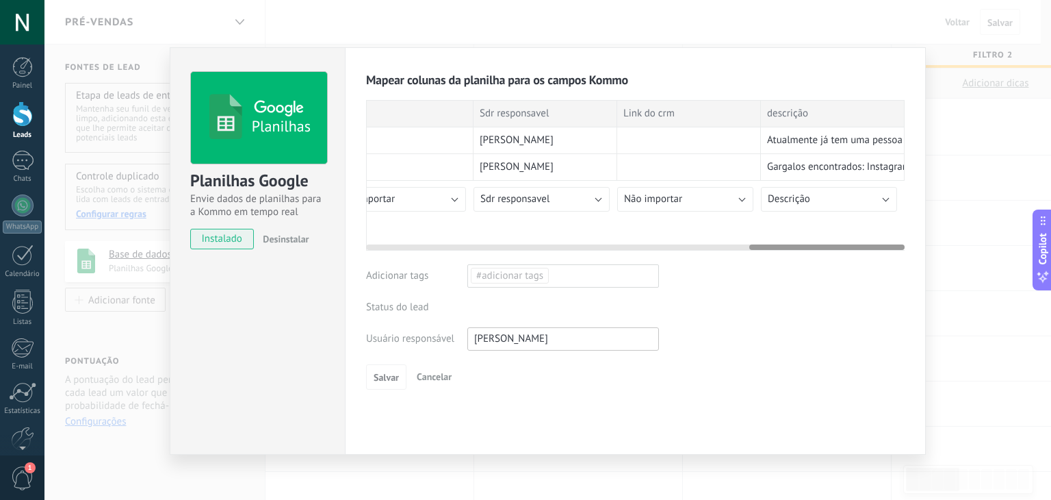
drag, startPoint x: 438, startPoint y: 244, endPoint x: 929, endPoint y: 255, distance: 491.6
click at [929, 255] on div "Planilhas Planilhas Google Envie dados de planilhas para a Kommo em tempo real …" at bounding box center [547, 250] width 1007 height 500
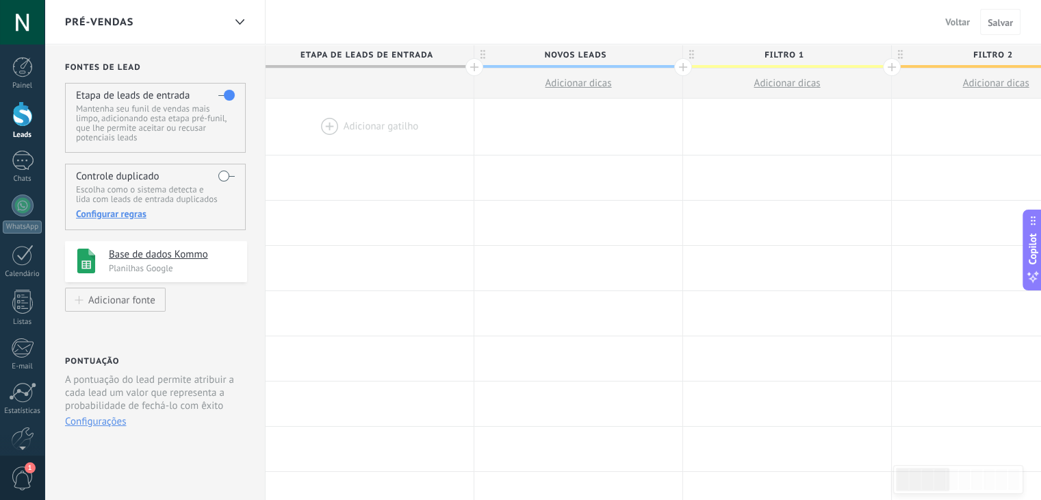
click at [30, 113] on div at bounding box center [22, 113] width 21 height 25
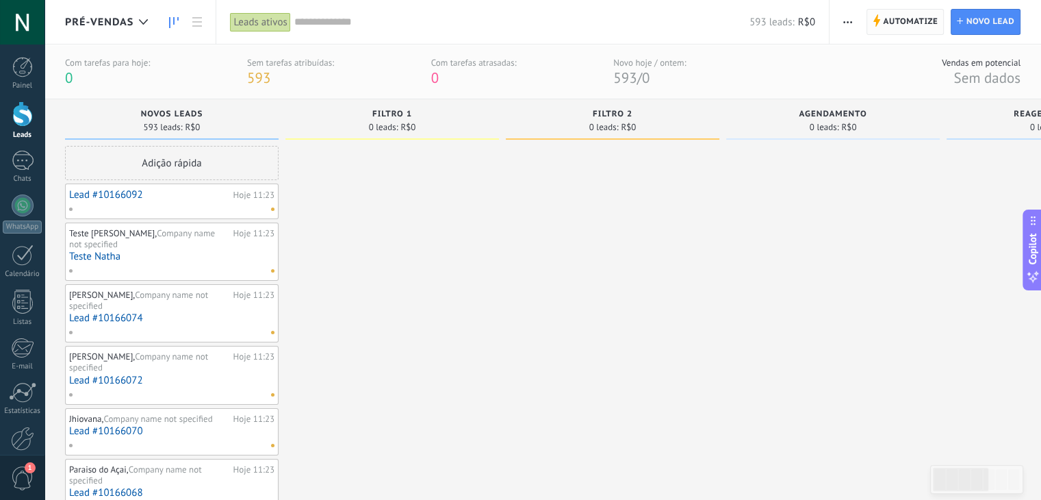
click at [911, 27] on span "Automatize" at bounding box center [910, 22] width 55 height 25
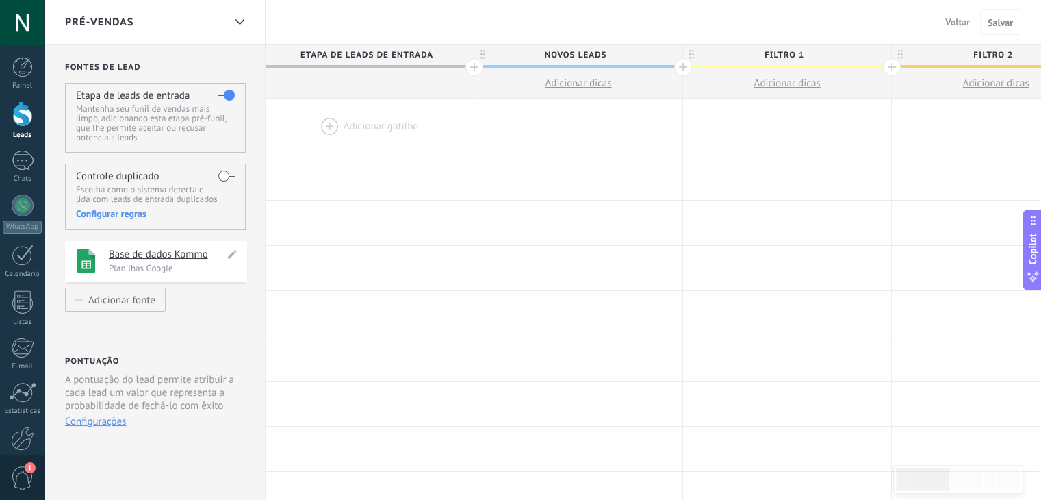
click at [196, 248] on h4 "Base de dados Kommo" at bounding box center [167, 255] width 116 height 14
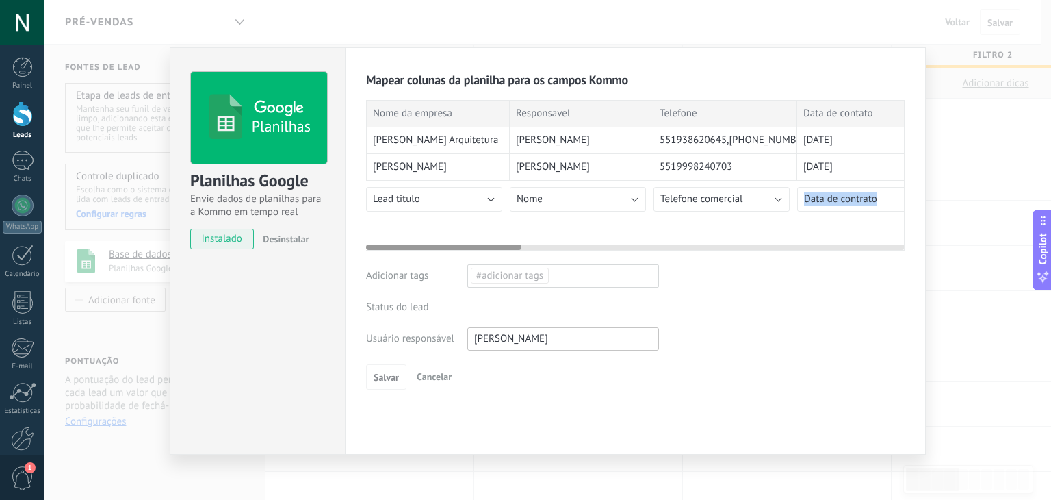
drag, startPoint x: 494, startPoint y: 241, endPoint x: 719, endPoint y: 224, distance: 225.1
click at [719, 224] on div "Nome da empresa Responsavel Telefone Data de contato Instagram Site Segmento Li…" at bounding box center [635, 175] width 539 height 151
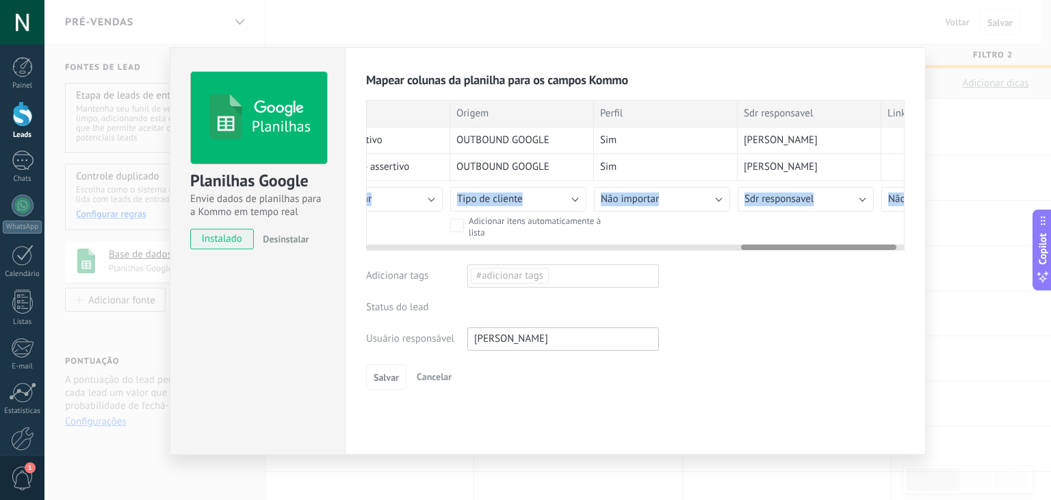
scroll to position [0, 1330]
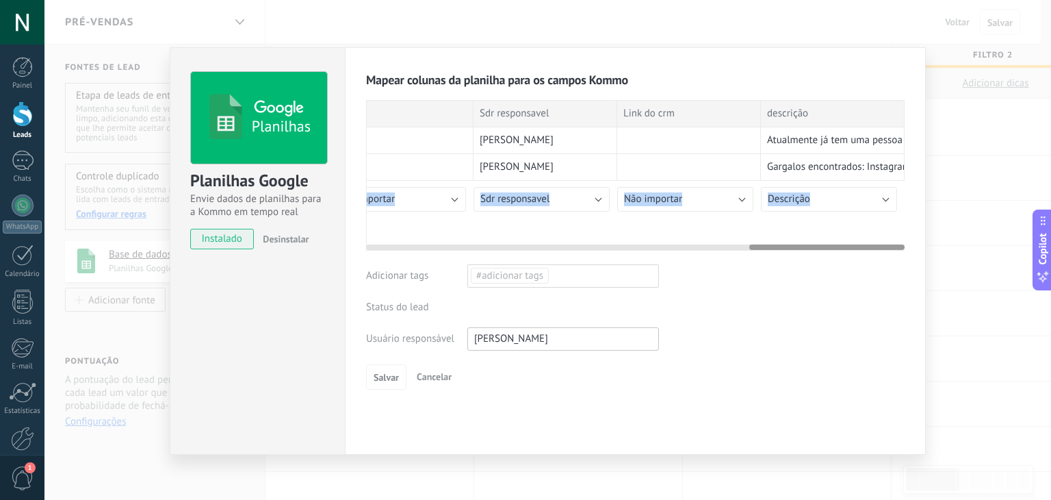
drag, startPoint x: 444, startPoint y: 244, endPoint x: 1015, endPoint y: 222, distance: 571.9
click at [1015, 222] on div "Planilhas Planilhas Google Envie dados de planilhas para a Kommo em tempo real …" at bounding box center [547, 250] width 1007 height 500
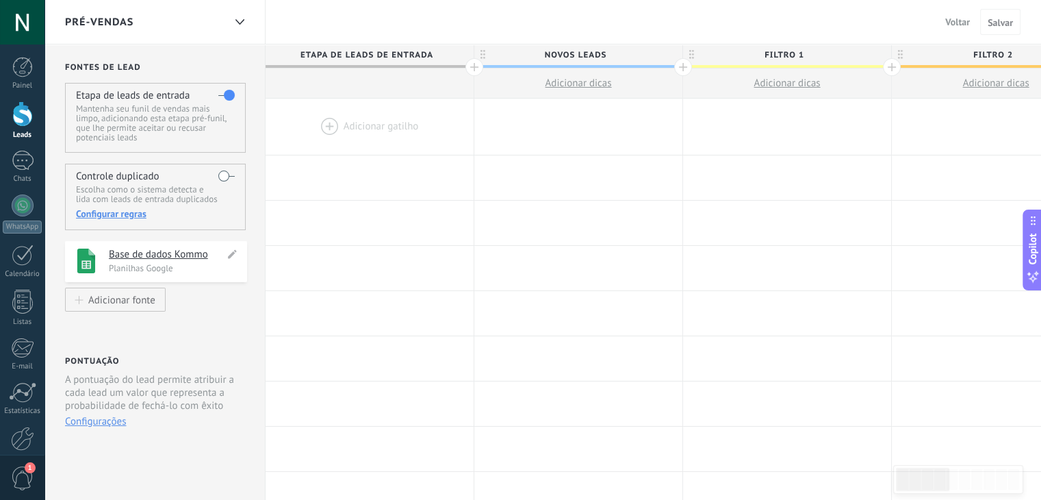
click at [157, 255] on h4 "Base de dados Kommo" at bounding box center [167, 255] width 116 height 14
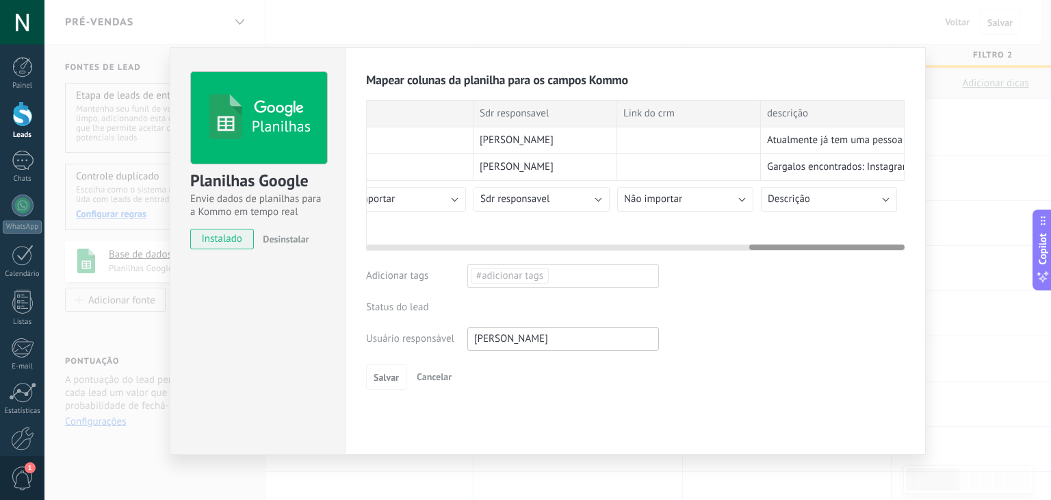
drag, startPoint x: 511, startPoint y: 246, endPoint x: 933, endPoint y: 227, distance: 422.0
click at [934, 227] on div "Planilhas Planilhas Google Envie dados de planilhas para a Kommo em tempo real …" at bounding box center [547, 250] width 1007 height 500
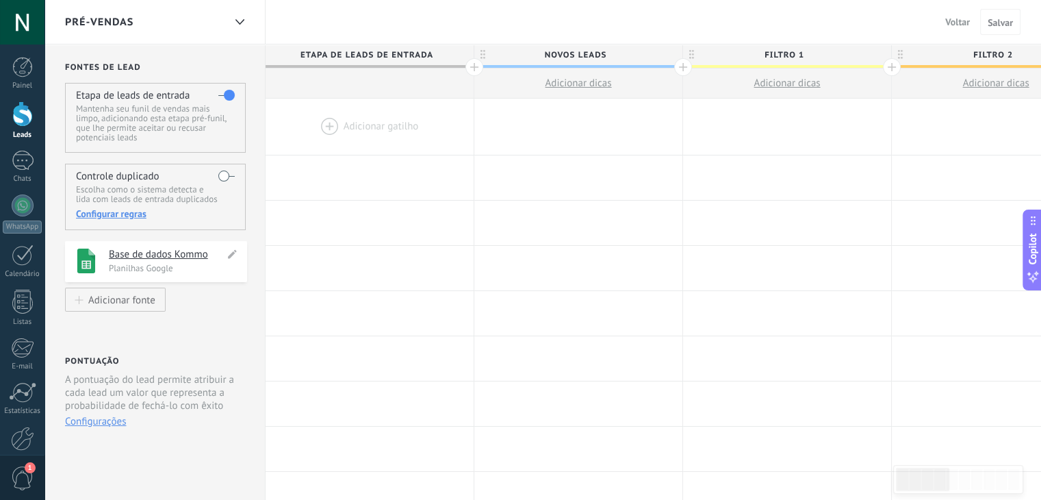
click at [179, 257] on h4 "Base de dados Kommo" at bounding box center [167, 255] width 116 height 14
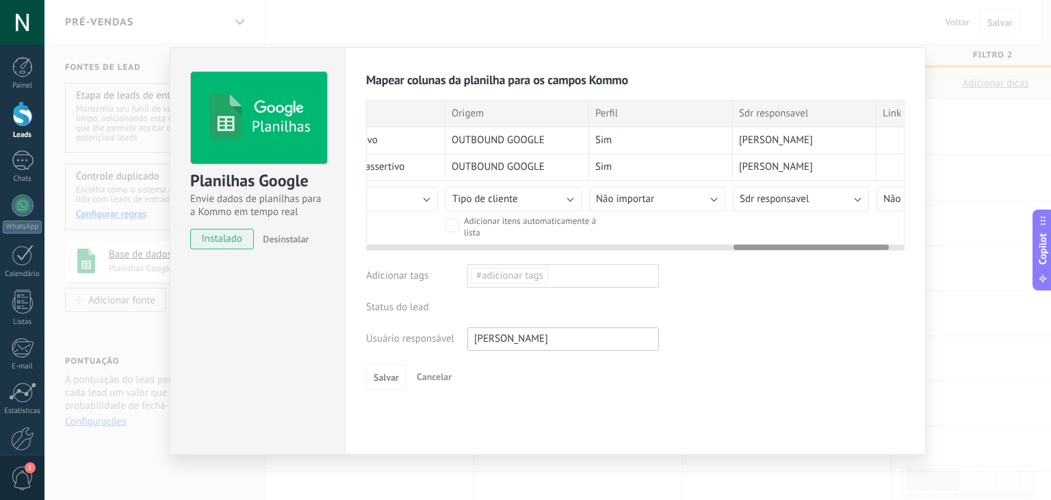
scroll to position [0, 1329]
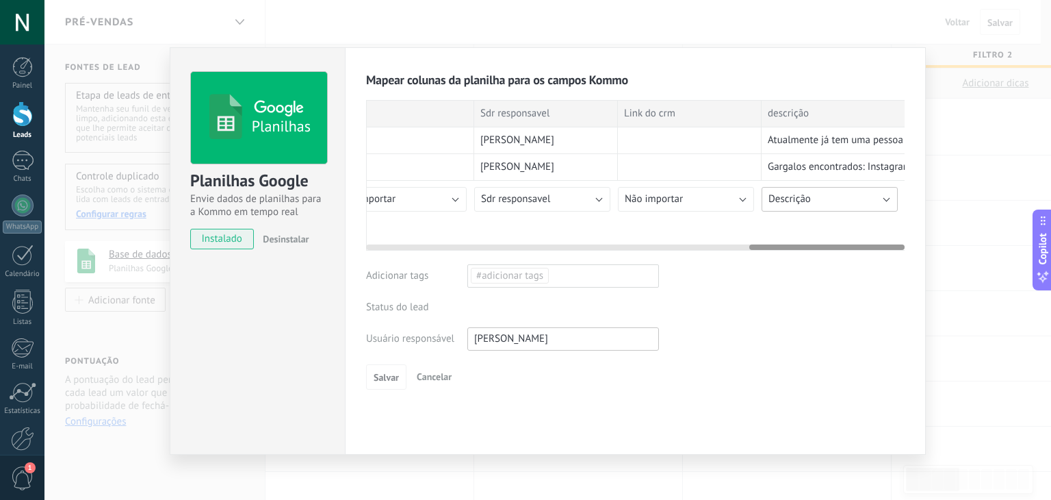
click at [802, 201] on span "Descrição" at bounding box center [790, 198] width 42 height 13
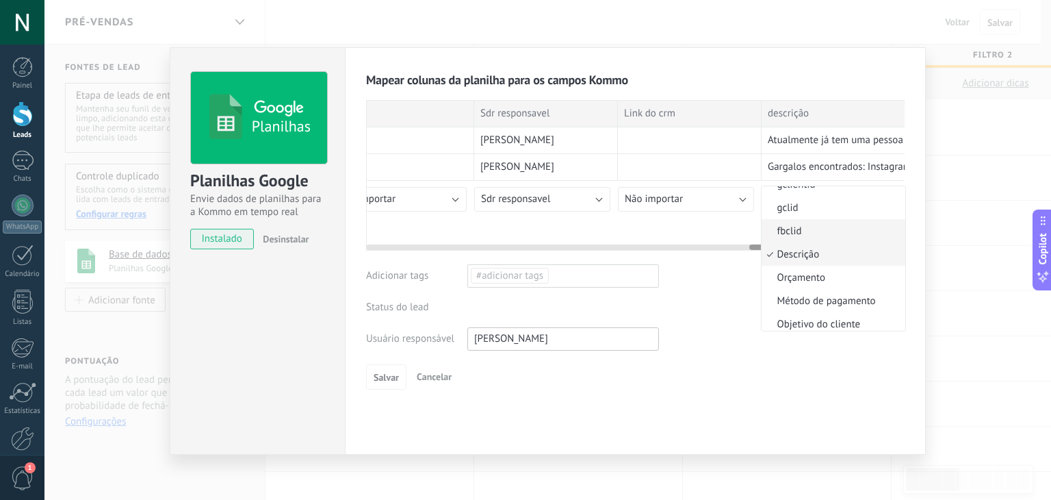
scroll to position [0, 0]
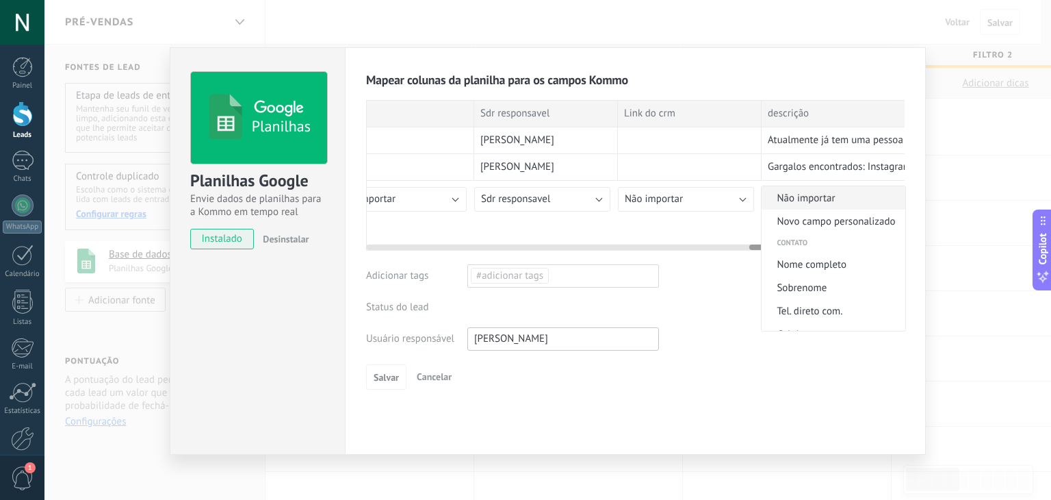
click at [814, 197] on span "Não importar" at bounding box center [832, 198] width 140 height 13
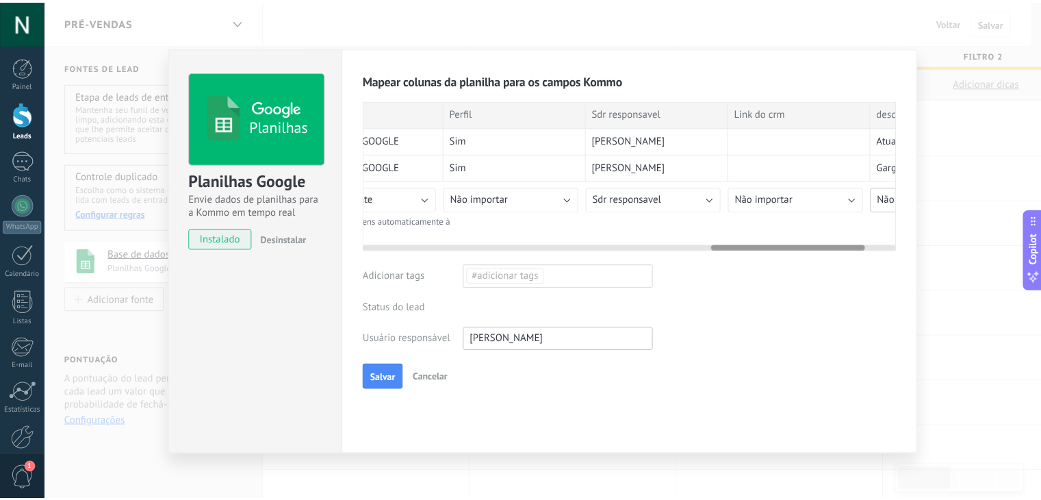
scroll to position [0, 1207]
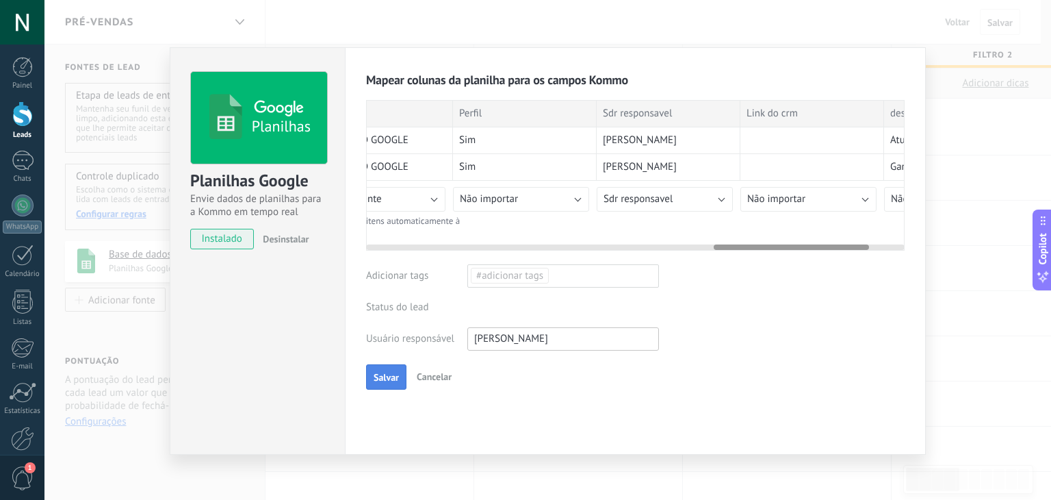
click at [389, 375] on span "Salvar" at bounding box center [386, 377] width 25 height 10
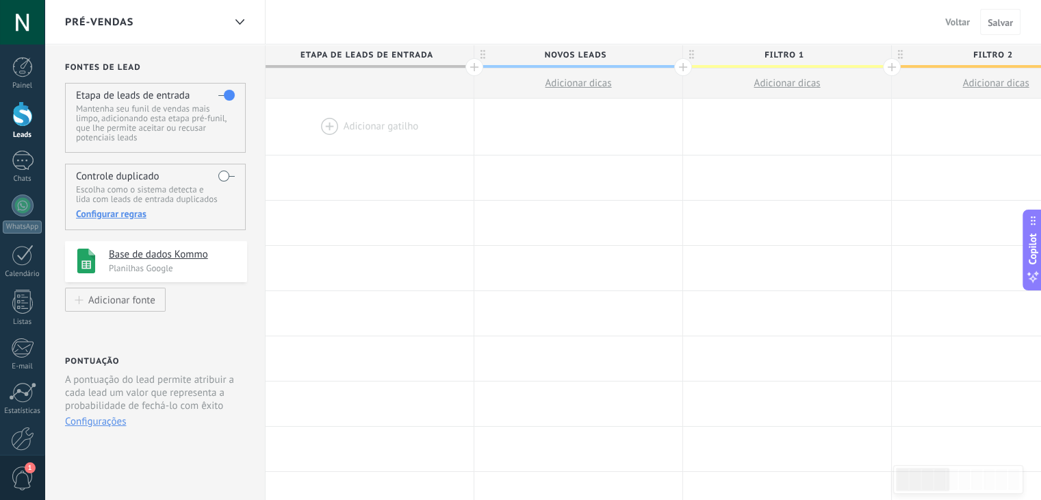
click at [142, 108] on p "Mantenha seu funil de vendas mais limpo, adicionando esta etapa pré-funil, que …" at bounding box center [155, 123] width 158 height 38
click at [222, 93] on label at bounding box center [226, 95] width 16 height 22
click at [222, 95] on label at bounding box center [226, 95] width 16 height 22
click at [18, 128] on link "Leads" at bounding box center [22, 120] width 44 height 38
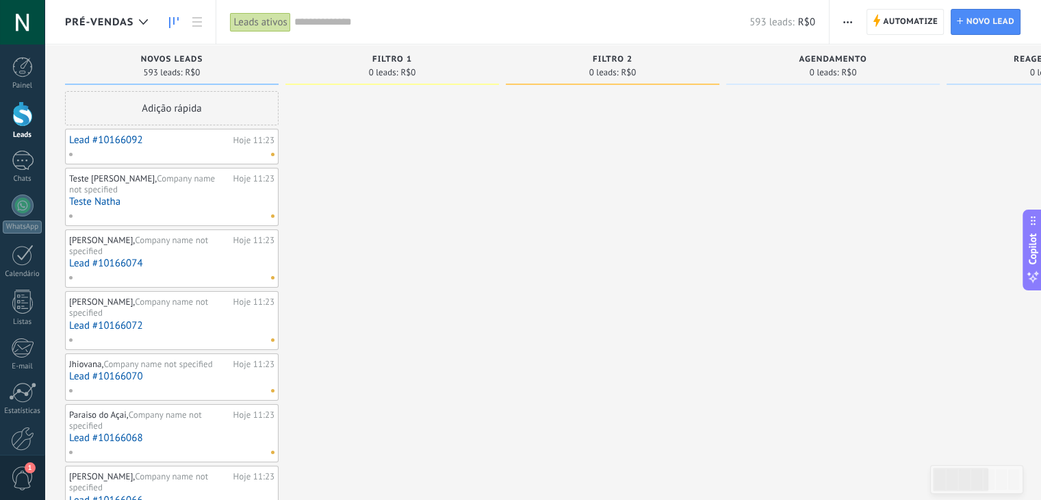
click at [114, 21] on span "Pré-Vendas" at bounding box center [99, 22] width 68 height 13
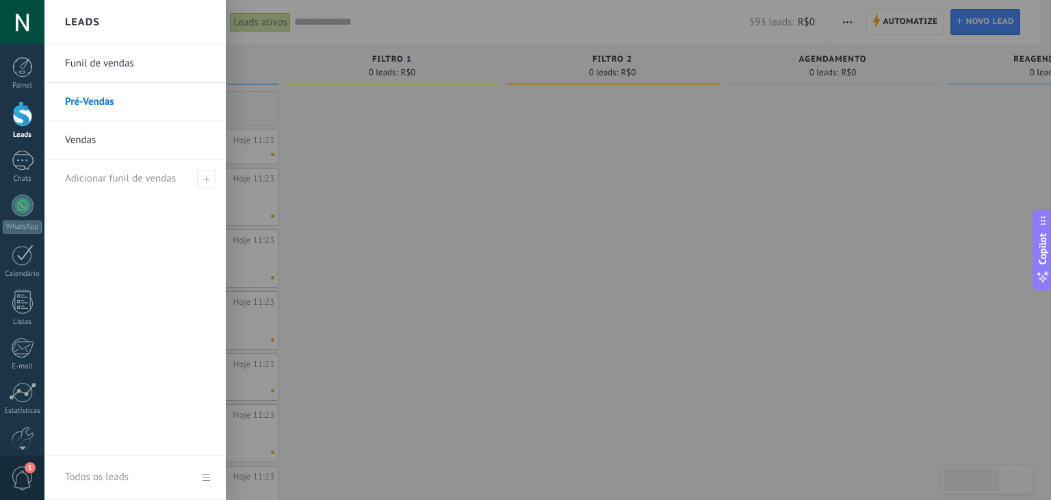
click at [107, 72] on link "Funil de vendas" at bounding box center [138, 63] width 147 height 38
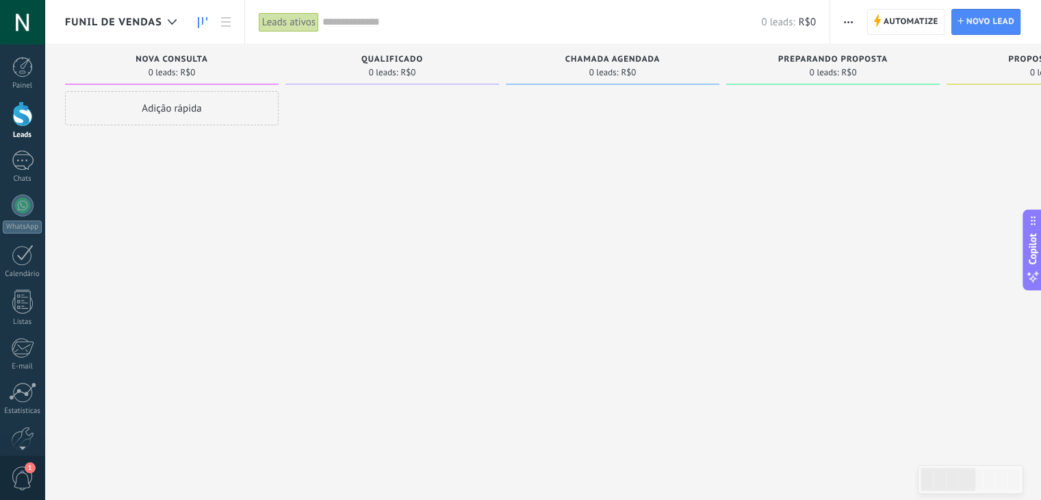
click at [149, 21] on span "Funil de vendas" at bounding box center [113, 22] width 97 height 13
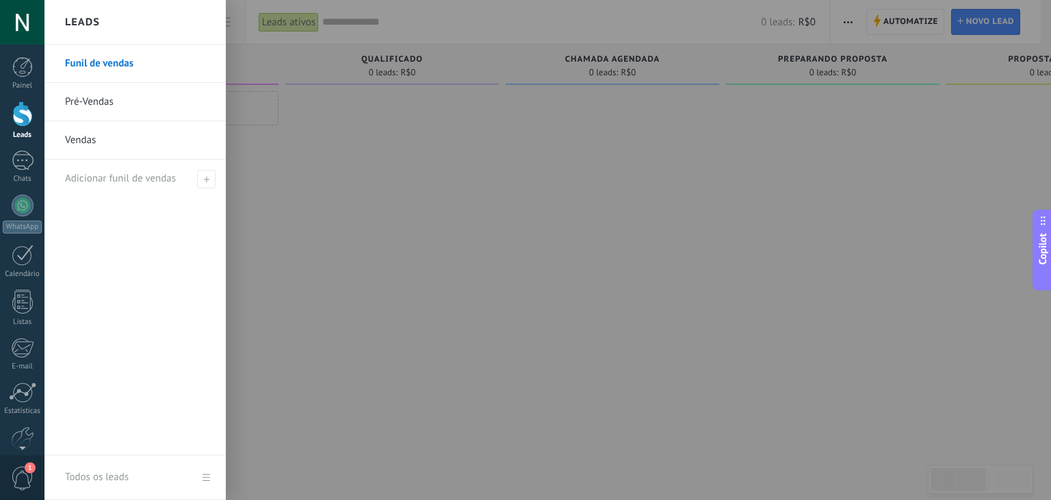
drag, startPoint x: 131, startPoint y: 61, endPoint x: 118, endPoint y: 274, distance: 213.9
click at [118, 274] on div "Funil de vendas Pré-Vendas Vendas Adicionar funil de vendas" at bounding box center [134, 249] width 181 height 411
click at [208, 478] on link "Todos os leads" at bounding box center [134, 477] width 181 height 44
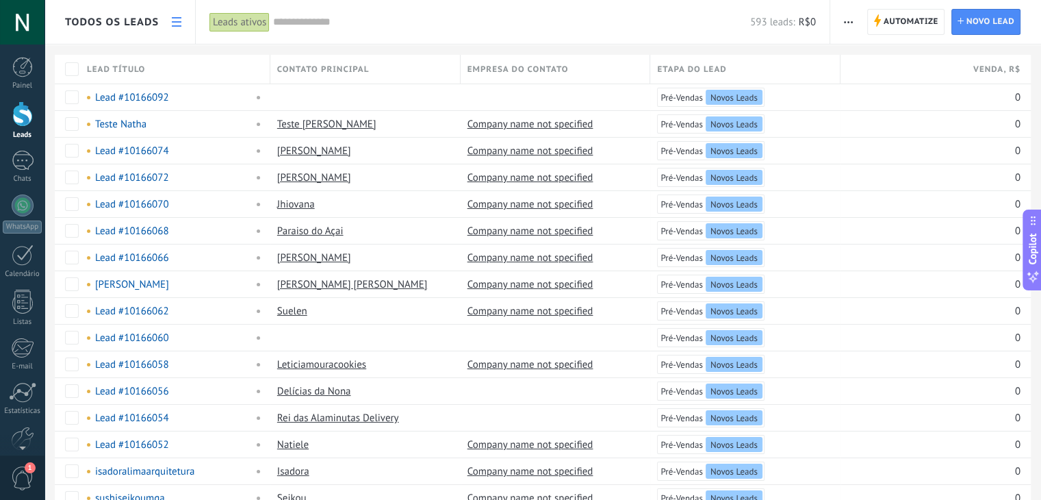
click at [146, 28] on div "Todos os leads" at bounding box center [112, 22] width 94 height 44
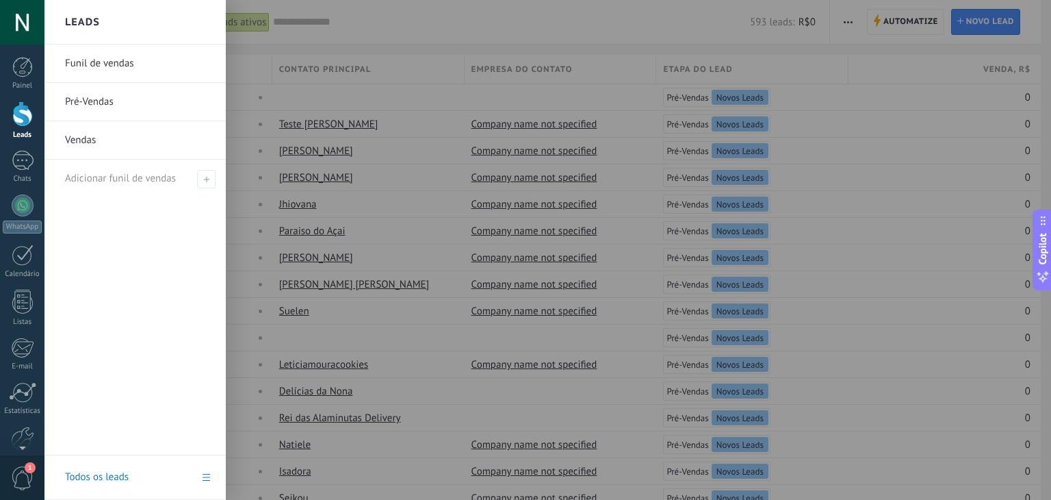
click at [125, 102] on link "Pré-Vendas" at bounding box center [138, 102] width 147 height 38
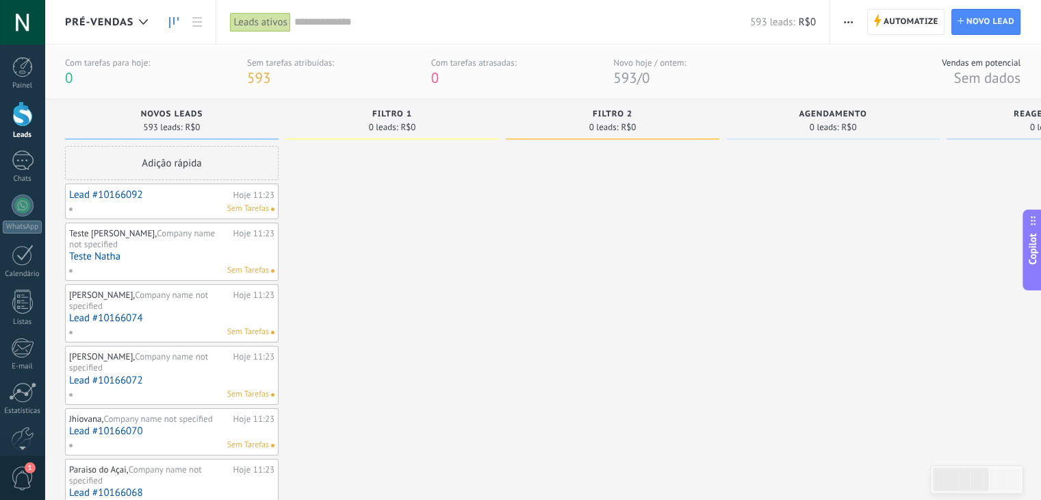
click at [226, 173] on div "Adição rápida" at bounding box center [172, 163] width 214 height 34
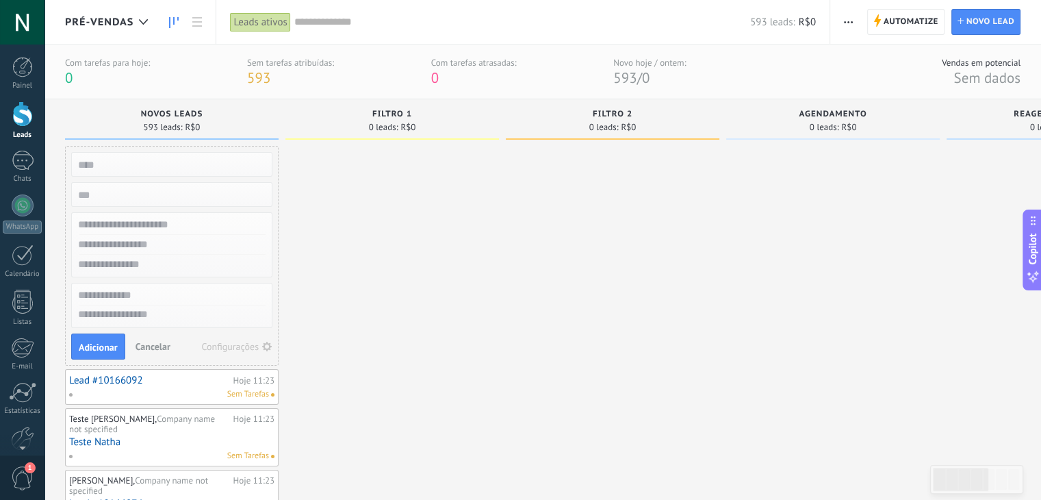
click at [156, 342] on span "Cancelar" at bounding box center [153, 346] width 35 height 12
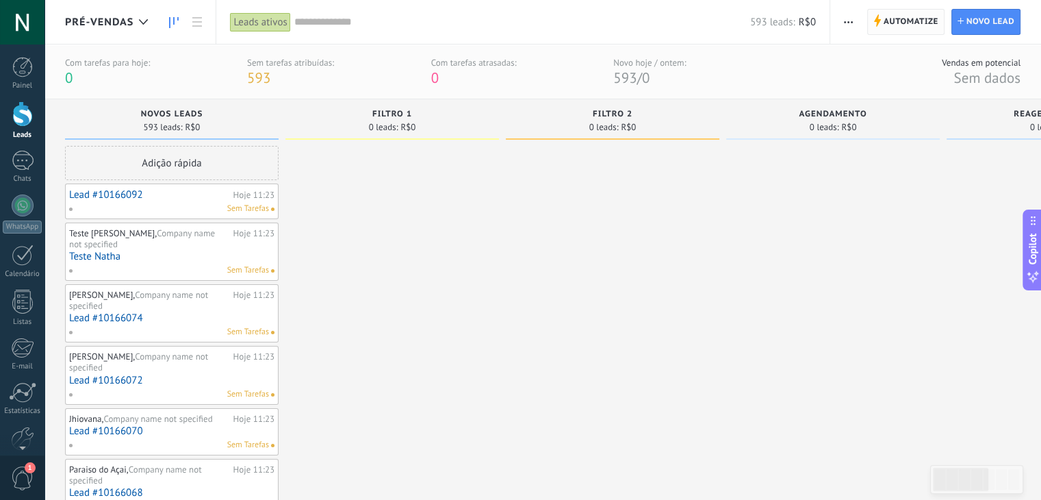
click at [898, 27] on span "Automatize" at bounding box center [911, 22] width 55 height 25
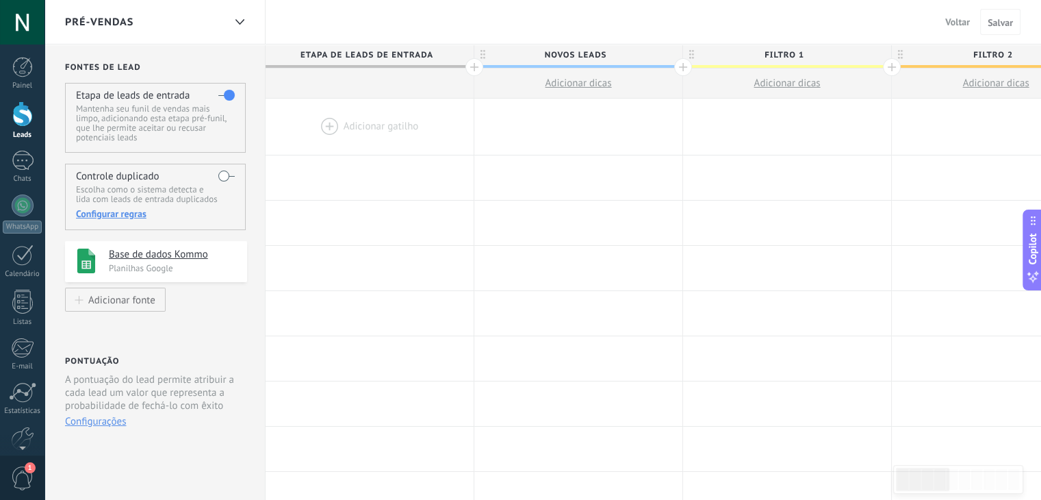
click at [134, 14] on div "Pré-Vendas" at bounding box center [144, 22] width 159 height 44
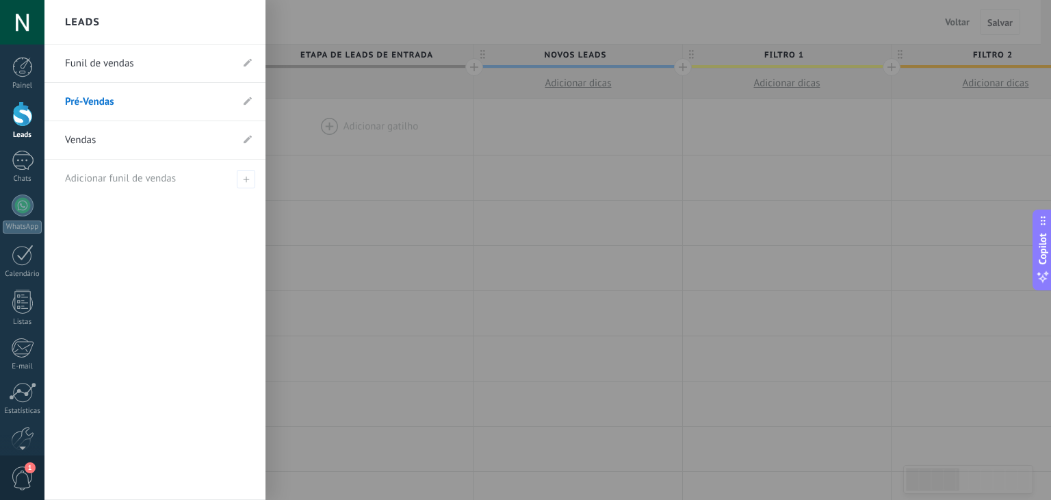
click at [135, 68] on link "Funil de vendas" at bounding box center [148, 63] width 166 height 38
click at [99, 106] on link "Pré-Vendas" at bounding box center [148, 102] width 166 height 38
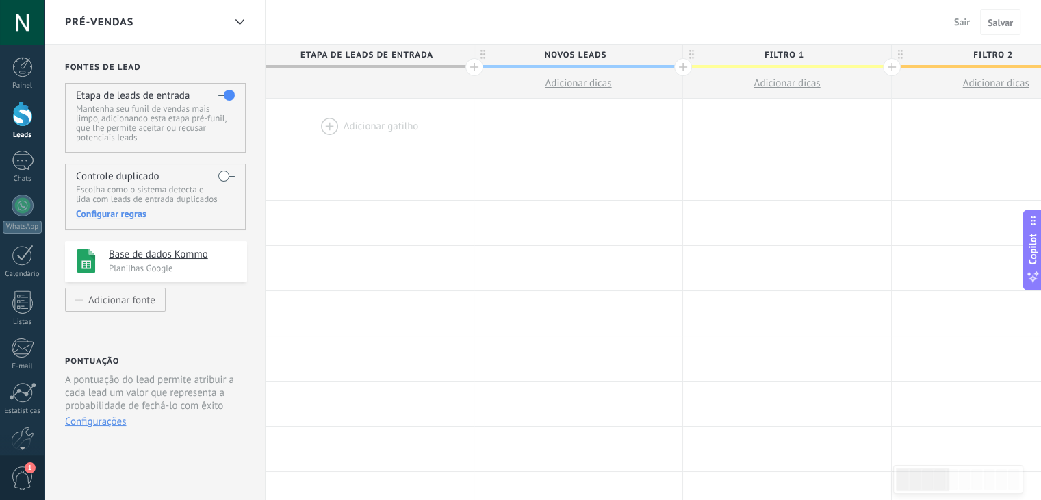
click at [359, 53] on span "Etapa de leads de entrada" at bounding box center [366, 54] width 201 height 21
click at [229, 97] on label at bounding box center [226, 95] width 16 height 22
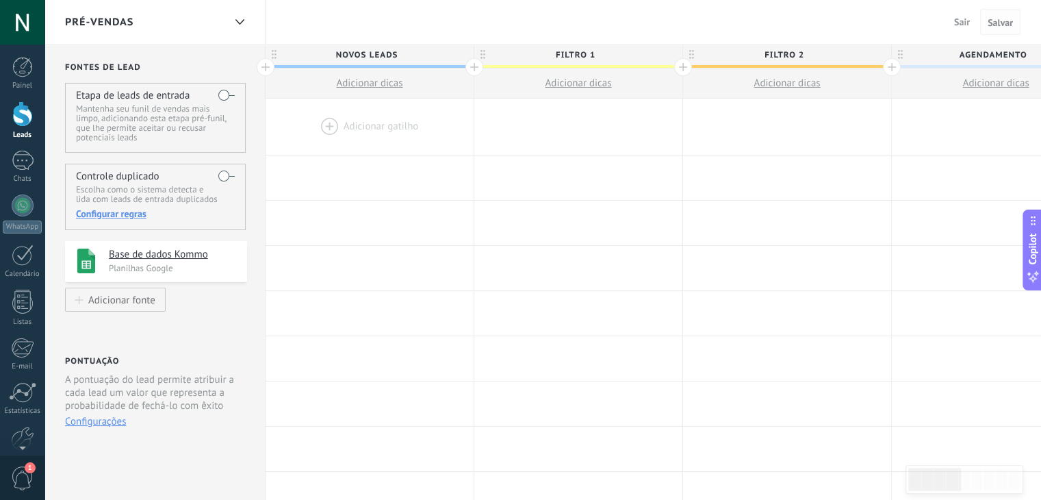
click at [1001, 25] on span "Salvar" at bounding box center [1000, 23] width 25 height 10
click at [1001, 23] on span "Salvar" at bounding box center [1000, 23] width 25 height 10
click at [958, 18] on span "Sair" at bounding box center [962, 22] width 16 height 12
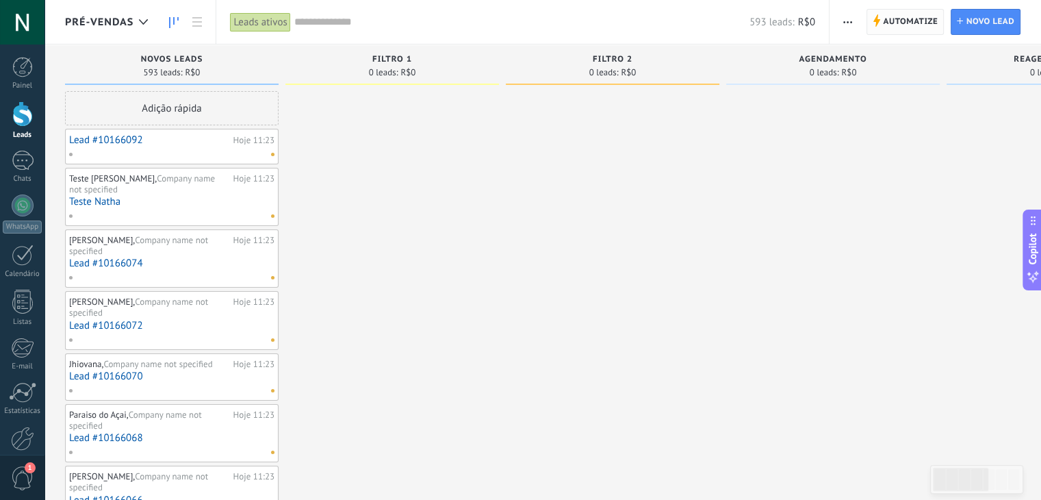
click at [908, 25] on span "Automatize" at bounding box center [910, 22] width 55 height 25
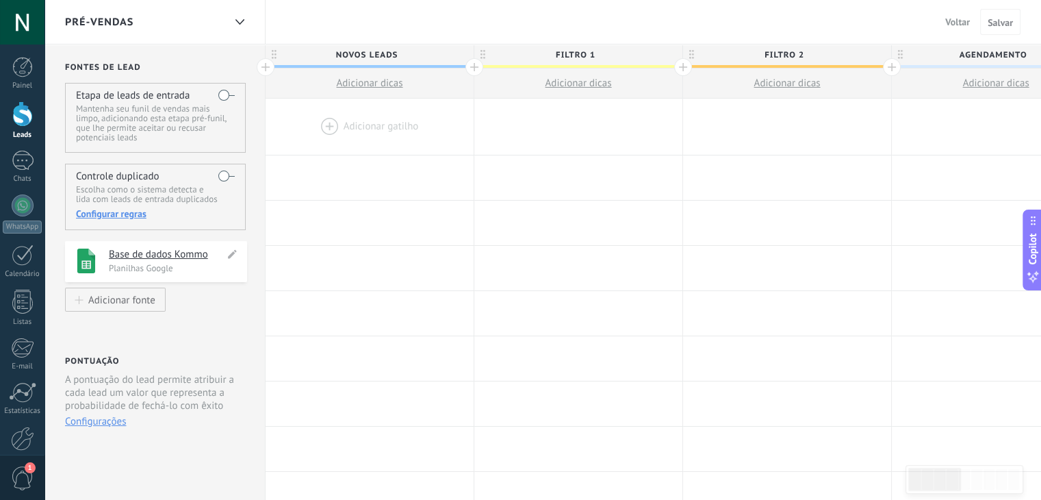
click at [133, 255] on h4 "Base de dados Kommo" at bounding box center [167, 255] width 116 height 14
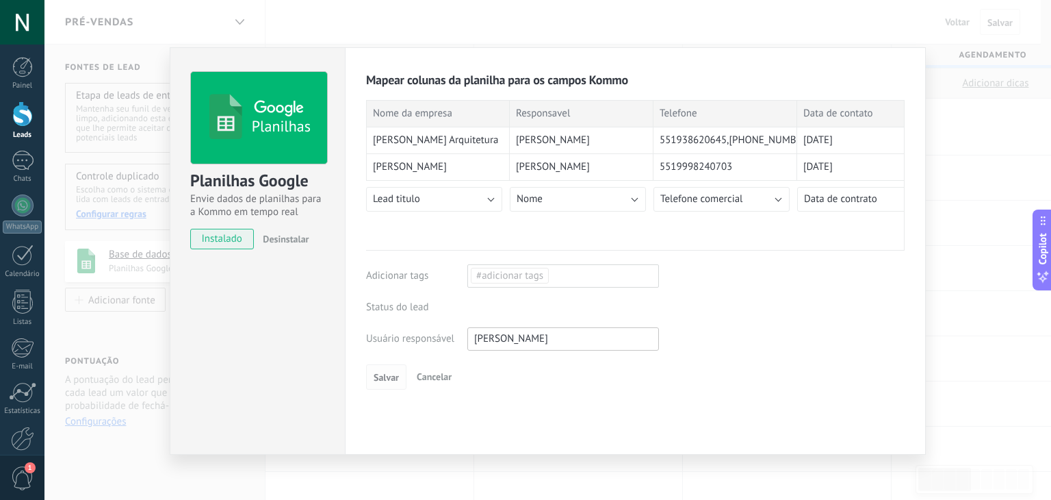
click at [378, 376] on span "Salvar" at bounding box center [386, 377] width 25 height 10
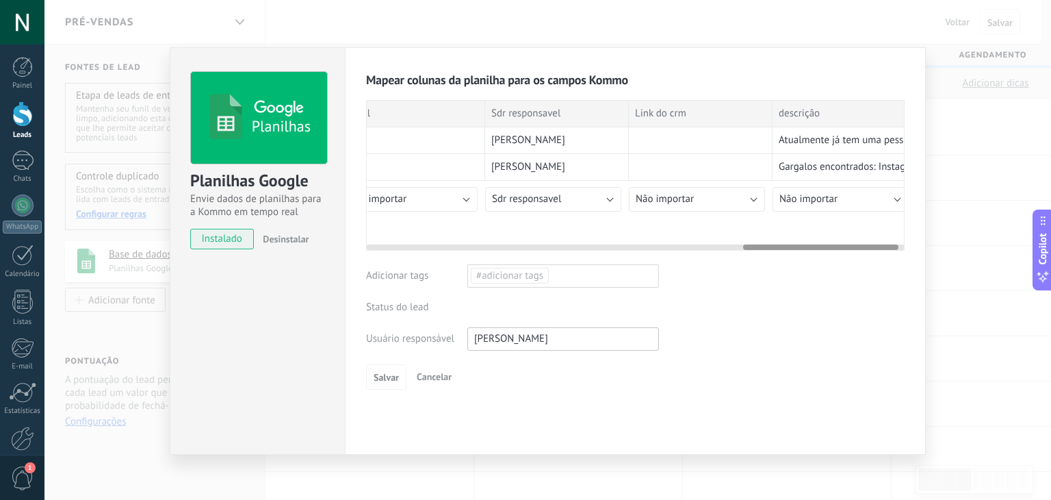
scroll to position [0, 1322]
click at [782, 27] on div "Planilhas Planilhas Google Envie dados de planilhas para a Kommo em tempo real …" at bounding box center [547, 250] width 1007 height 500
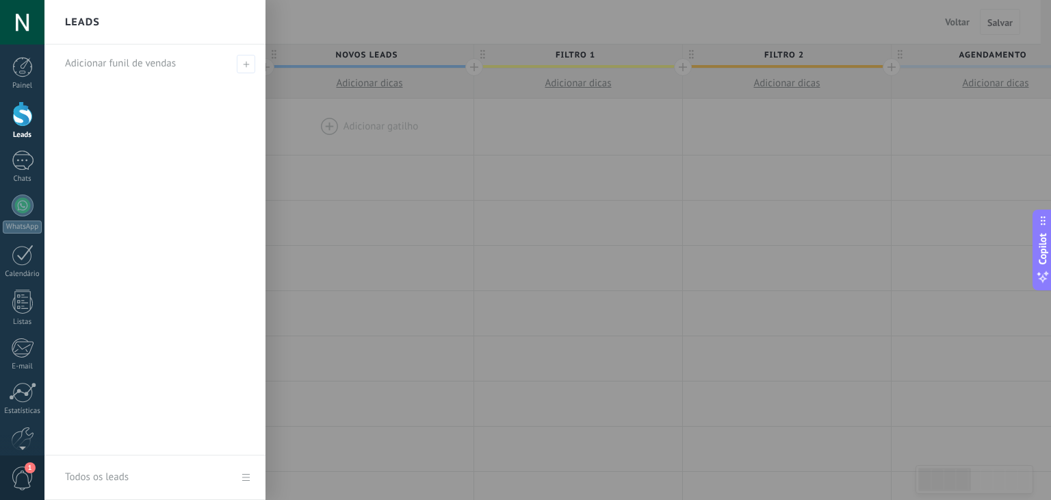
click at [21, 110] on div at bounding box center [22, 113] width 21 height 25
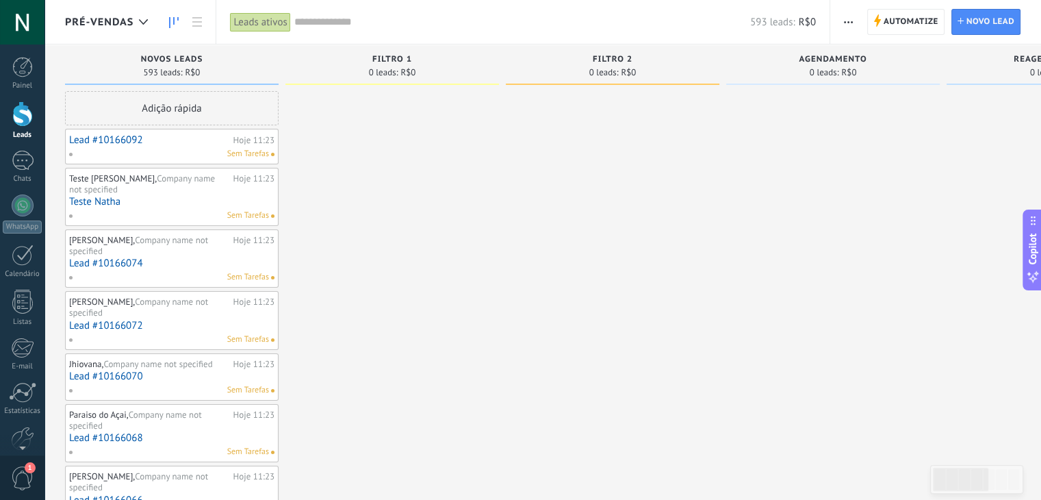
click at [142, 181] on span "Company name not specified" at bounding box center [142, 183] width 146 height 23
click at [99, 202] on link "Teste Natha" at bounding box center [171, 202] width 205 height 12
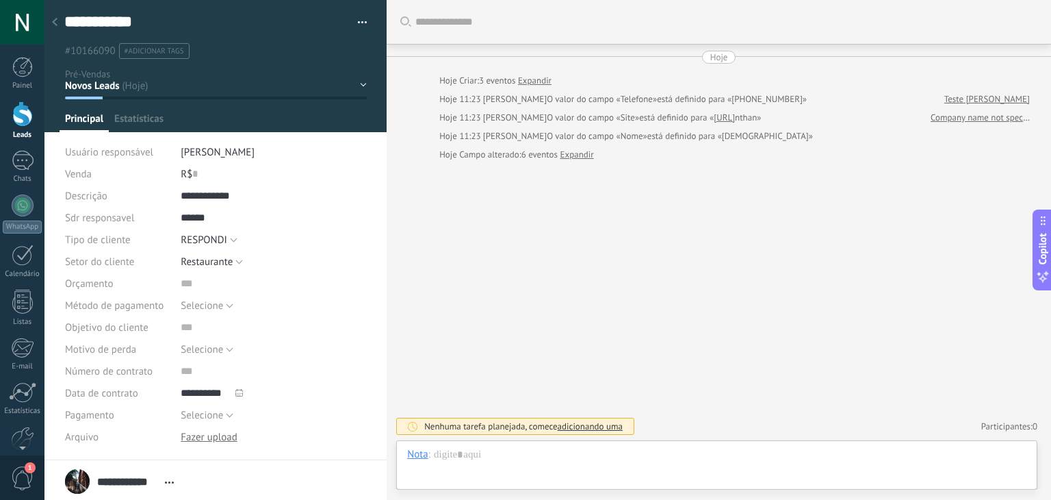
scroll to position [14, 0]
click at [230, 56] on span "Duplicata?" at bounding box center [218, 51] width 40 height 12
type textarea "**********"
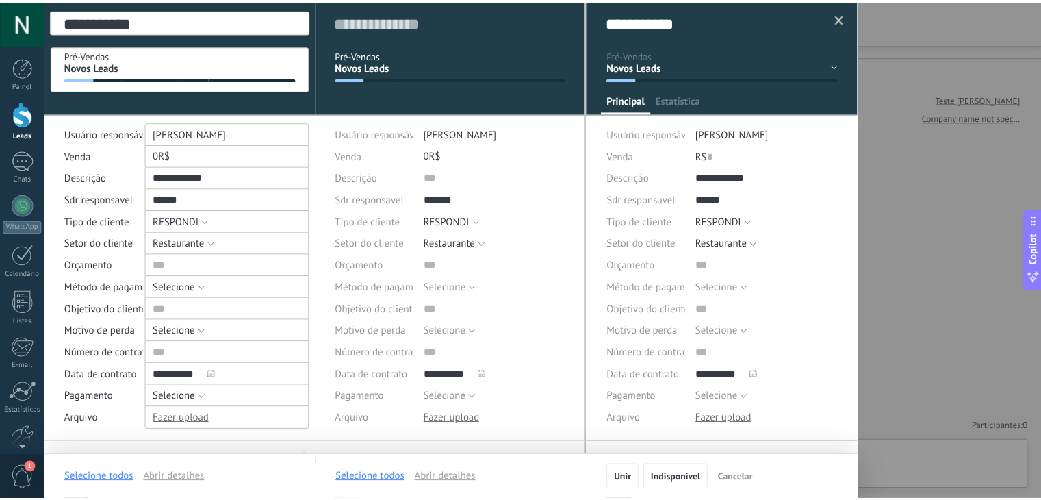
scroll to position [20, 0]
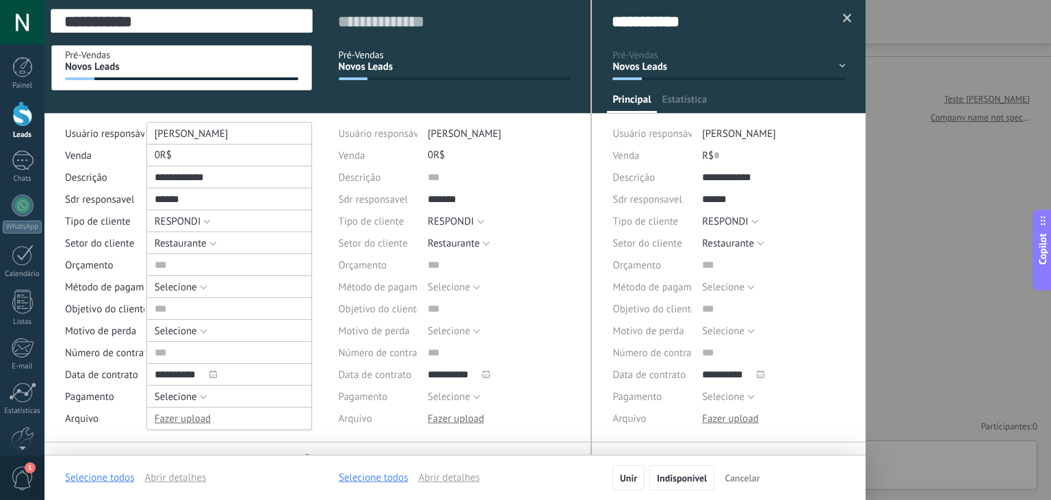
click at [849, 18] on div at bounding box center [847, 18] width 23 height 23
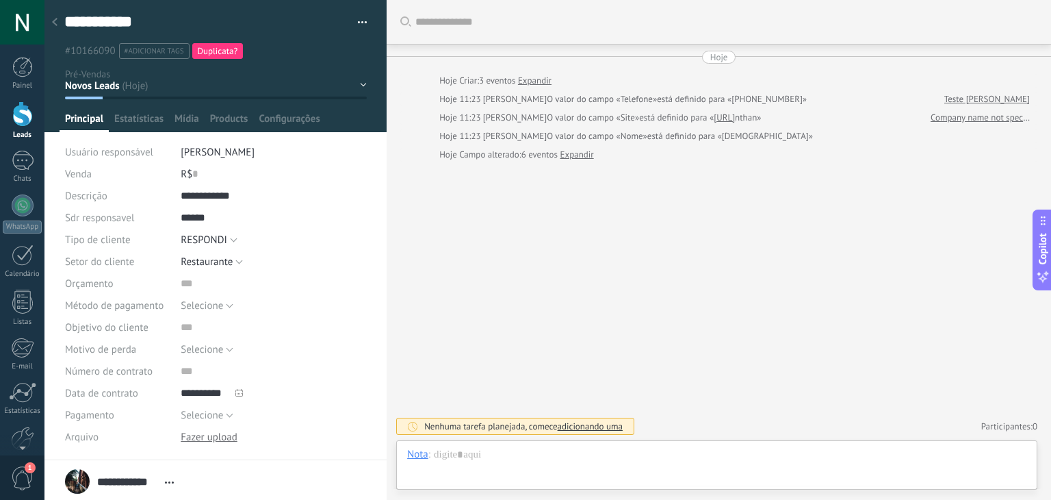
click at [57, 17] on div at bounding box center [54, 23] width 19 height 27
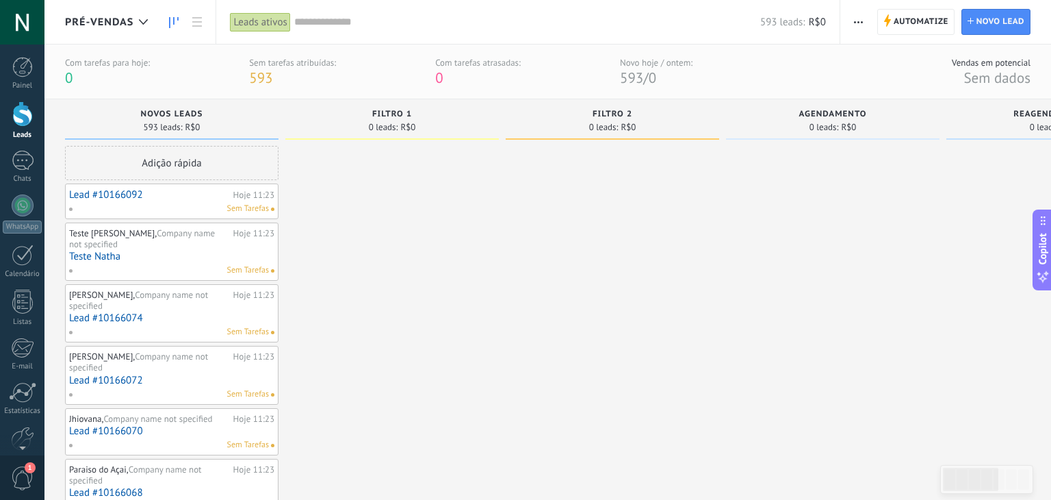
click at [27, 126] on div at bounding box center [22, 113] width 21 height 25
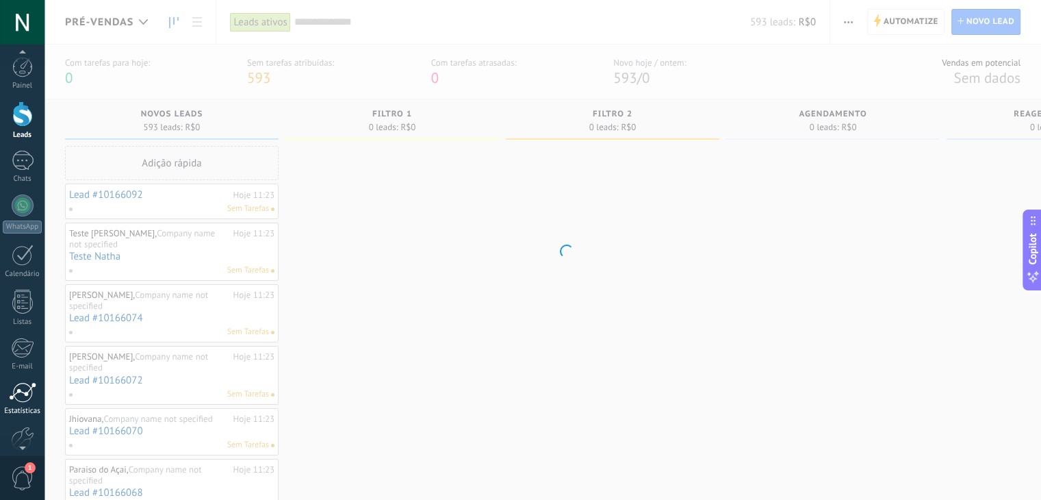
scroll to position [4, 0]
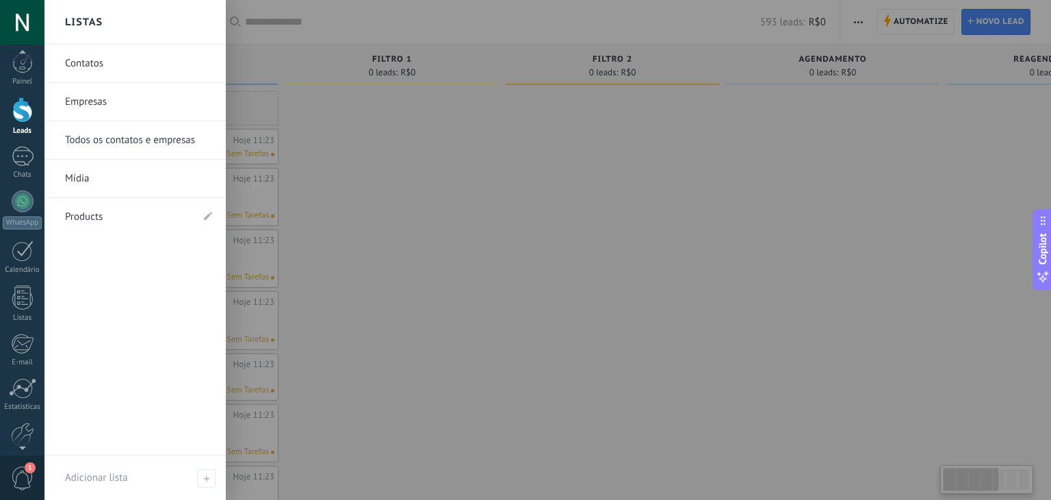
click at [378, 292] on div at bounding box center [569, 250] width 1051 height 500
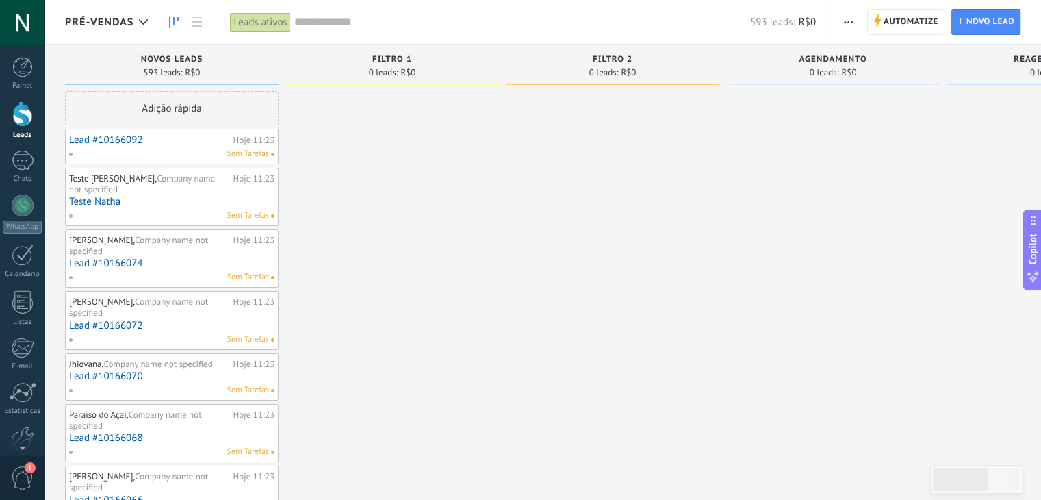
click at [176, 77] on span "593 leads:" at bounding box center [163, 72] width 39 height 8
click at [178, 66] on div "Novos Leads" at bounding box center [172, 61] width 200 height 12
click at [260, 18] on div "Leads ativos" at bounding box center [260, 22] width 60 height 20
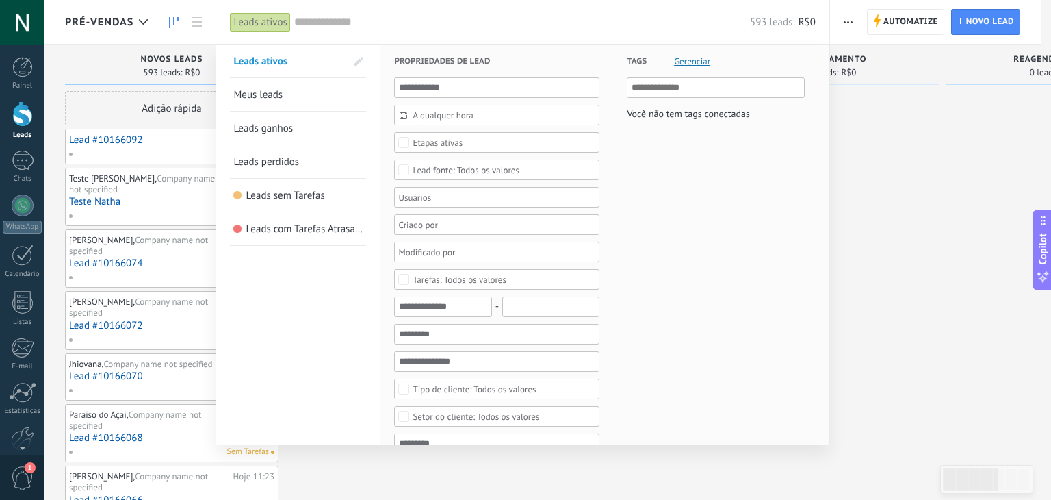
click at [905, 241] on div at bounding box center [525, 250] width 1051 height 500
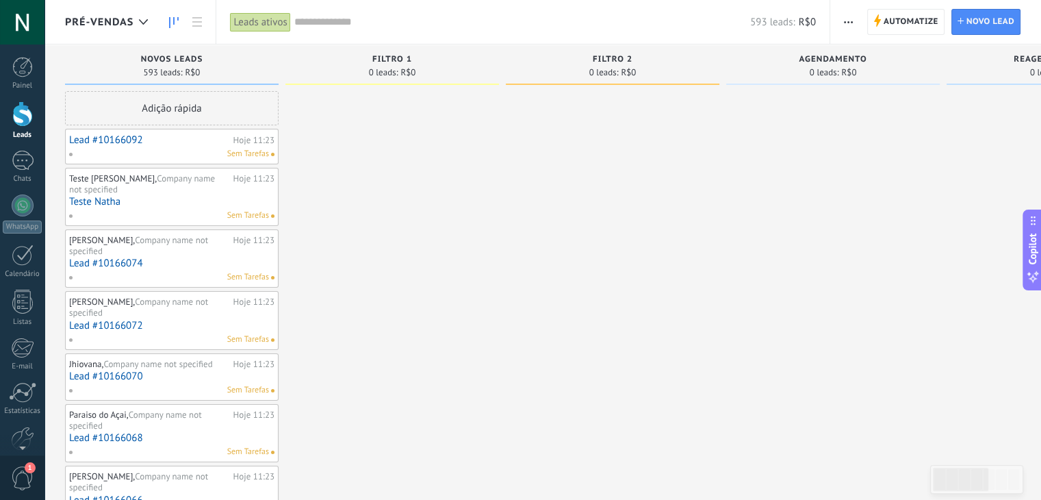
click at [272, 20] on div "Leads ativos" at bounding box center [260, 22] width 60 height 20
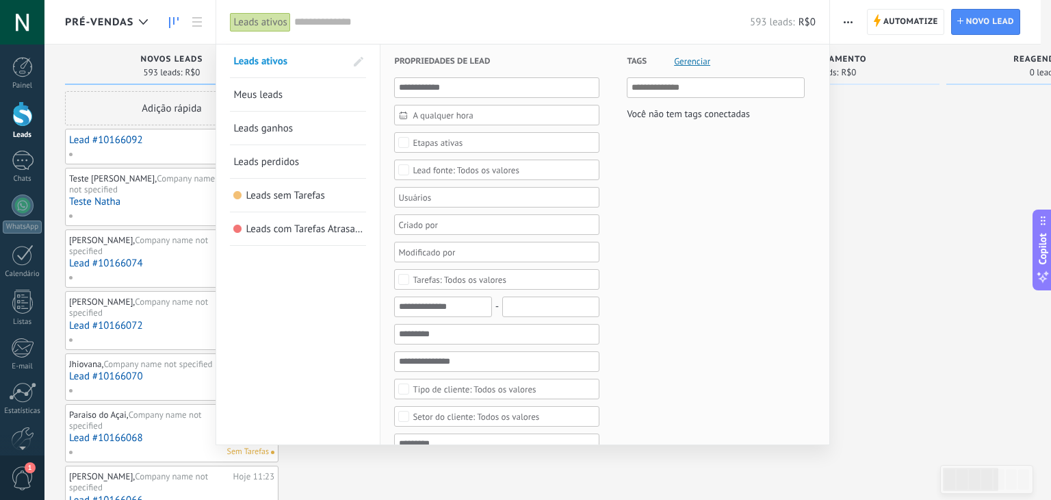
click at [938, 191] on div at bounding box center [525, 250] width 1051 height 500
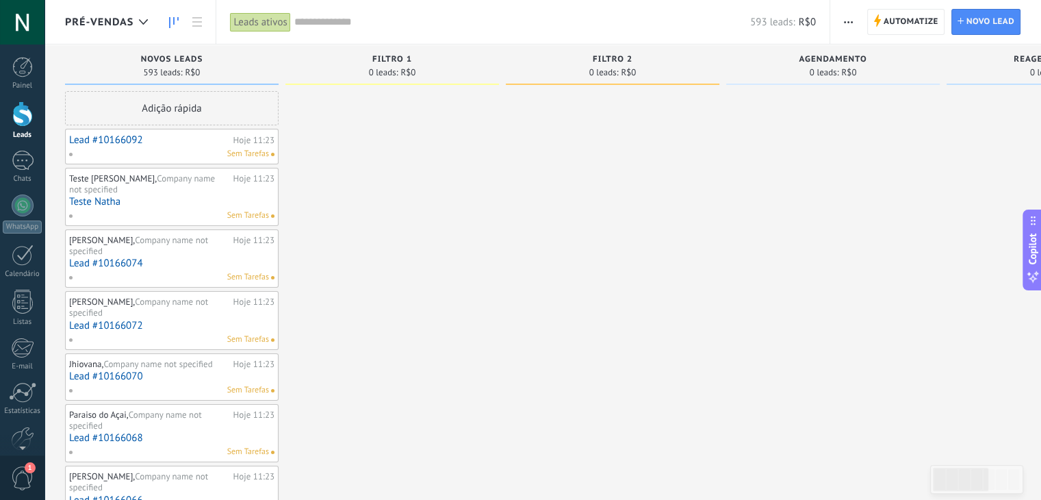
click at [839, 20] on button "button" at bounding box center [848, 22] width 20 height 26
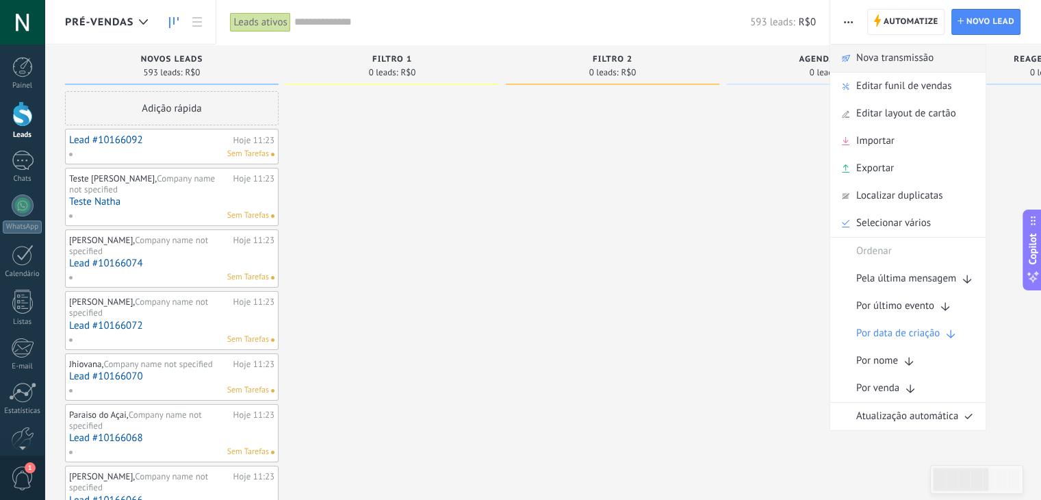
click at [909, 56] on span "Nova transmissão" at bounding box center [894, 57] width 77 height 27
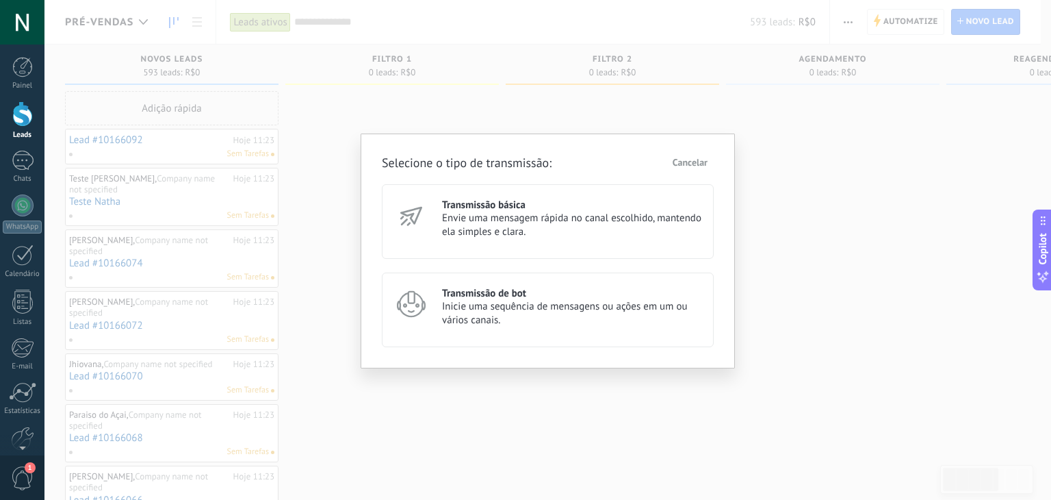
click at [827, 239] on div "Selecione o tipo de transmissão: Cancelar Transmissão básica Envie uma mensagem…" at bounding box center [547, 250] width 1007 height 500
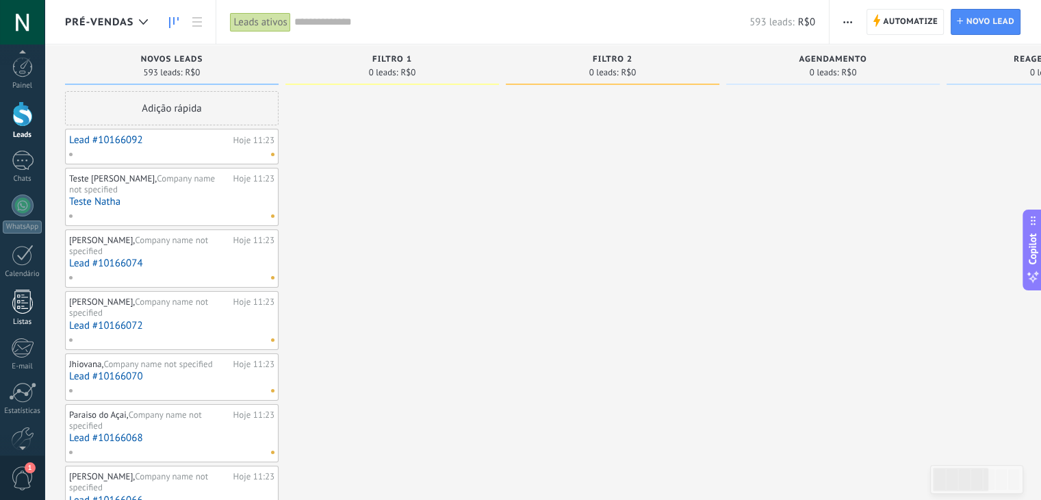
scroll to position [68, 0]
click at [31, 315] on div at bounding box center [22, 323] width 27 height 21
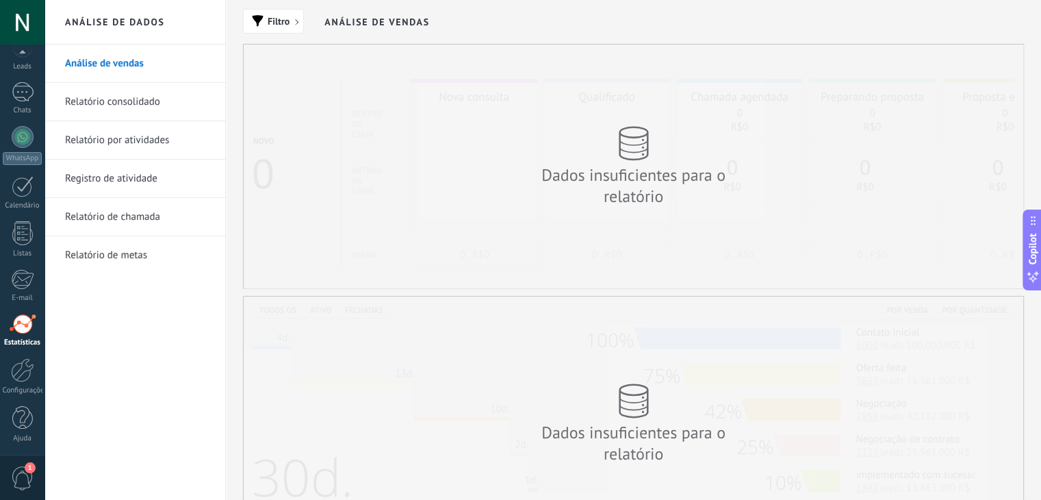
scroll to position [69, 0]
click at [17, 373] on div at bounding box center [22, 369] width 23 height 24
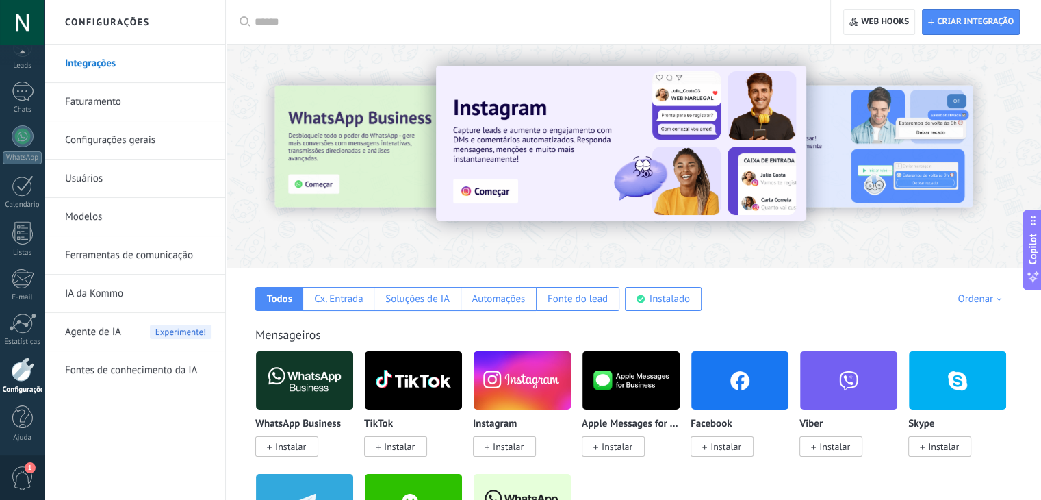
click at [122, 129] on link "Configurações gerais" at bounding box center [138, 140] width 146 height 38
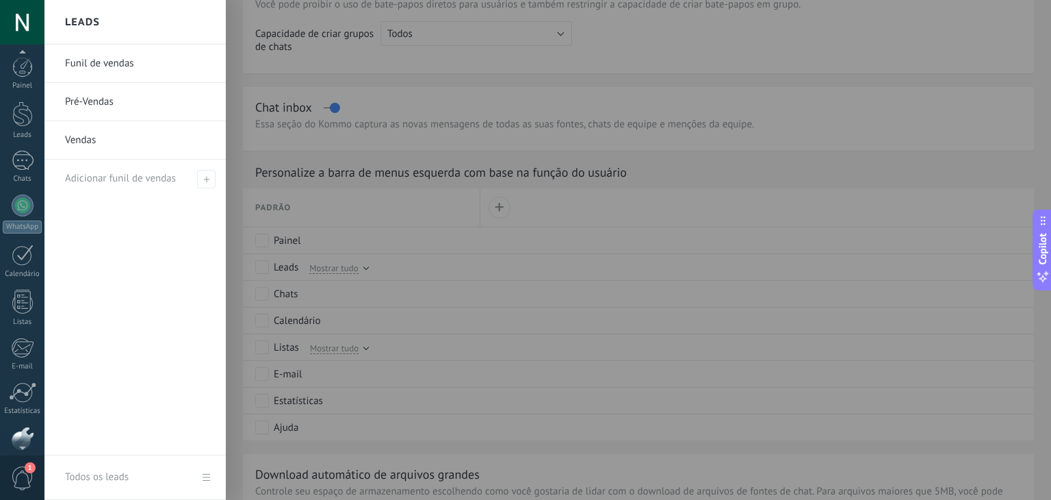
click at [118, 109] on link "Pré-Vendas" at bounding box center [138, 102] width 147 height 38
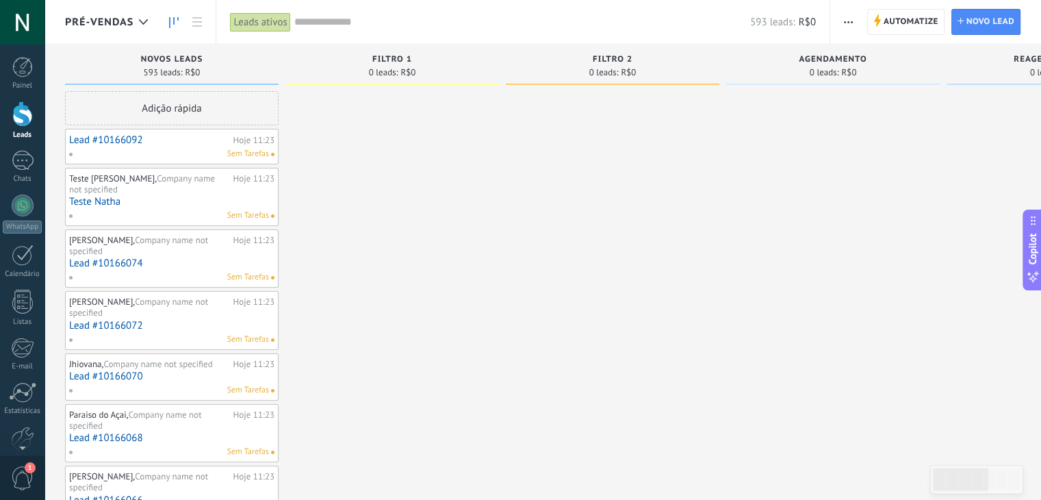
click at [851, 24] on span "button" at bounding box center [848, 22] width 9 height 26
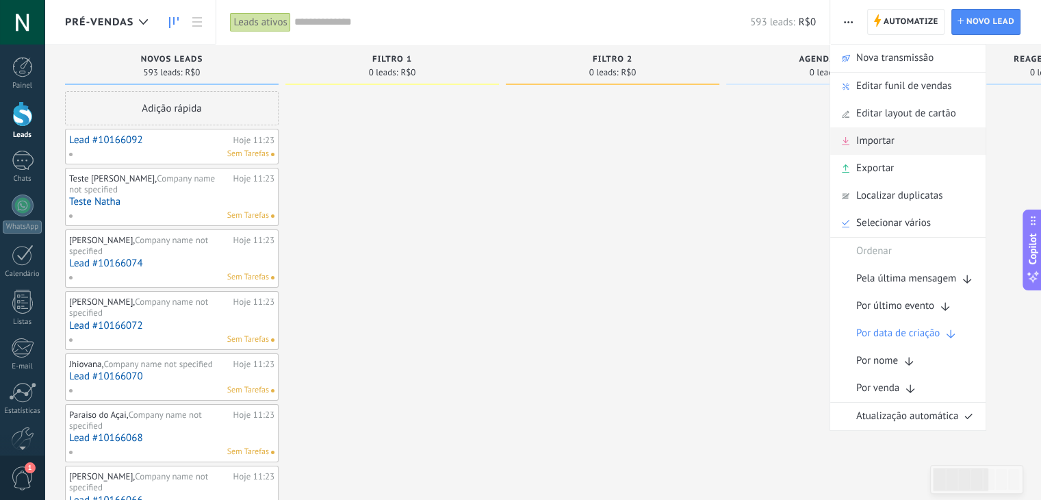
click at [899, 149] on div "Importar" at bounding box center [907, 140] width 155 height 27
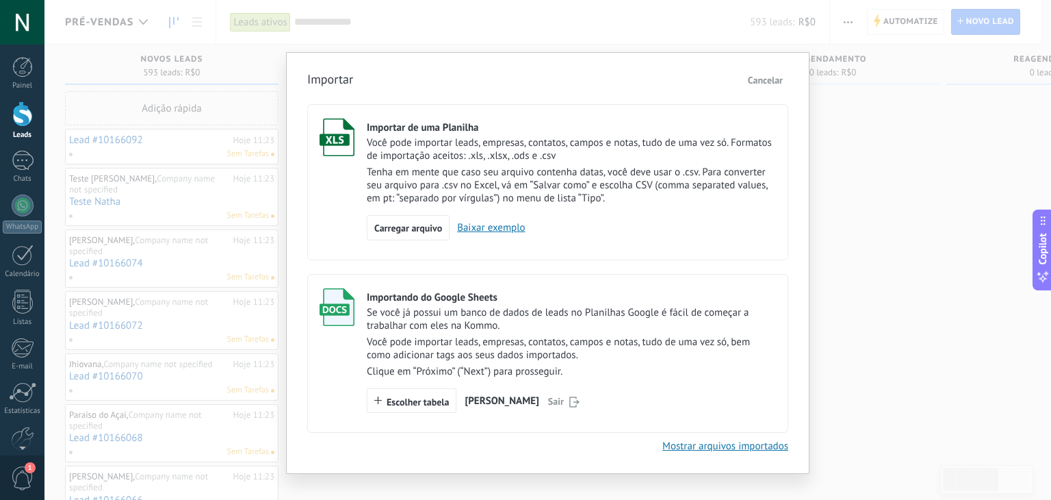
click at [723, 452] on link "Mostrar arquivos importados" at bounding box center [726, 445] width 126 height 13
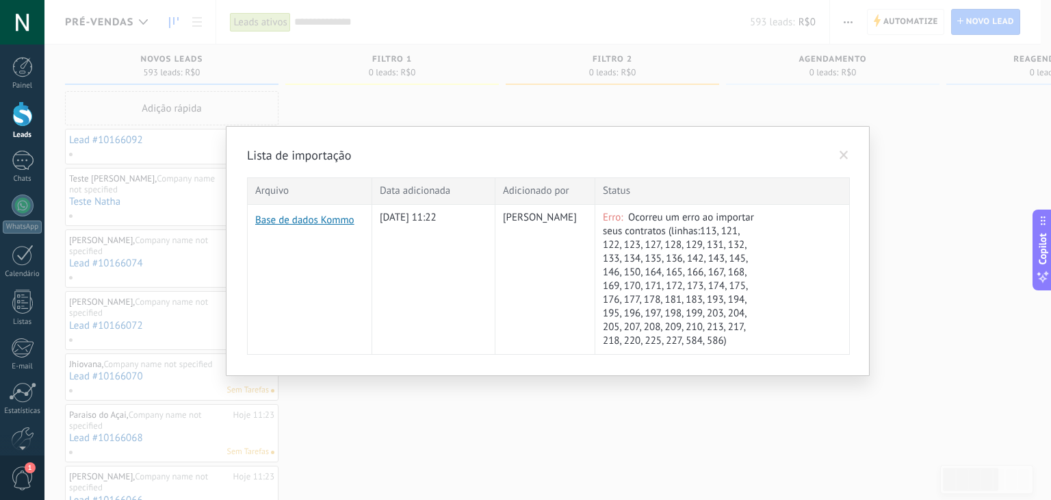
click at [613, 217] on span "Erro:" at bounding box center [613, 217] width 21 height 13
click at [298, 218] on link "Base de dados Kommo" at bounding box center [280, 221] width 51 height 14
click at [837, 151] on span at bounding box center [844, 155] width 23 height 23
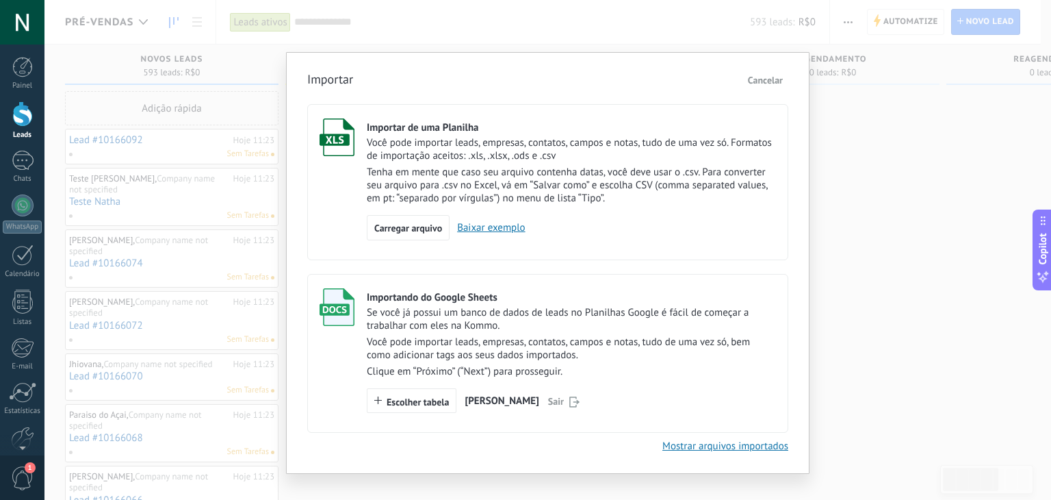
click at [775, 79] on span "Cancelar" at bounding box center [765, 80] width 35 height 12
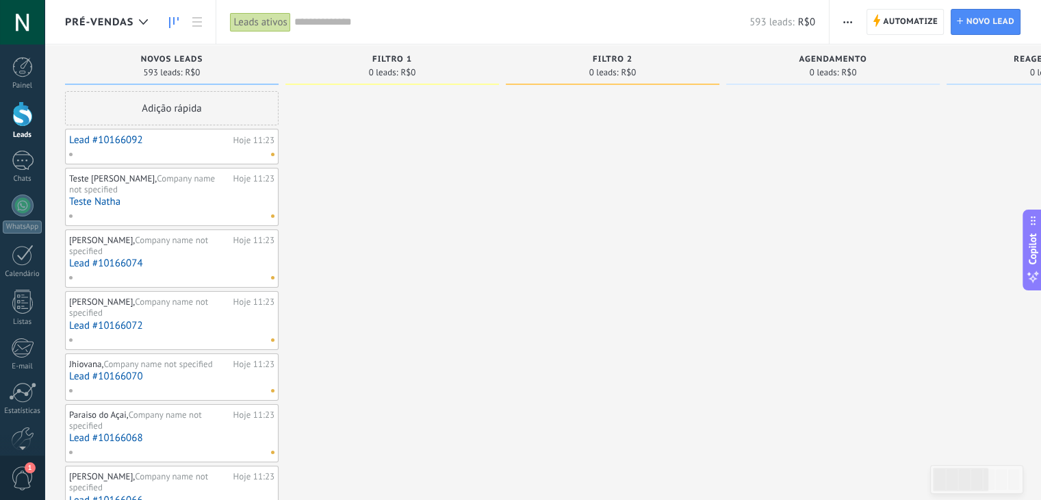
click at [22, 126] on div at bounding box center [22, 113] width 21 height 25
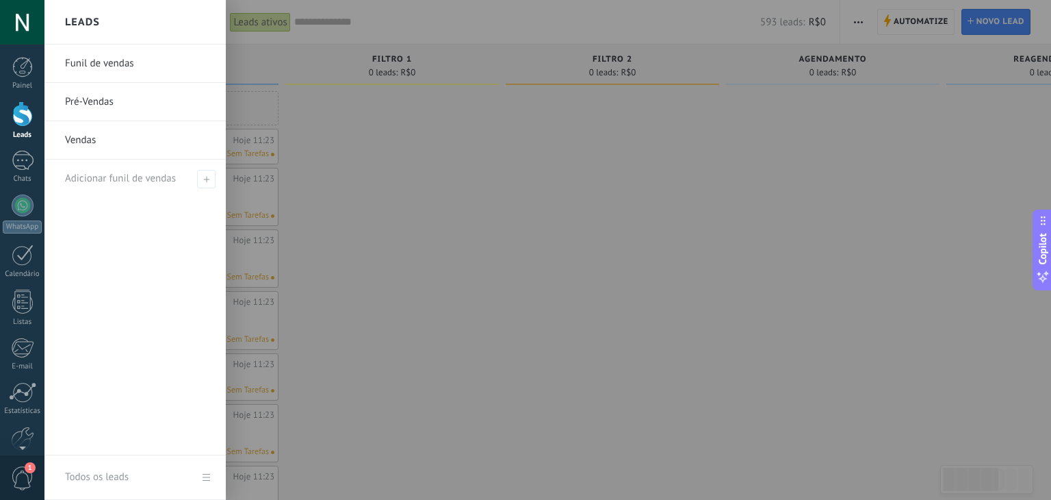
click at [104, 103] on link "Pré-Vendas" at bounding box center [138, 102] width 147 height 38
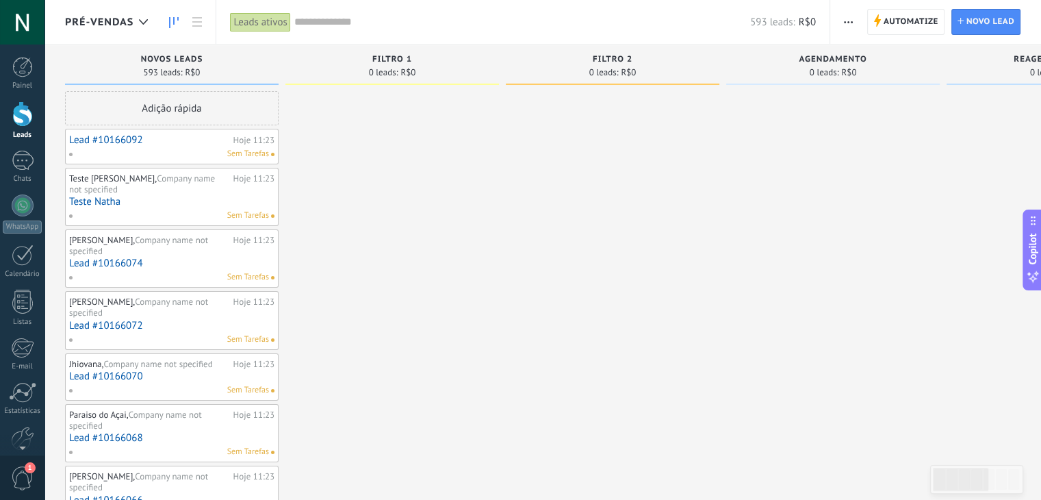
click at [888, 21] on span "Automatize" at bounding box center [911, 22] width 55 height 25
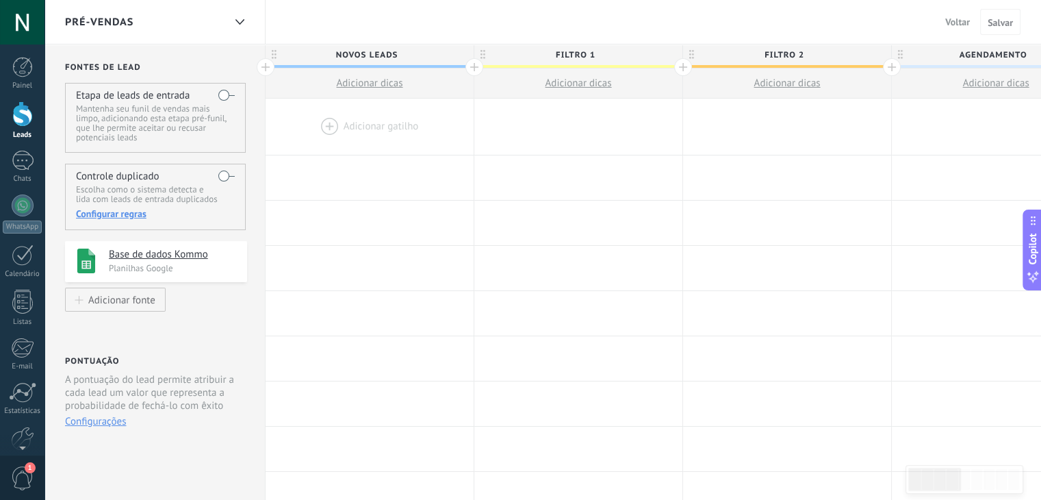
click at [394, 80] on span "Adicionar dicas" at bounding box center [369, 83] width 66 height 13
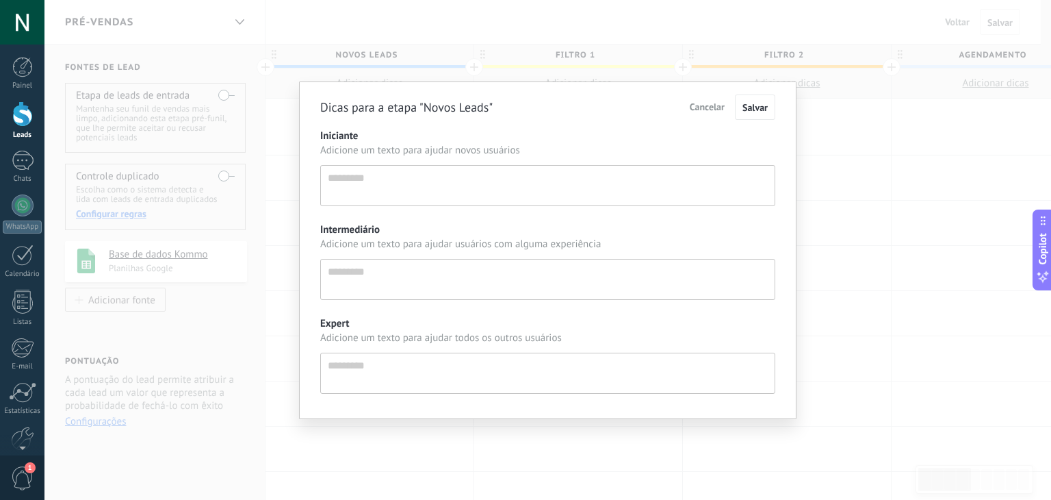
scroll to position [13, 0]
click at [705, 101] on span "Cancelar" at bounding box center [707, 107] width 35 height 12
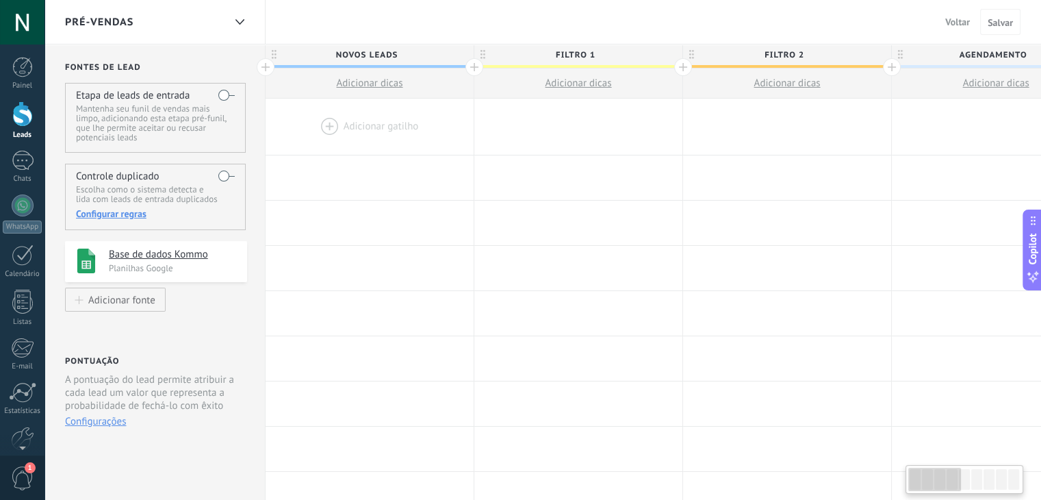
click at [340, 138] on div at bounding box center [370, 127] width 208 height 56
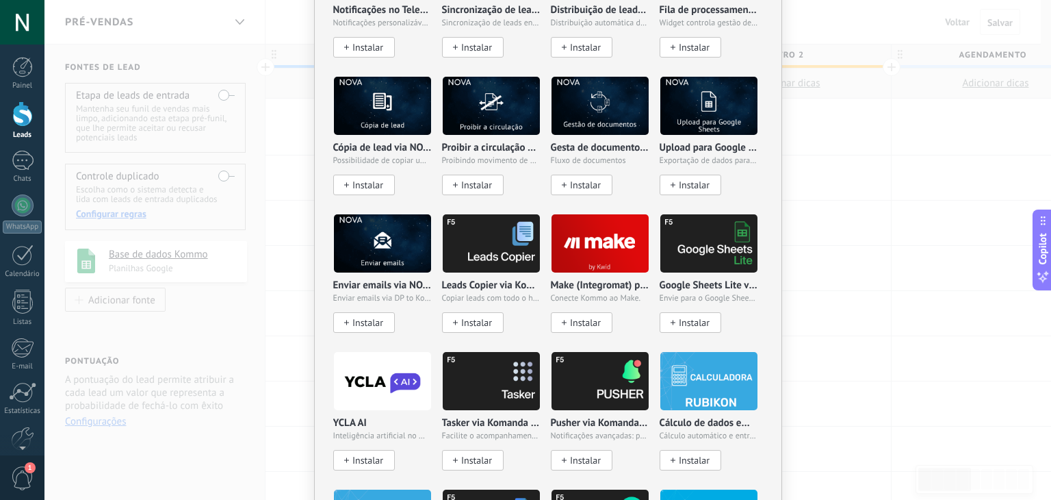
scroll to position [1985, 0]
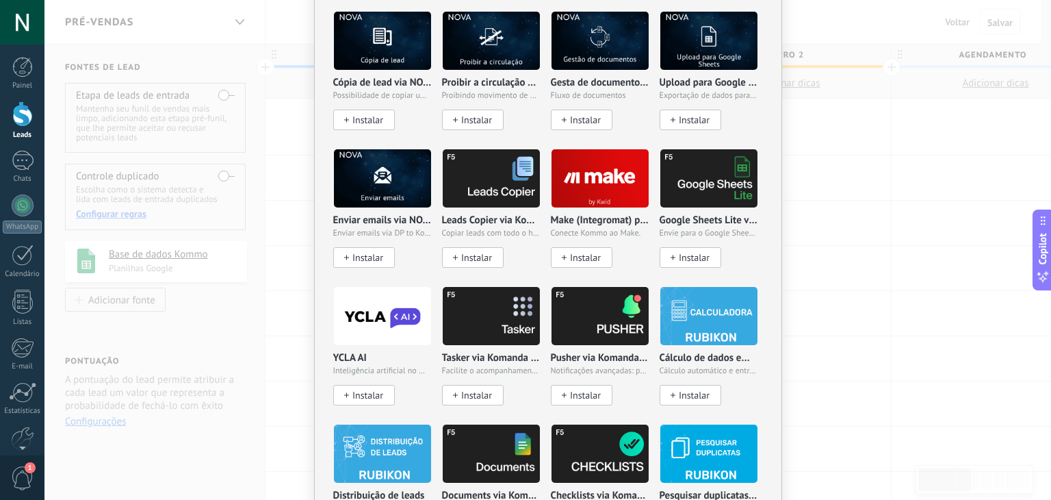
click at [843, 226] on div "Sem resultados. Robô de vendas Agente de IA Adicionar uma tarefa Crie um lead E…" at bounding box center [547, 250] width 1007 height 500
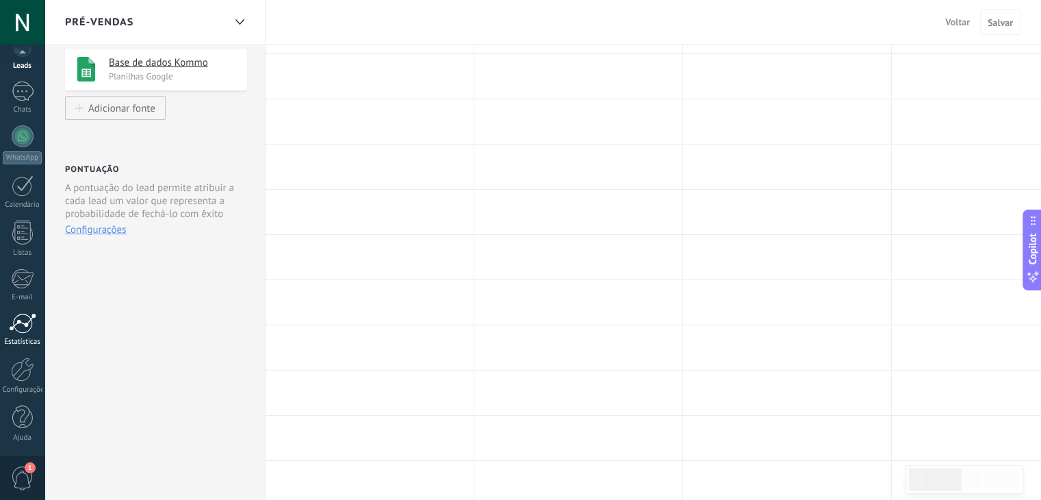
scroll to position [205, 0]
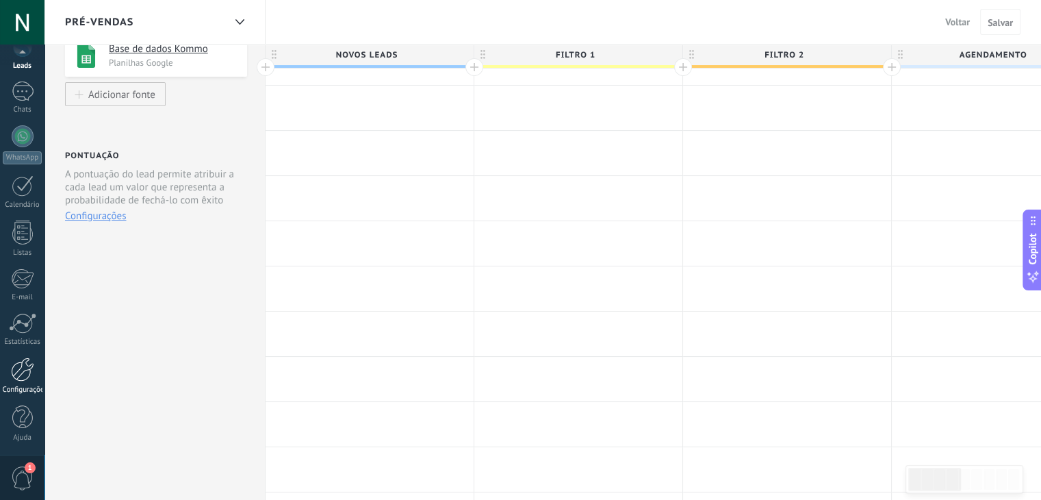
click at [15, 381] on link "Configurações" at bounding box center [22, 375] width 44 height 37
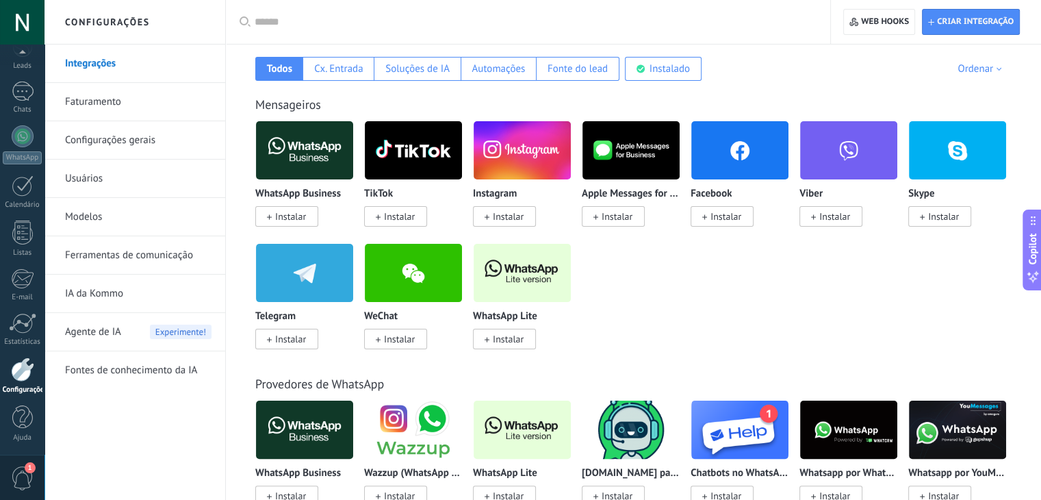
scroll to position [274, 0]
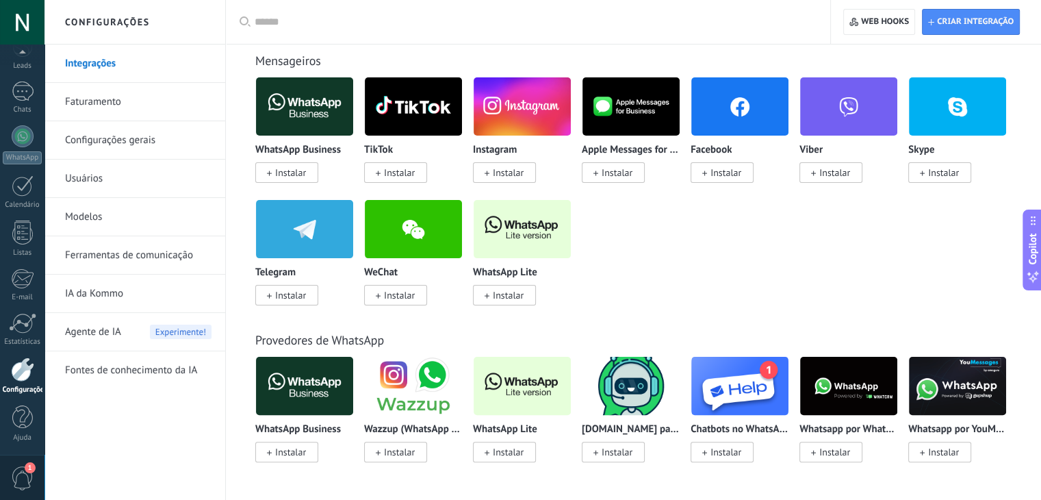
click at [93, 172] on link "Usuários" at bounding box center [138, 178] width 146 height 38
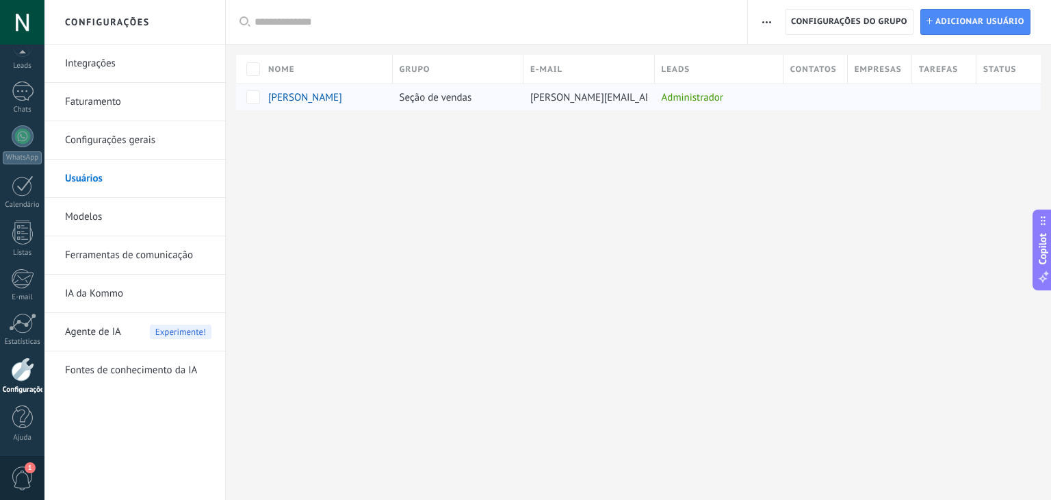
click at [296, 98] on span "[PERSON_NAME]" at bounding box center [305, 97] width 74 height 13
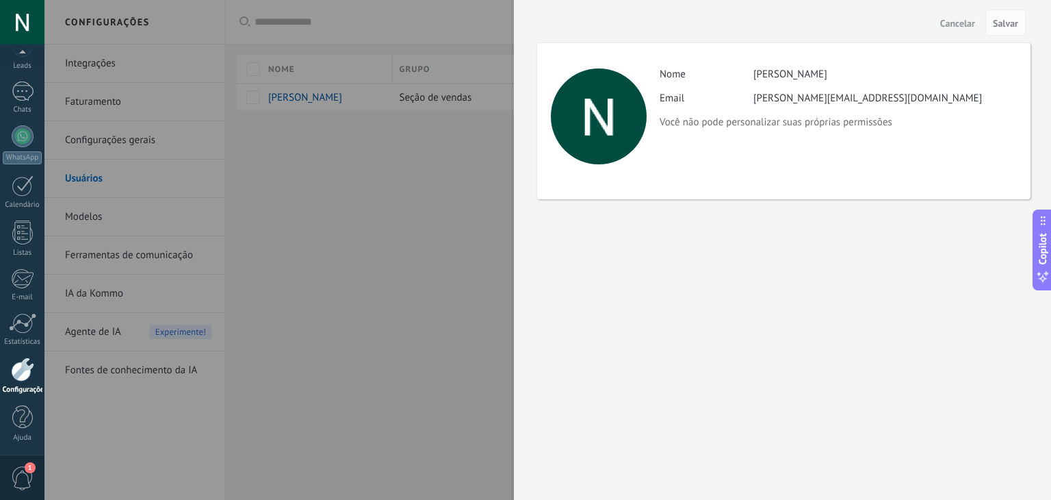
click at [344, 294] on div at bounding box center [525, 250] width 1051 height 500
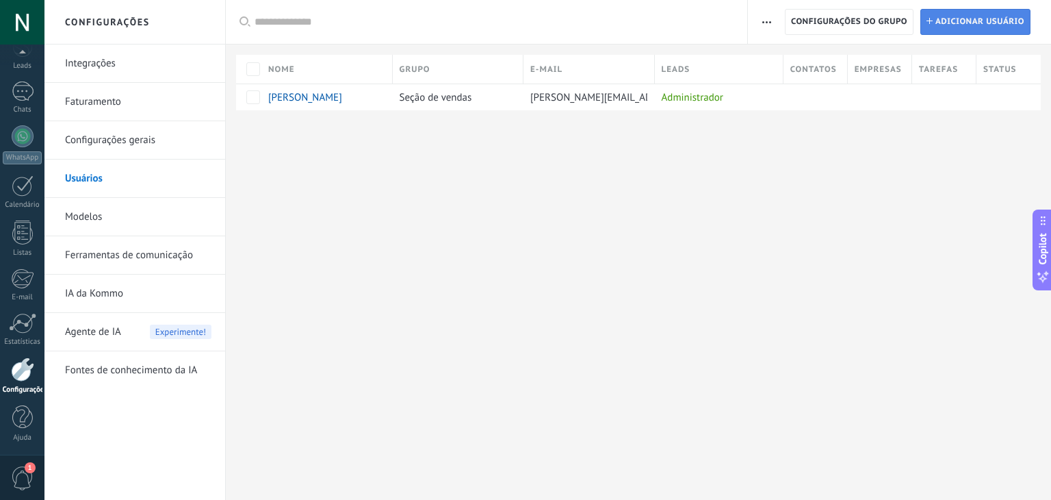
click at [976, 15] on span "Adicionar usuário" at bounding box center [980, 22] width 89 height 25
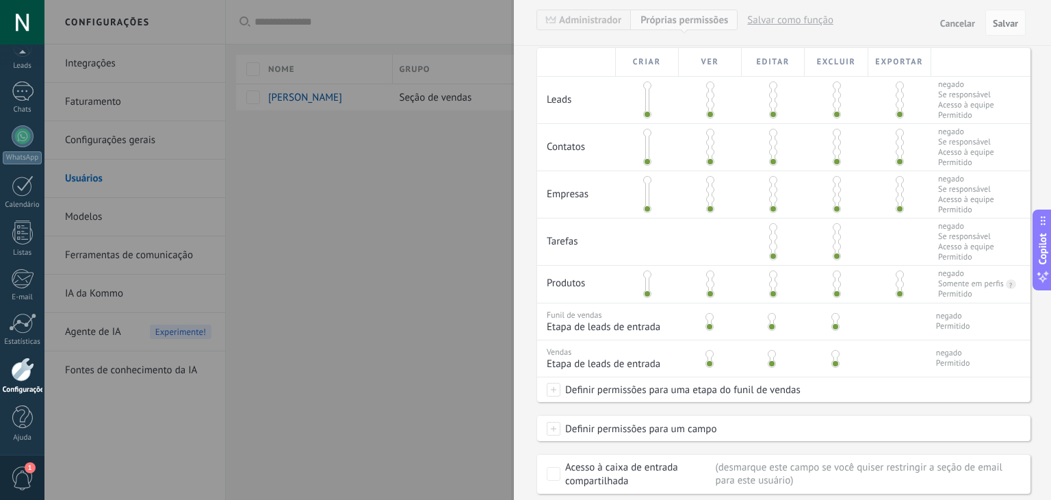
scroll to position [350, 0]
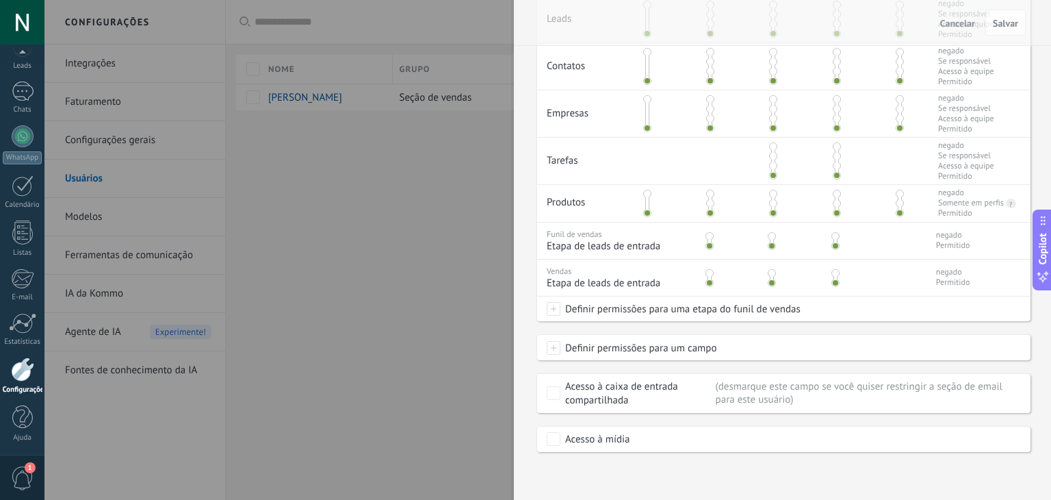
click at [457, 311] on div at bounding box center [525, 250] width 1051 height 500
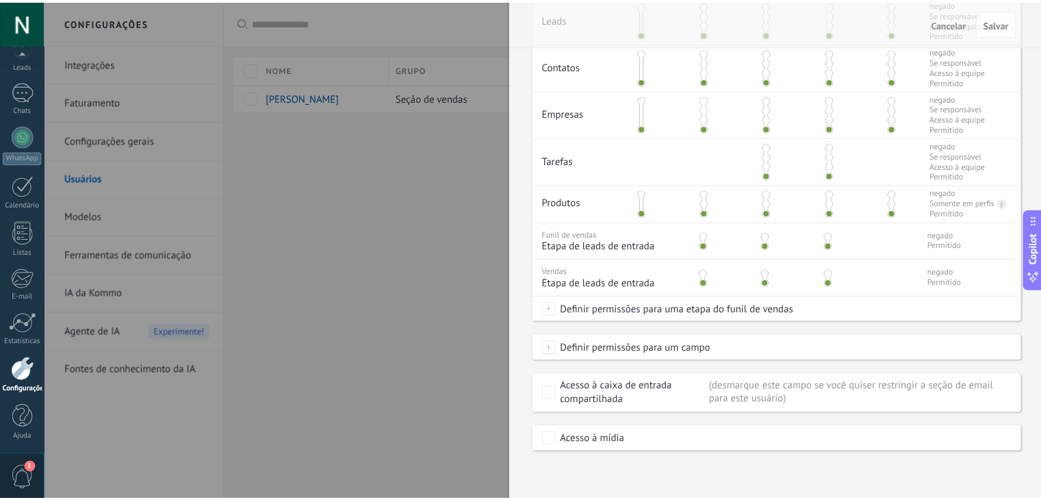
scroll to position [0, 0]
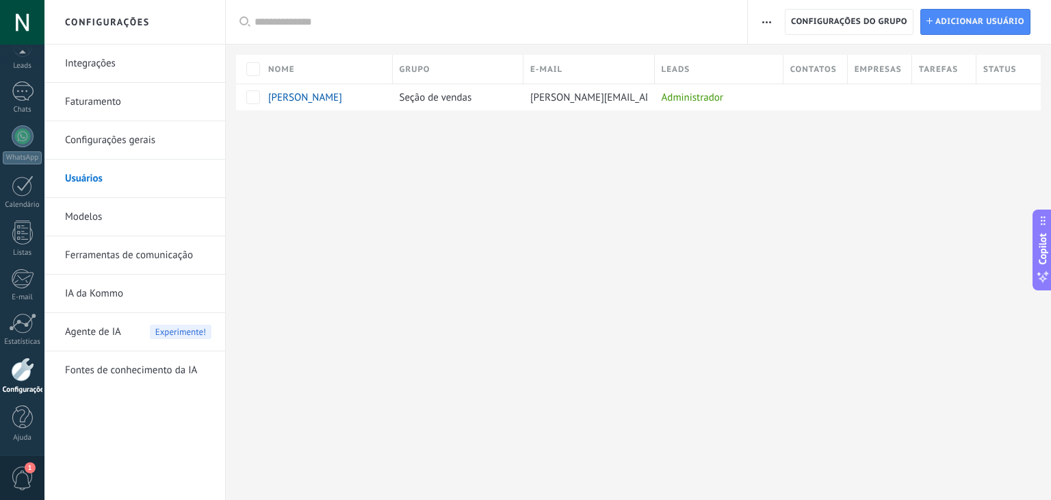
click at [122, 219] on link "Modelos" at bounding box center [138, 217] width 146 height 38
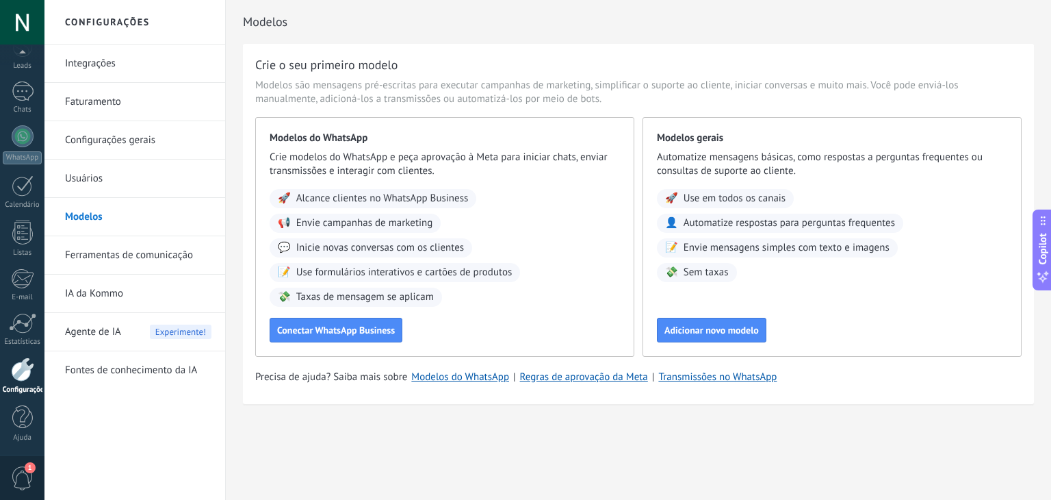
click at [157, 151] on link "Configurações gerais" at bounding box center [138, 140] width 146 height 38
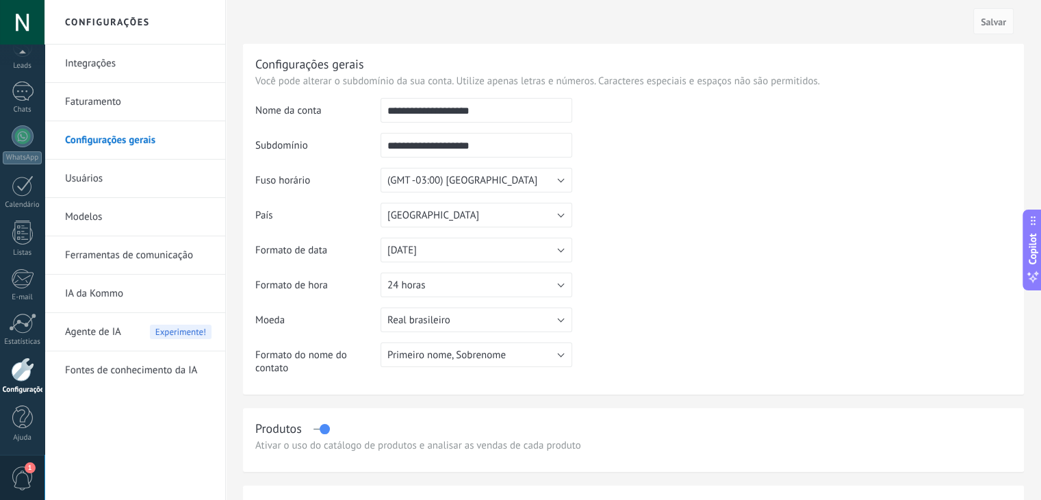
drag, startPoint x: 491, startPoint y: 110, endPoint x: 366, endPoint y: 113, distance: 125.3
click at [366, 113] on tr "**********" at bounding box center [633, 115] width 756 height 35
type input "**********"
click at [1004, 27] on span "Salvar" at bounding box center [993, 22] width 25 height 10
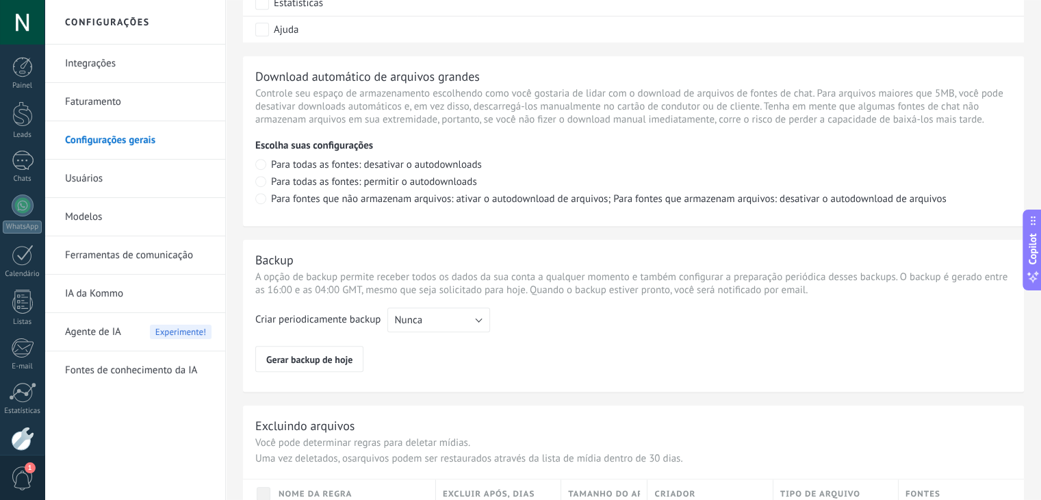
scroll to position [792, 0]
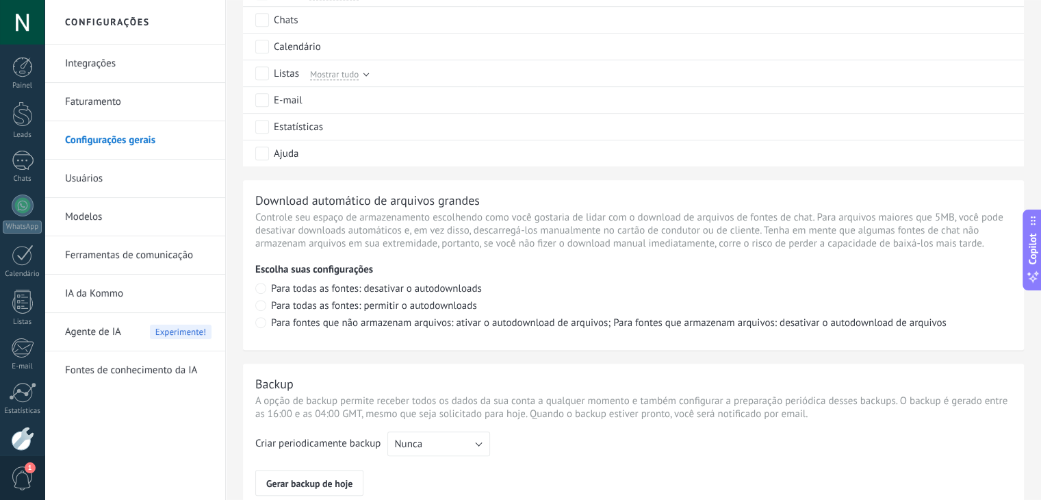
click at [132, 105] on link "Faturamento" at bounding box center [138, 102] width 146 height 38
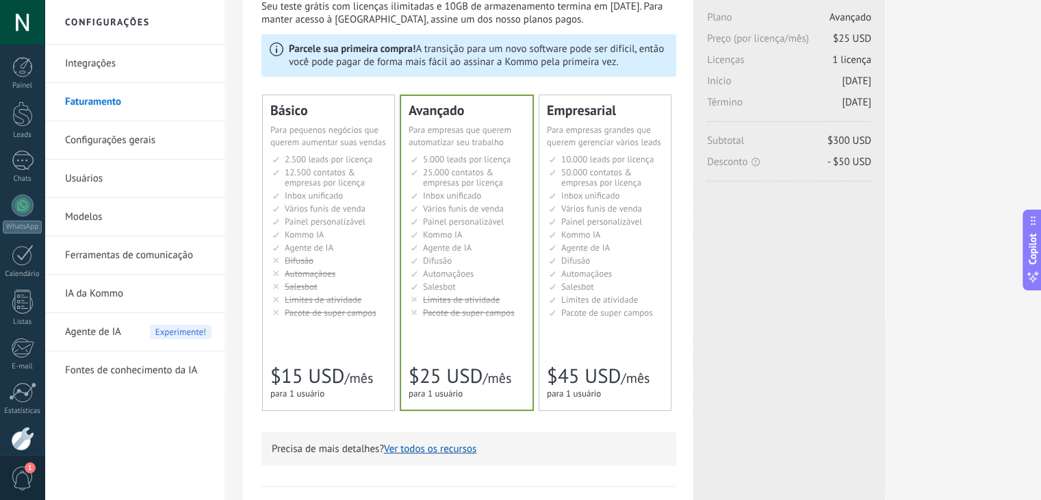
scroll to position [18, 0]
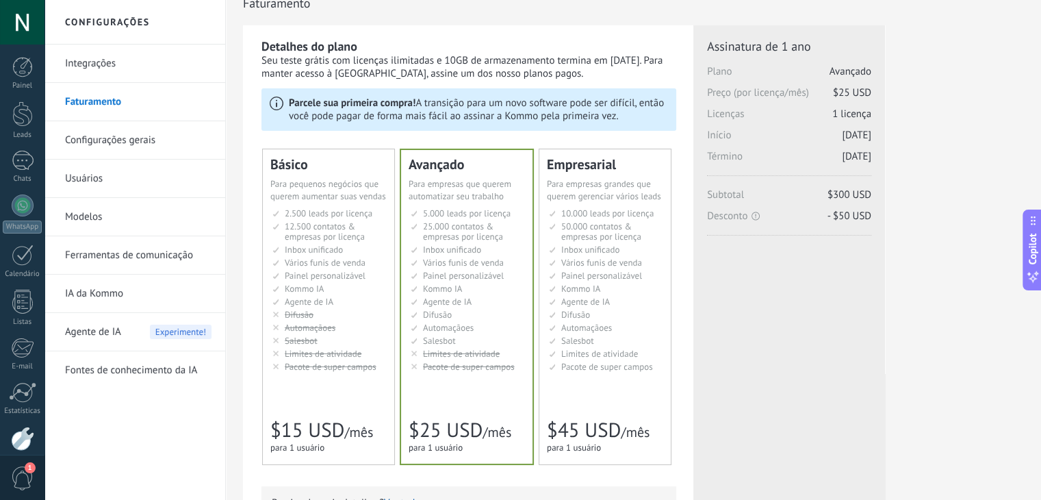
click at [593, 357] on span "Limites de atividade" at bounding box center [599, 354] width 77 height 12
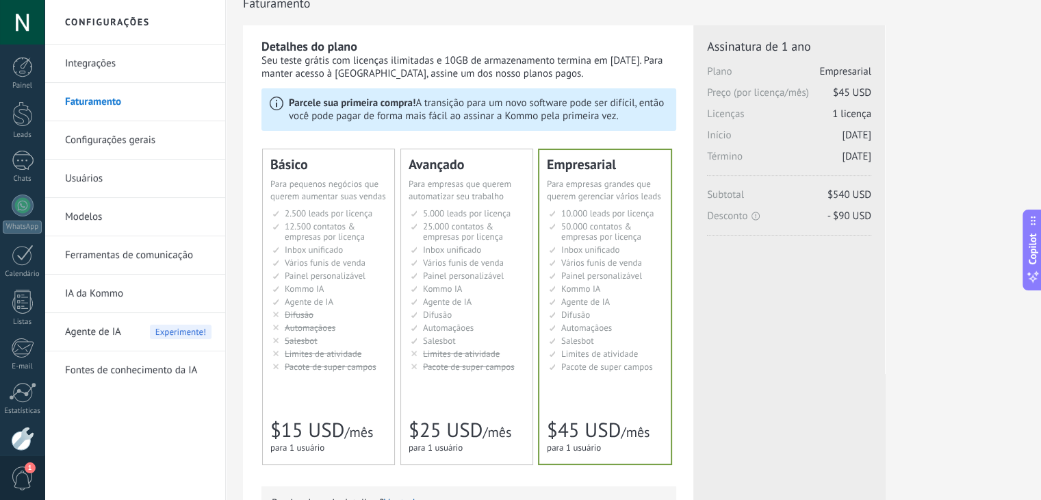
click at [428, 354] on span "Limites de atividade" at bounding box center [461, 354] width 77 height 12
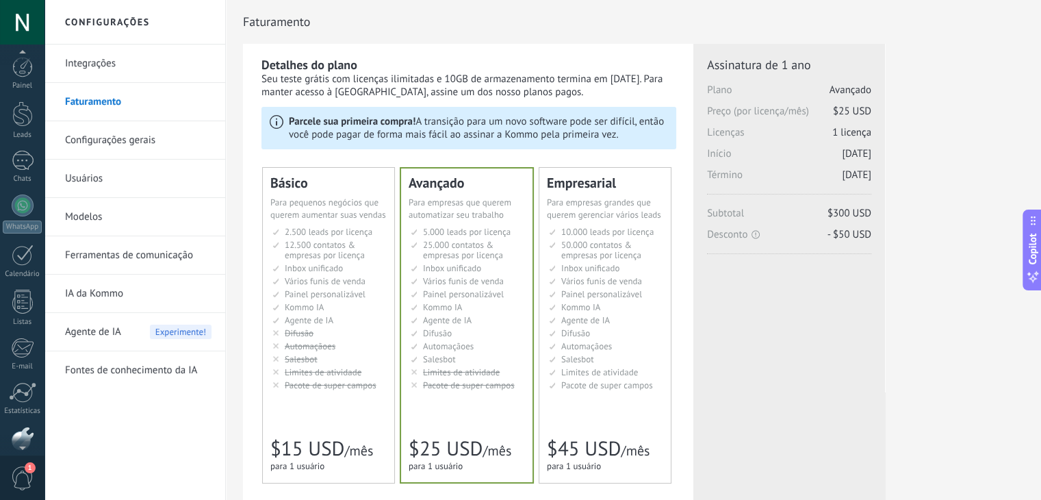
scroll to position [69, 0]
click at [36, 485] on div "1" at bounding box center [22, 476] width 44 height 45
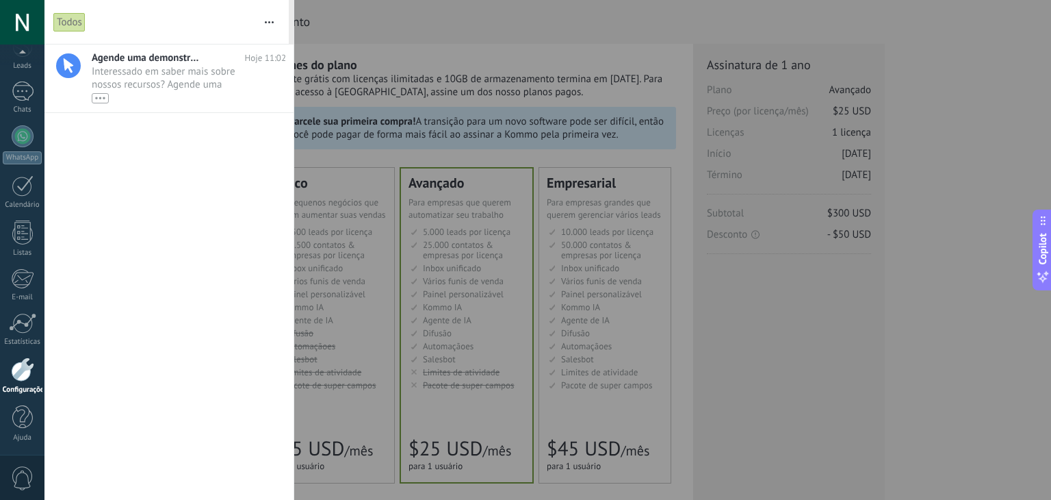
click at [411, 38] on div at bounding box center [525, 250] width 1051 height 500
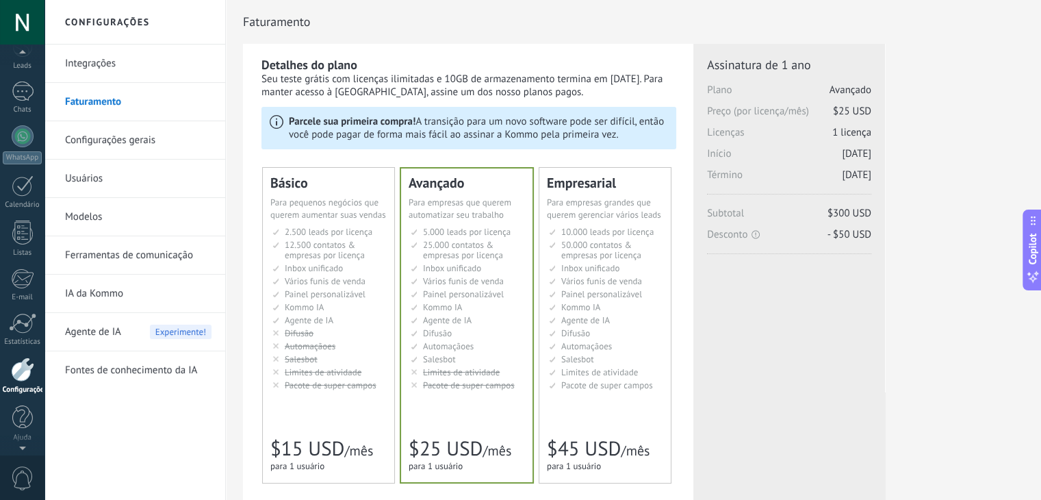
scroll to position [0, 0]
click at [12, 118] on div at bounding box center [22, 113] width 21 height 25
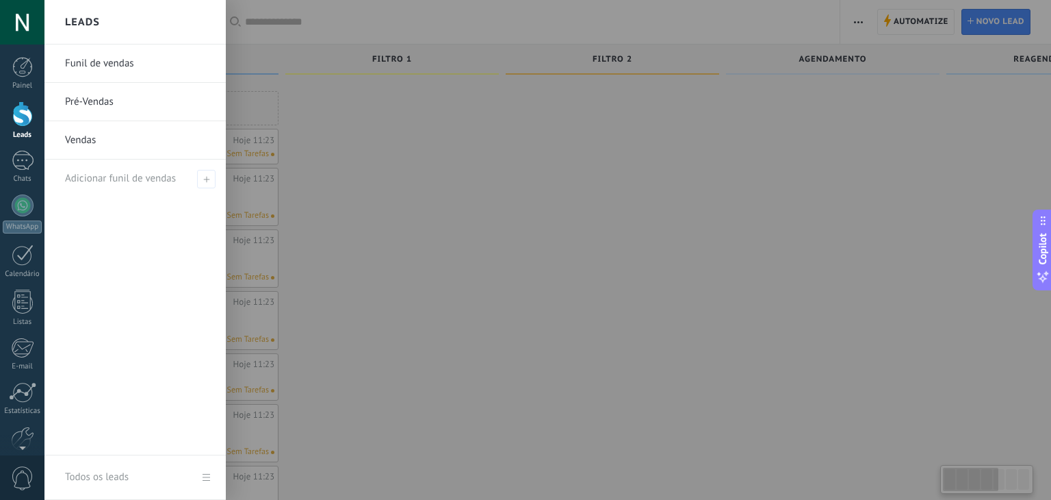
click at [107, 107] on link "Pré-Vendas" at bounding box center [138, 102] width 147 height 38
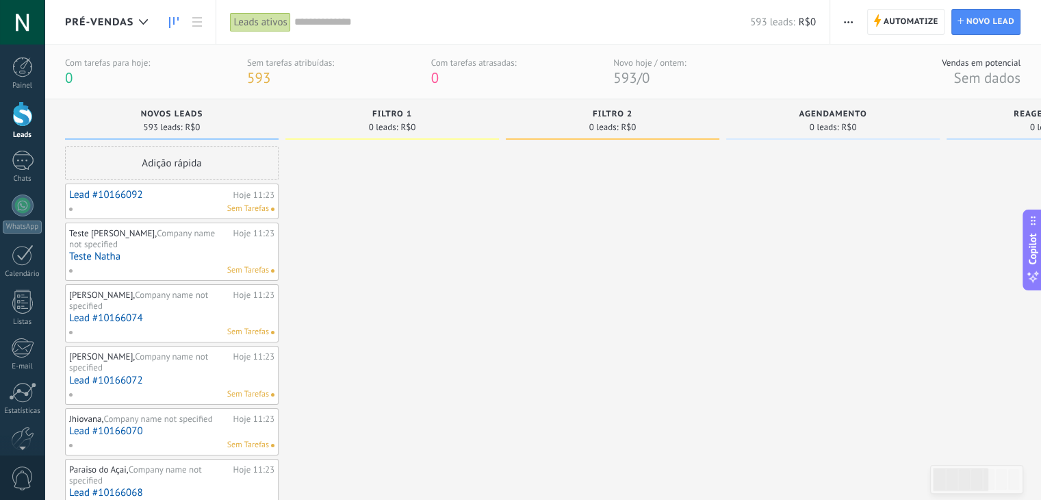
click at [179, 116] on span "Novos Leads" at bounding box center [172, 115] width 62 height 10
click at [920, 21] on span "Automatize" at bounding box center [911, 22] width 55 height 25
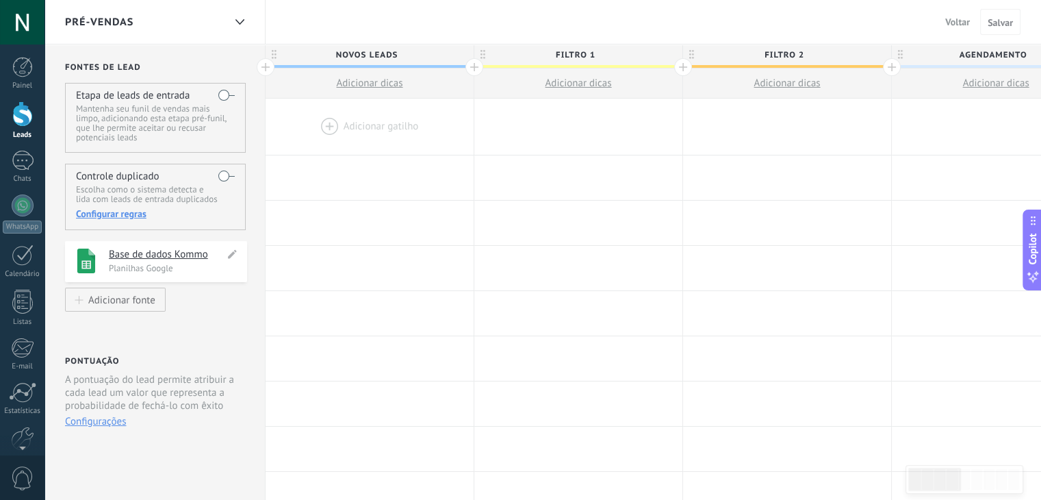
click at [172, 253] on h4 "Base de dados Kommo" at bounding box center [167, 255] width 116 height 14
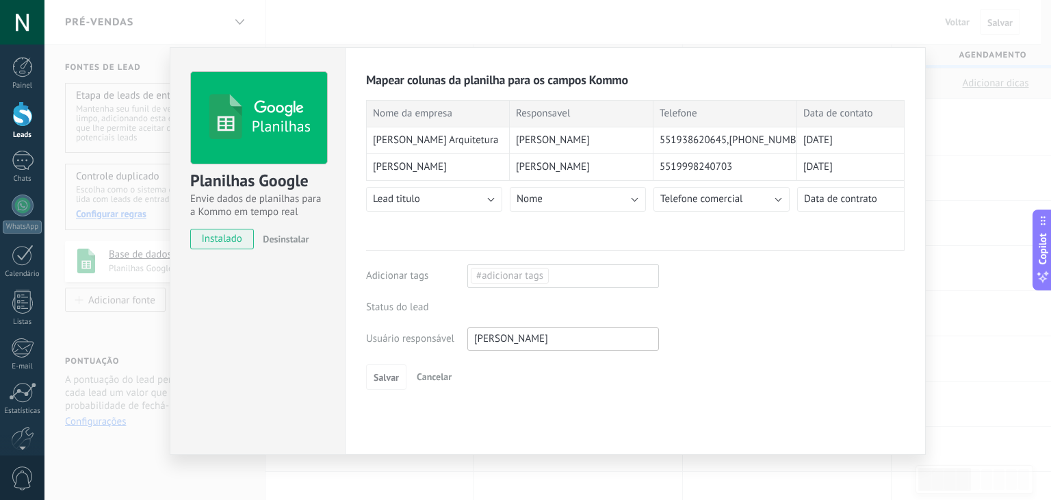
drag, startPoint x: 453, startPoint y: 242, endPoint x: 580, endPoint y: 250, distance: 126.8
click at [600, 247] on div at bounding box center [635, 244] width 539 height 11
click at [0, 0] on div "Etapa de leads de entrada Novos Leads Filtro 1 Filtro 2 Agendamento Reagendamen…" at bounding box center [0, 0] width 0 height 0
click at [0, 0] on label "Novos Leads" at bounding box center [0, 0] width 0 height 0
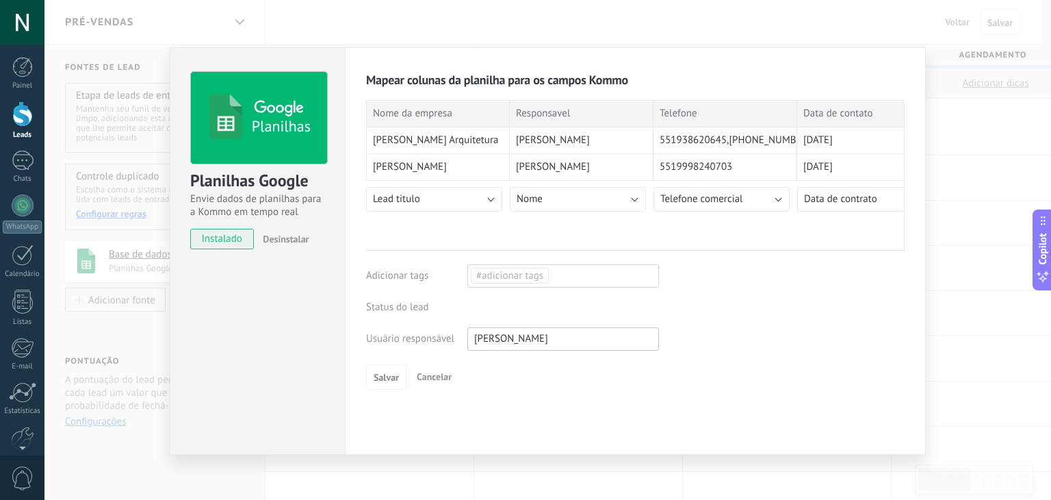
click at [0, 0] on div "Etapa de leads de entrada Novos Leads Filtro 1 Filtro 2 Agendamento Reagendamen…" at bounding box center [0, 0] width 0 height 0
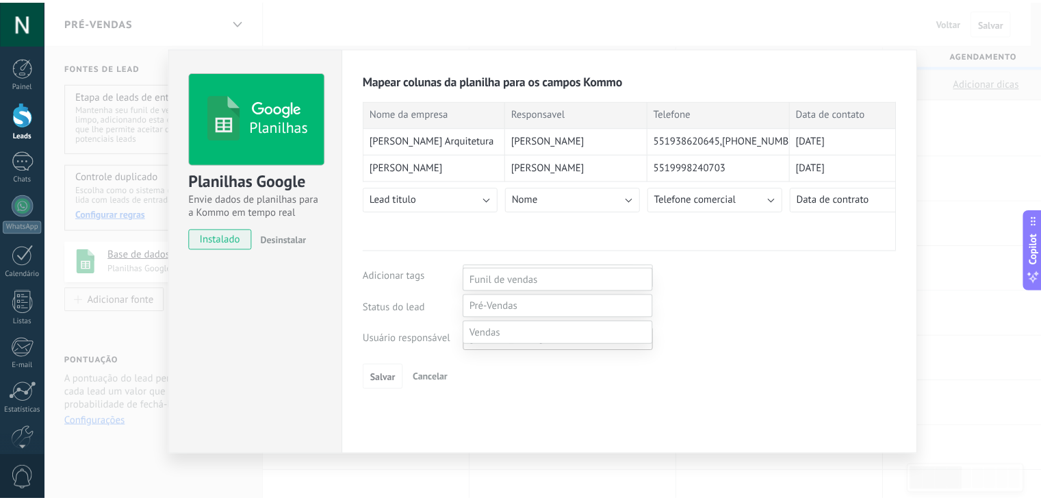
scroll to position [95, 0]
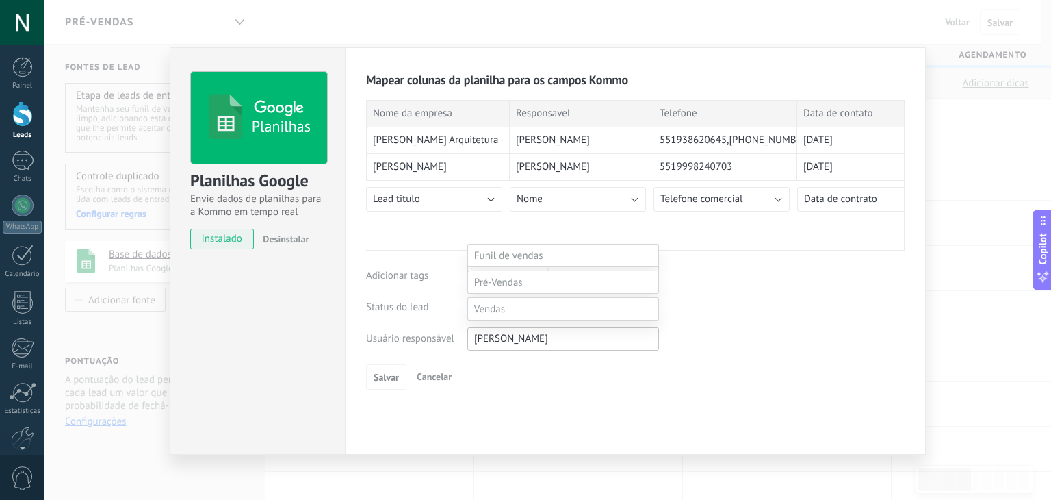
click at [728, 321] on div at bounding box center [547, 199] width 1007 height 500
click at [386, 376] on span "Salvar" at bounding box center [386, 377] width 25 height 10
click at [975, 73] on div "Planilhas Planilhas Google Envie dados de planilhas para a Kommo em tempo real …" at bounding box center [547, 250] width 1007 height 500
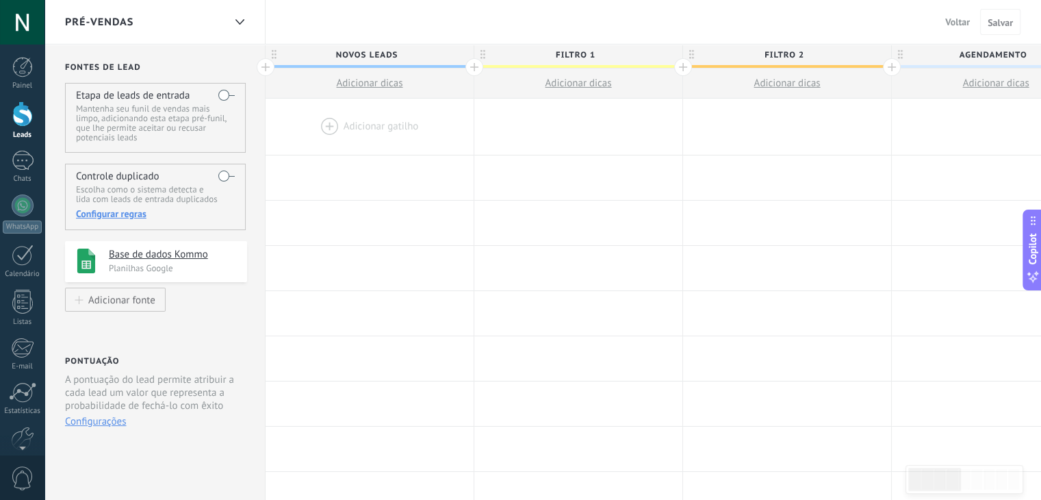
click at [951, 21] on span "Voltar" at bounding box center [957, 22] width 25 height 12
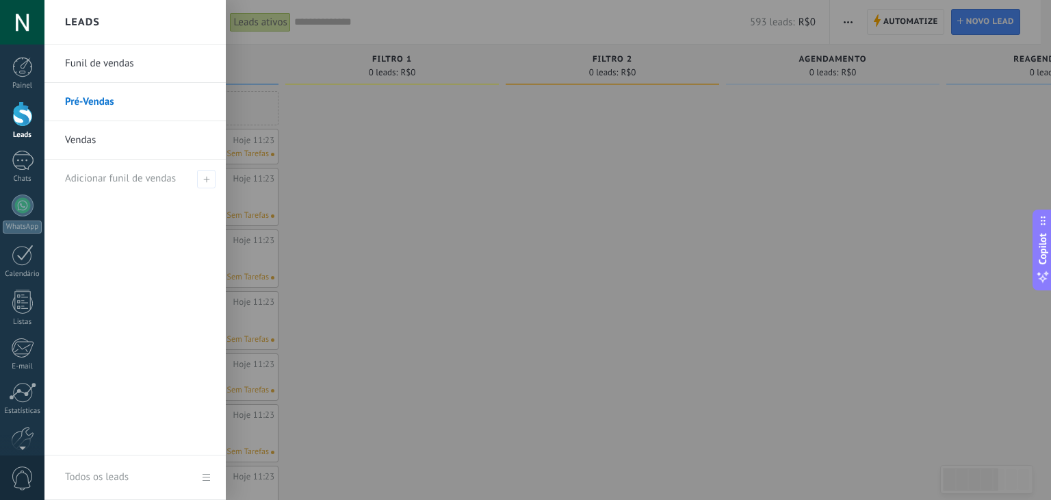
click at [10, 115] on link "Leads" at bounding box center [22, 120] width 44 height 38
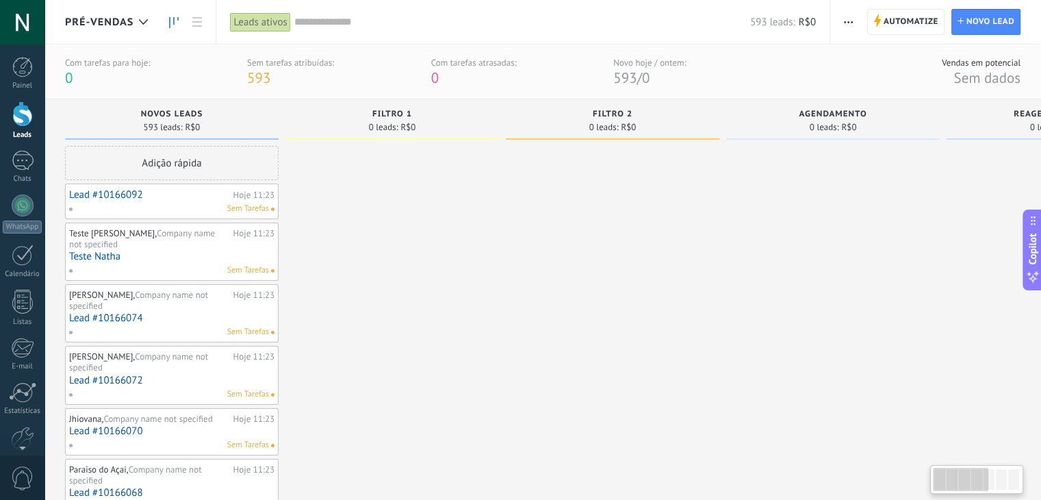
click at [114, 23] on span "Pré-Vendas" at bounding box center [99, 22] width 68 height 13
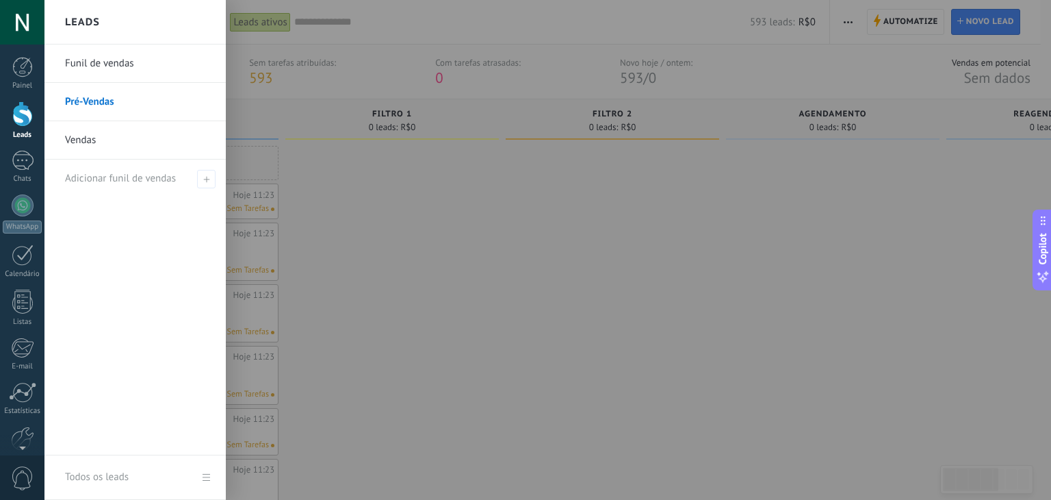
click at [117, 132] on link "Vendas" at bounding box center [138, 140] width 147 height 38
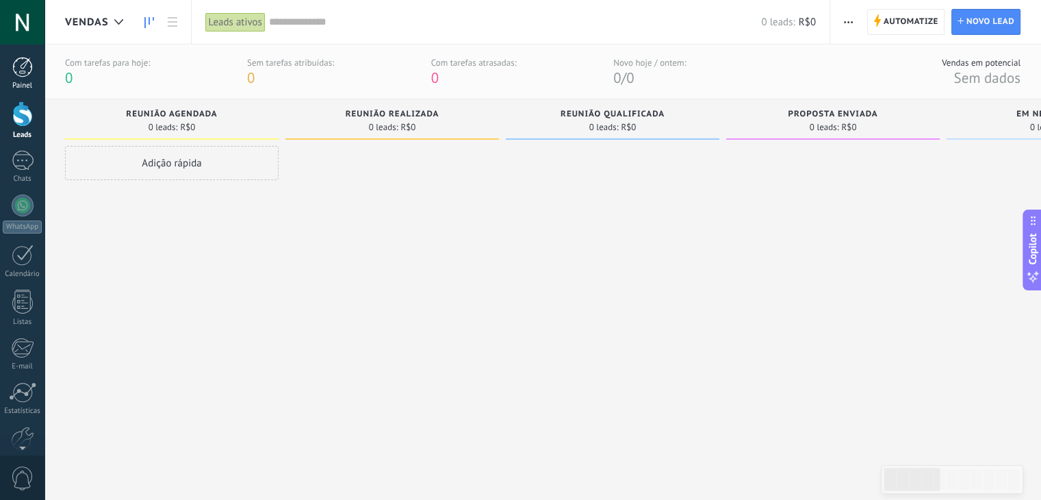
click at [14, 70] on div at bounding box center [22, 67] width 21 height 21
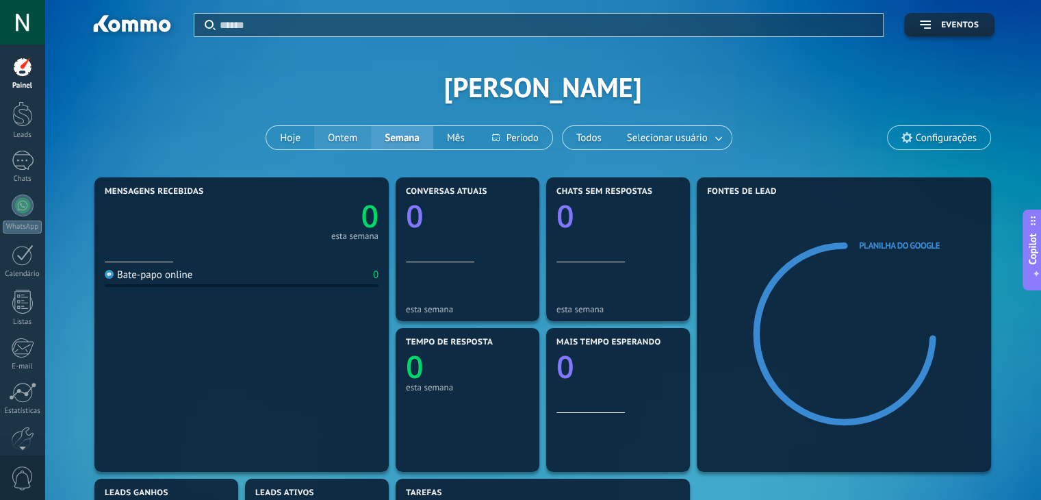
click at [334, 131] on button "Ontem" at bounding box center [342, 137] width 57 height 23
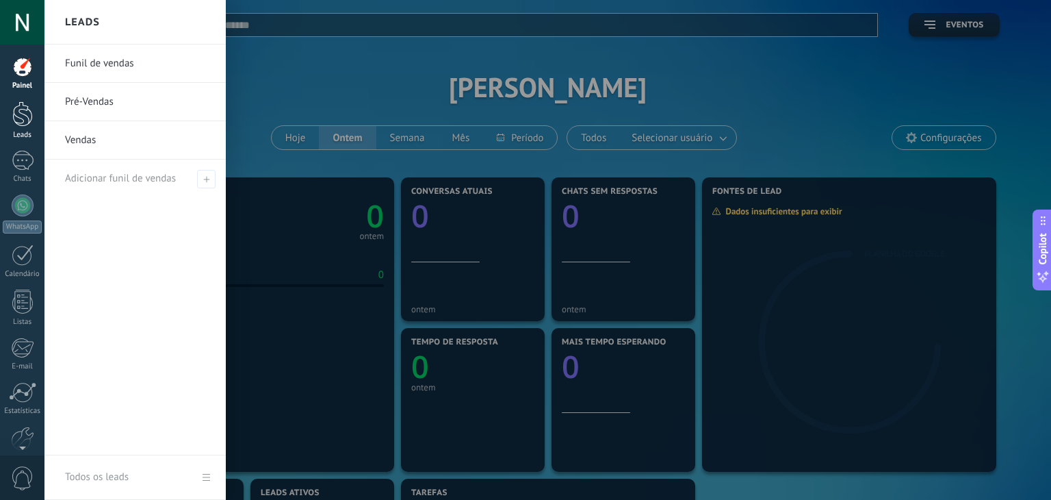
click at [30, 112] on div at bounding box center [22, 113] width 21 height 25
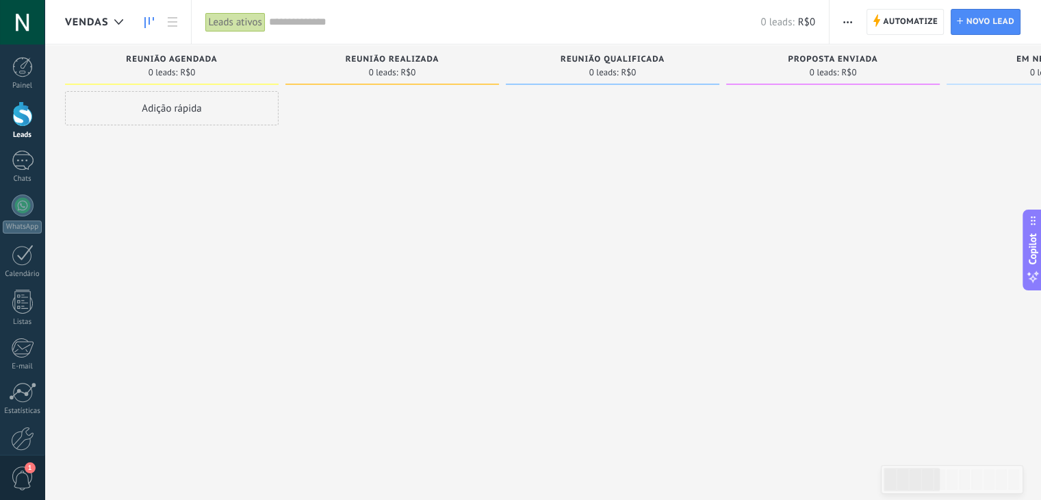
click at [105, 24] on span "Vendas" at bounding box center [87, 22] width 44 height 13
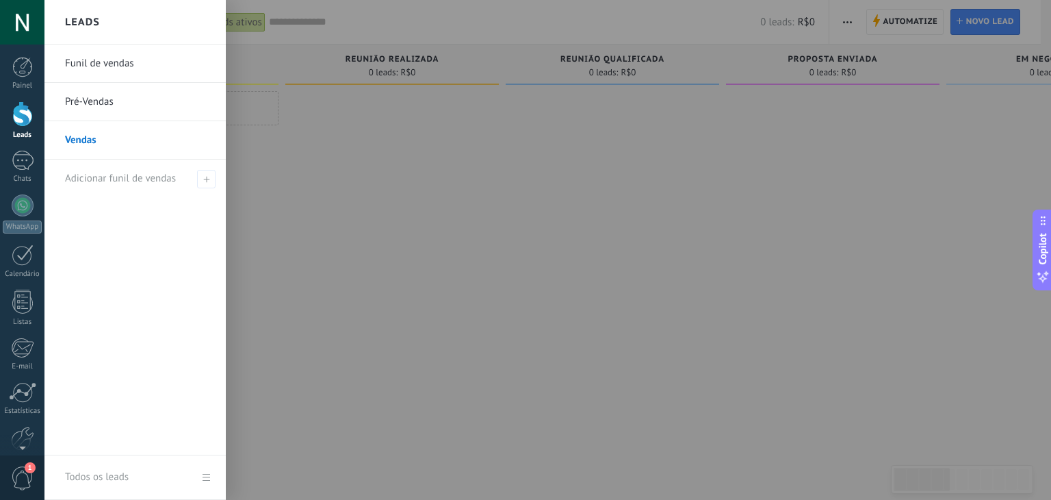
click at [114, 107] on link "Pré-Vendas" at bounding box center [138, 102] width 147 height 38
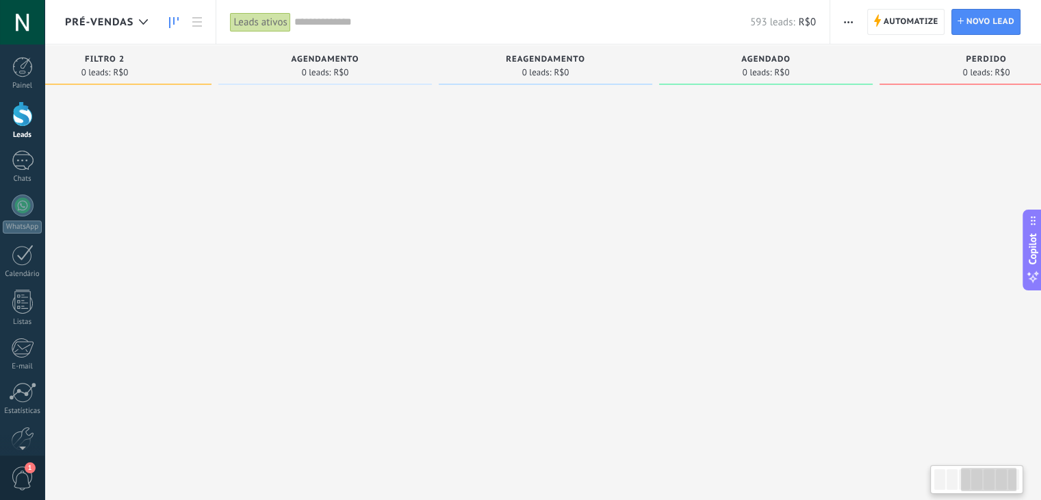
scroll to position [0, 509]
click at [881, 16] on icon at bounding box center [877, 20] width 8 height 12
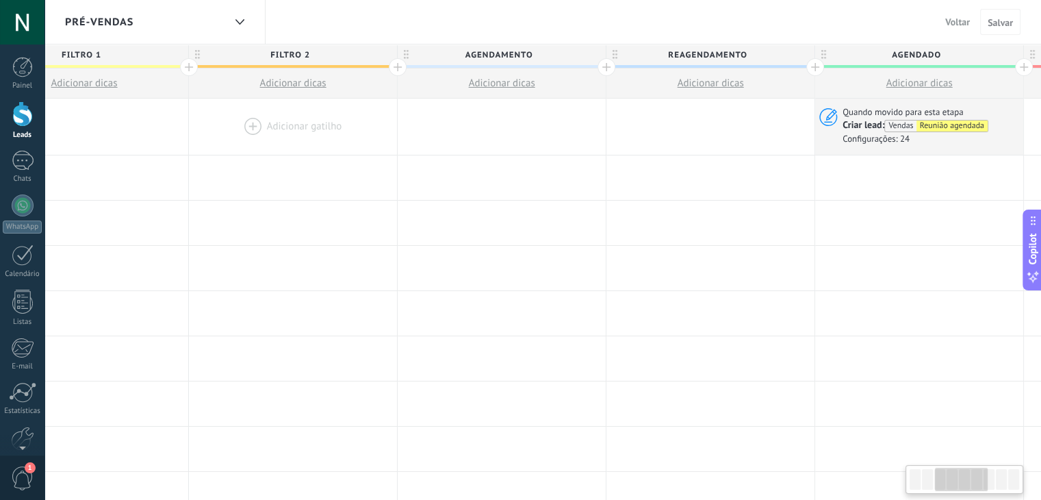
scroll to position [0, 501]
